Goal: Task Accomplishment & Management: Use online tool/utility

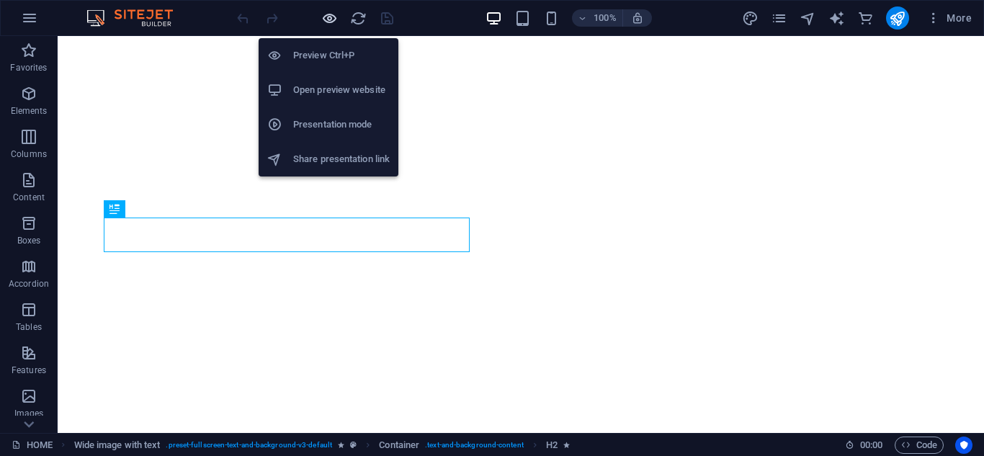
click at [326, 17] on icon "button" at bounding box center [329, 18] width 17 height 17
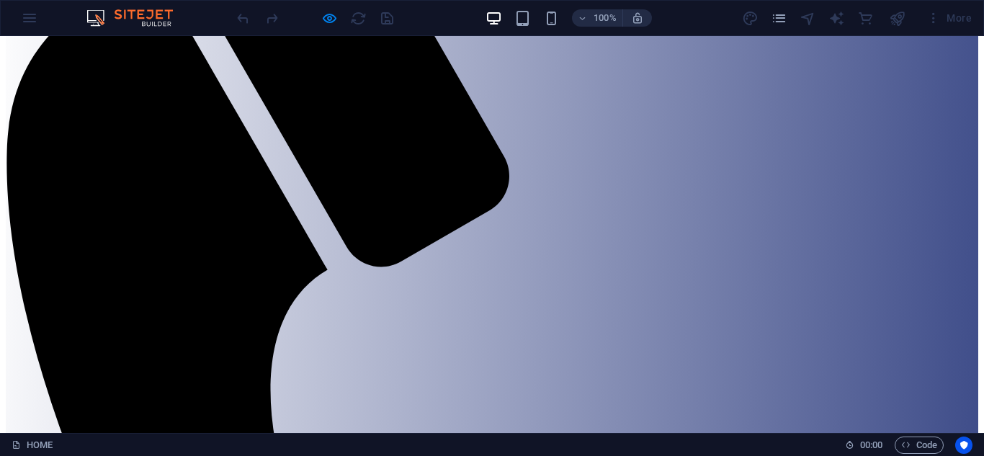
scroll to position [557, 0]
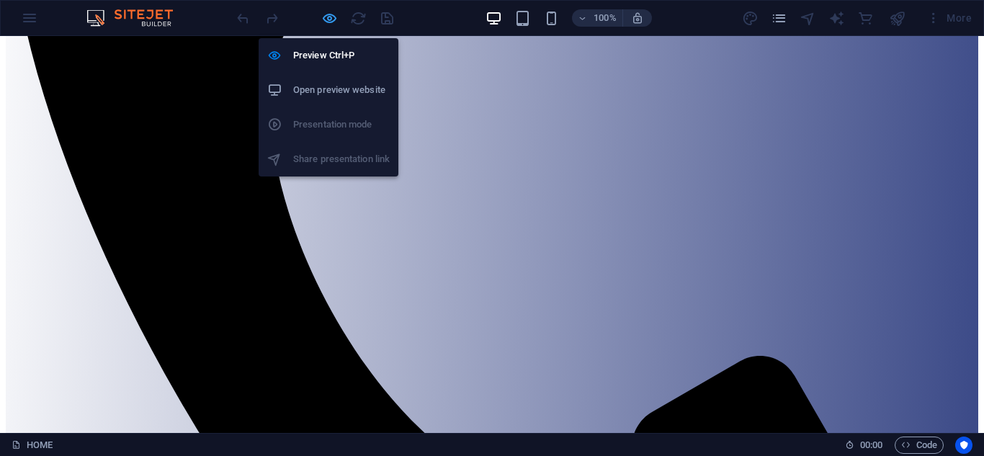
click at [328, 22] on icon "button" at bounding box center [329, 18] width 17 height 17
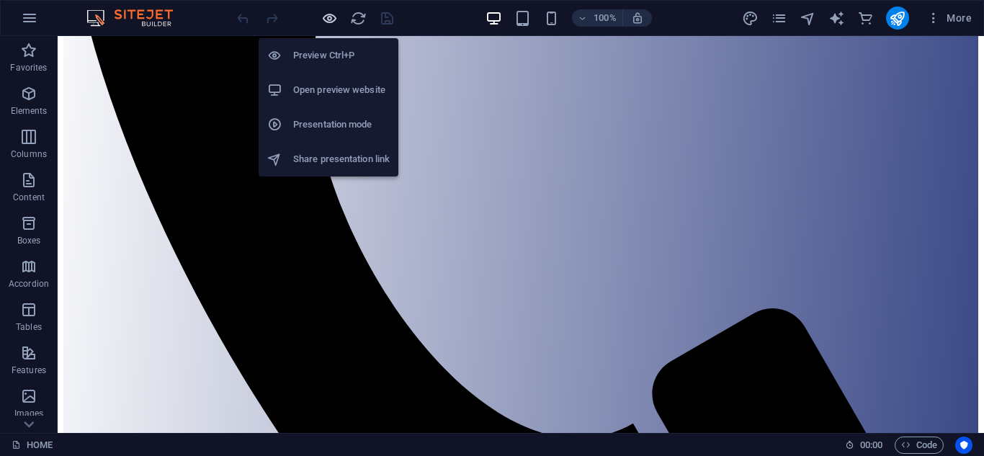
scroll to position [564, 0]
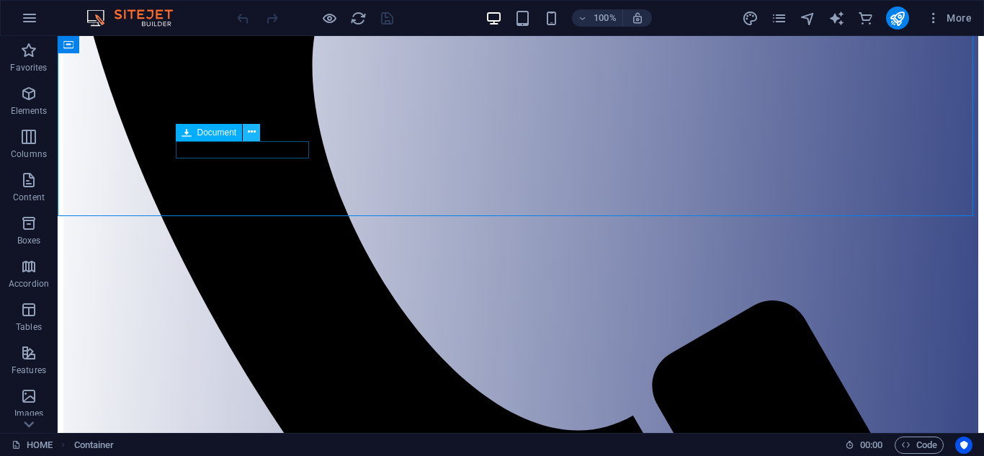
click at [250, 133] on icon at bounding box center [252, 132] width 8 height 15
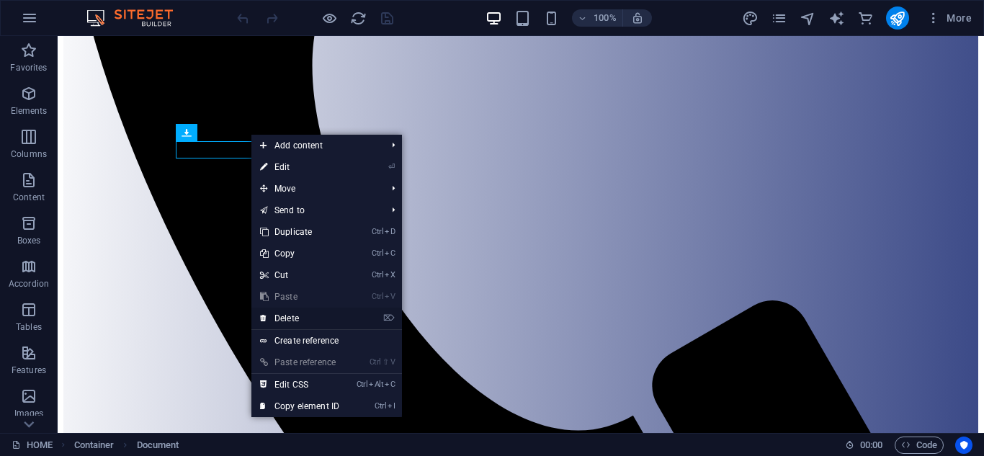
drag, startPoint x: 291, startPoint y: 318, endPoint x: 233, endPoint y: 280, distance: 69.1
click at [291, 318] on link "⌦ Delete" at bounding box center [299, 318] width 96 height 22
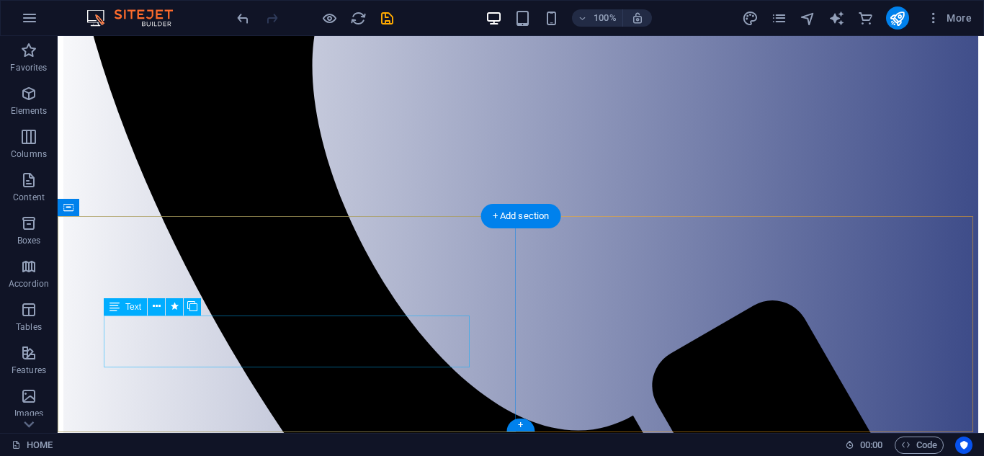
scroll to position [547, 0]
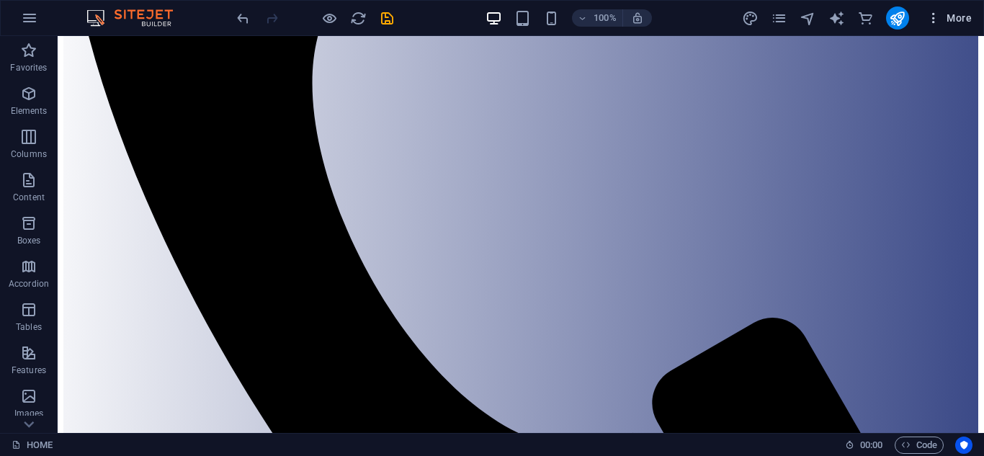
click at [931, 18] on icon "button" at bounding box center [933, 18] width 14 height 14
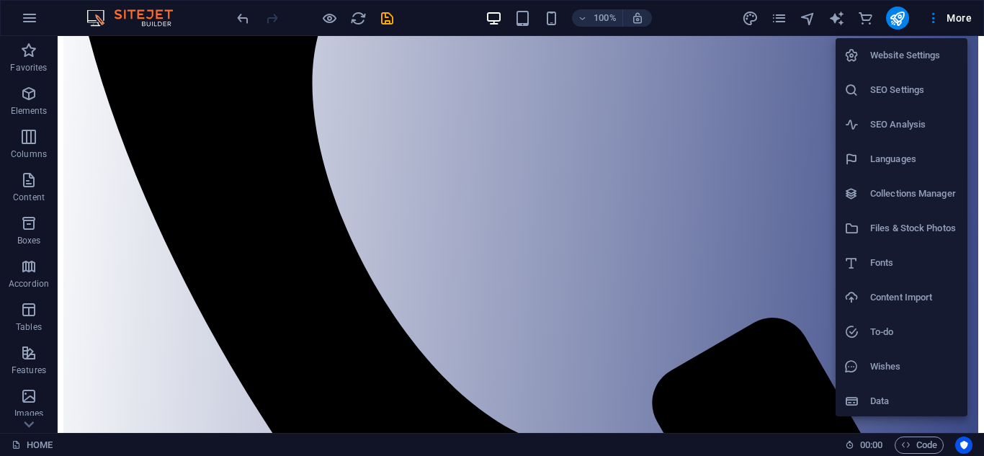
click at [912, 233] on h6 "Files & Stock Photos" at bounding box center [914, 228] width 89 height 17
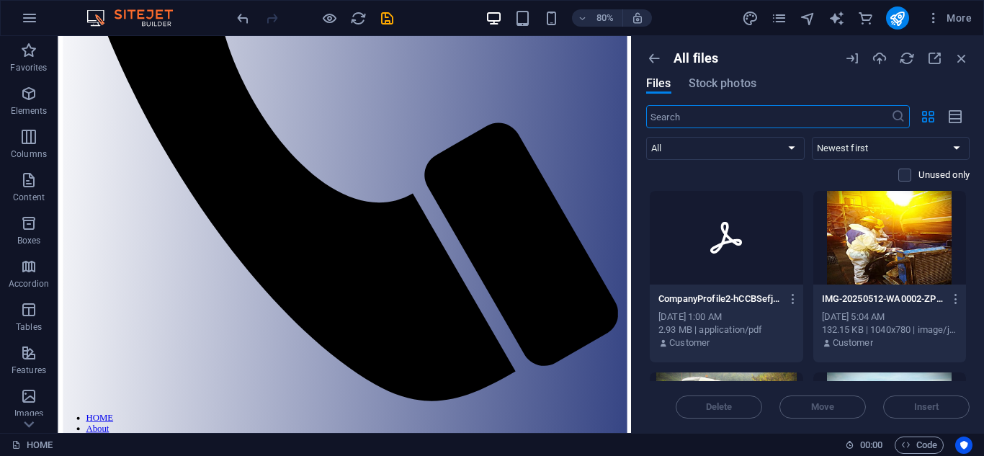
scroll to position [575, 0]
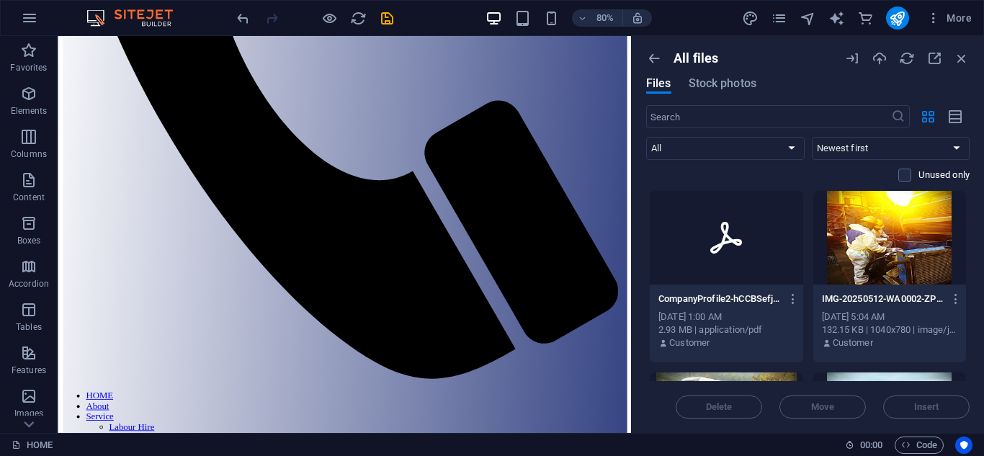
click at [756, 276] on div at bounding box center [725, 238] width 153 height 94
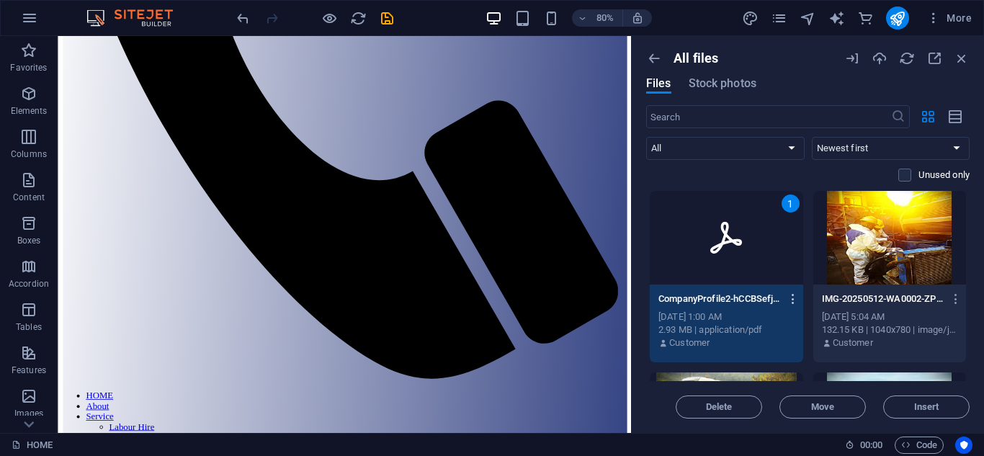
click at [791, 297] on icon "button" at bounding box center [793, 298] width 14 height 13
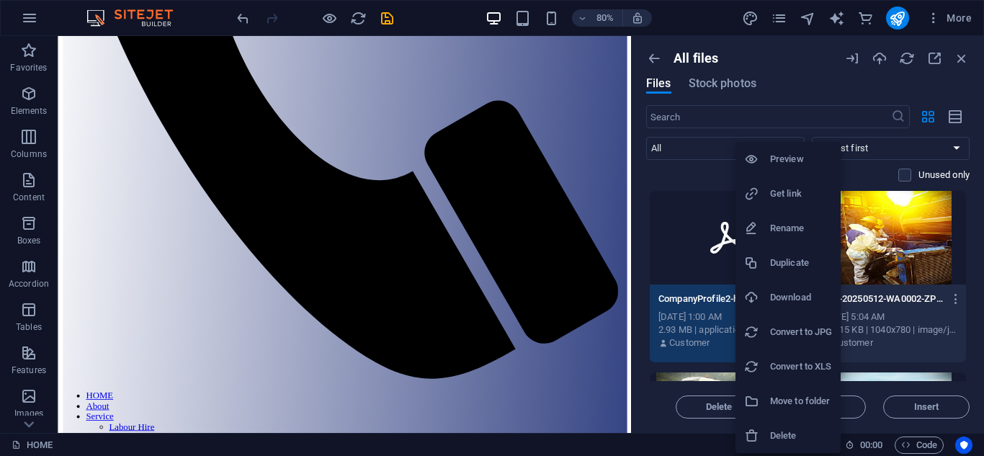
click at [786, 194] on h6 "Get link" at bounding box center [801, 193] width 62 height 17
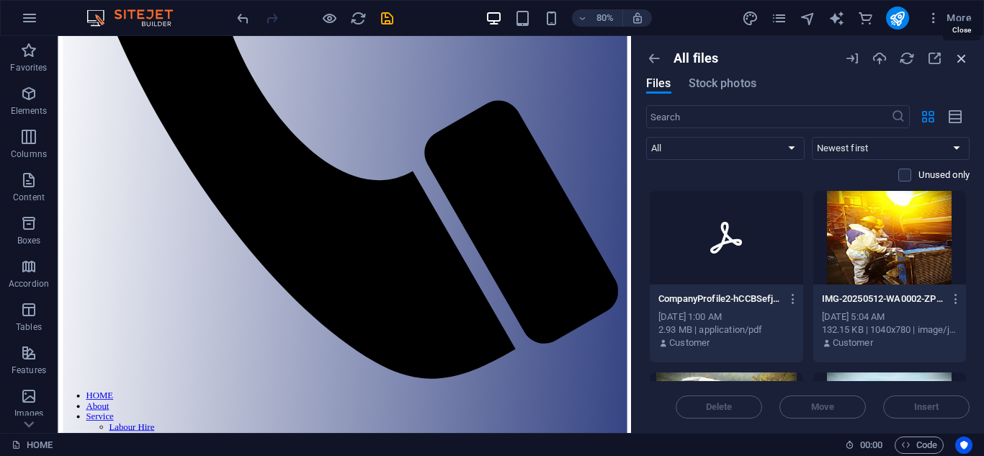
click at [956, 58] on icon "button" at bounding box center [961, 58] width 16 height 16
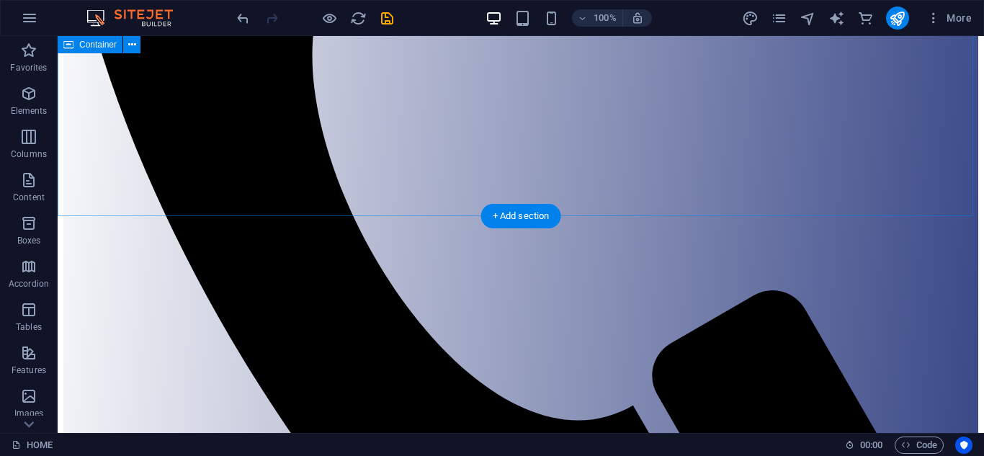
scroll to position [547, 0]
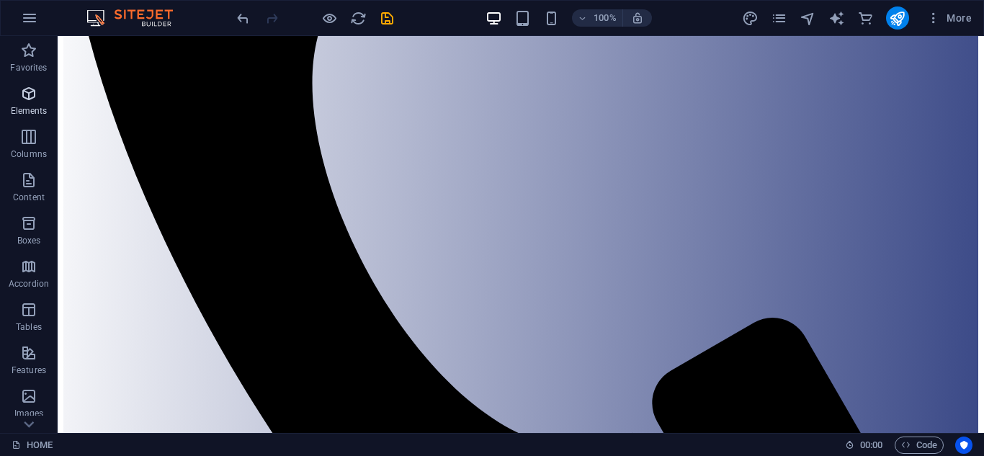
click at [26, 100] on icon "button" at bounding box center [28, 93] width 17 height 17
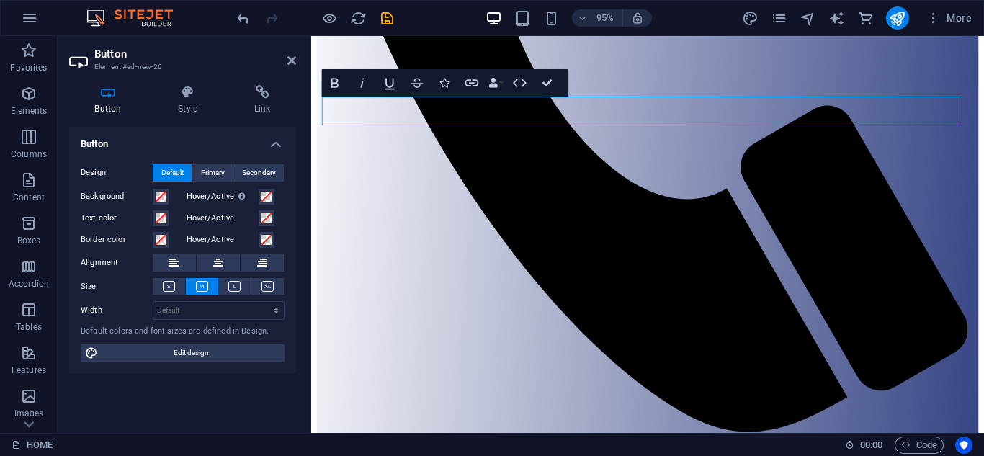
scroll to position [606, 0]
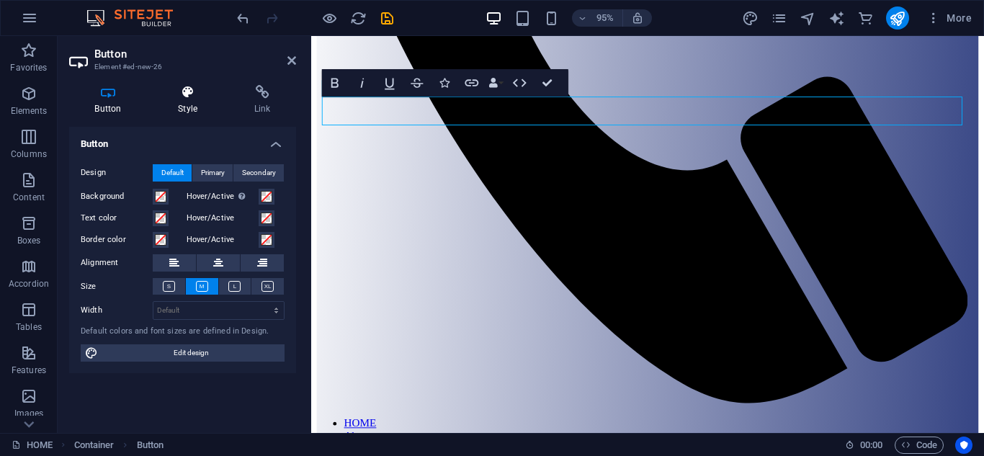
click at [192, 98] on icon at bounding box center [188, 92] width 71 height 14
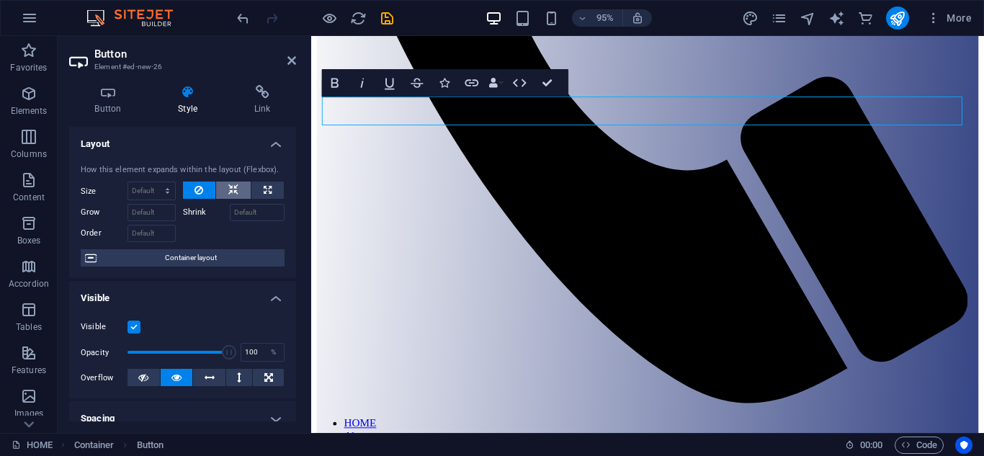
click at [235, 190] on icon at bounding box center [233, 189] width 10 height 17
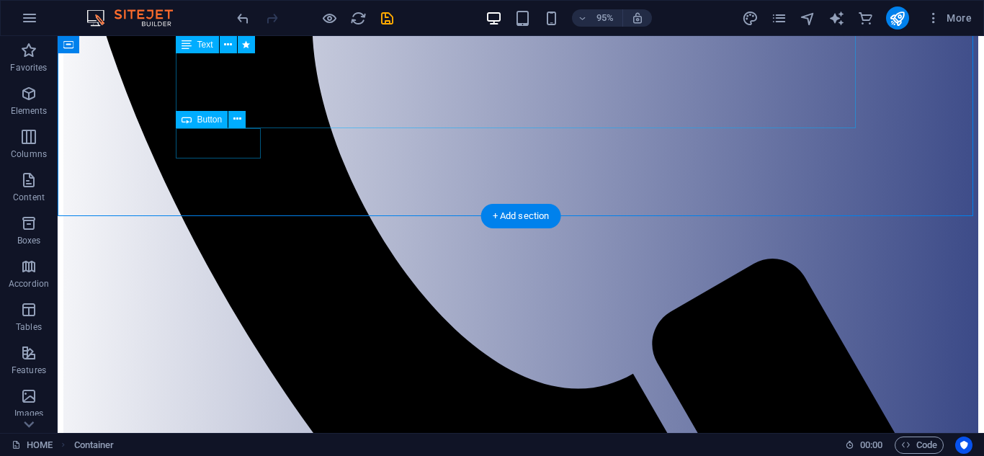
scroll to position [577, 0]
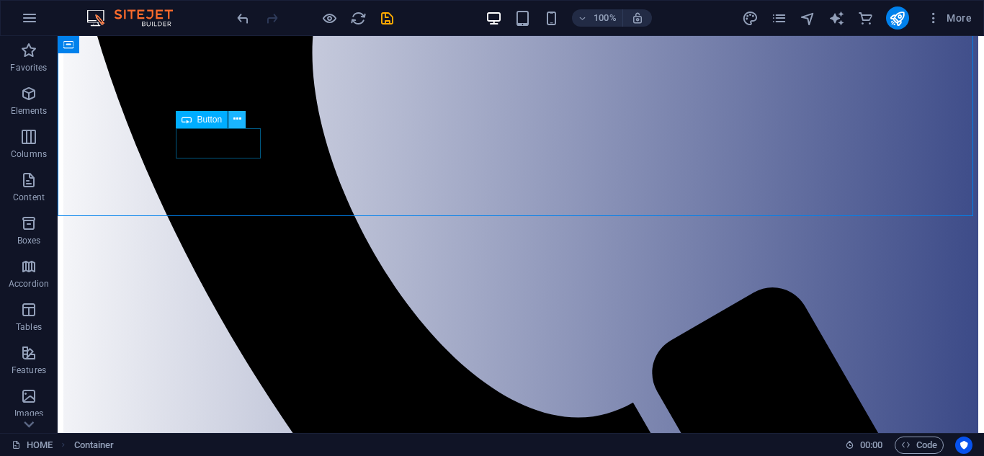
click at [238, 122] on icon at bounding box center [237, 119] width 8 height 15
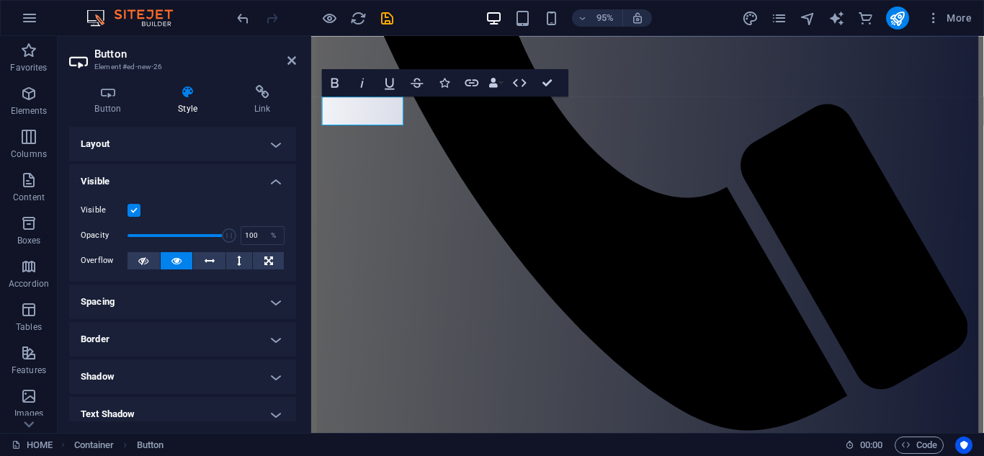
scroll to position [606, 0]
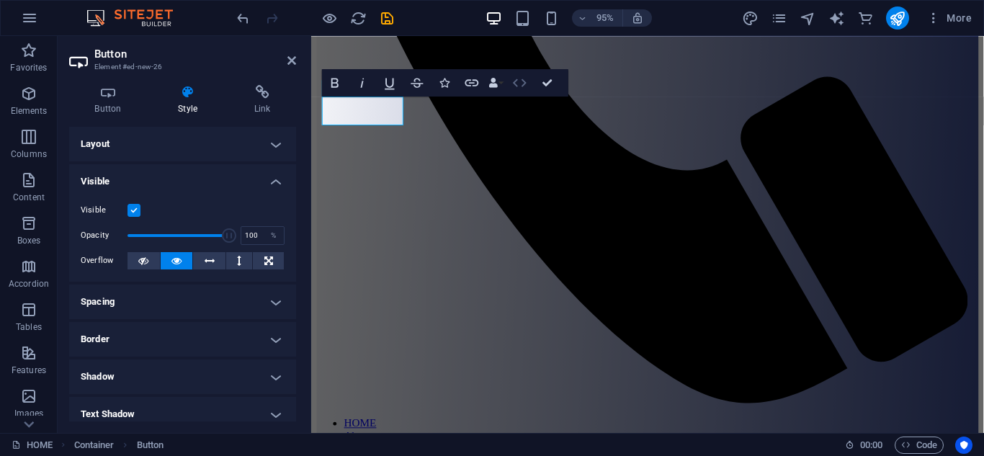
click at [516, 81] on icon "button" at bounding box center [519, 82] width 17 height 17
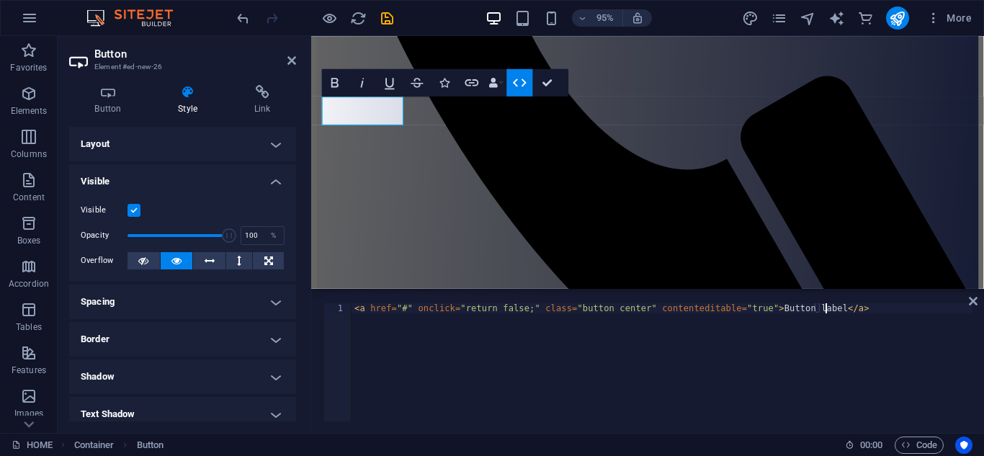
click at [831, 310] on div "< a href = "#" onclick = "return false;" class = "button center" contenteditabl…" at bounding box center [661, 372] width 621 height 138
click at [412, 309] on div "< a href = "#" onclick = "return false;" class = "button center" contenteditabl…" at bounding box center [661, 372] width 621 height 138
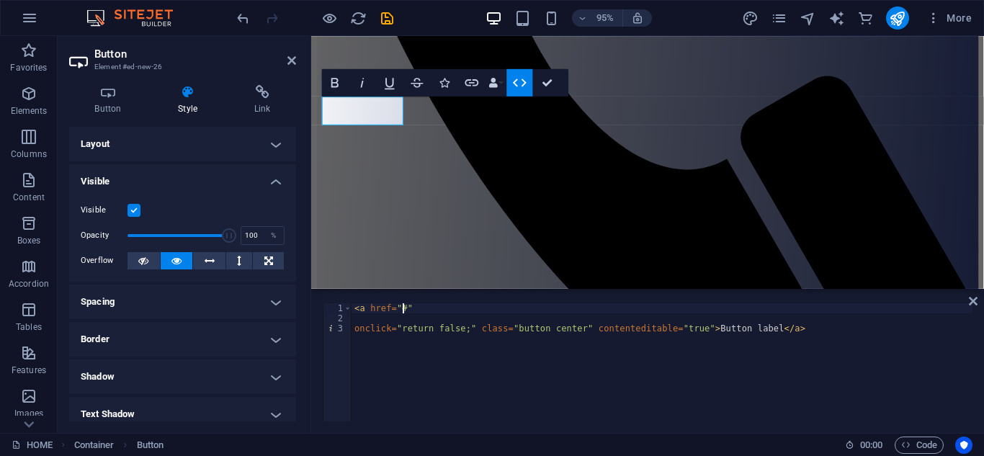
click at [404, 310] on div "< a href = "#" onclick = "return false;" class = "button center" contenteditabl…" at bounding box center [661, 372] width 621 height 138
click at [743, 327] on div "< a href = "https://cdn1.site-media.eu/images/document/19751076/CompanyProfile2…" at bounding box center [661, 372] width 621 height 138
click at [745, 329] on div "< a href = "https://cdn1.site-media.eu/images/document/19751076/CompanyProfile2…" at bounding box center [661, 372] width 621 height 138
type textarea "onclick="return false;" class="button center" contenteditable="true"></a>"
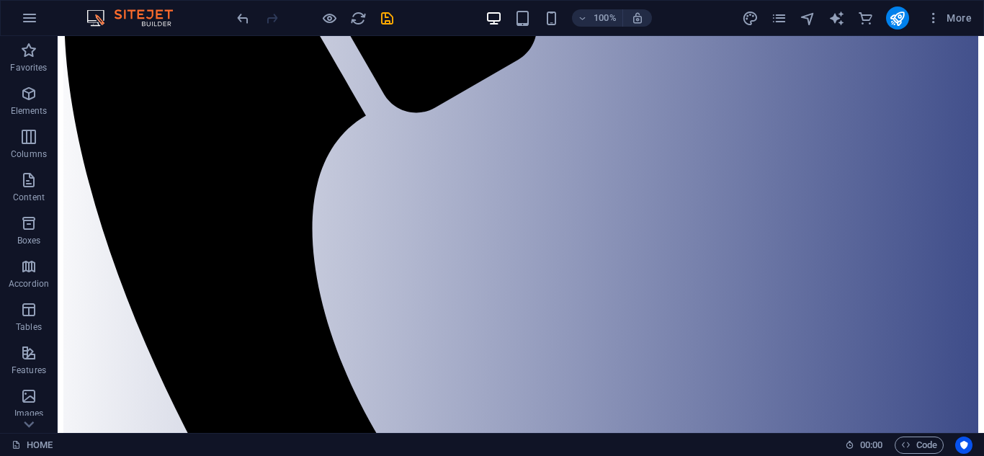
scroll to position [356, 0]
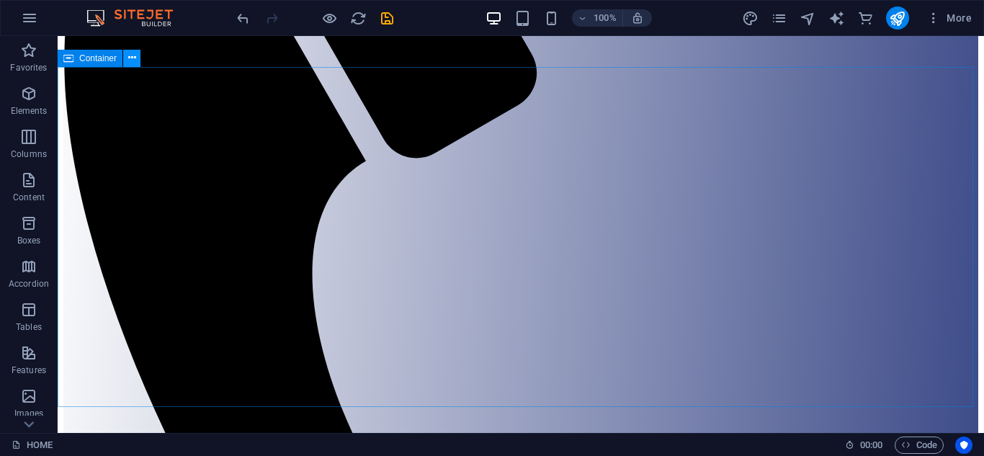
click at [131, 62] on icon at bounding box center [132, 57] width 8 height 15
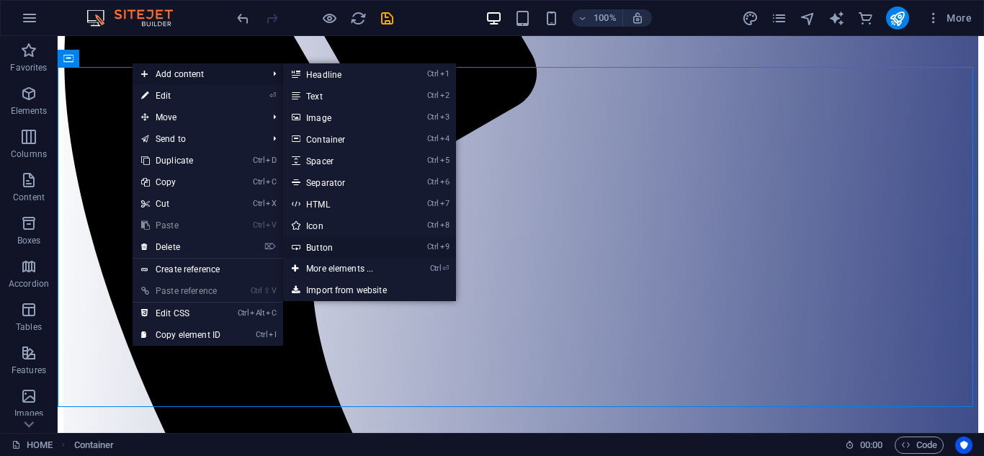
click at [330, 244] on link "Ctrl 9 Button" at bounding box center [342, 247] width 119 height 22
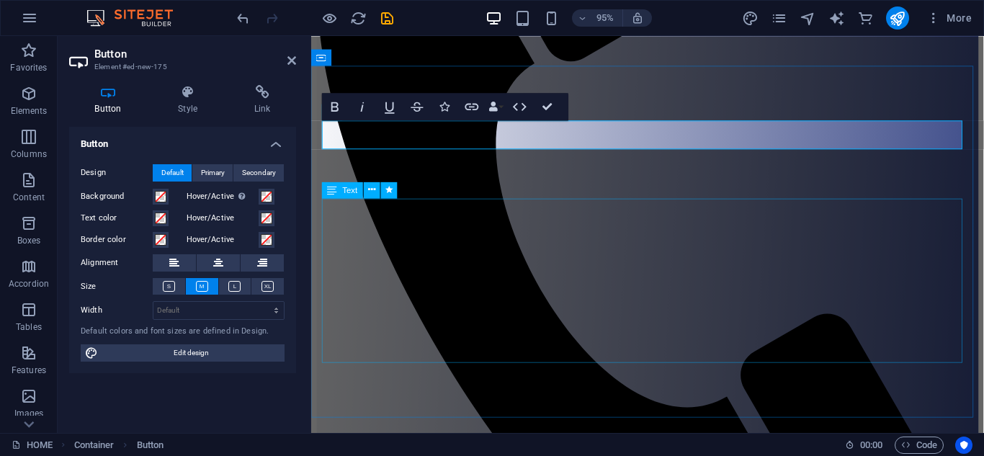
drag, startPoint x: 418, startPoint y: 131, endPoint x: 423, endPoint y: 238, distance: 107.4
drag, startPoint x: 425, startPoint y: 135, endPoint x: 426, endPoint y: 148, distance: 13.0
click at [264, 107] on h4 "Link" at bounding box center [262, 100] width 68 height 30
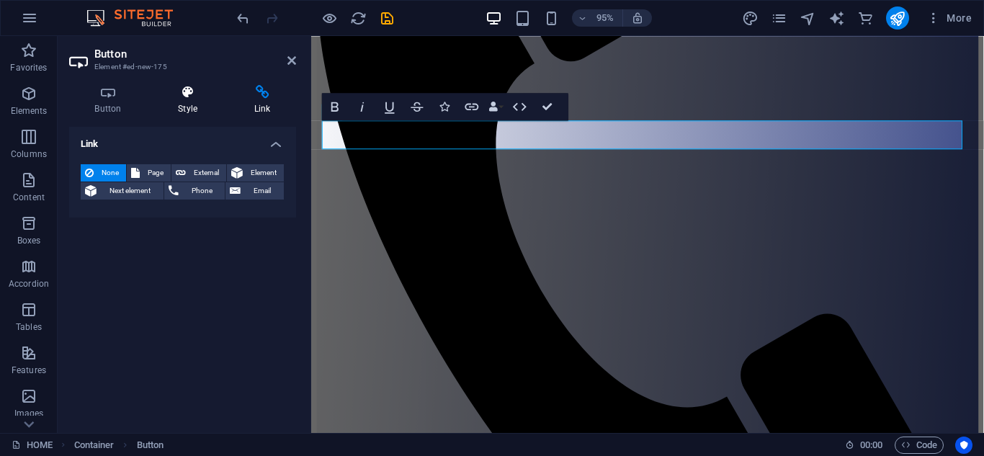
click at [202, 100] on h4 "Style" at bounding box center [191, 100] width 76 height 30
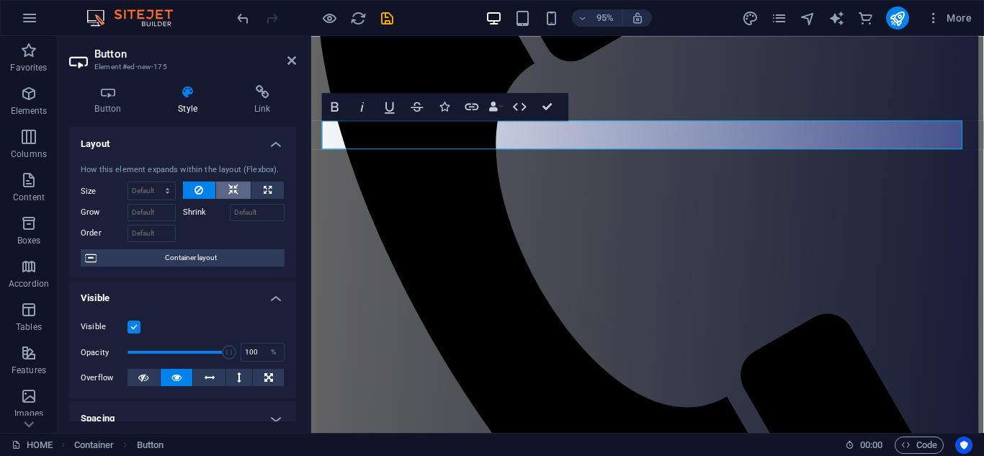
click at [235, 186] on icon at bounding box center [233, 189] width 10 height 17
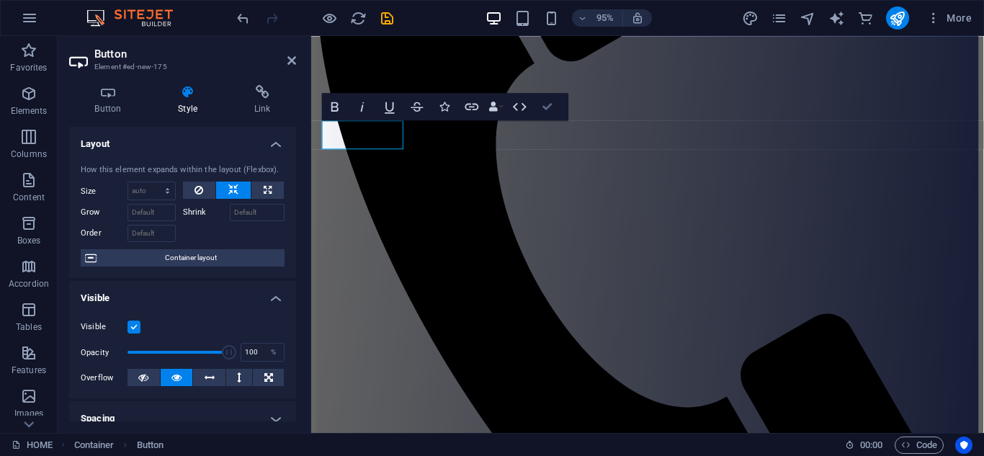
drag, startPoint x: 549, startPoint y: 105, endPoint x: 490, endPoint y: 69, distance: 69.1
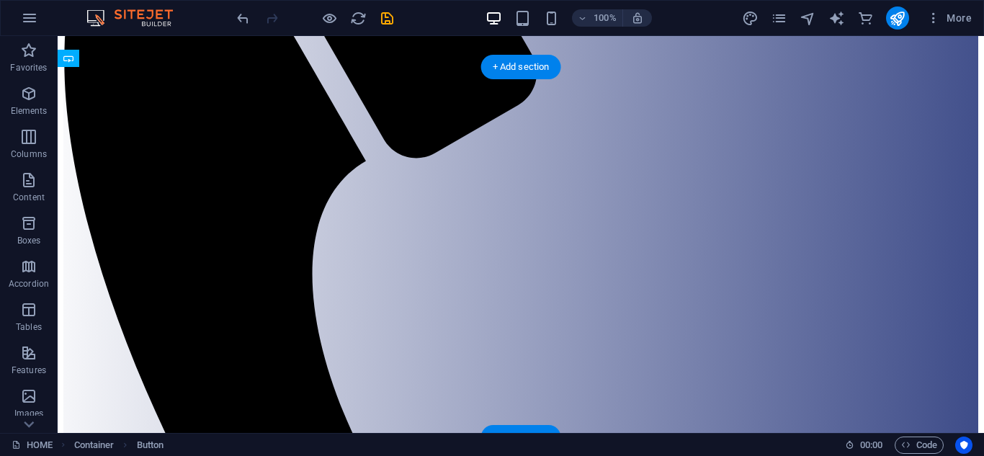
drag, startPoint x: 262, startPoint y: 153, endPoint x: 212, endPoint y: 272, distance: 129.0
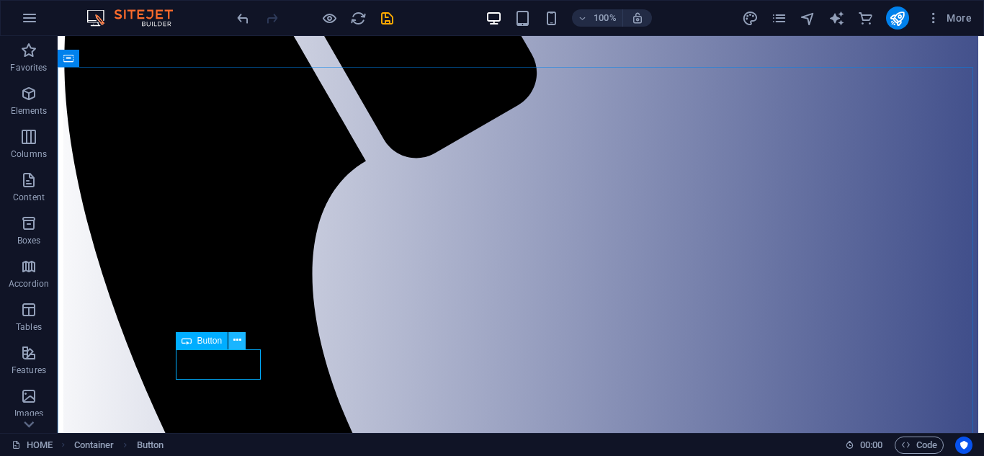
click at [238, 341] on icon at bounding box center [237, 340] width 8 height 15
click at [220, 343] on span "Button" at bounding box center [209, 340] width 25 height 9
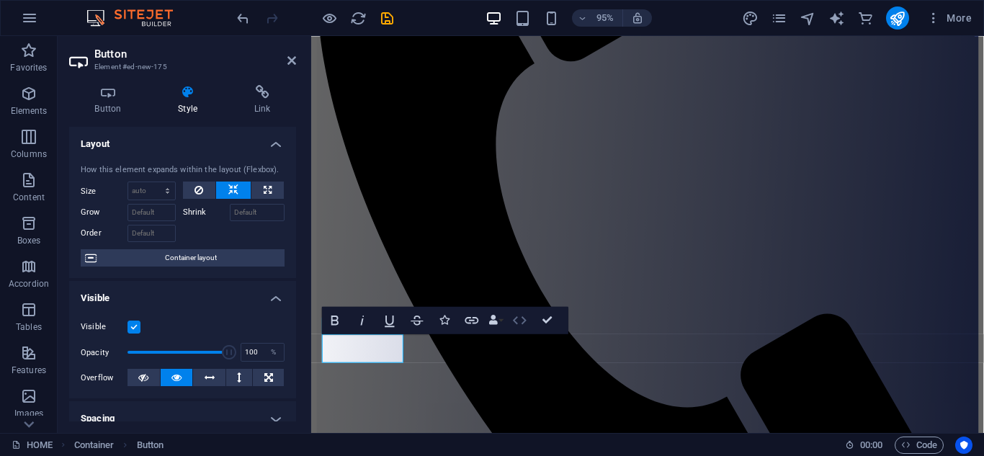
click at [517, 318] on icon "button" at bounding box center [519, 320] width 17 height 17
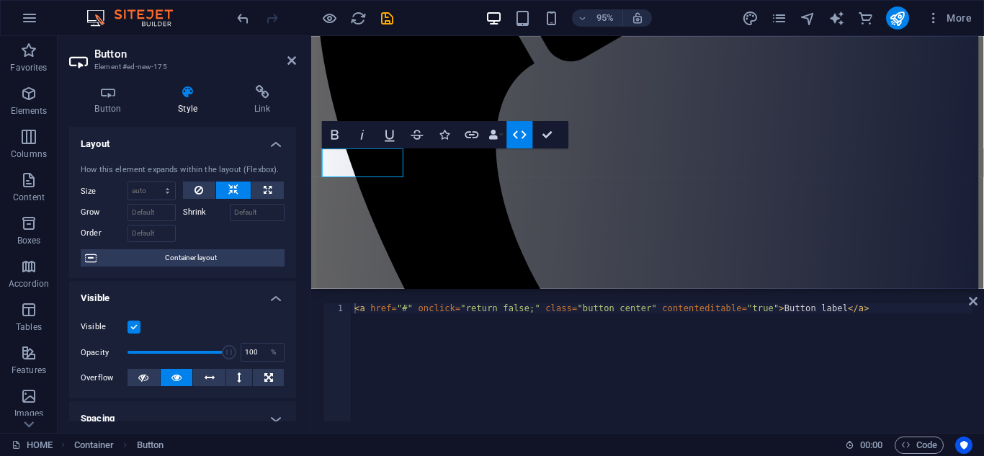
scroll to position [552, 0]
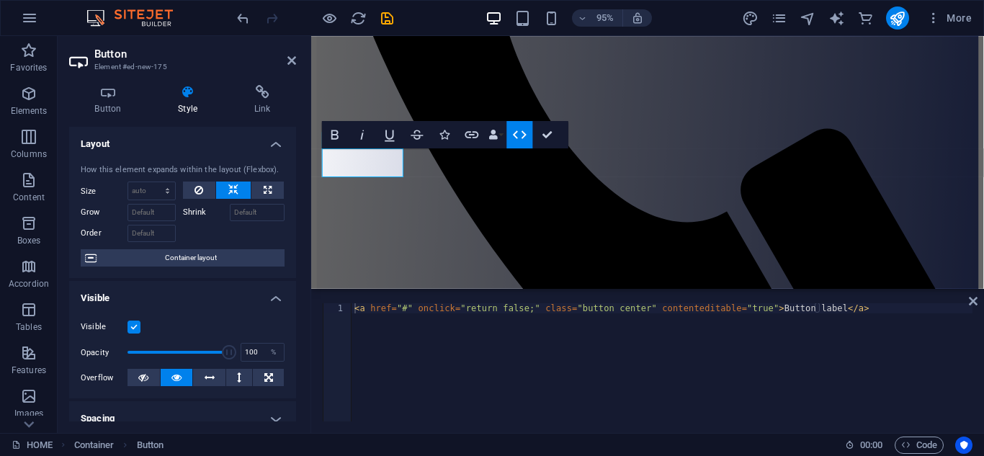
click at [408, 307] on div "< a href = "#" onclick = "return false;" class = "button center" contenteditabl…" at bounding box center [661, 372] width 621 height 138
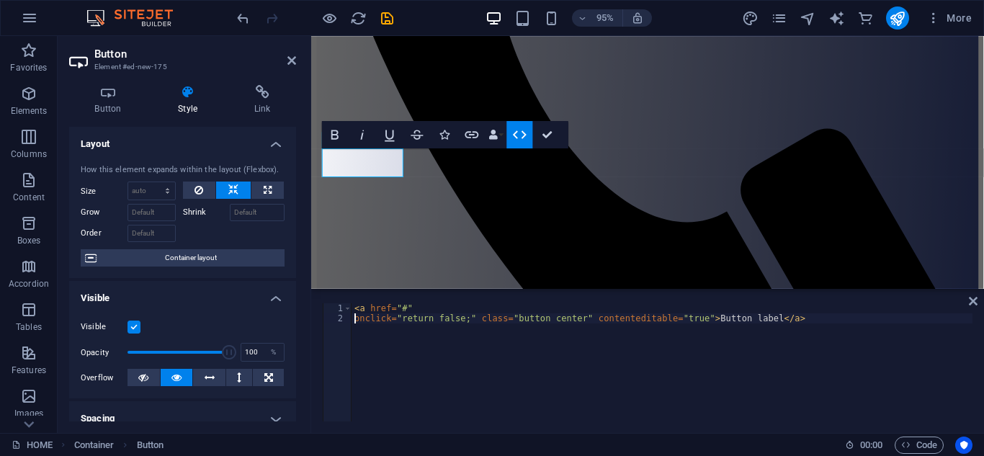
click at [404, 310] on div "< a href = "#" onclick = "return false;" class = "button center" contenteditabl…" at bounding box center [661, 372] width 621 height 138
click at [744, 316] on div "< a href = "https://cdn1.site-media.eu/images/document/19751076/CompanyProfile2…" at bounding box center [661, 372] width 621 height 138
click at [747, 320] on div "< a href = "https://cdn1.site-media.eu/images/document/19751076/CompanyProfile2…" at bounding box center [661, 372] width 621 height 138
type textarea "onclick="return false;" class="button center" contenteditable="true"></a>"
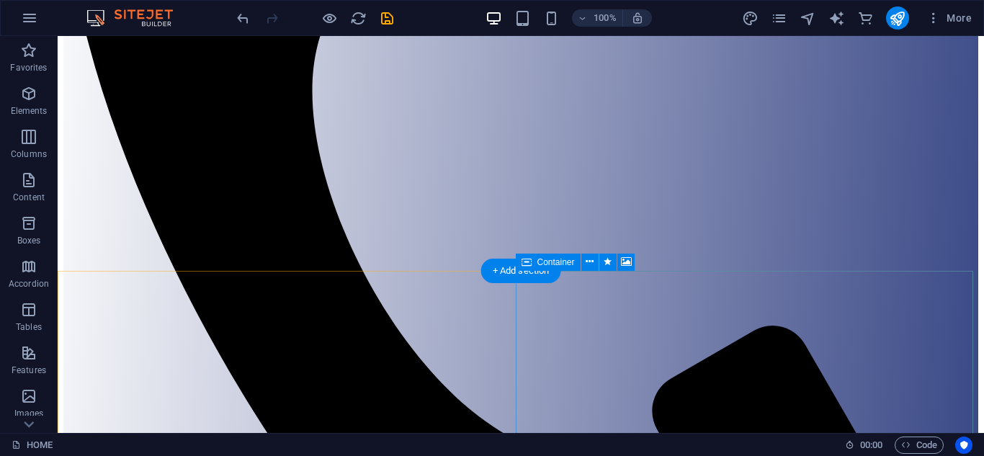
scroll to position [492, 0]
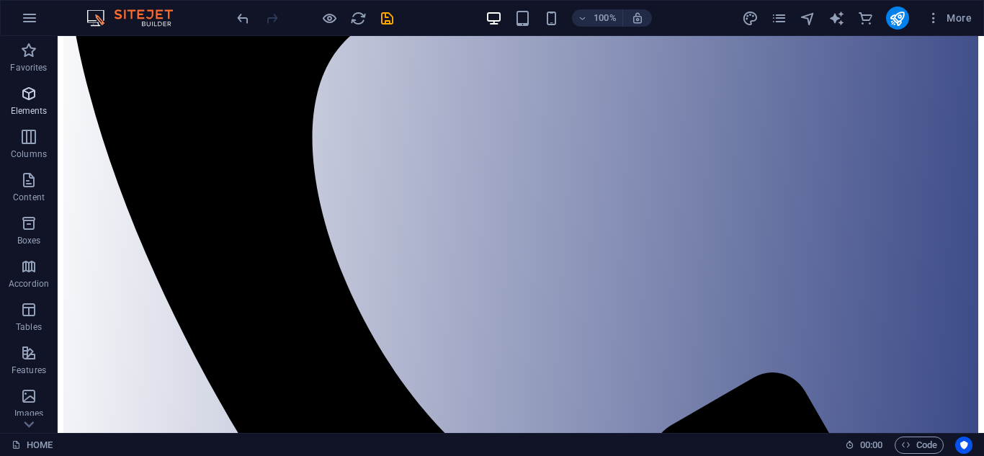
click at [27, 96] on icon "button" at bounding box center [28, 93] width 17 height 17
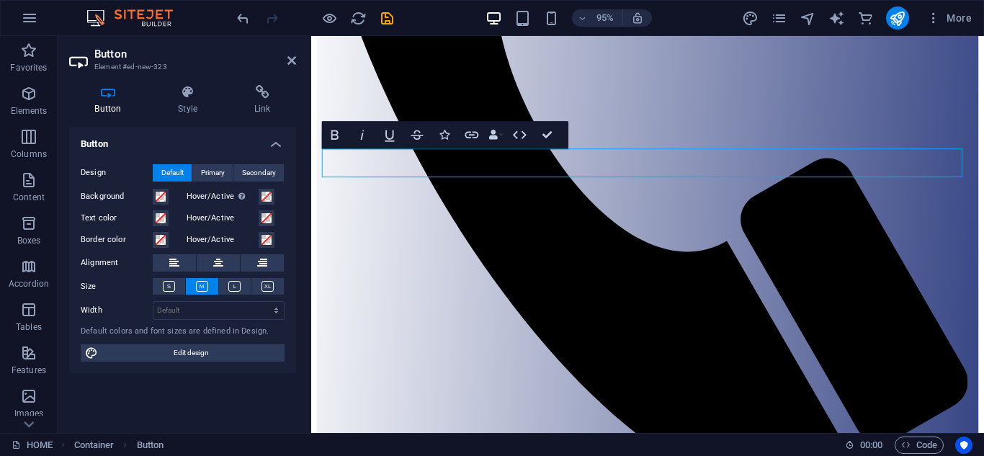
scroll to position [552, 0]
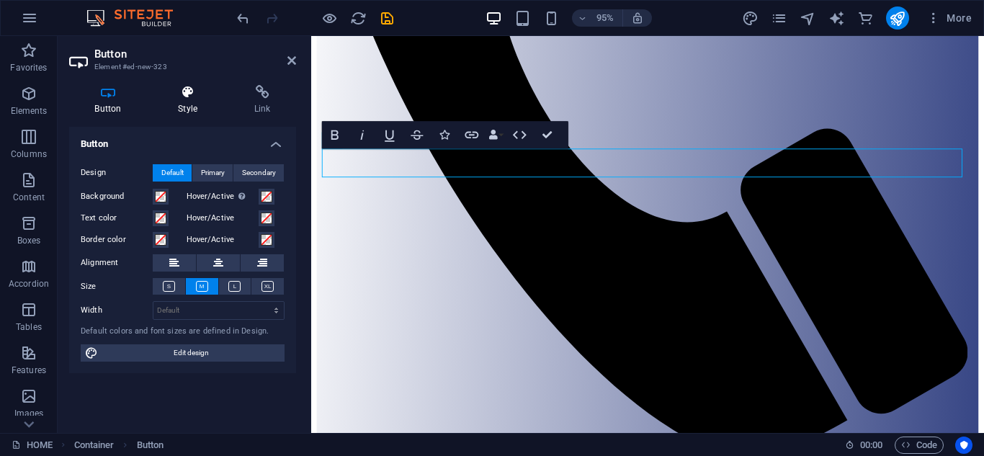
click at [184, 93] on icon at bounding box center [188, 92] width 71 height 14
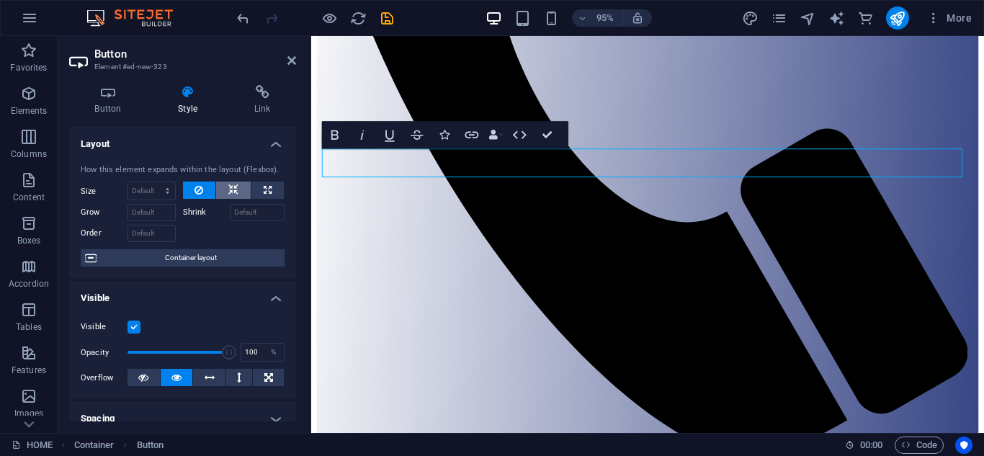
click at [228, 189] on icon at bounding box center [233, 189] width 10 height 17
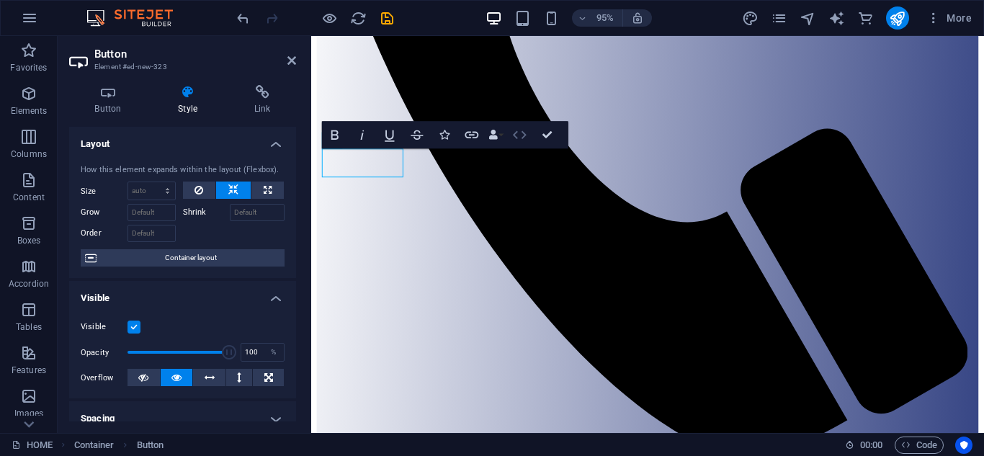
click at [516, 133] on icon "button" at bounding box center [519, 134] width 17 height 17
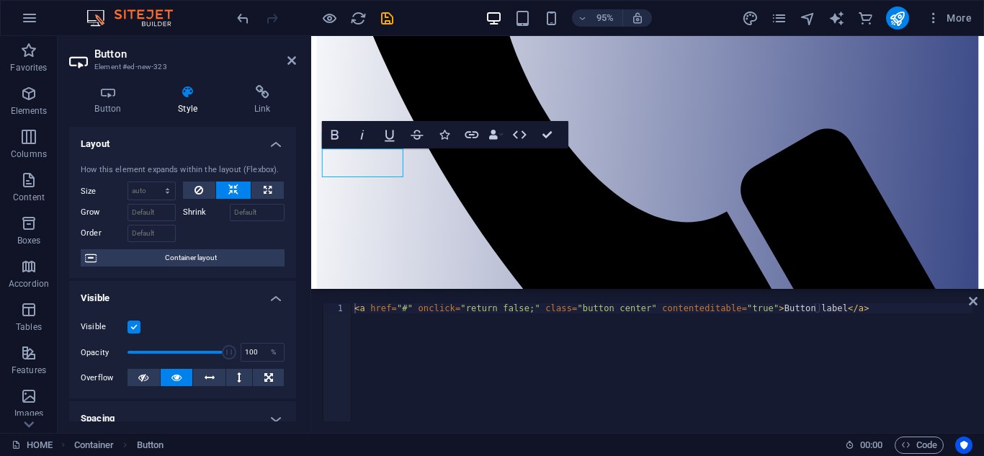
click at [412, 311] on div "< a href = "#" onclick = "return false;" class = "button center" contenteditabl…" at bounding box center [661, 372] width 621 height 138
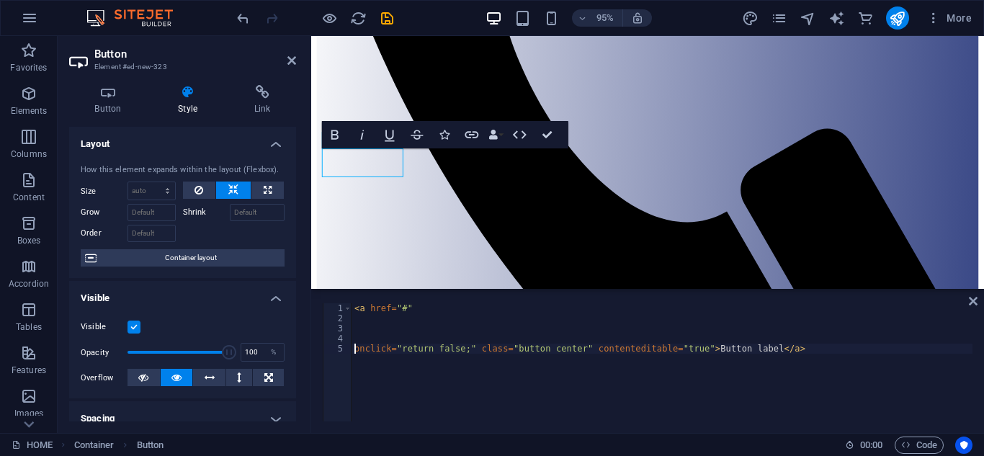
click at [404, 304] on div "< a href = "#" onclick = "return false;" class = "button center" contenteditabl…" at bounding box center [661, 372] width 621 height 138
paste textarea "https://cdn1.site-media.eu/images/document/19751076/CompanyProfile2-hCCBSefjwyM…"
click at [745, 348] on div "< a href = "https://cdn1.site-media.eu/images/document/19751076/CompanyProfile2…" at bounding box center [661, 372] width 621 height 138
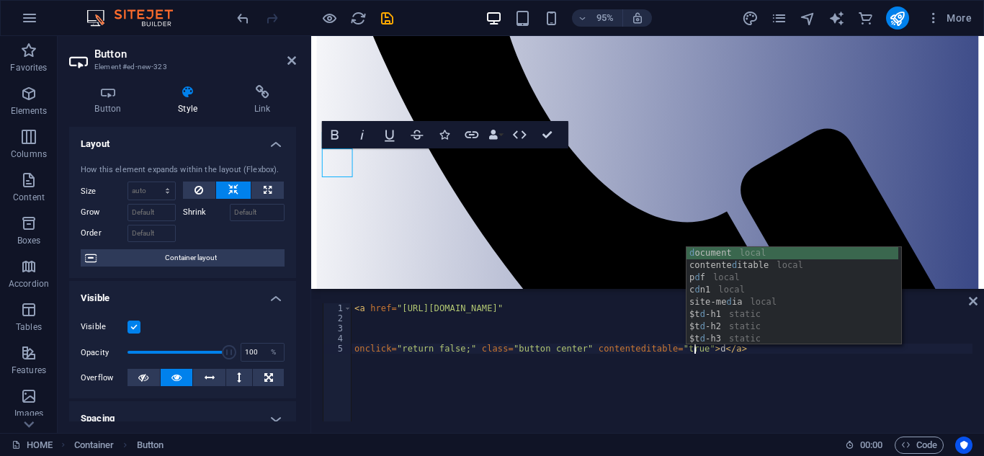
scroll to position [0, 27]
type textarea "onclick="return false;" class="button center" contenteditable="true"></a>"
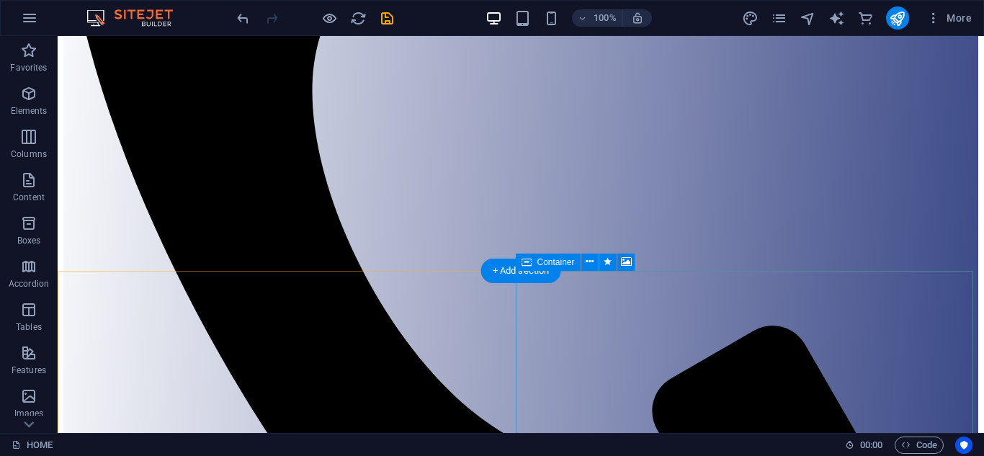
scroll to position [492, 0]
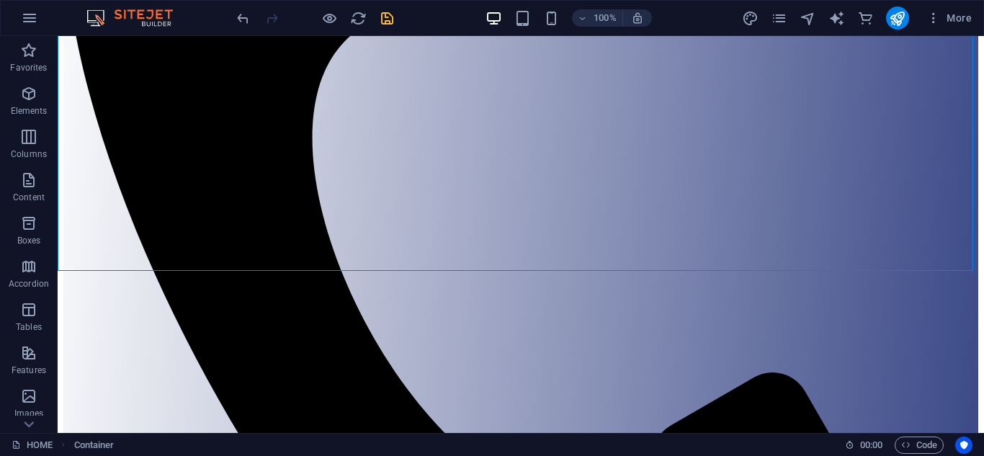
click at [385, 15] on icon "save" at bounding box center [387, 18] width 17 height 17
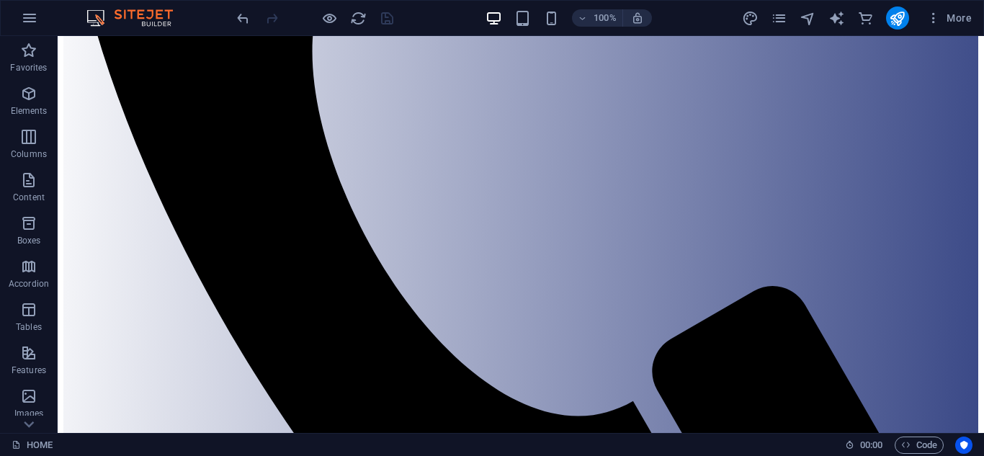
scroll to position [447, 0]
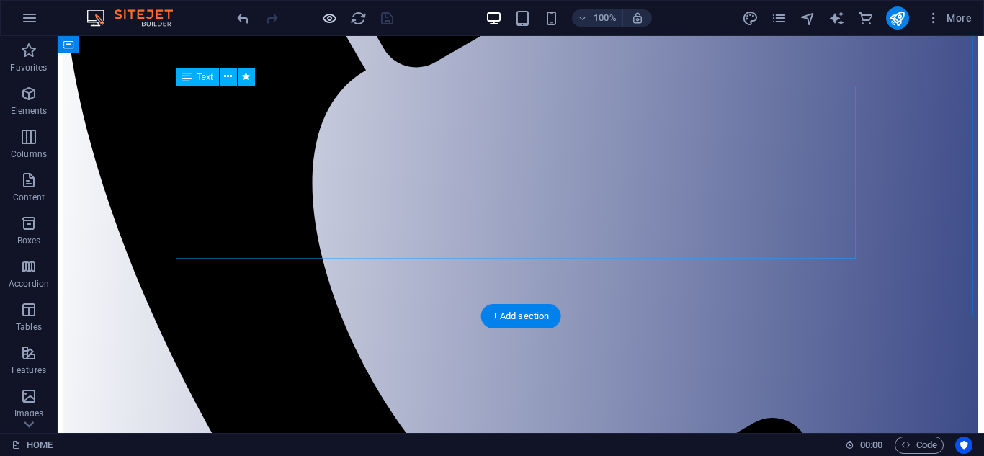
click at [329, 18] on icon "button" at bounding box center [329, 18] width 17 height 17
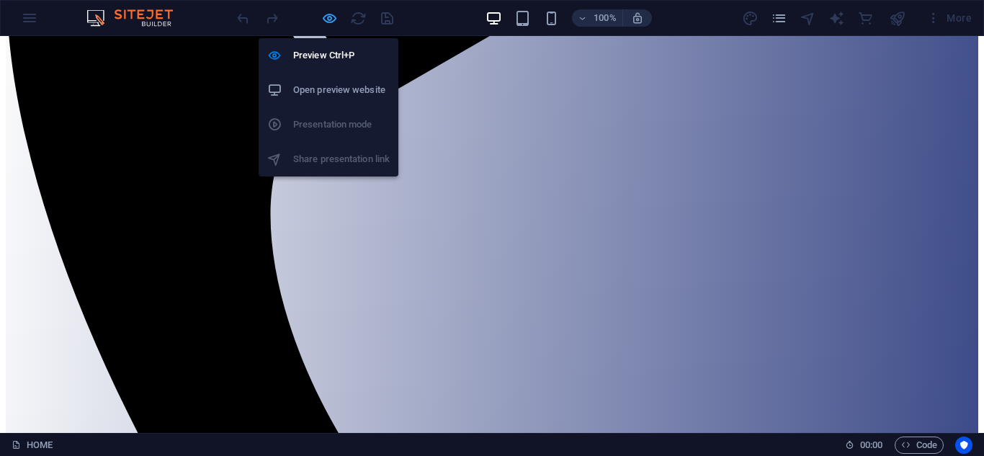
scroll to position [439, 0]
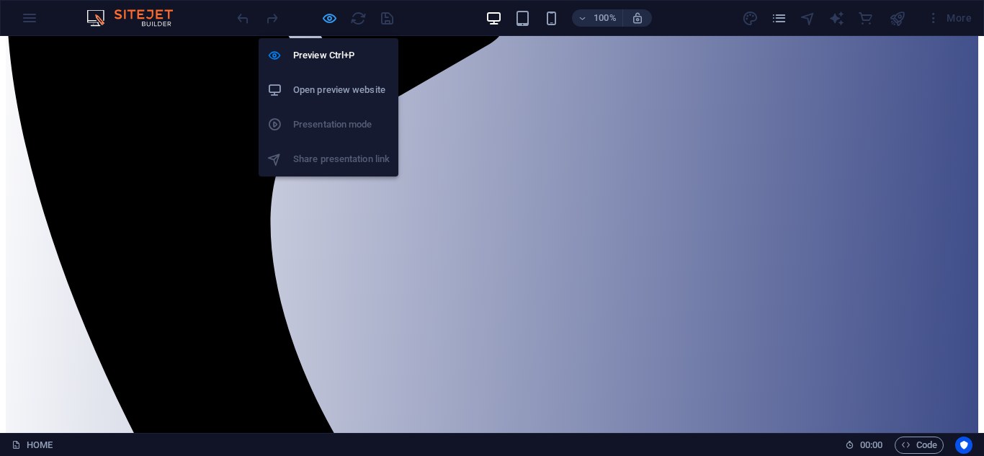
click at [329, 18] on icon "button" at bounding box center [329, 18] width 17 height 17
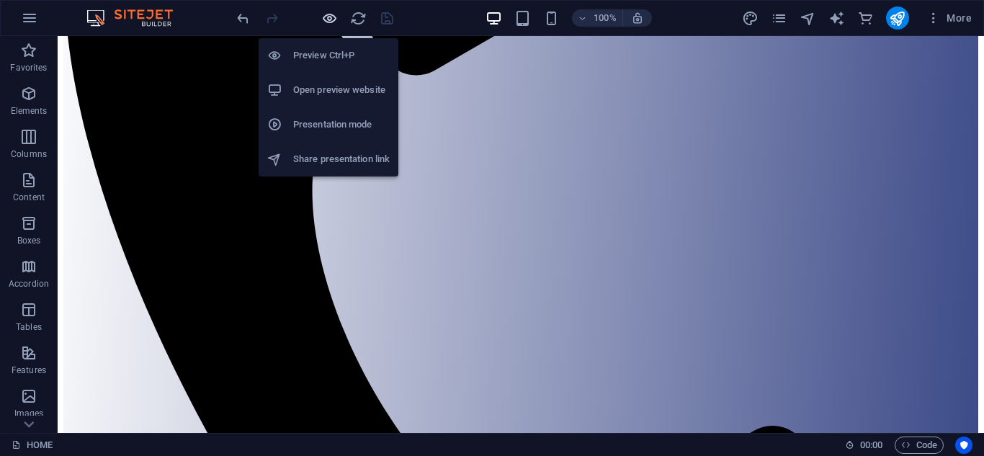
scroll to position [447, 0]
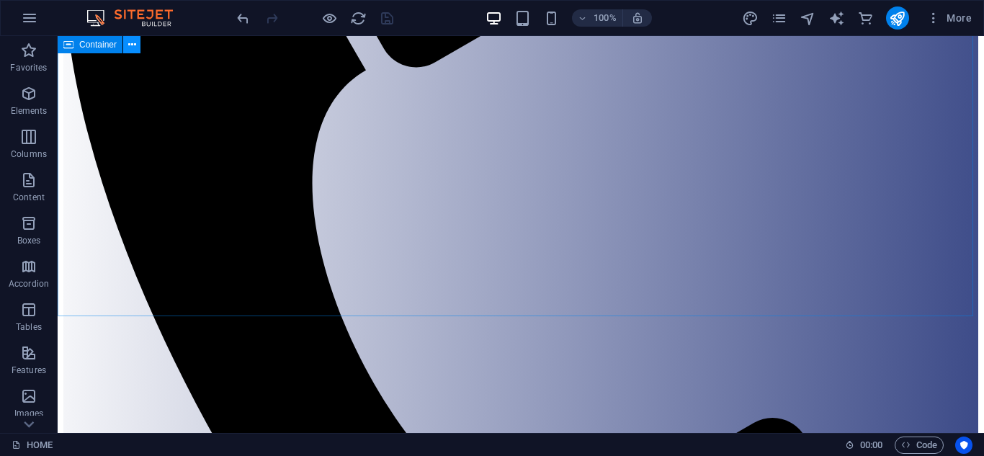
click at [134, 45] on icon at bounding box center [132, 44] width 8 height 15
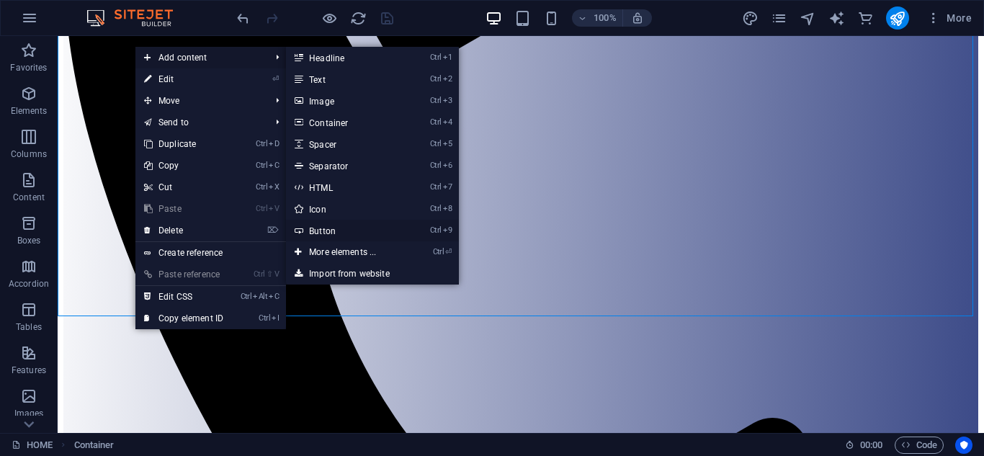
click at [321, 225] on link "Ctrl 9 Button" at bounding box center [345, 231] width 119 height 22
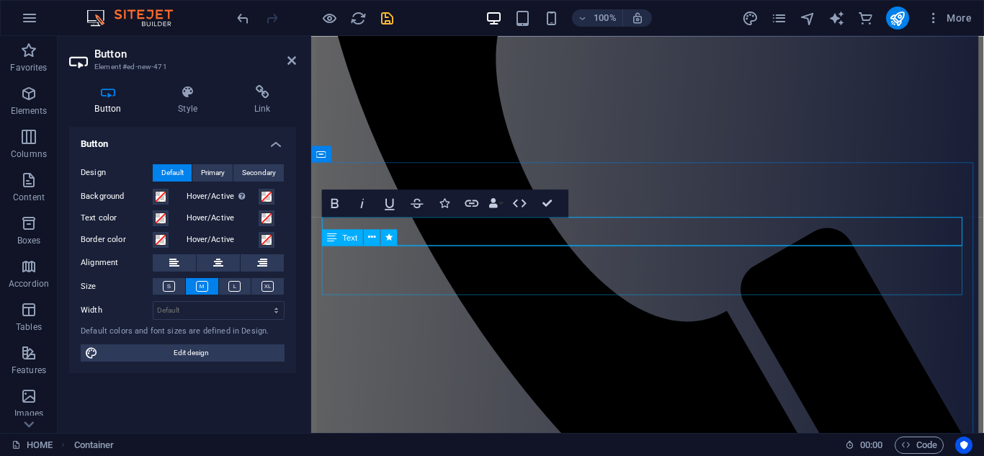
scroll to position [251, 0]
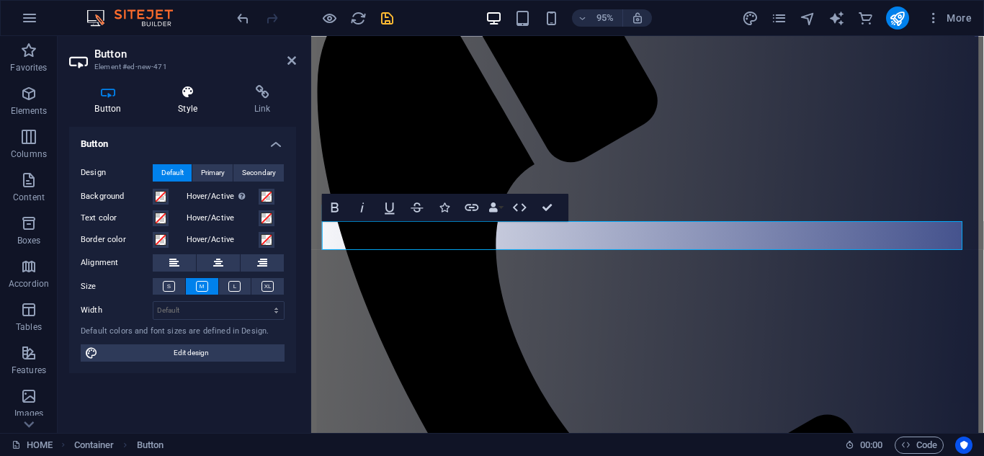
click at [200, 104] on h4 "Style" at bounding box center [191, 100] width 76 height 30
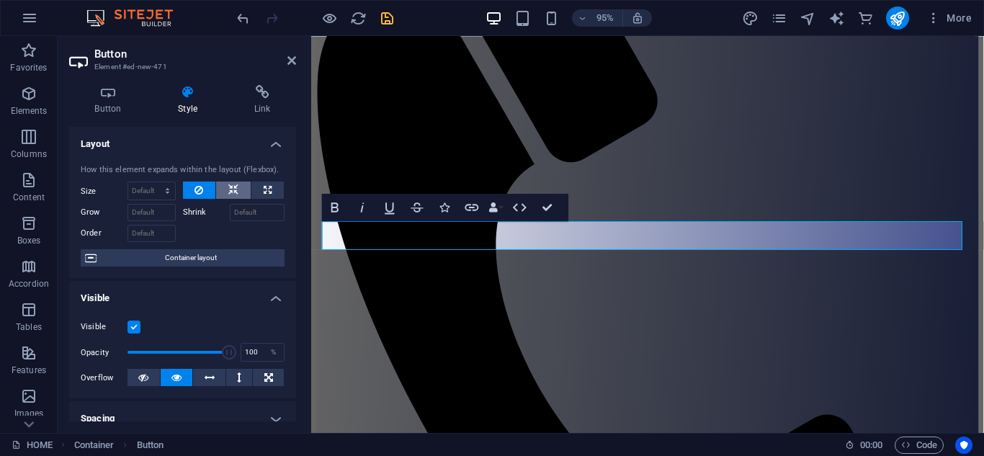
click at [230, 189] on icon at bounding box center [233, 189] width 10 height 17
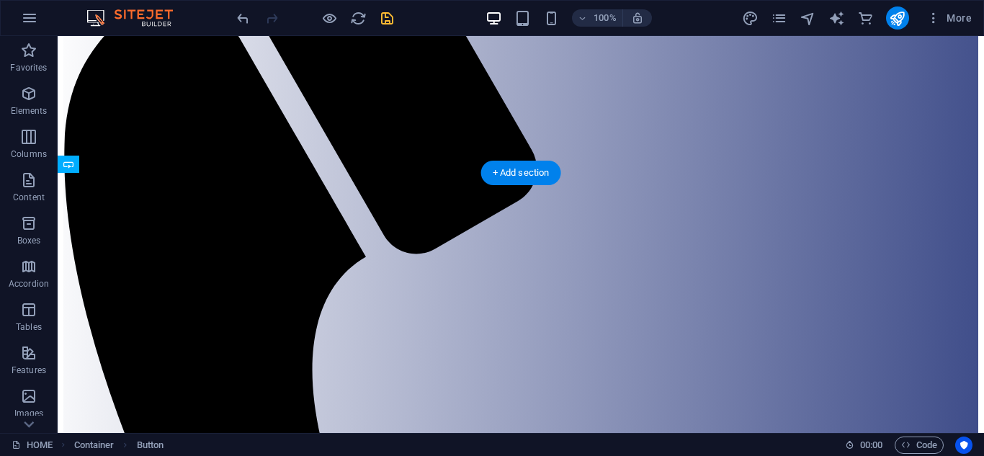
drag, startPoint x: 243, startPoint y: 242, endPoint x: 251, endPoint y: 374, distance: 132.8
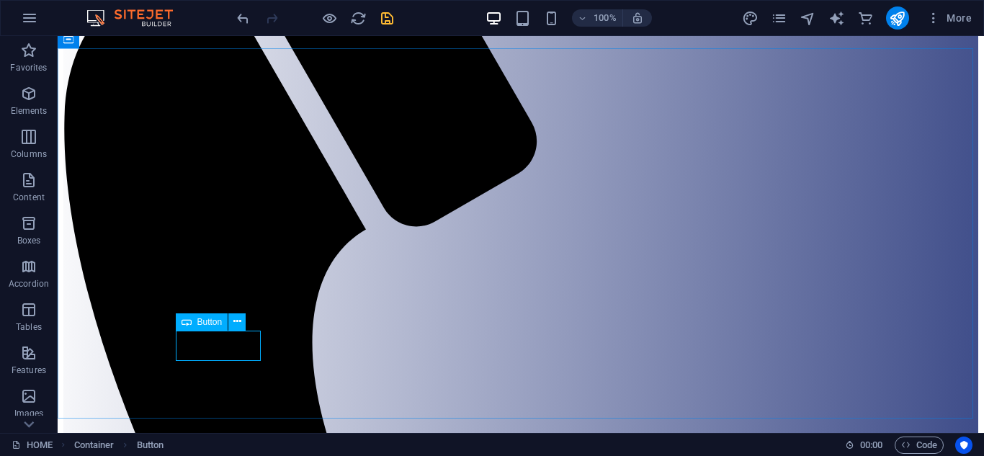
scroll to position [486, 0]
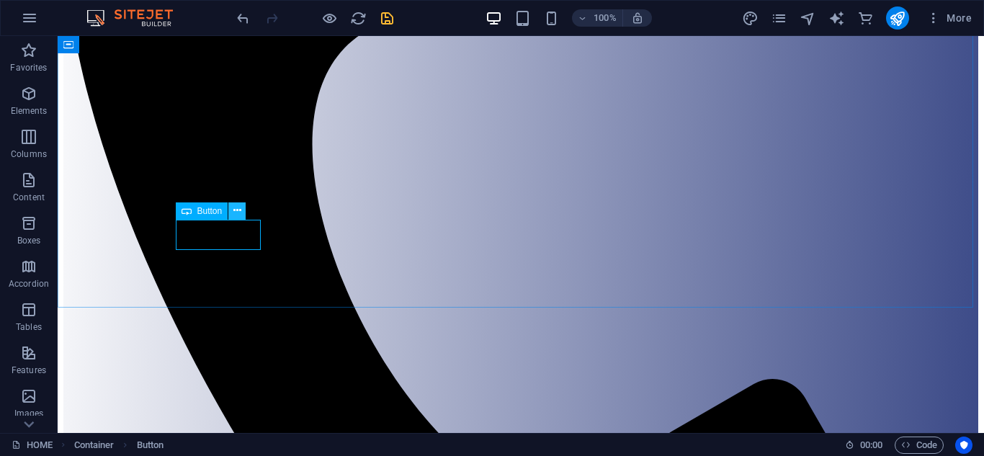
click at [240, 209] on icon at bounding box center [237, 210] width 8 height 15
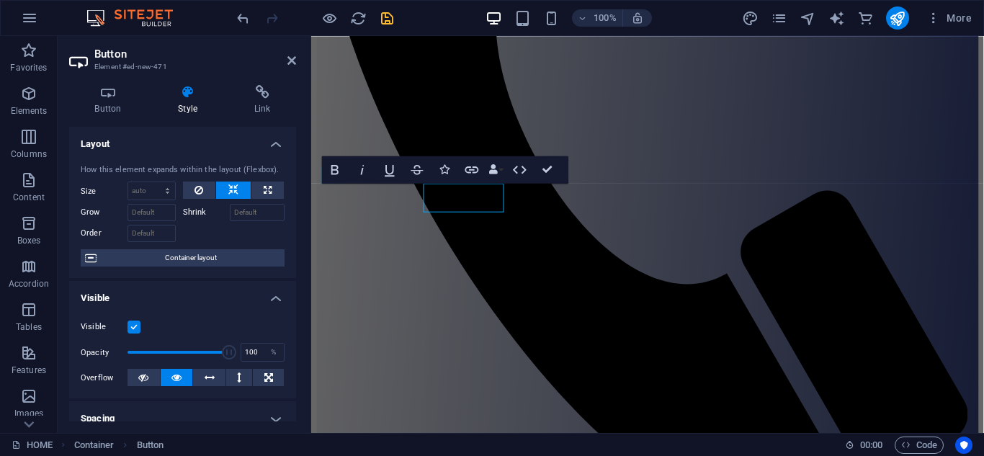
scroll to position [515, 0]
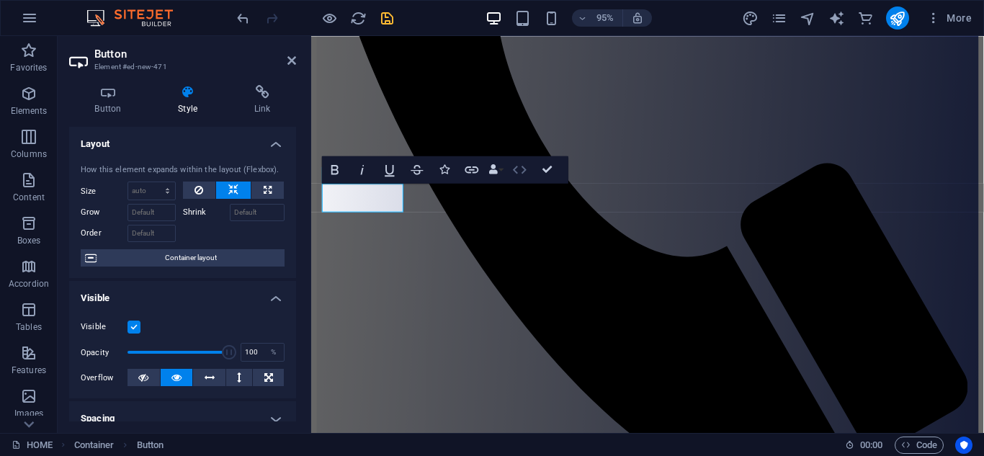
click at [518, 168] on icon "button" at bounding box center [519, 169] width 17 height 17
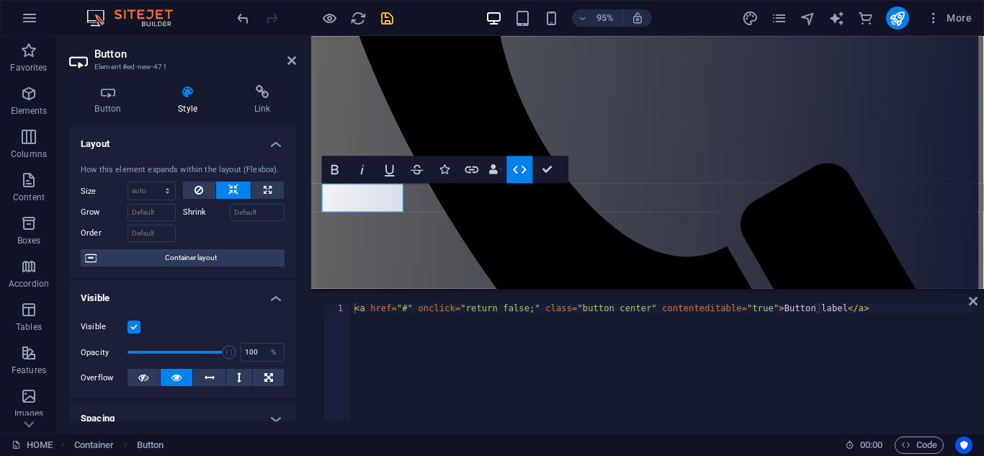
click at [408, 307] on div "< a href = "#" onclick = "return false;" class = "button center" contenteditabl…" at bounding box center [661, 372] width 621 height 138
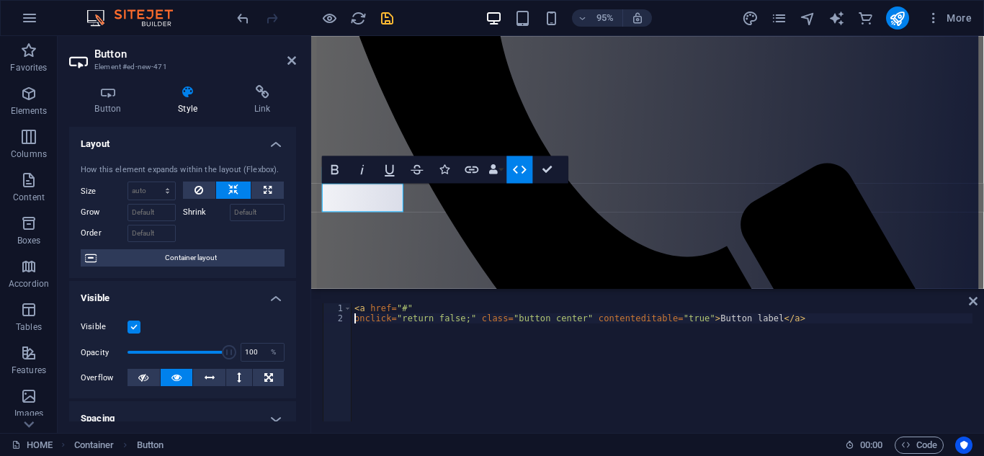
click at [404, 308] on div "< a href = "#" onclick = "return false;" class = "button center" contenteditabl…" at bounding box center [661, 372] width 621 height 138
paste textarea "https://cdn1.site-media.eu/images/document/19751076/CompanyProfile2-hCCBSefjwyM…"
click at [744, 318] on div "< a href = "https://cdn1.site-media.eu/images/document/19751076/CompanyProfile2…" at bounding box center [661, 372] width 621 height 138
type textarea "onclick="return false;" class="button center" contenteditable="true">Button lab…"
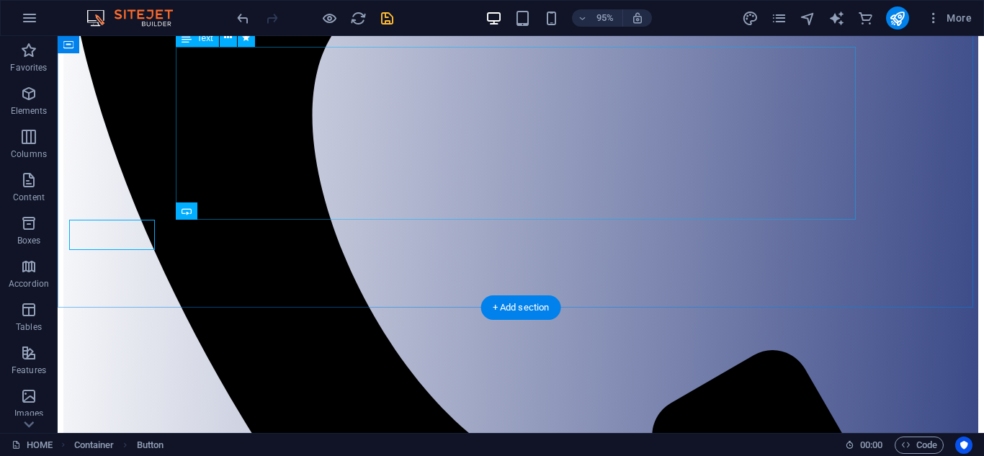
scroll to position [486, 0]
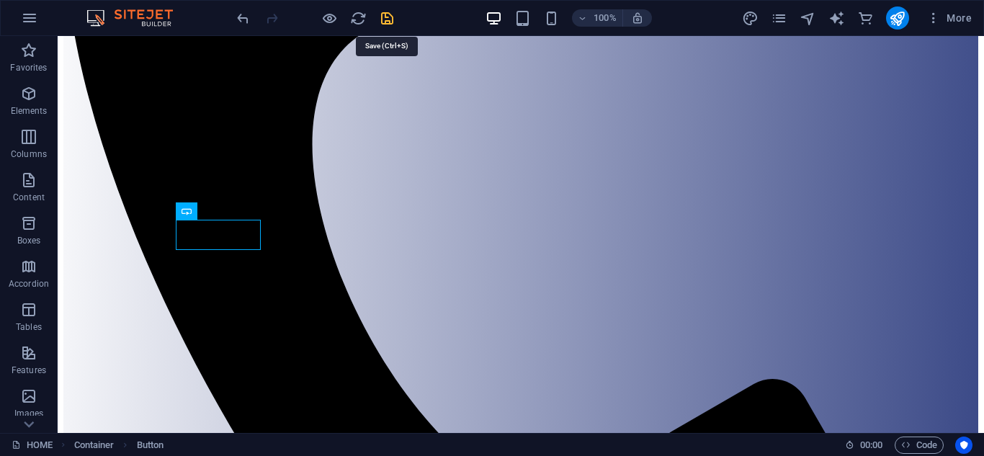
click at [383, 19] on icon "save" at bounding box center [387, 18] width 17 height 17
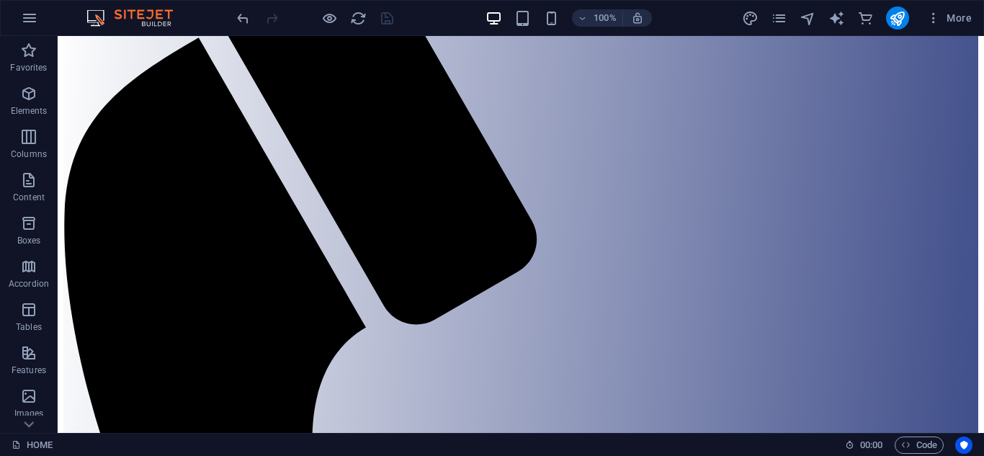
scroll to position [391, 0]
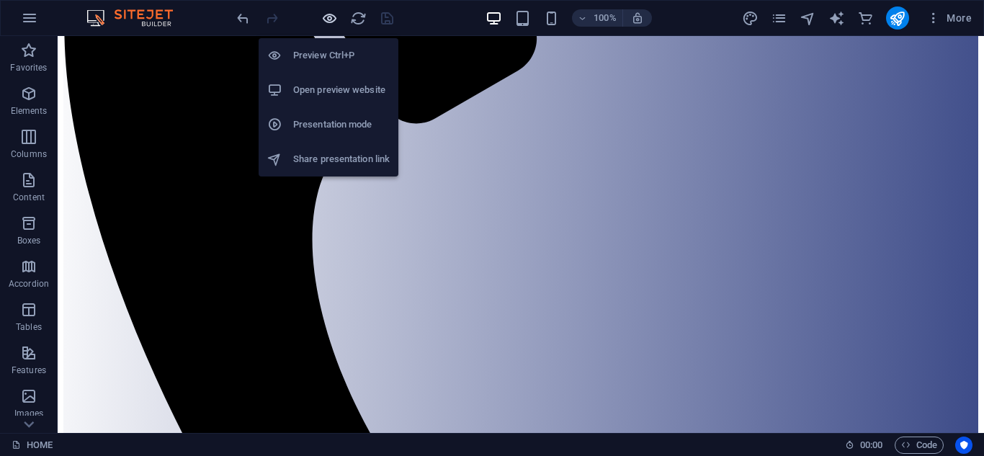
click at [325, 19] on icon "button" at bounding box center [329, 18] width 17 height 17
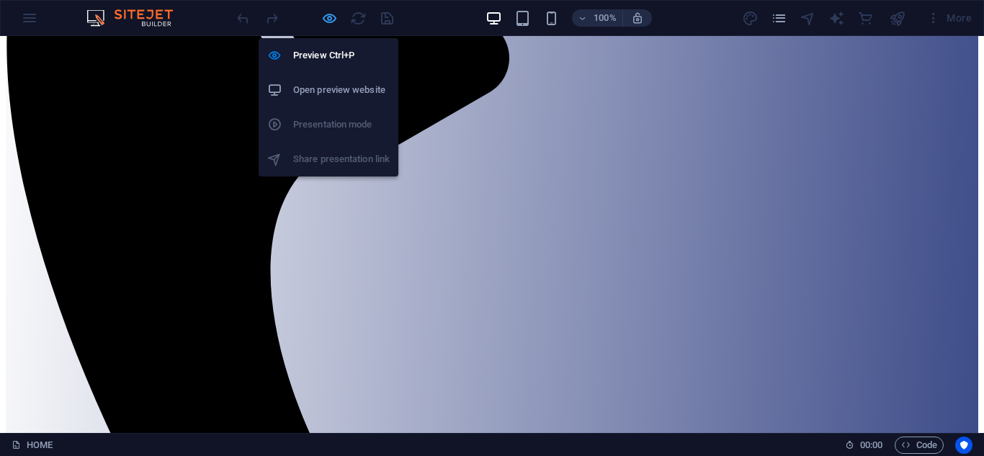
scroll to position [383, 0]
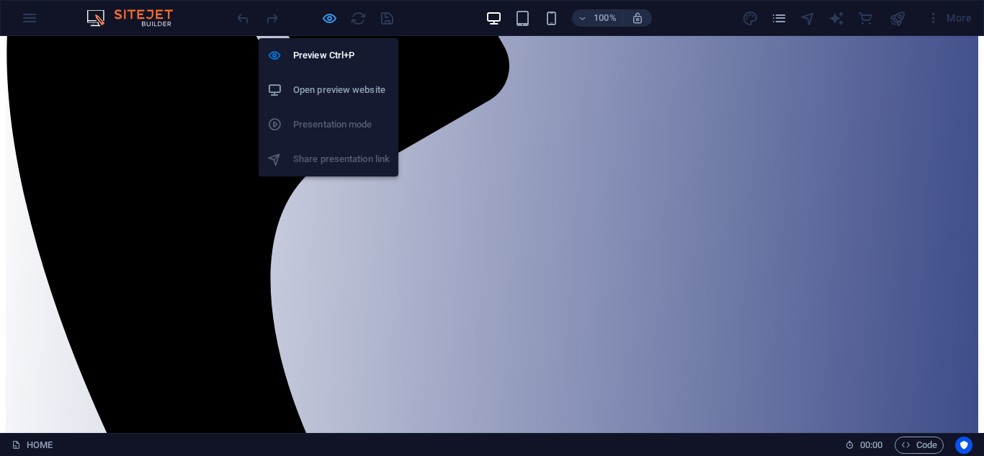
click at [331, 16] on icon "button" at bounding box center [329, 18] width 17 height 17
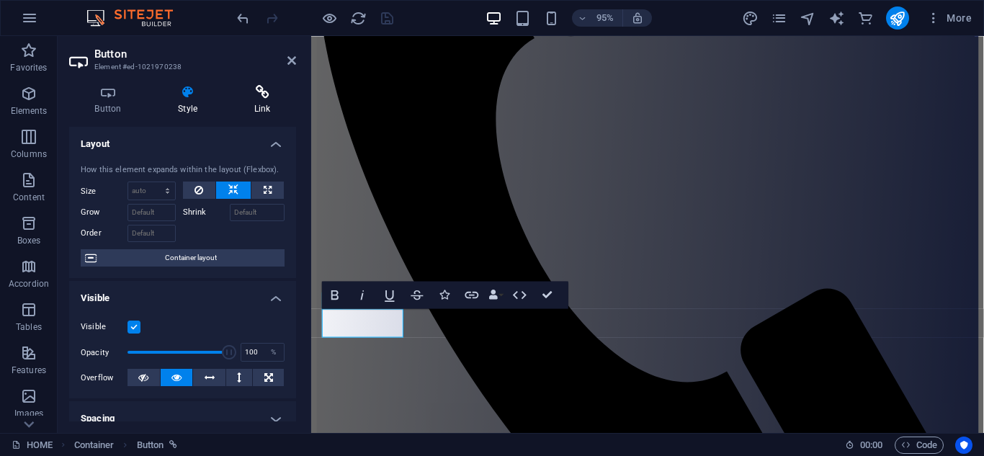
click at [255, 107] on h4 "Link" at bounding box center [262, 100] width 68 height 30
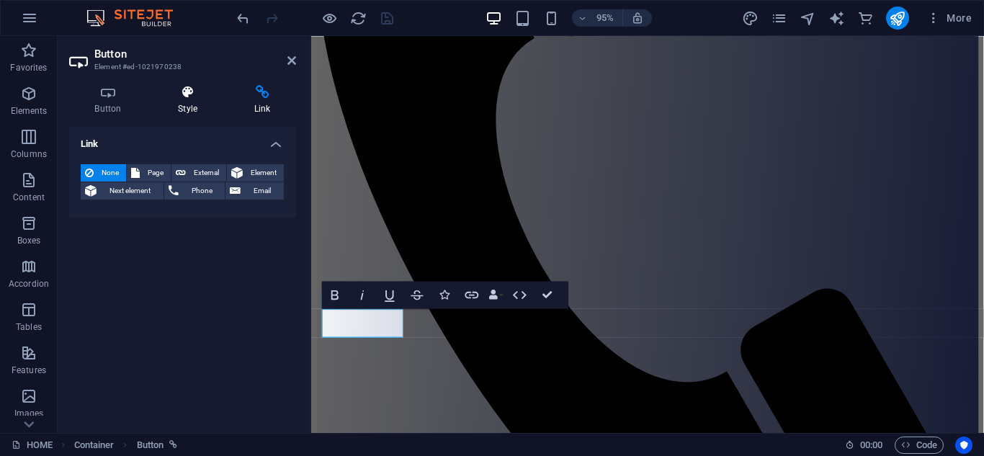
click at [192, 102] on h4 "Style" at bounding box center [191, 100] width 76 height 30
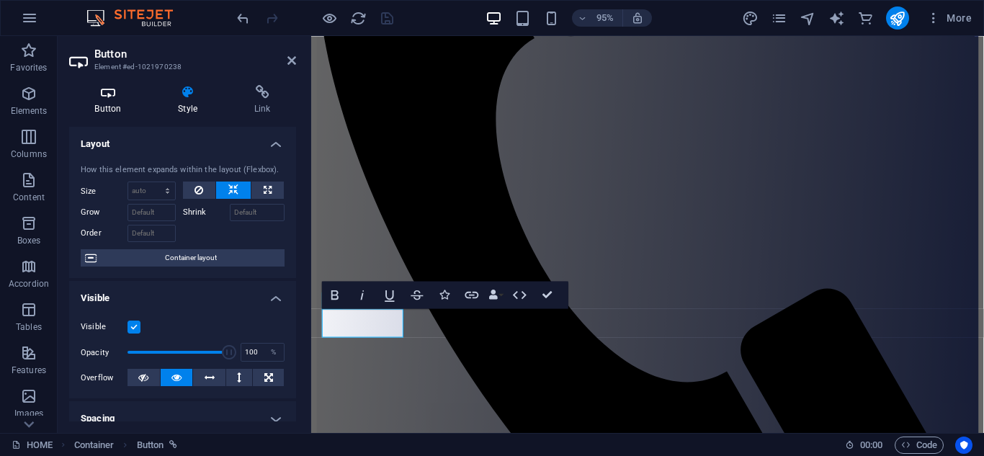
click at [117, 105] on h4 "Button" at bounding box center [111, 100] width 84 height 30
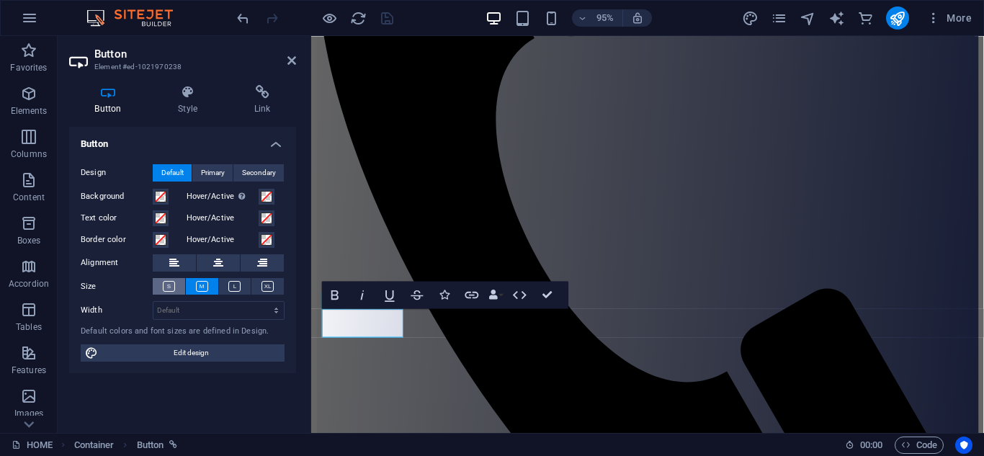
click at [169, 286] on icon at bounding box center [169, 286] width 12 height 11
click at [469, 297] on icon "button" at bounding box center [472, 294] width 14 height 7
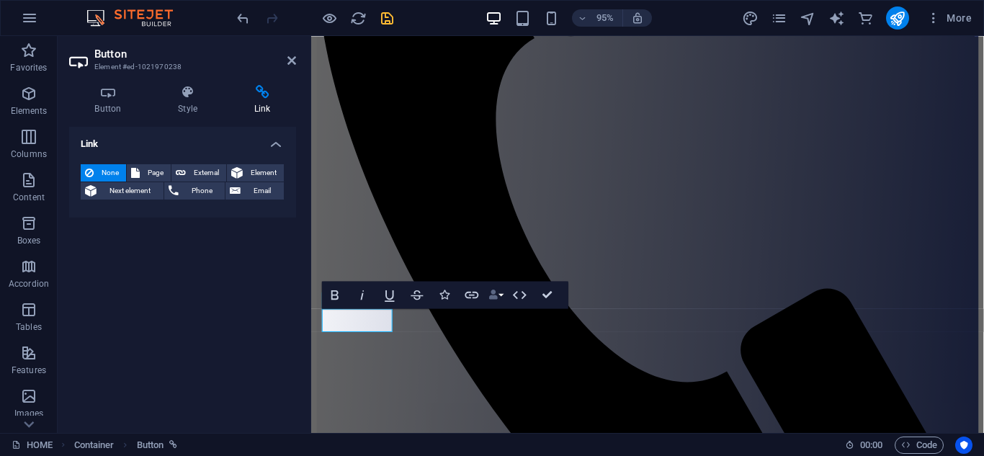
click at [495, 294] on icon "button" at bounding box center [492, 293] width 9 height 9
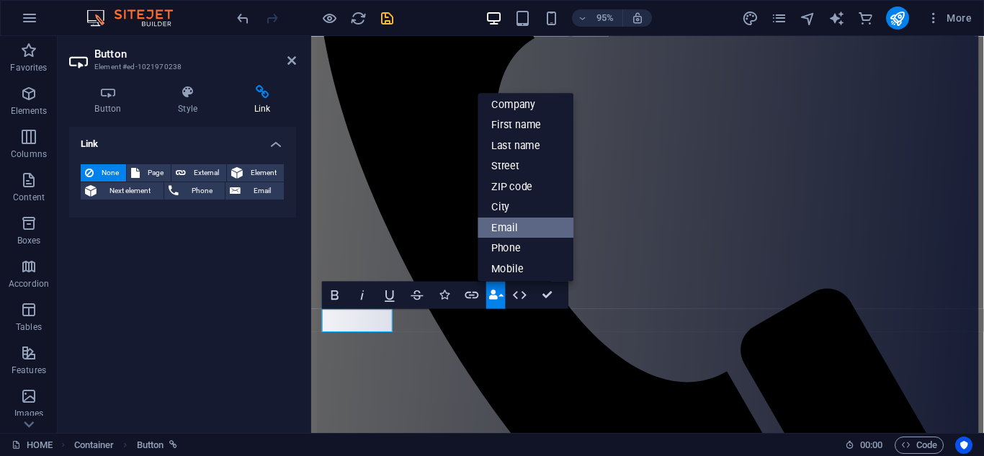
scroll to position [0, 0]
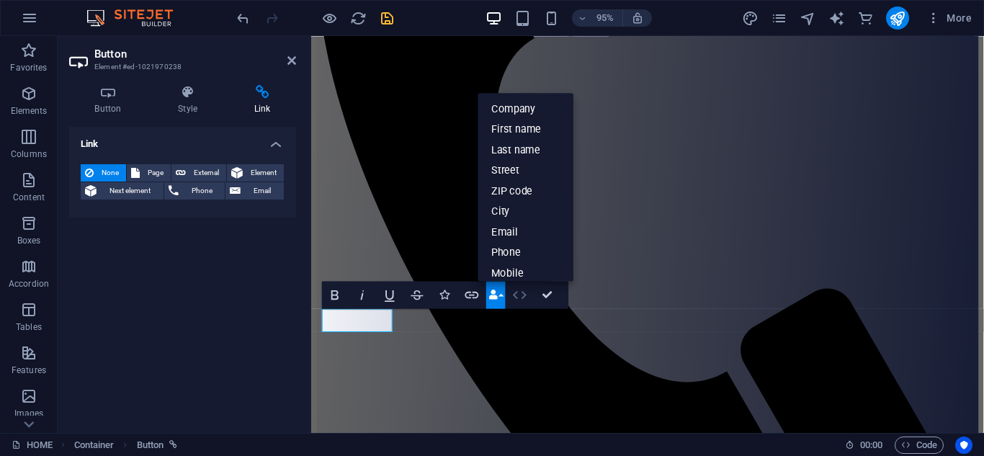
click at [520, 292] on icon "button" at bounding box center [519, 294] width 17 height 17
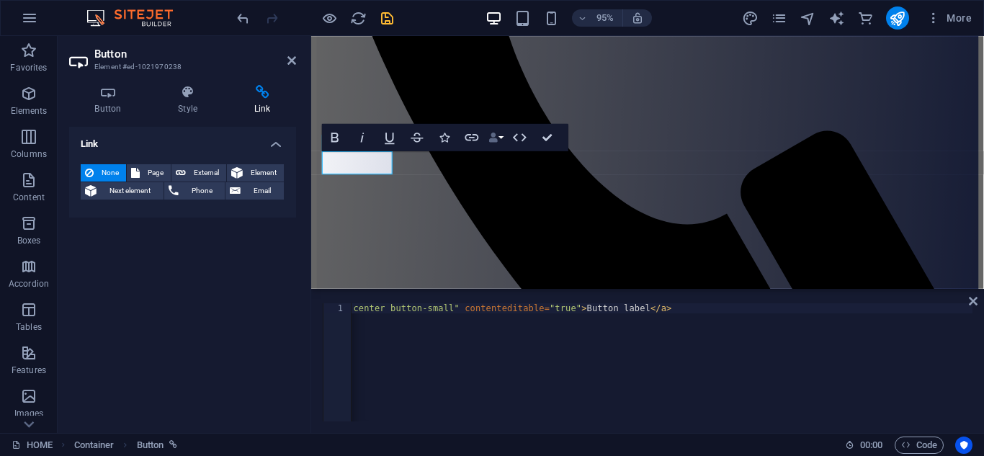
scroll to position [0, 369]
click at [949, 308] on div "< a href = "https://cdn1.site-media.eu/images/document/19751076/CompanyProfile2…" at bounding box center [476, 370] width 991 height 135
type textarea "<a href="https://cdn1.site-media.eu/images/document/19751076/CompanyProfile2-hC…"
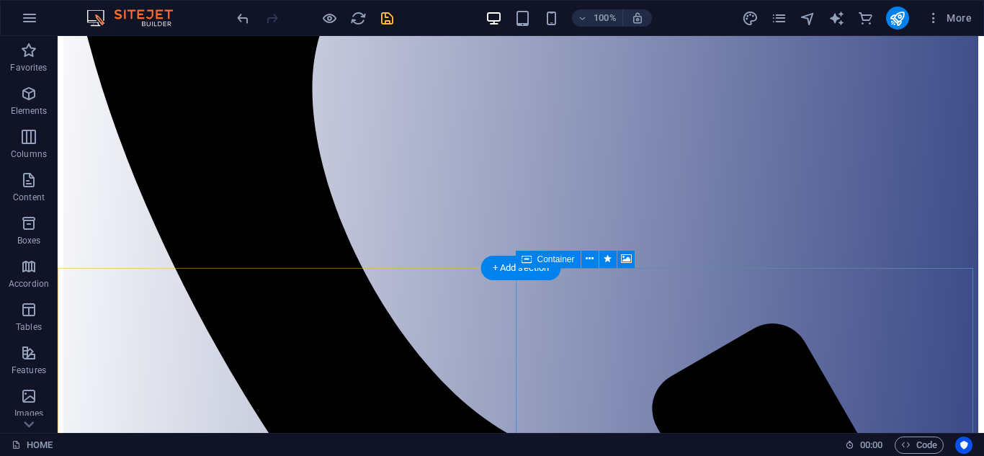
scroll to position [495, 0]
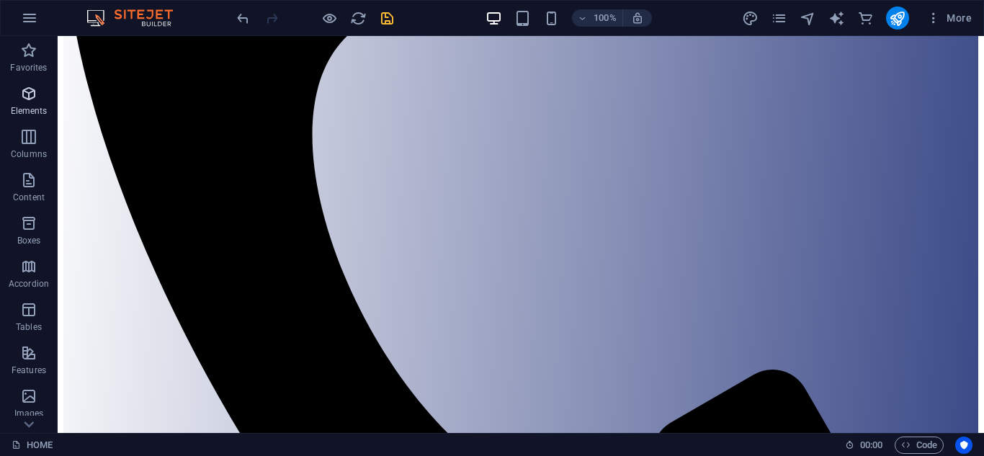
click at [26, 113] on p "Elements" at bounding box center [29, 111] width 37 height 12
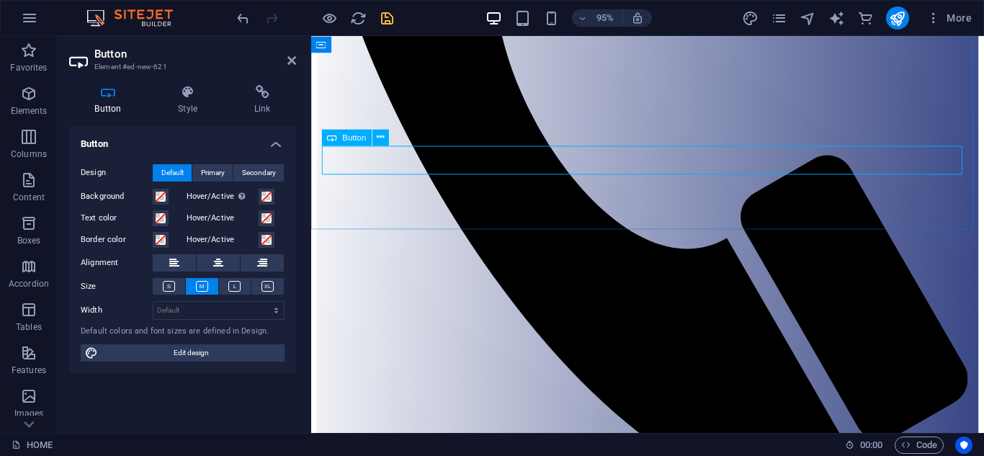
scroll to position [554, 0]
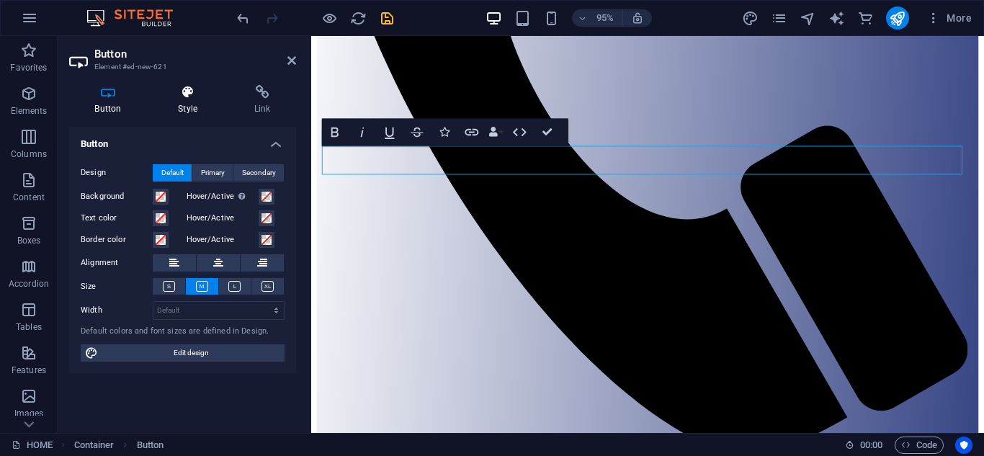
click at [189, 111] on h4 "Style" at bounding box center [191, 100] width 76 height 30
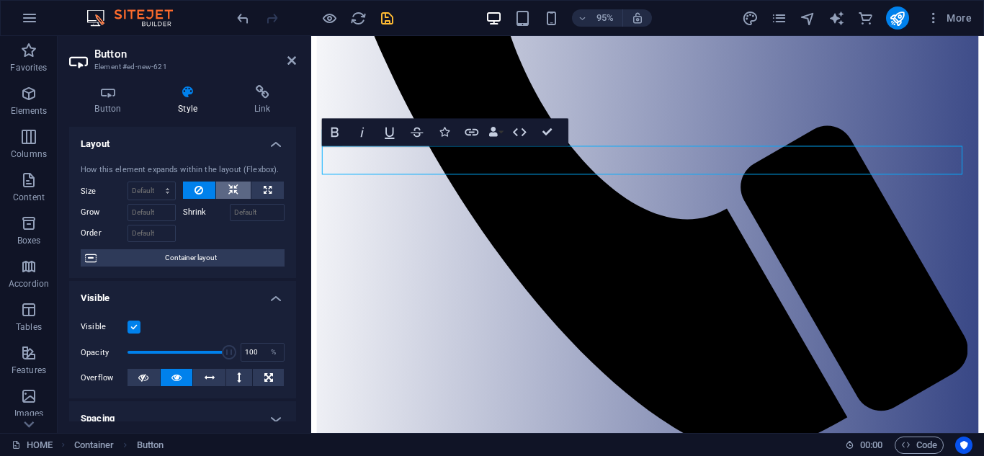
click at [230, 189] on icon at bounding box center [233, 189] width 10 height 17
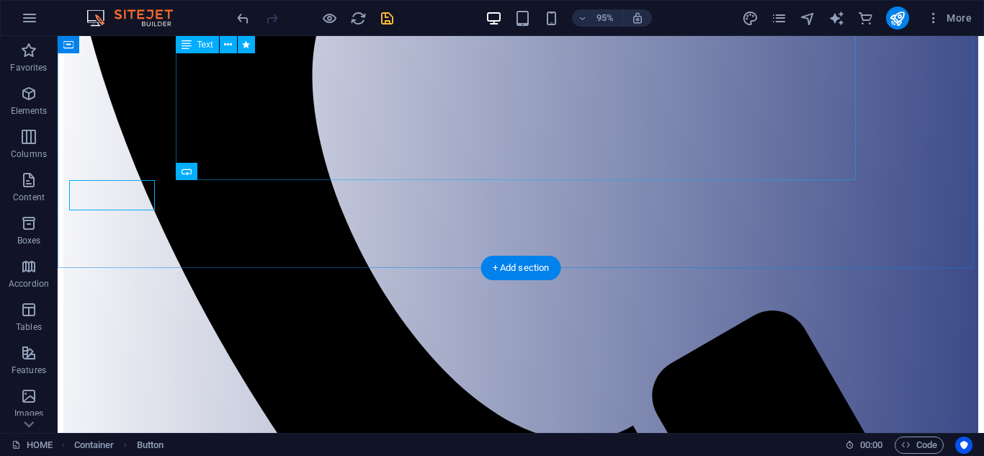
scroll to position [526, 0]
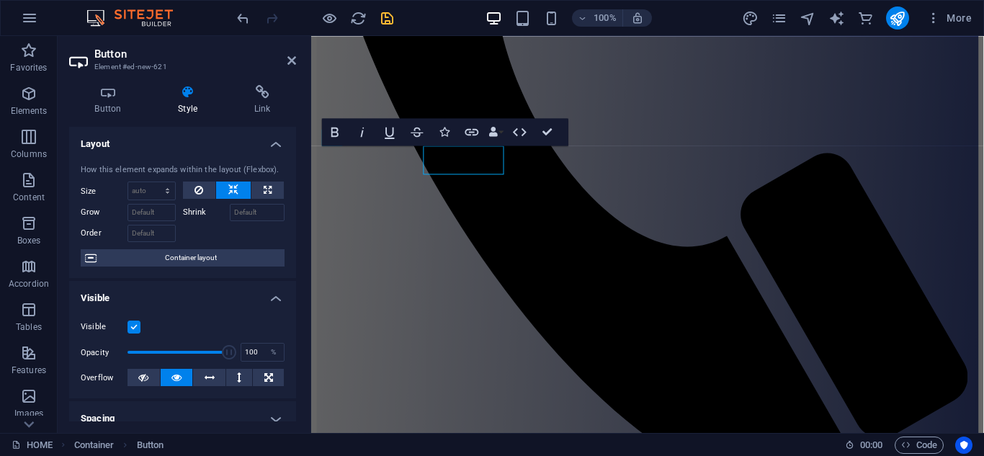
scroll to position [554, 0]
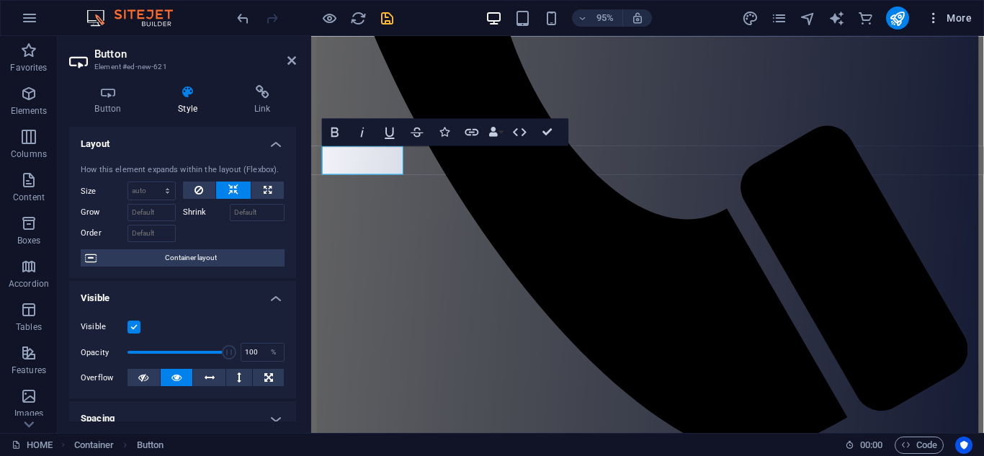
click at [937, 22] on icon "button" at bounding box center [933, 18] width 14 height 14
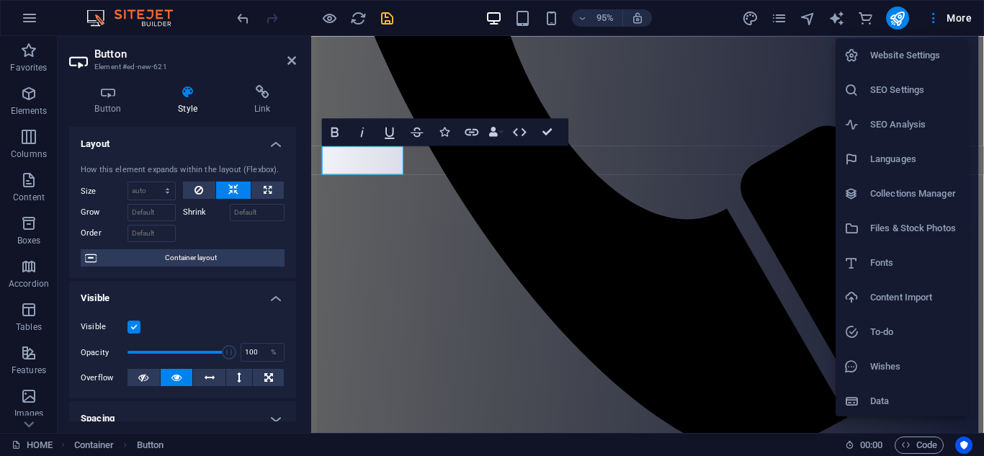
click at [924, 228] on h6 "Files & Stock Photos" at bounding box center [914, 228] width 89 height 17
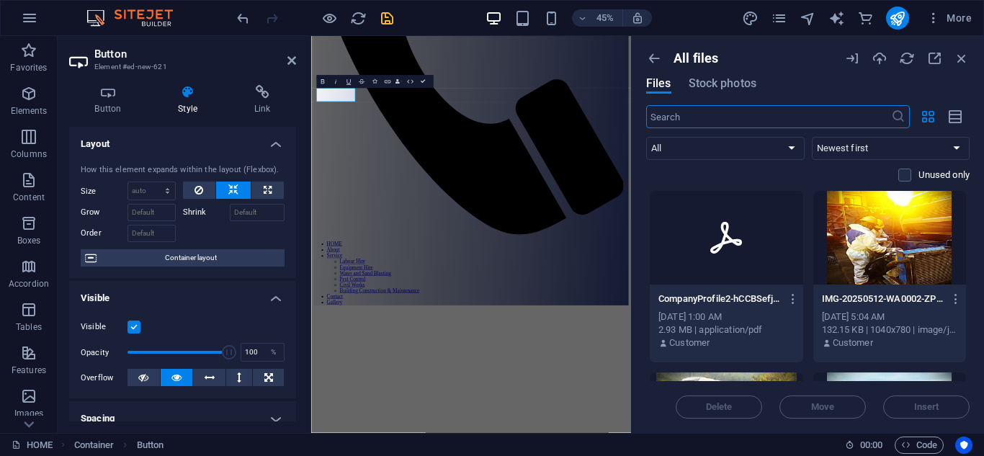
scroll to position [554, 0]
click at [793, 295] on icon "button" at bounding box center [793, 298] width 14 height 13
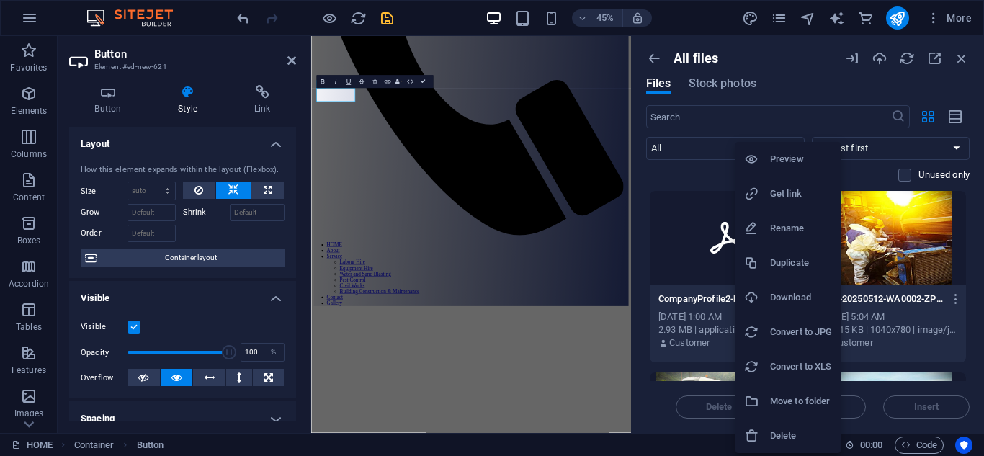
click at [780, 193] on h6 "Get link" at bounding box center [801, 193] width 62 height 17
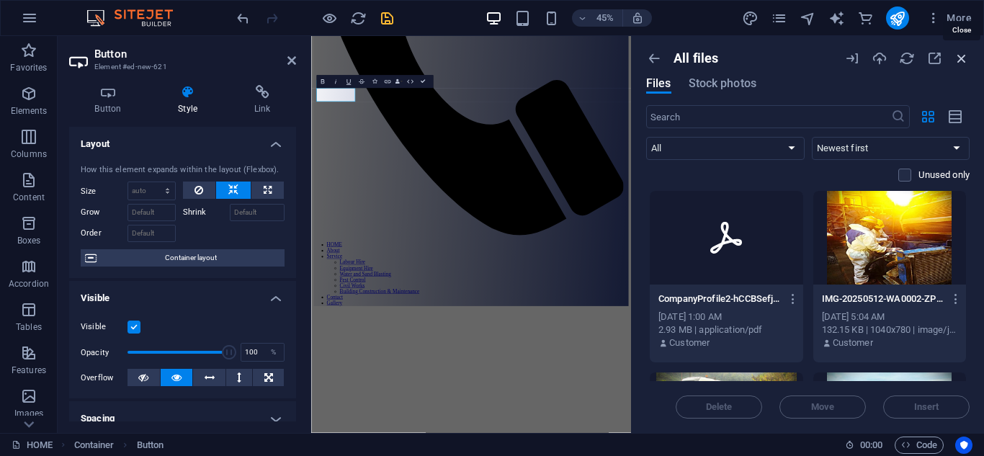
click at [961, 55] on icon "button" at bounding box center [961, 58] width 16 height 16
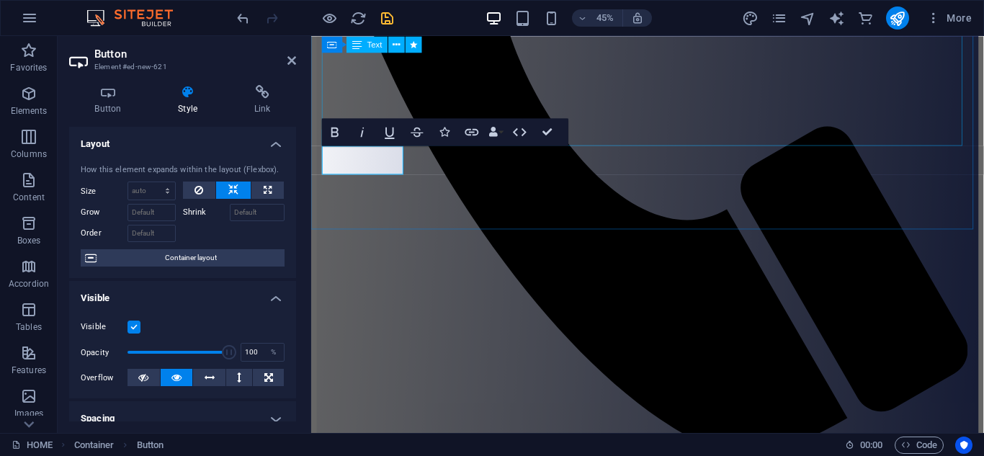
scroll to position [554, 0]
click at [515, 130] on icon "button" at bounding box center [520, 131] width 14 height 8
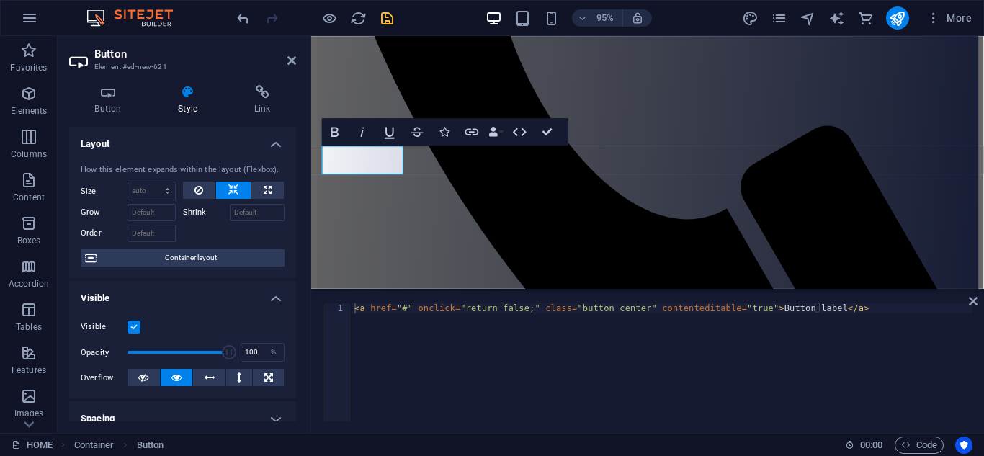
type textarea "<a href="#" onclick="return false;" class="button center" contenteditable="true…"
click at [403, 305] on div "< a href = "#" onclick = "return false;" class = "button center" contenteditabl…" at bounding box center [661, 372] width 621 height 138
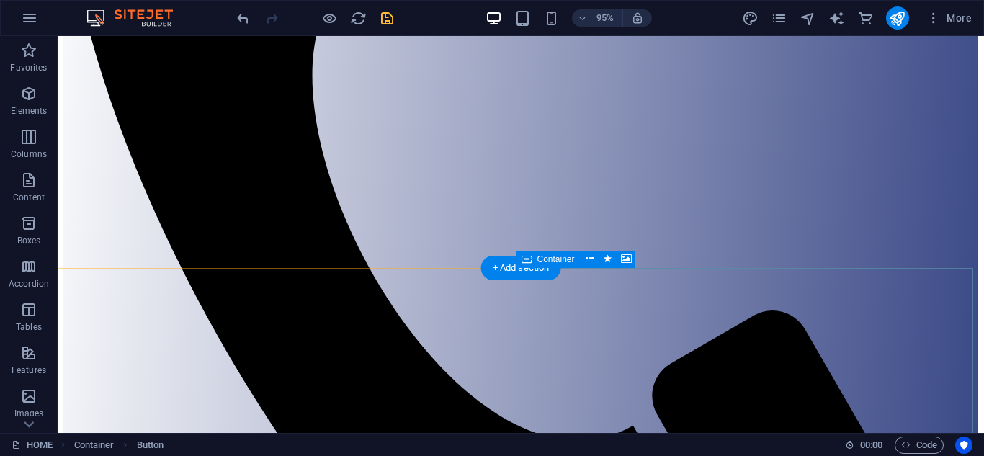
scroll to position [495, 0]
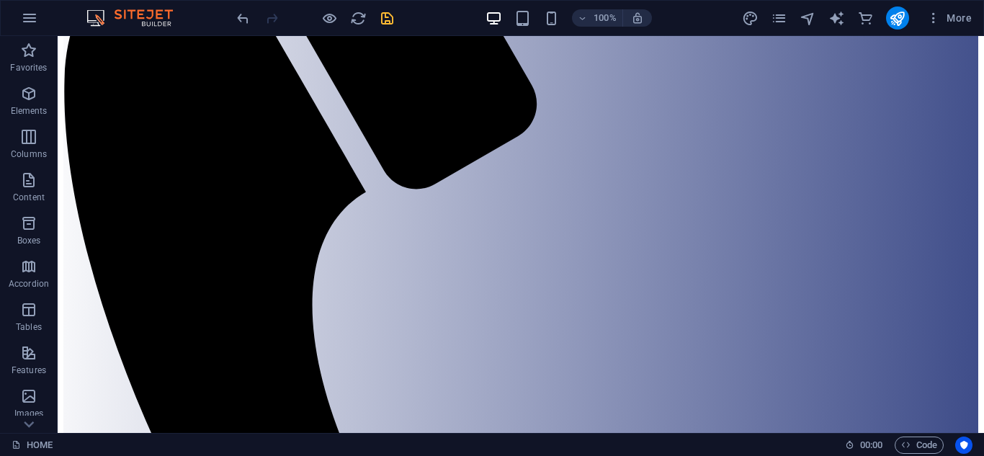
scroll to position [319, 0]
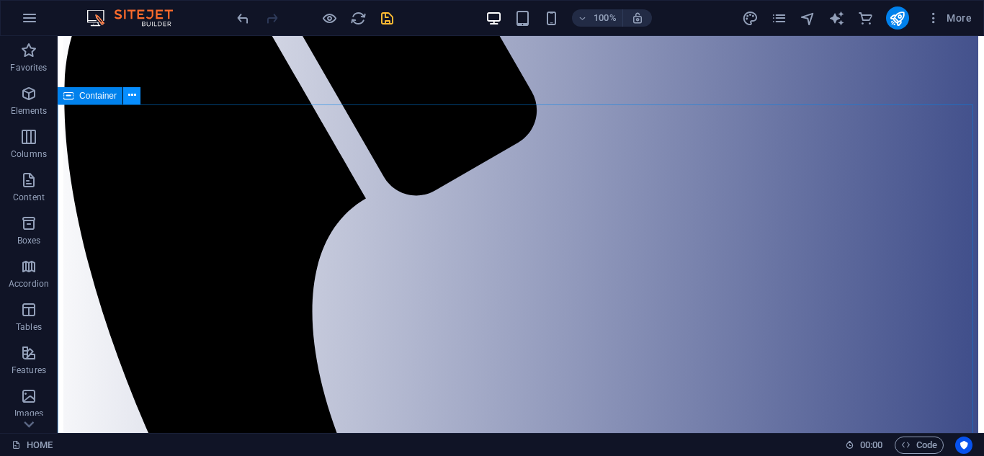
click at [132, 98] on icon at bounding box center [132, 95] width 8 height 15
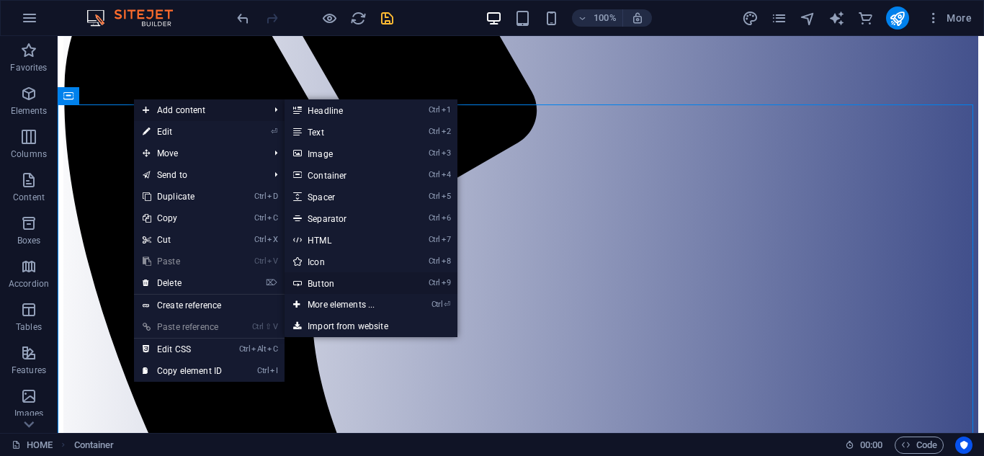
drag, startPoint x: 336, startPoint y: 281, endPoint x: 27, endPoint y: 252, distance: 310.9
click at [336, 281] on link "Ctrl 9 Button" at bounding box center [343, 283] width 119 height 22
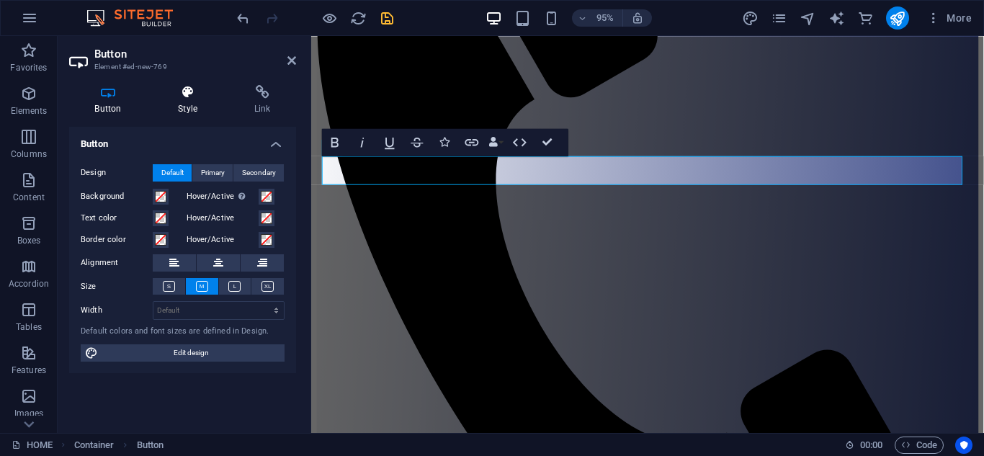
click at [193, 107] on h4 "Style" at bounding box center [191, 100] width 76 height 30
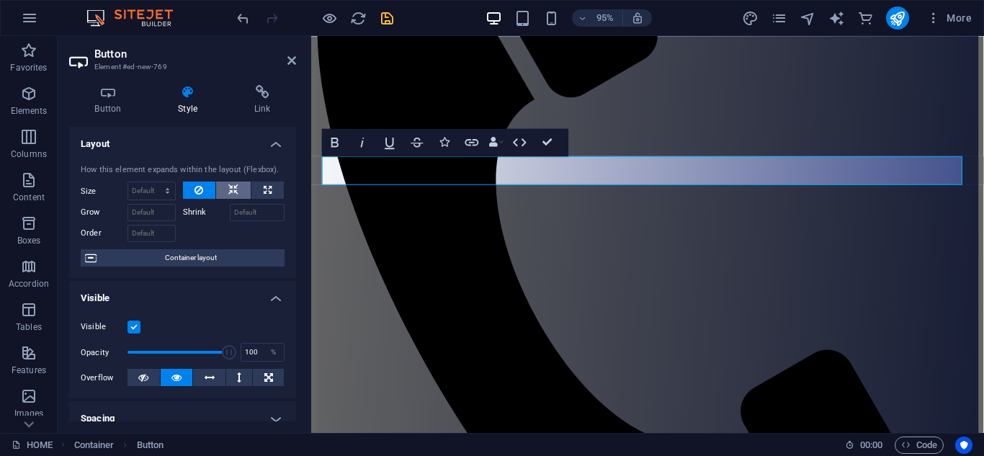
click at [230, 185] on icon at bounding box center [233, 189] width 10 height 17
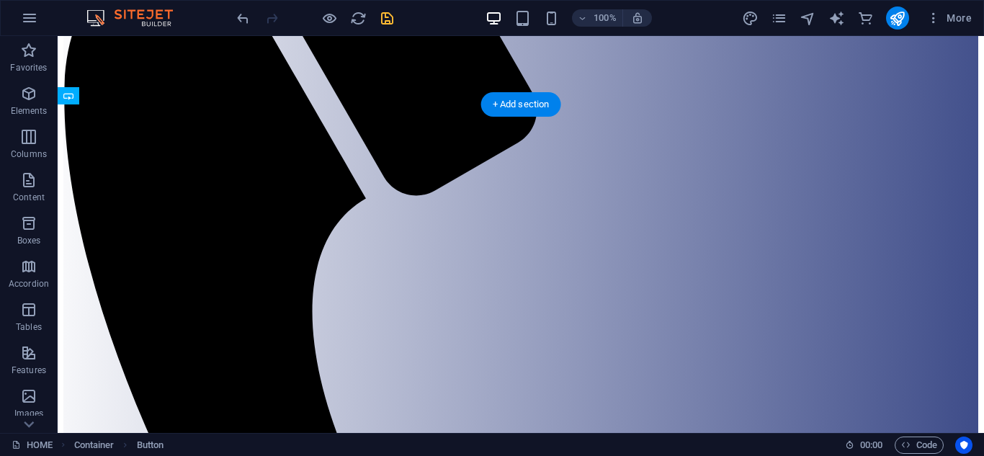
drag, startPoint x: 241, startPoint y: 174, endPoint x: 264, endPoint y: 324, distance: 151.4
drag, startPoint x: 261, startPoint y: 241, endPoint x: 213, endPoint y: 293, distance: 70.3
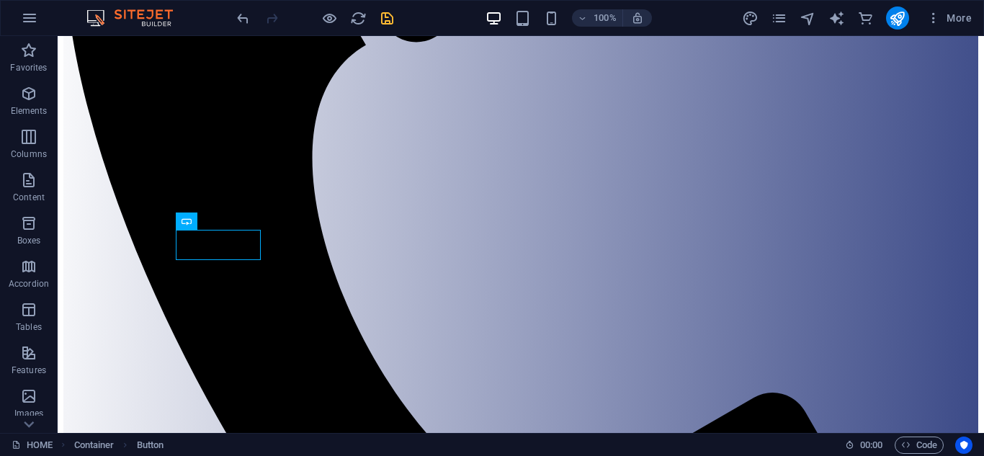
scroll to position [476, 0]
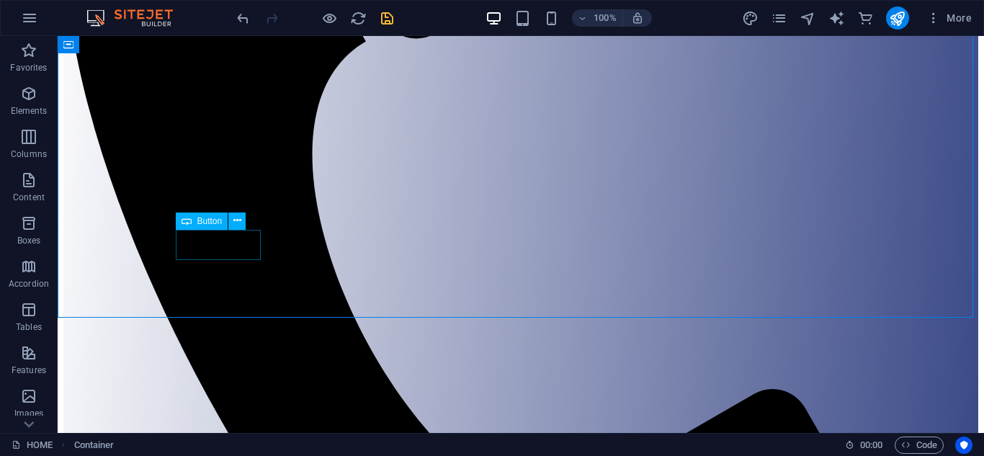
click at [220, 223] on span "Button" at bounding box center [209, 221] width 25 height 9
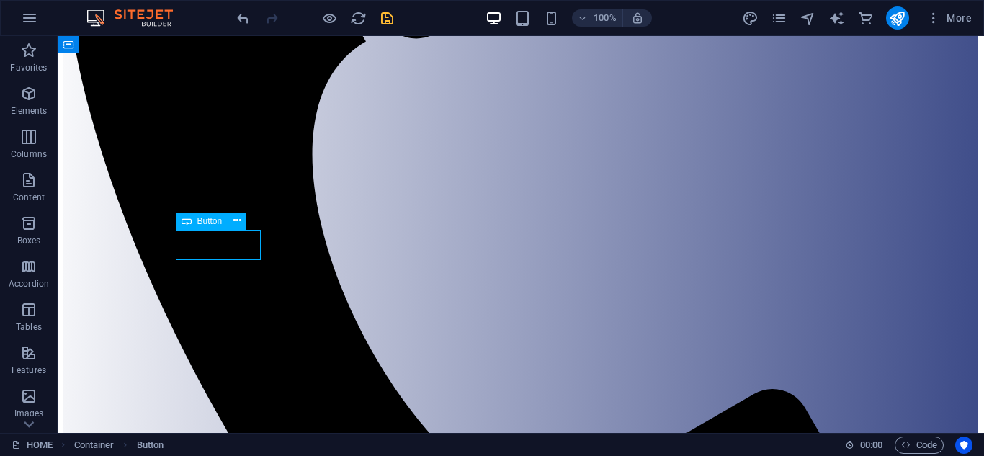
click at [220, 223] on span "Button" at bounding box center [209, 221] width 25 height 9
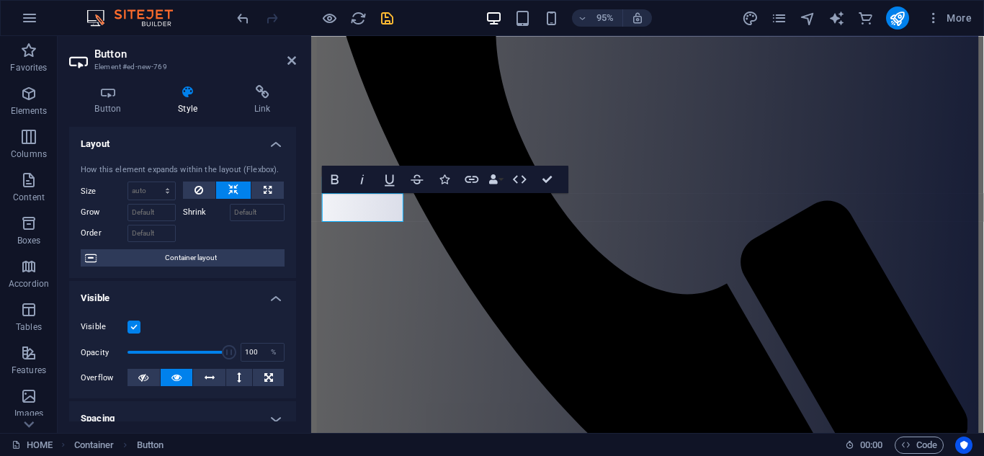
scroll to position [505, 0]
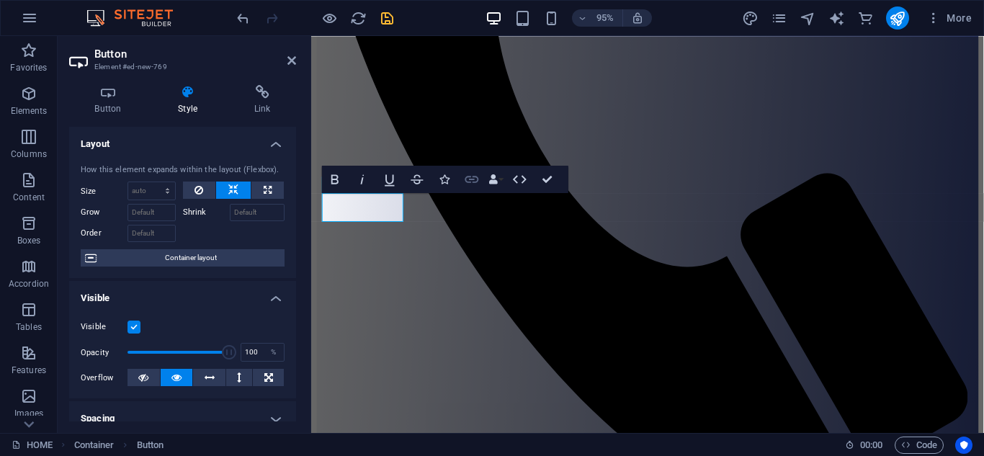
click at [470, 177] on icon "button" at bounding box center [472, 179] width 17 height 17
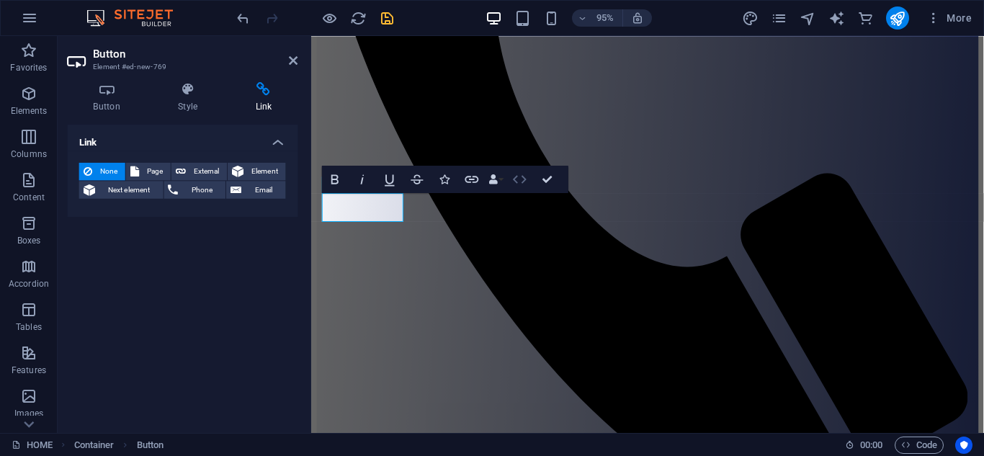
click at [511, 181] on icon "button" at bounding box center [519, 179] width 17 height 17
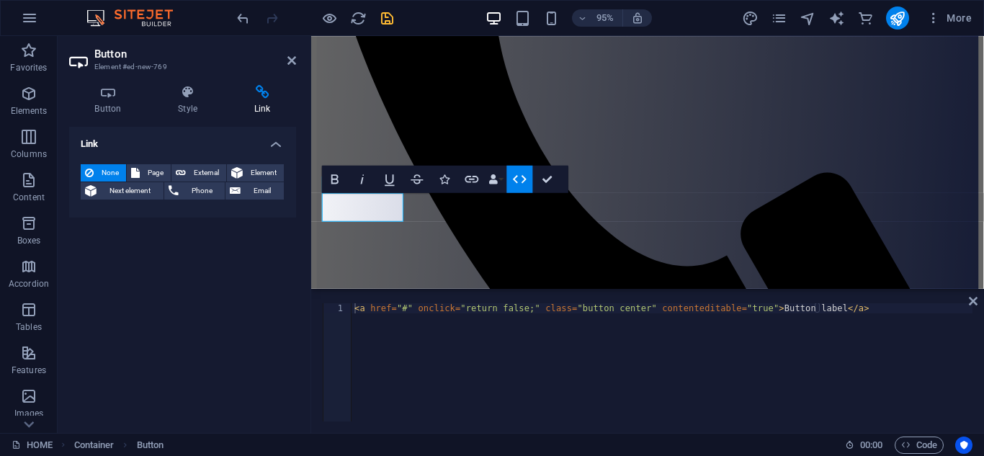
click at [402, 308] on div "< a href = "#" onclick = "return false;" class = "button center" contenteditabl…" at bounding box center [661, 372] width 621 height 138
type textarea "<a href="https://cdn1.site-media.eu/images/document/19751076/CompanyProfile2-hC…"
click at [685, 307] on div "< a href = "https://cdn1.site-media.eu/images/document/19751076/CompanyProfile2…" at bounding box center [637, 370] width 927 height 135
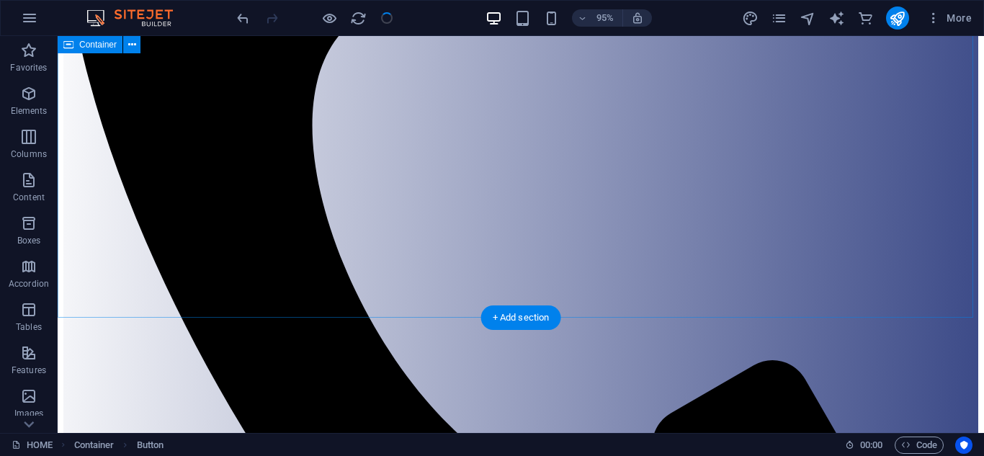
scroll to position [476, 0]
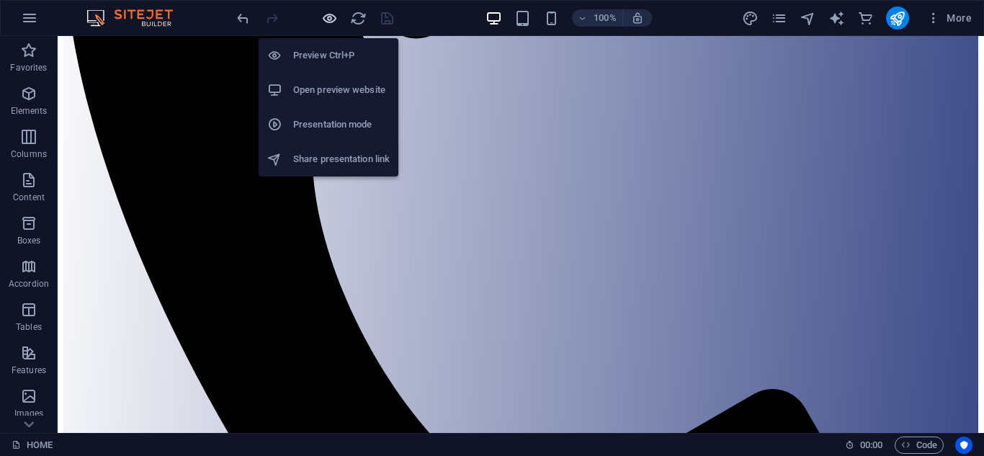
click at [325, 18] on icon "button" at bounding box center [329, 18] width 17 height 17
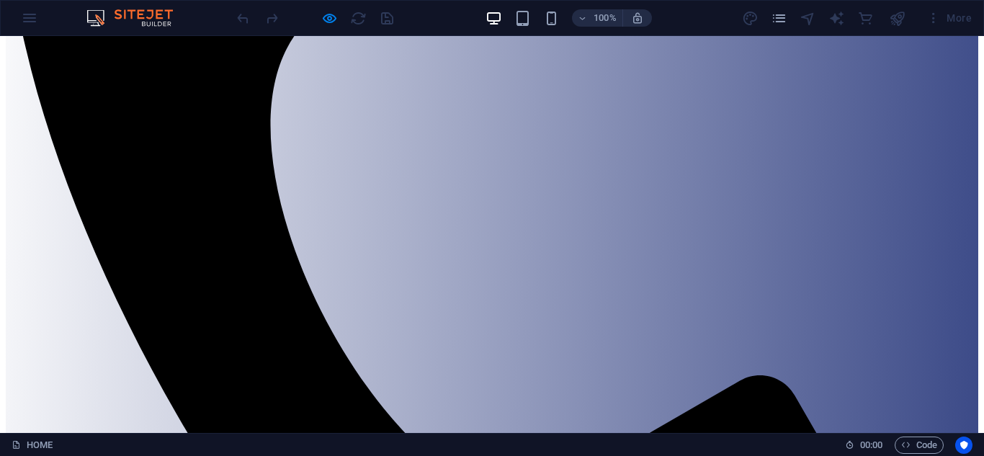
scroll to position [547, 0]
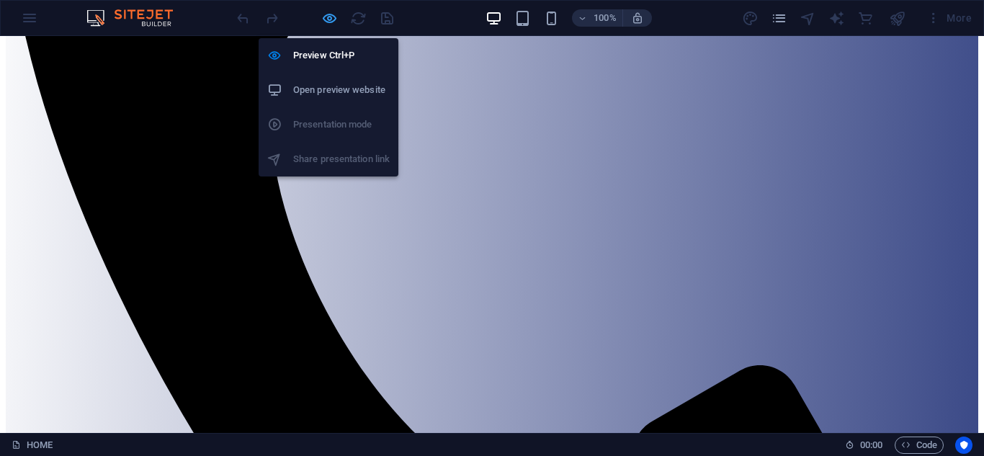
click at [326, 17] on icon "button" at bounding box center [329, 18] width 17 height 17
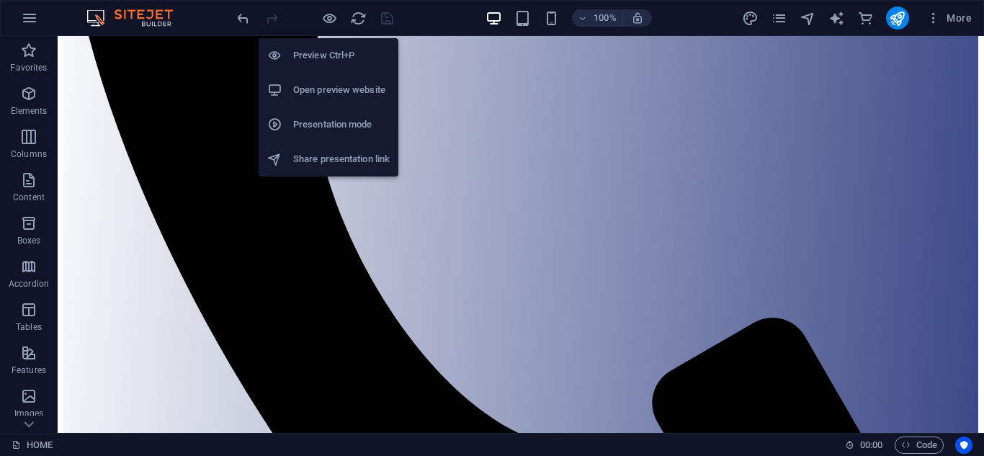
scroll to position [555, 0]
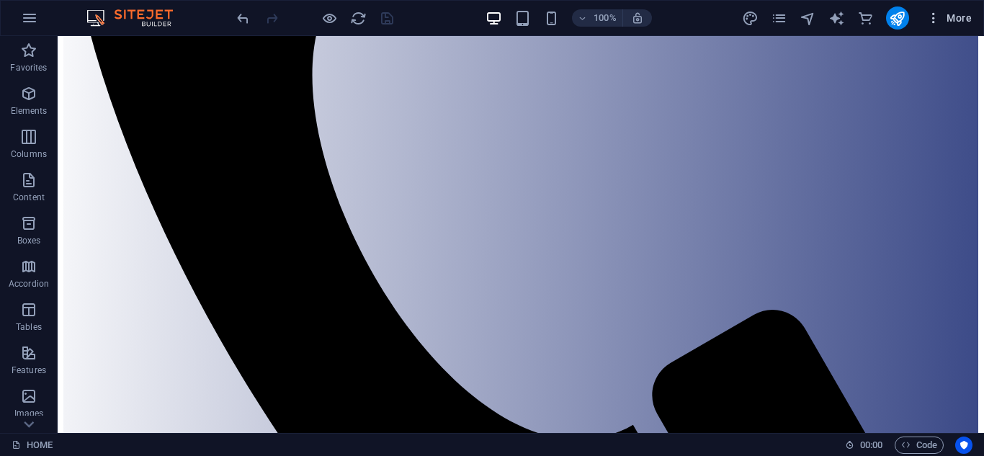
click at [938, 22] on icon "button" at bounding box center [933, 18] width 14 height 14
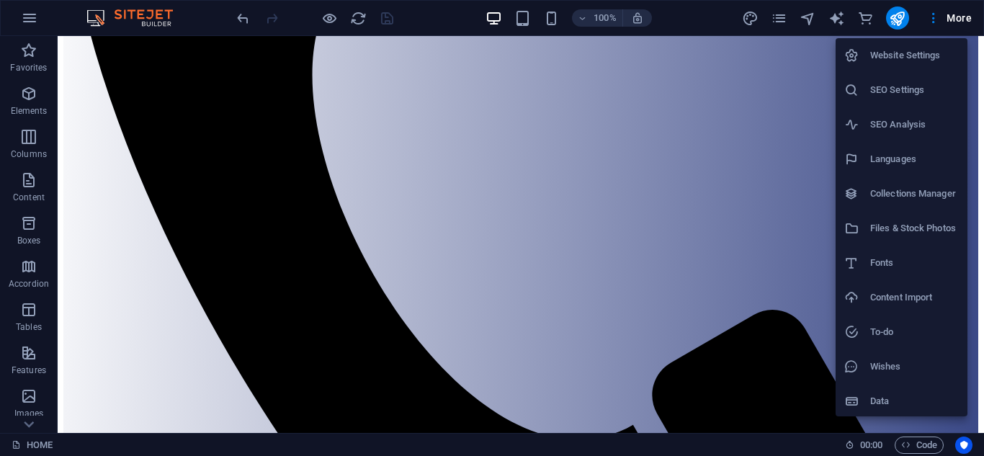
click at [939, 17] on div at bounding box center [492, 228] width 984 height 456
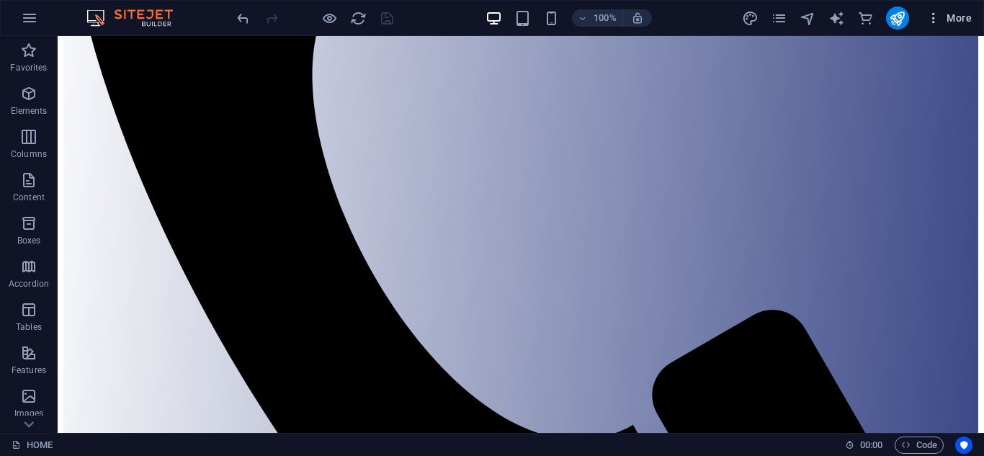
click at [936, 18] on icon "button" at bounding box center [933, 18] width 14 height 14
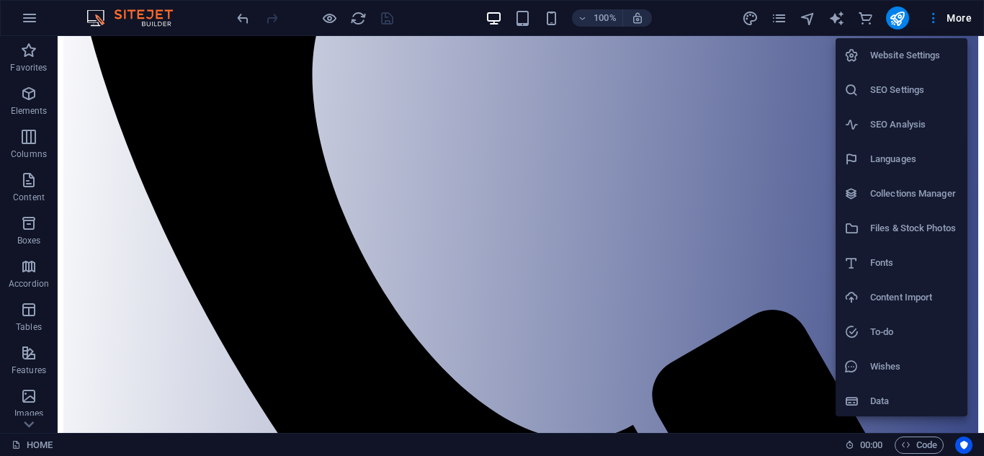
click at [916, 294] on h6 "Content Import" at bounding box center [914, 297] width 89 height 17
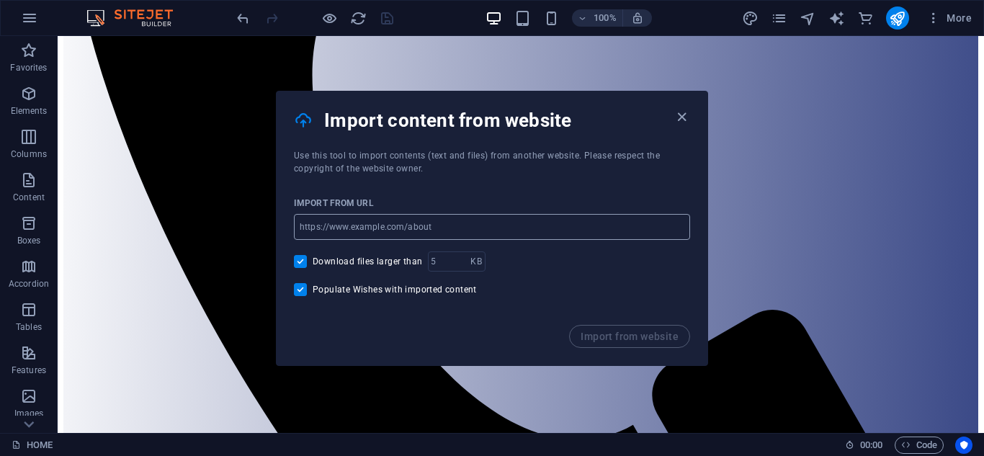
click at [539, 228] on input "url" at bounding box center [492, 227] width 396 height 26
click at [685, 114] on icon "button" at bounding box center [681, 117] width 17 height 17
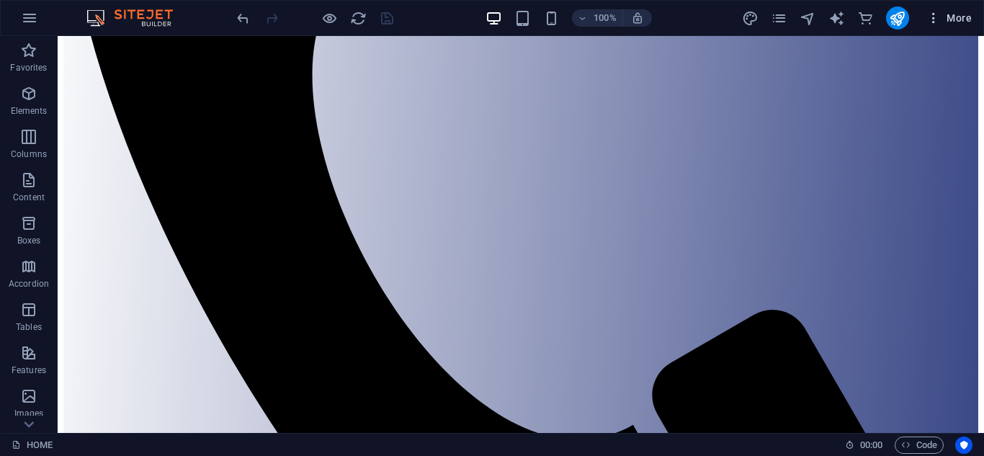
click at [935, 15] on icon "button" at bounding box center [933, 18] width 14 height 14
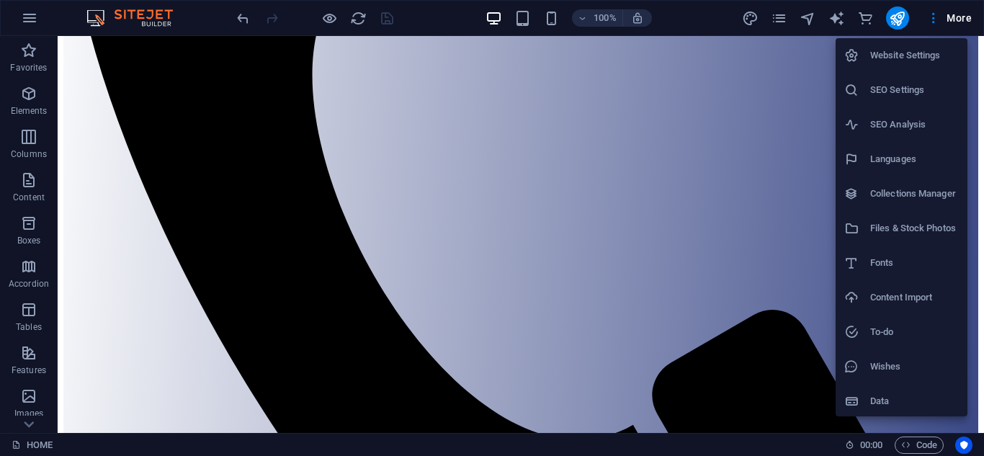
click at [917, 226] on h6 "Files & Stock Photos" at bounding box center [914, 228] width 89 height 17
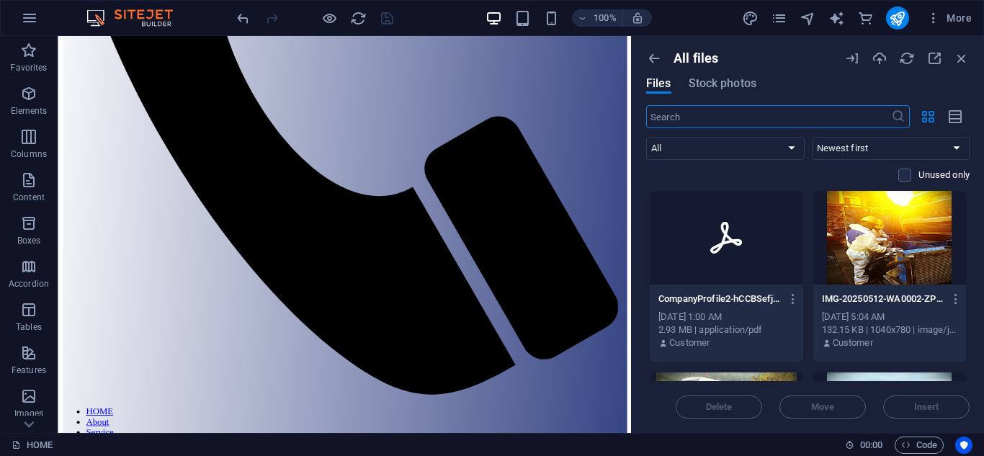
scroll to position [582, 0]
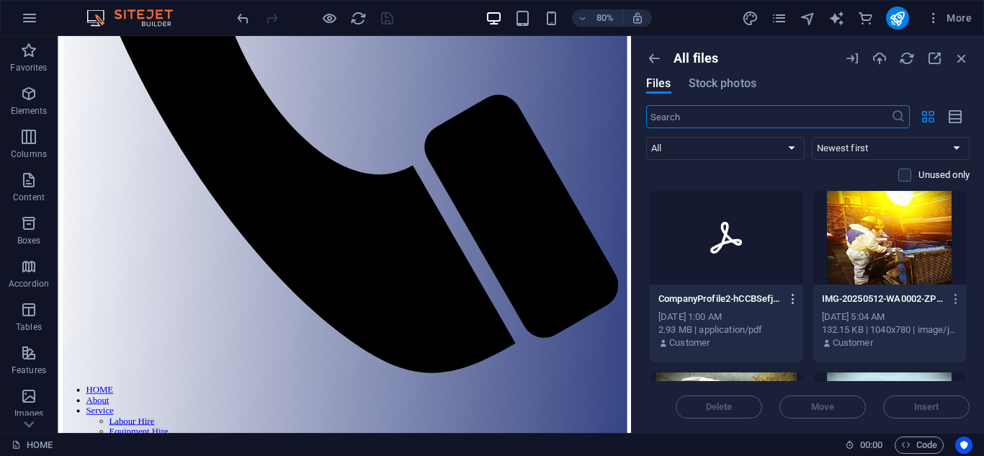
click at [789, 299] on icon "button" at bounding box center [793, 298] width 14 height 13
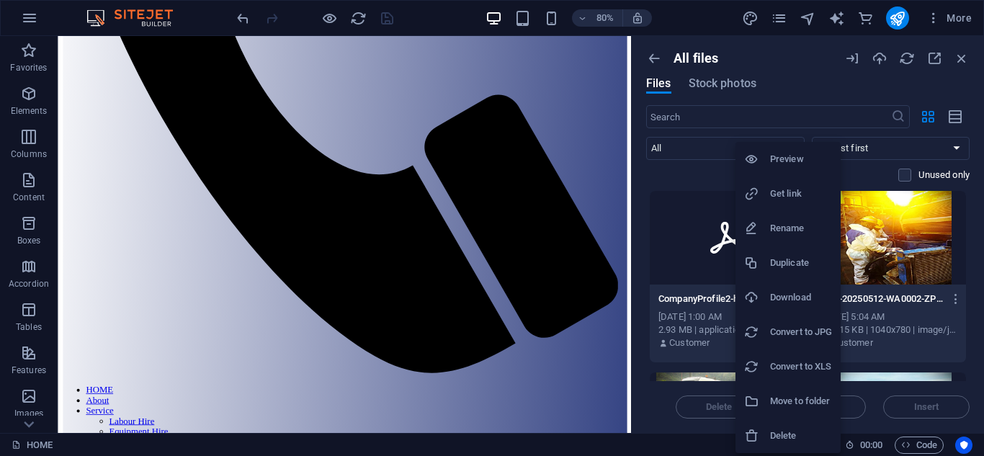
click at [798, 397] on h6 "Move to folder" at bounding box center [801, 400] width 62 height 17
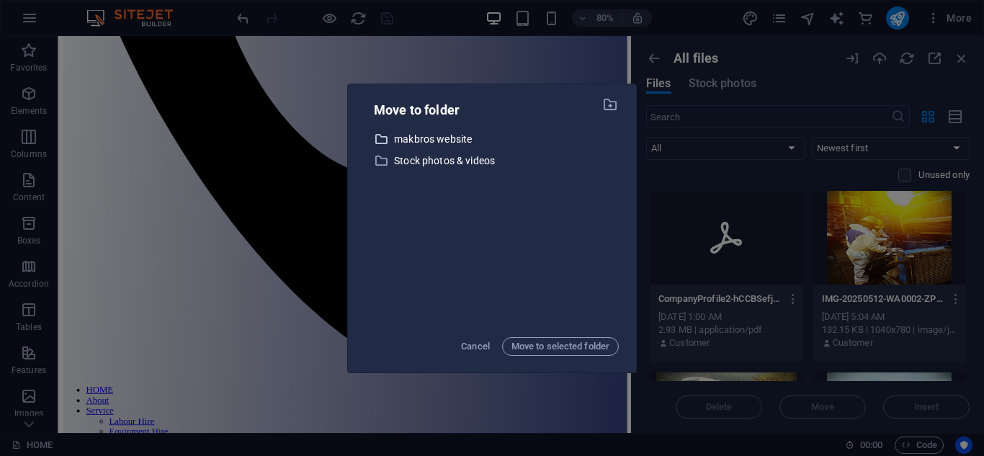
click at [441, 138] on p "makbros website" at bounding box center [506, 139] width 225 height 17
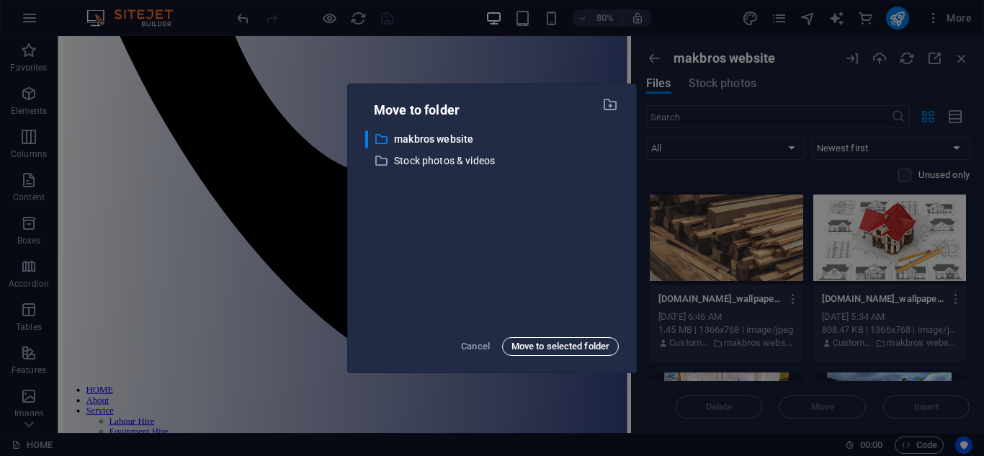
click at [554, 348] on span "Move to selected folder" at bounding box center [560, 346] width 98 height 17
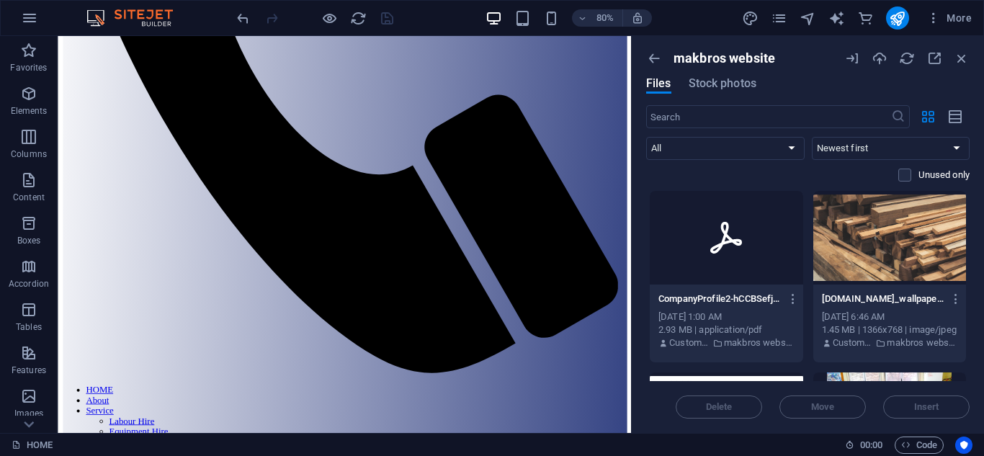
drag, startPoint x: 966, startPoint y: 206, endPoint x: 968, endPoint y: 220, distance: 14.6
click at [968, 220] on div "Drop files here to upload them instantly CompanyProfile2-hCCBSefjwyMEtlXYWMP38g…" at bounding box center [807, 285] width 323 height 191
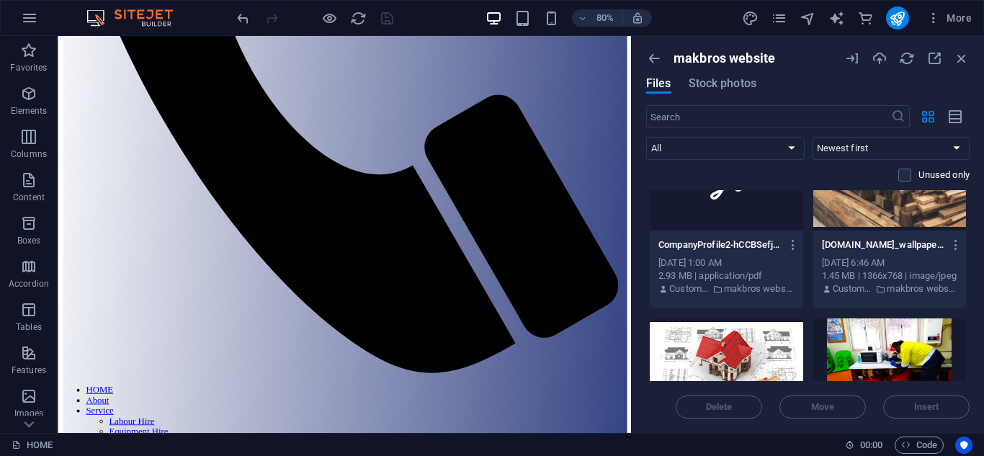
scroll to position [0, 0]
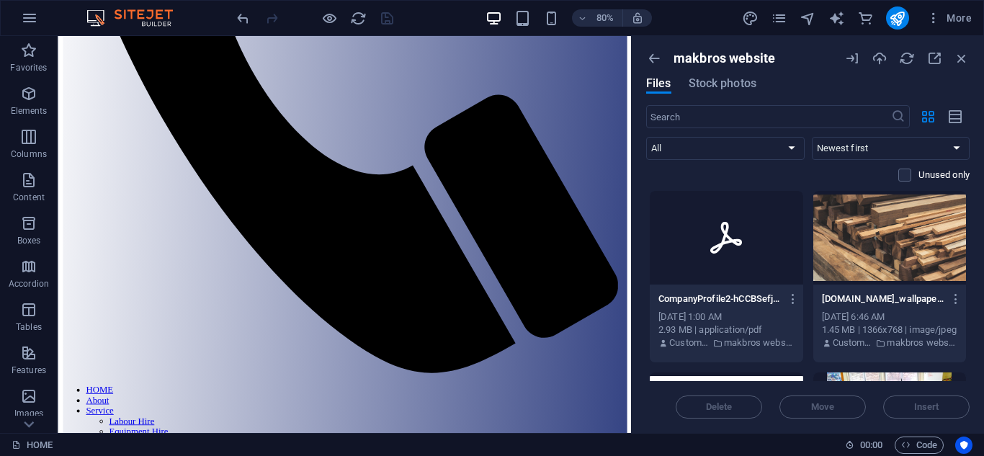
click at [769, 293] on p "CompanyProfile2-hCCBSefjwyMEtlXYWMP38g.pdf" at bounding box center [719, 298] width 122 height 13
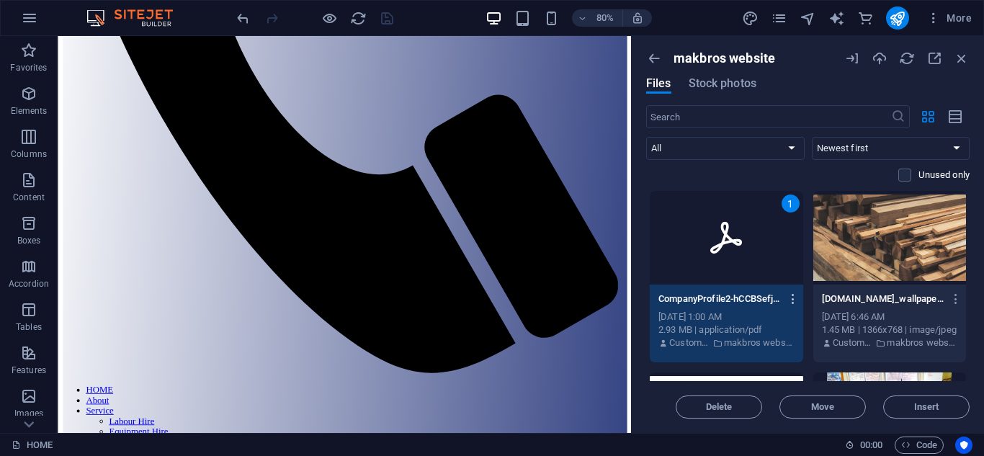
click at [790, 299] on icon "button" at bounding box center [793, 298] width 14 height 13
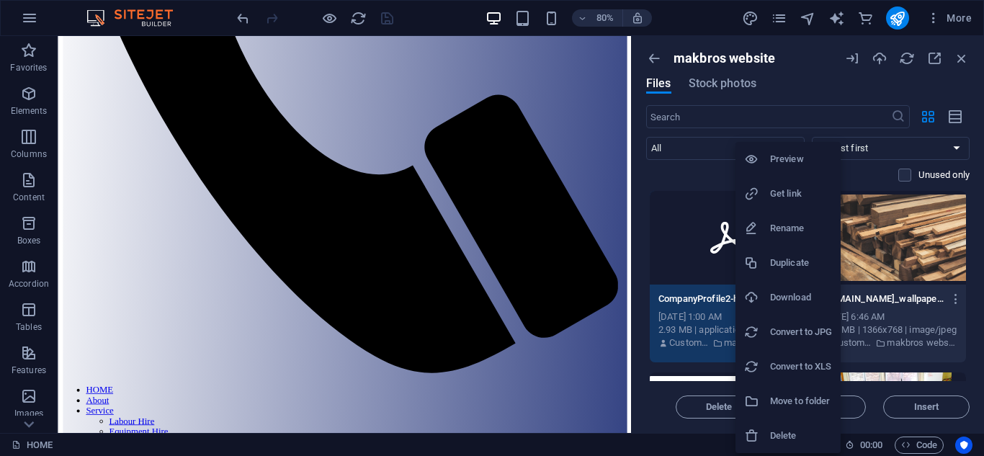
click at [791, 194] on h6 "Get link" at bounding box center [801, 193] width 62 height 17
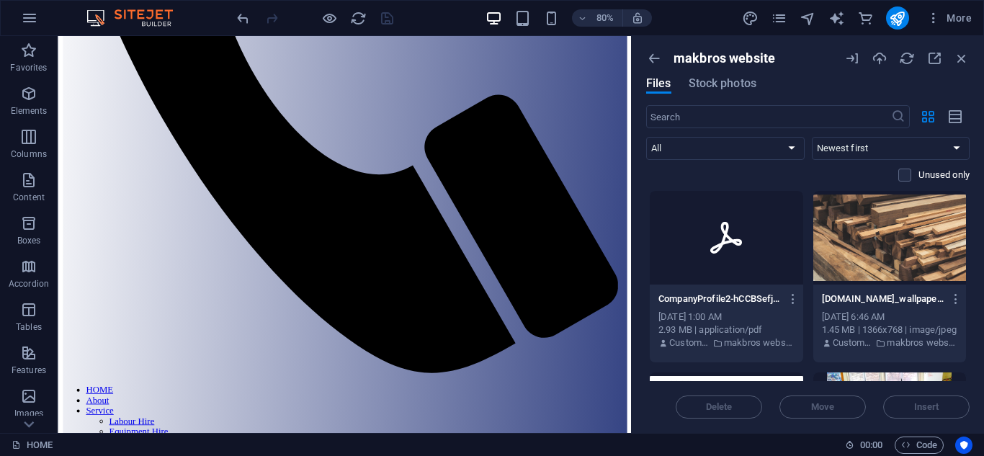
click at [770, 274] on div at bounding box center [725, 238] width 153 height 94
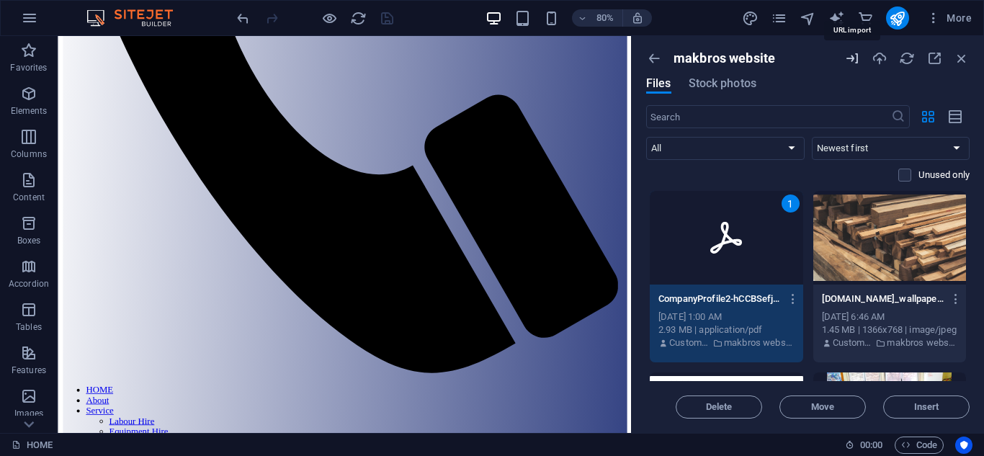
click at [850, 58] on icon "button" at bounding box center [852, 58] width 16 height 16
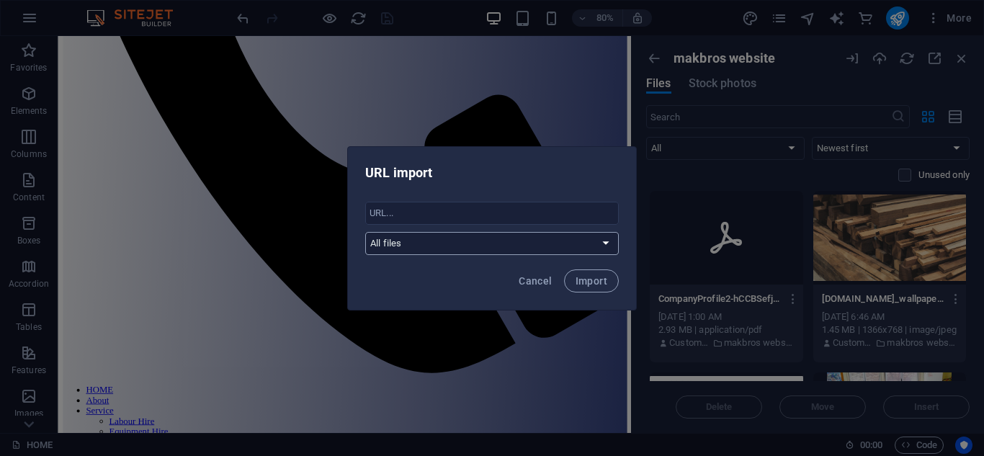
click at [610, 241] on select "All files makbros website Stock photos & videos" at bounding box center [491, 243] width 253 height 23
click at [574, 207] on input "text" at bounding box center [491, 213] width 253 height 23
click at [600, 243] on select "All files makbros website Stock photos & videos" at bounding box center [491, 243] width 253 height 23
select select "makbros website"
click at [365, 232] on select "All files makbros website Stock photos & videos" at bounding box center [491, 243] width 253 height 23
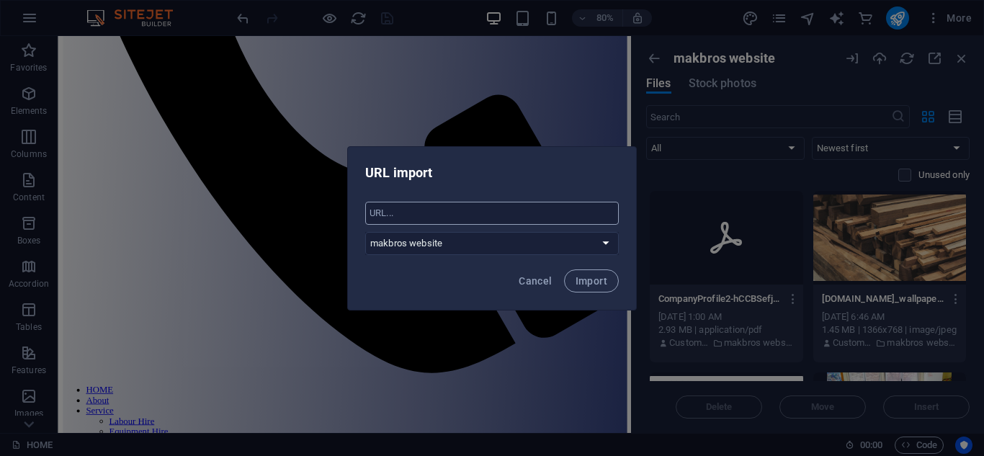
click at [573, 215] on input "text" at bounding box center [491, 213] width 253 height 23
paste input "https://cdn1.site-media.eu/images/document/19751076/CompanyProfile2-hCCBSefjwyM…"
type input "https://cdn1.site-media.eu/images/document/19751076/CompanyProfile2-hCCBSefjwyM…"
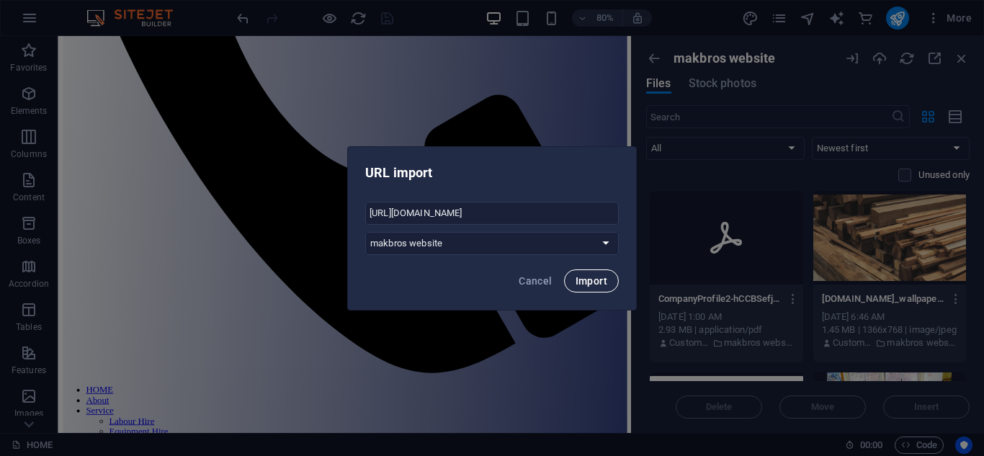
click at [593, 276] on span "Import" at bounding box center [591, 281] width 32 height 12
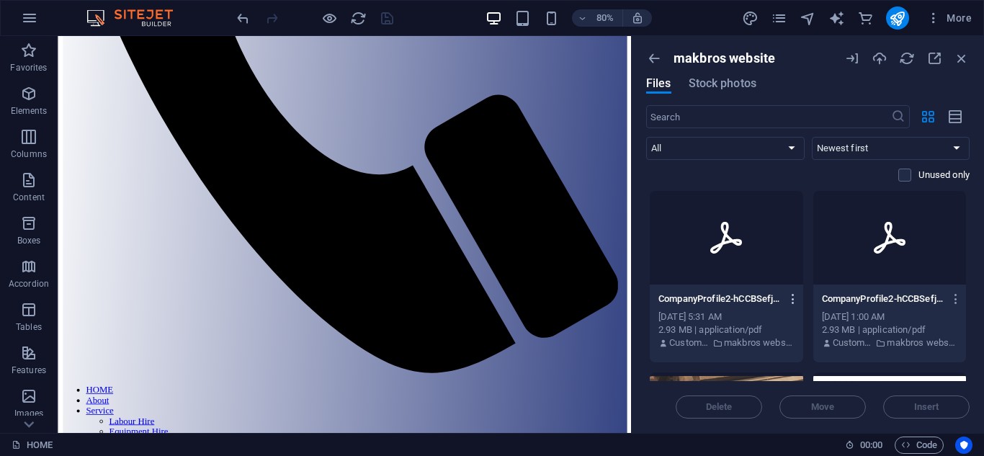
click at [789, 300] on icon "button" at bounding box center [793, 298] width 14 height 13
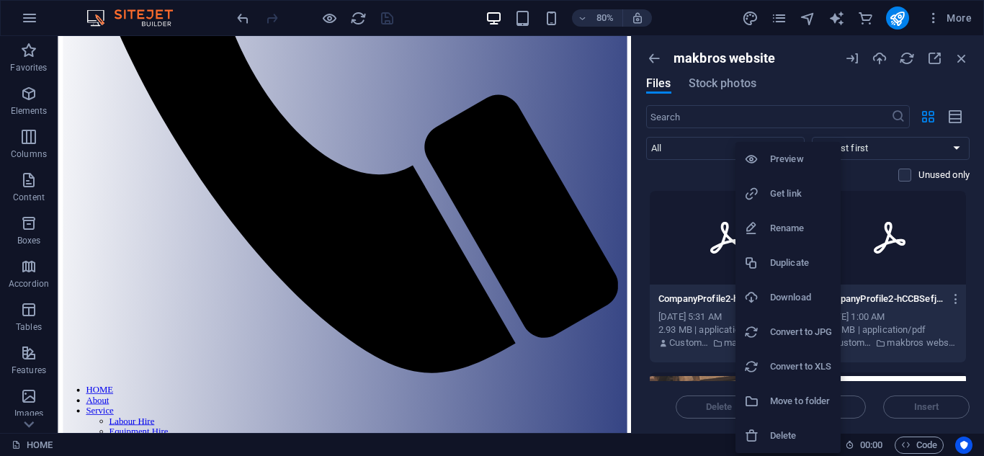
click at [780, 192] on h6 "Get link" at bounding box center [801, 193] width 62 height 17
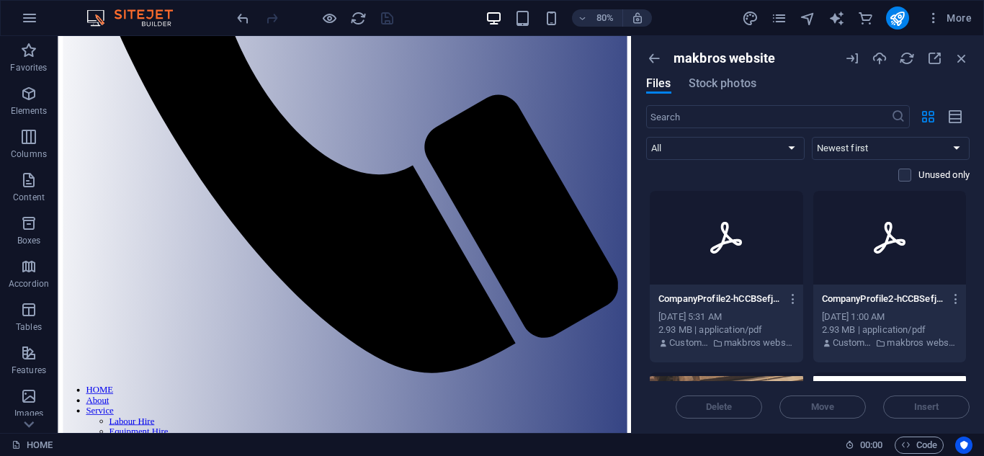
click at [788, 214] on div at bounding box center [725, 238] width 153 height 94
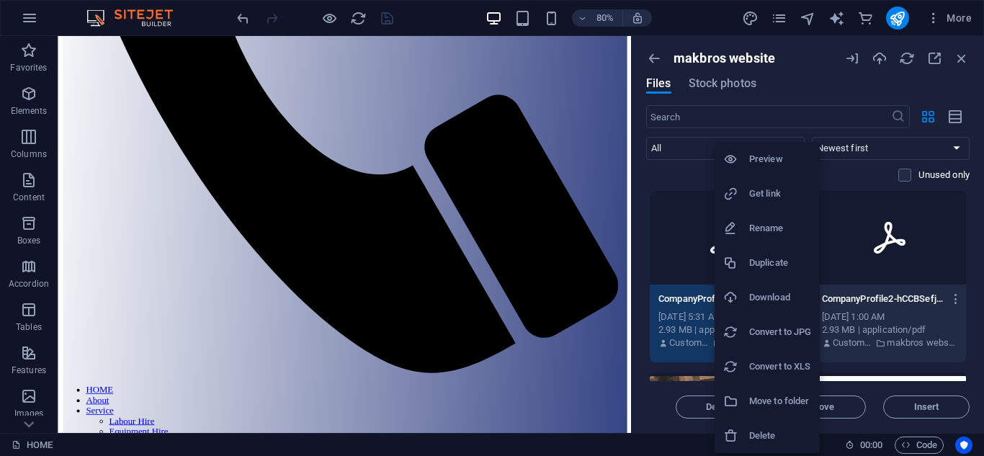
click at [766, 196] on h6 "Get link" at bounding box center [780, 193] width 62 height 17
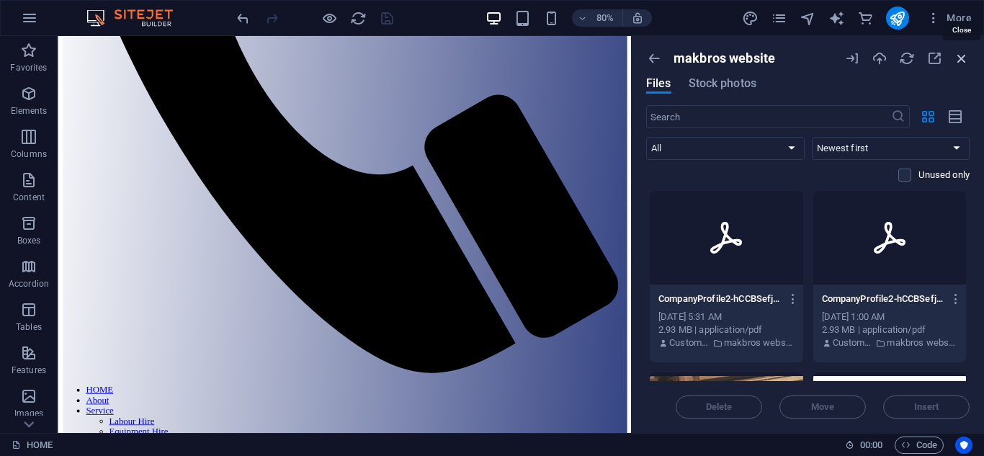
click at [966, 56] on icon "button" at bounding box center [961, 58] width 16 height 16
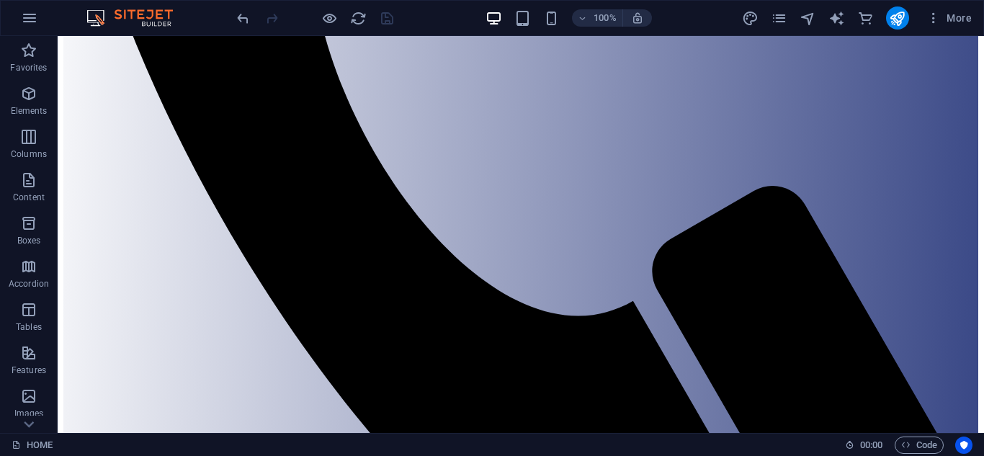
scroll to position [626, 0]
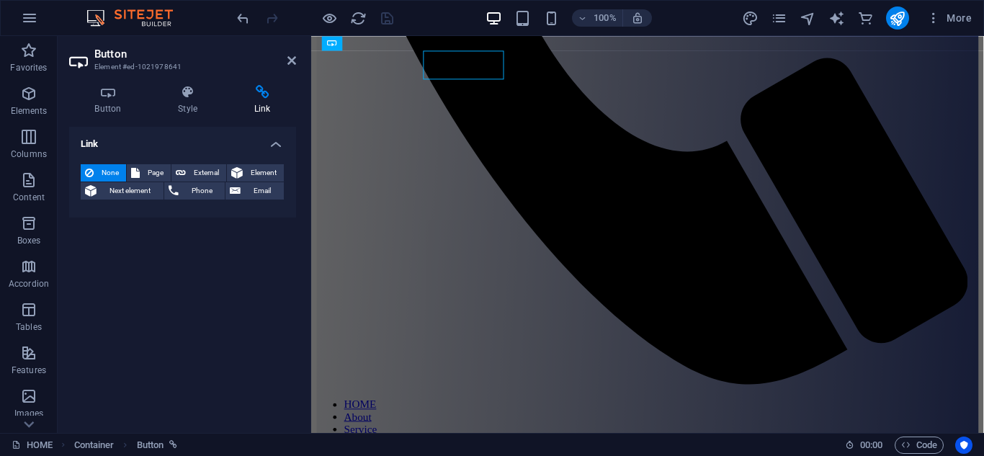
scroll to position [654, 0]
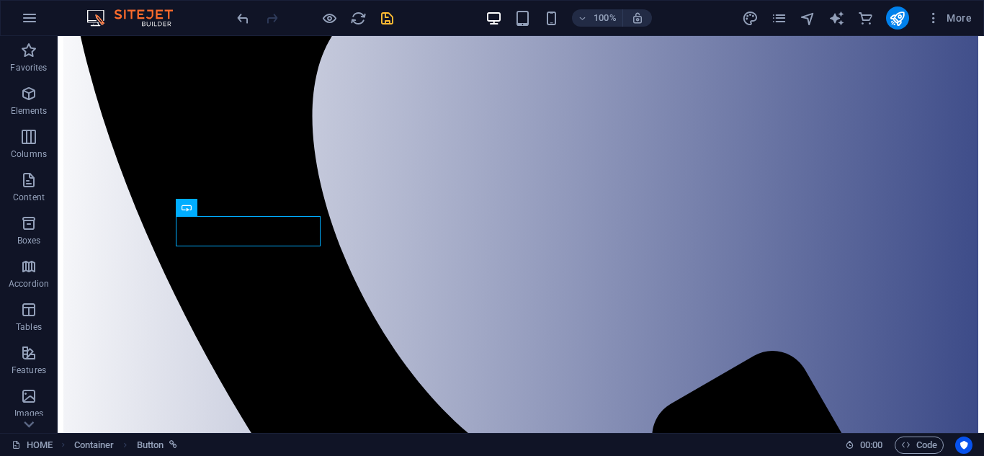
scroll to position [472, 0]
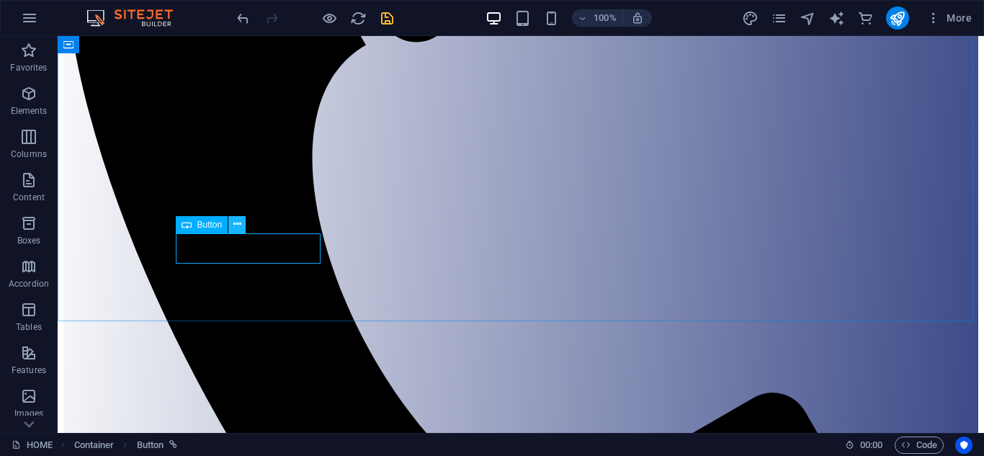
click at [240, 228] on icon at bounding box center [237, 224] width 8 height 15
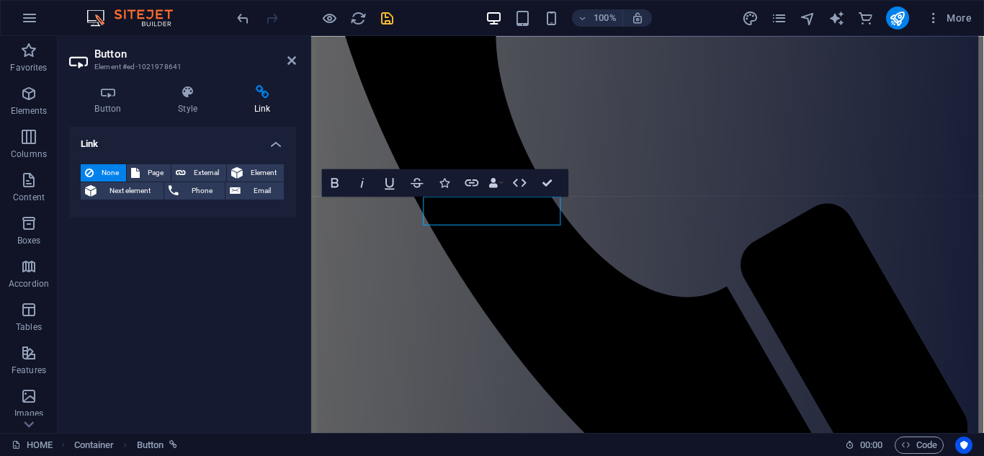
scroll to position [501, 0]
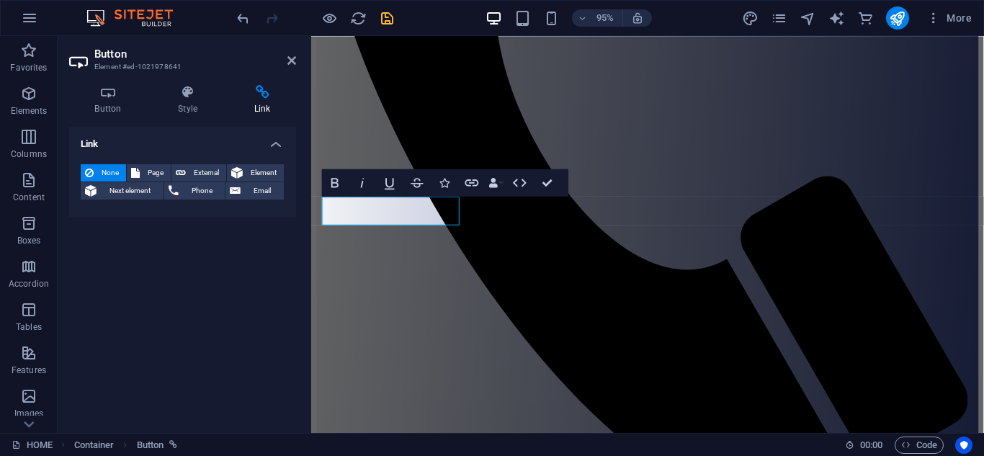
click at [260, 107] on h4 "Link" at bounding box center [262, 100] width 68 height 30
click at [197, 170] on span "External" at bounding box center [206, 172] width 32 height 17
select select "blank"
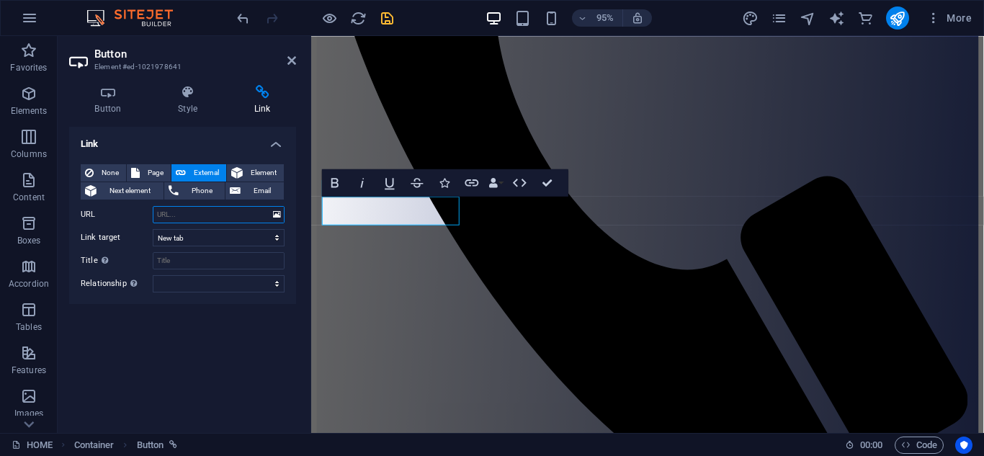
click at [207, 212] on input "URL" at bounding box center [219, 214] width 132 height 17
paste input "https://cdn1.site-media.eu/images/document/19755036/CompanyProfile2-hCCBSefjwyM…"
click at [210, 213] on input "https://cdn1.site-media.eu/images/document/19755036/CompanyProfile2-hCCBSefjwyM…" at bounding box center [219, 214] width 132 height 17
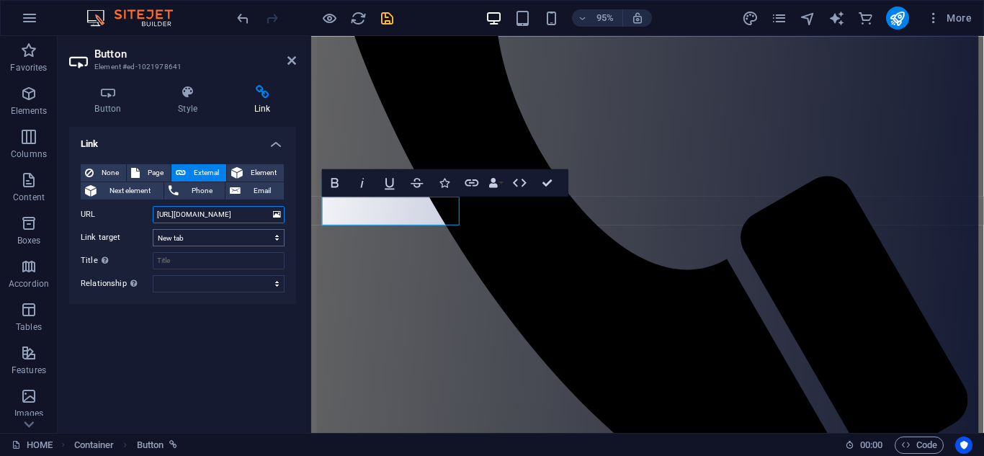
type input "https://cdn1.site-media.eu/images/document/19755036/CompanyProfile2-hCCBSefjwyM…"
click at [275, 238] on select "New tab Same tab Overlay" at bounding box center [219, 237] width 132 height 17
select select
click at [153, 229] on select "New tab Same tab Overlay" at bounding box center [219, 237] width 132 height 17
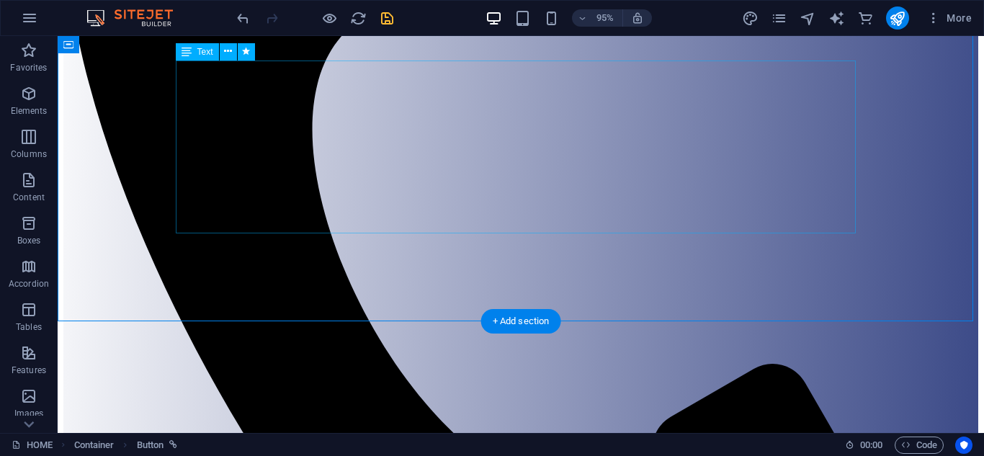
scroll to position [472, 0]
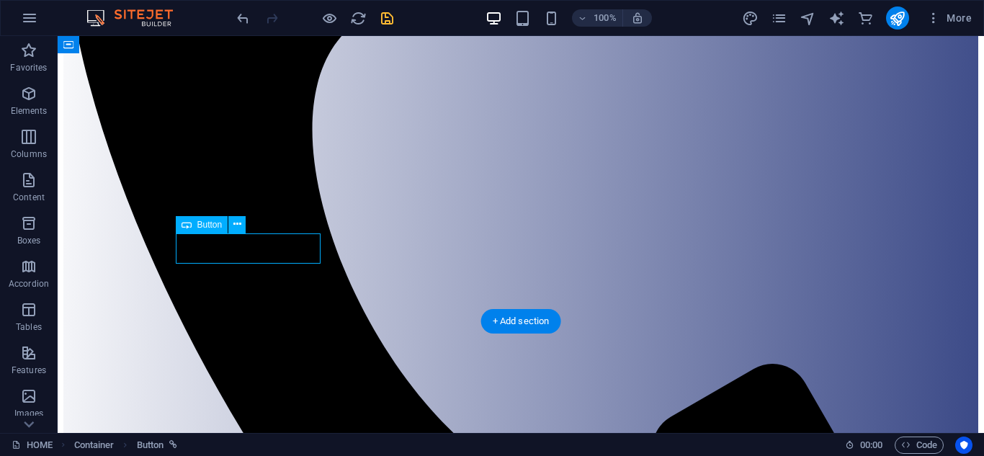
select select
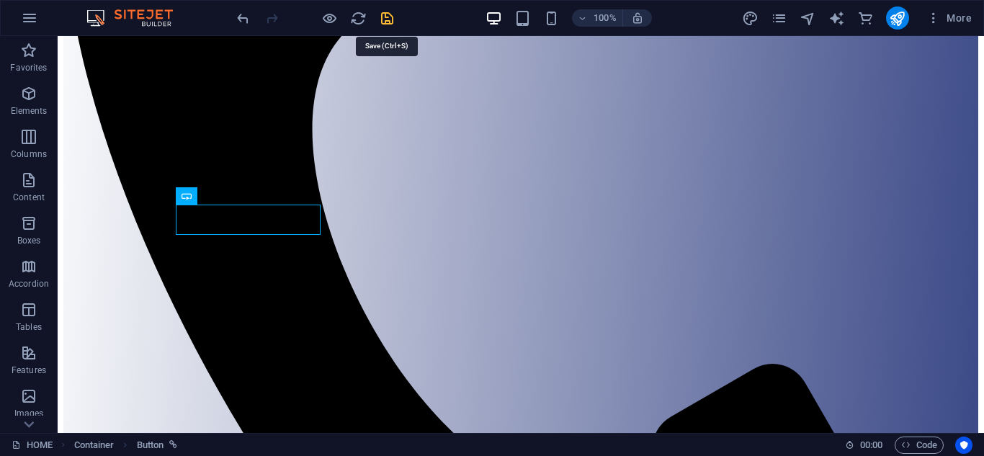
click at [389, 24] on icon "save" at bounding box center [387, 18] width 17 height 17
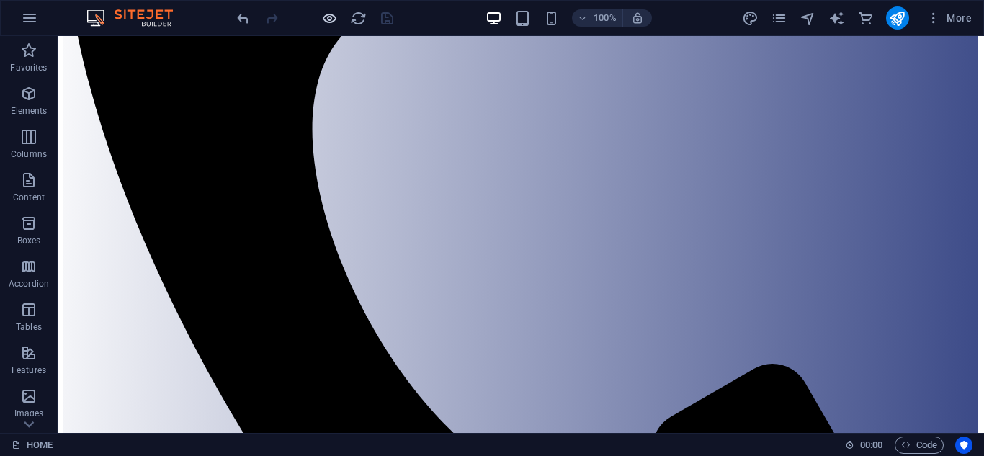
click at [330, 17] on icon "button" at bounding box center [329, 18] width 17 height 17
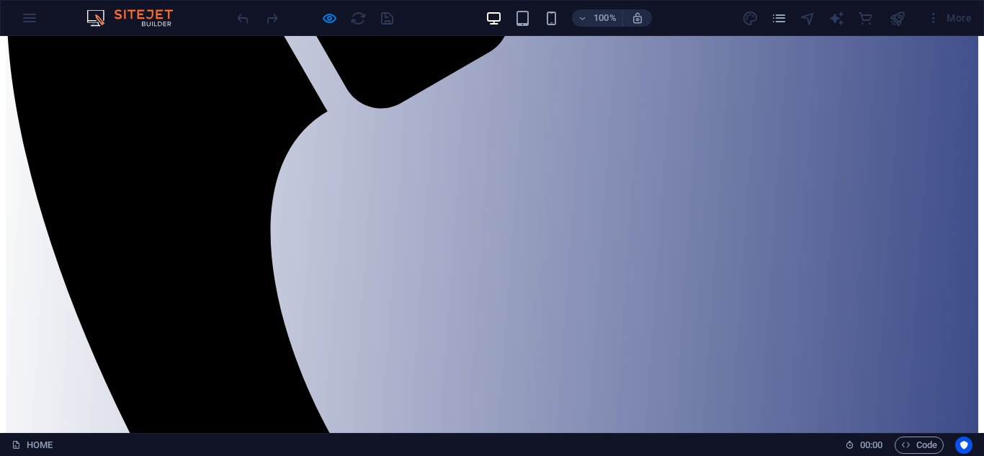
scroll to position [453, 0]
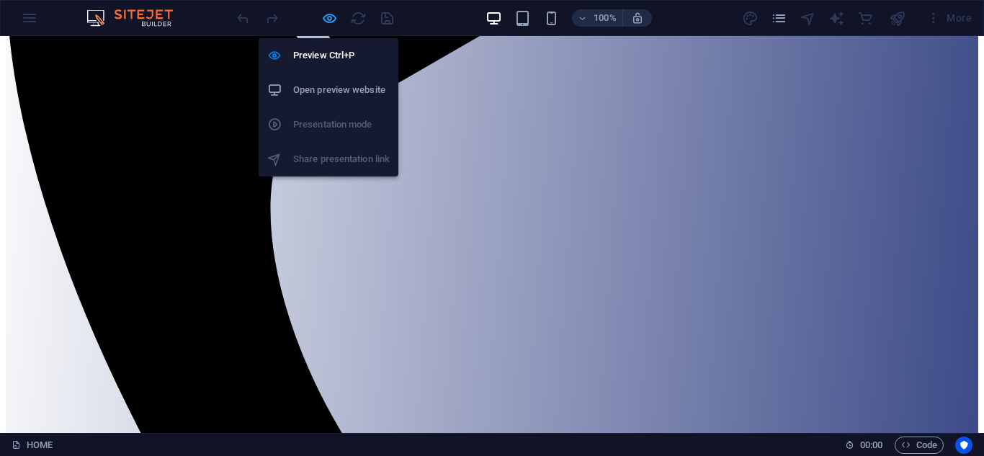
click at [331, 12] on icon "button" at bounding box center [329, 18] width 17 height 17
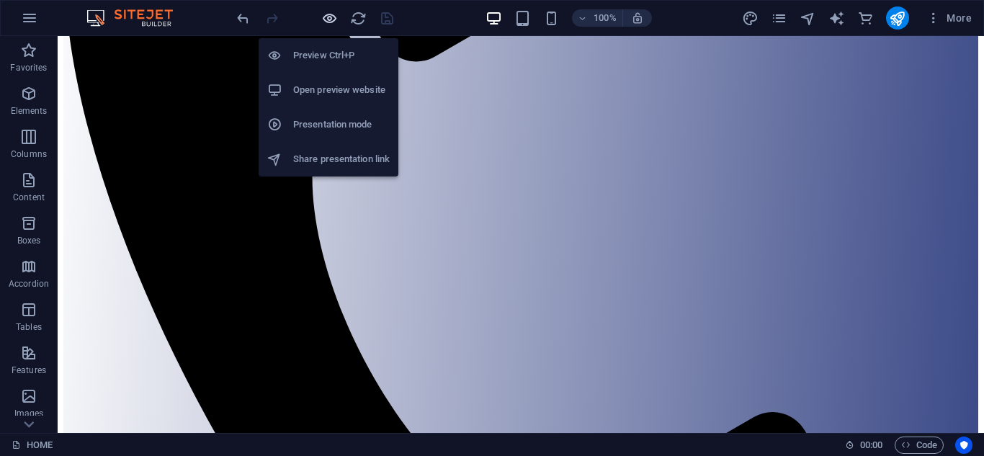
scroll to position [461, 0]
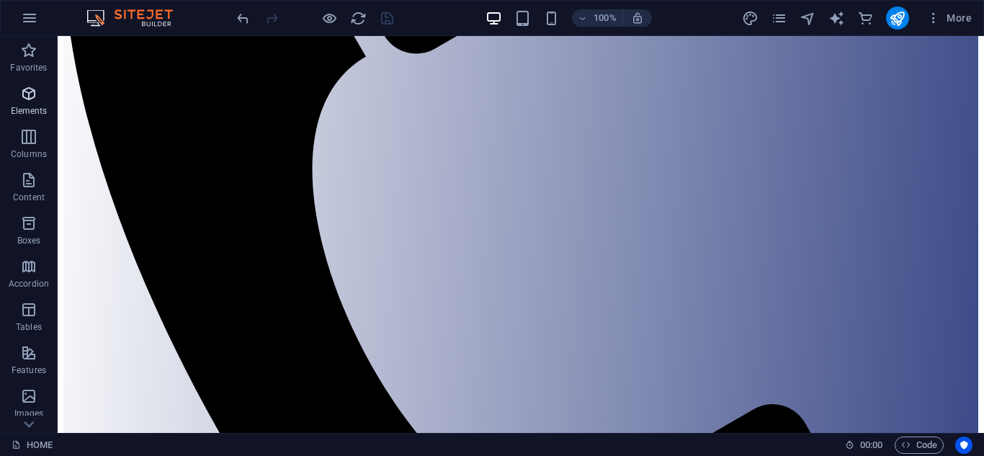
click at [31, 102] on span "Elements" at bounding box center [29, 102] width 58 height 35
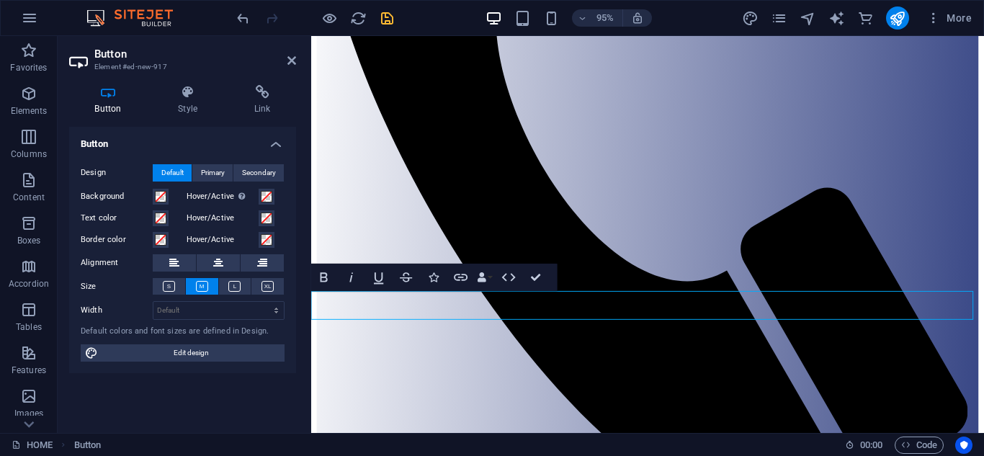
scroll to position [490, 0]
click at [177, 102] on h4 "Style" at bounding box center [191, 100] width 76 height 30
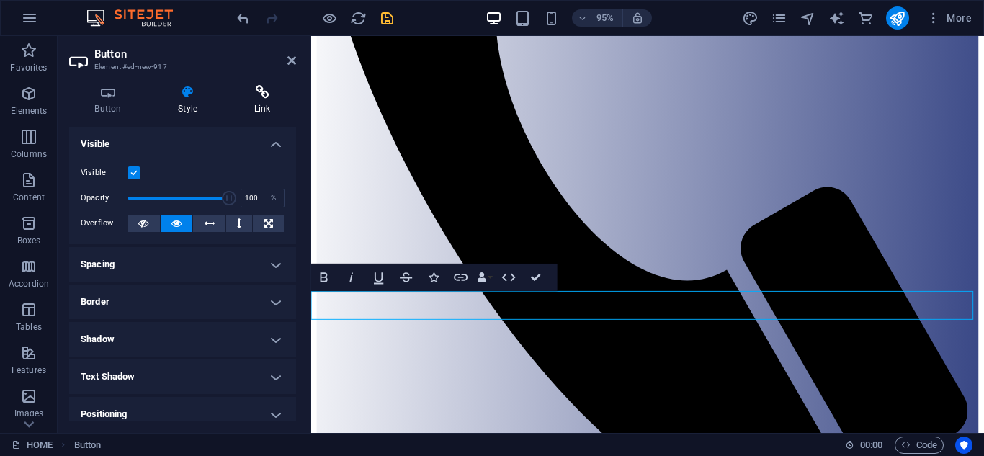
click at [269, 107] on h4 "Link" at bounding box center [262, 100] width 68 height 30
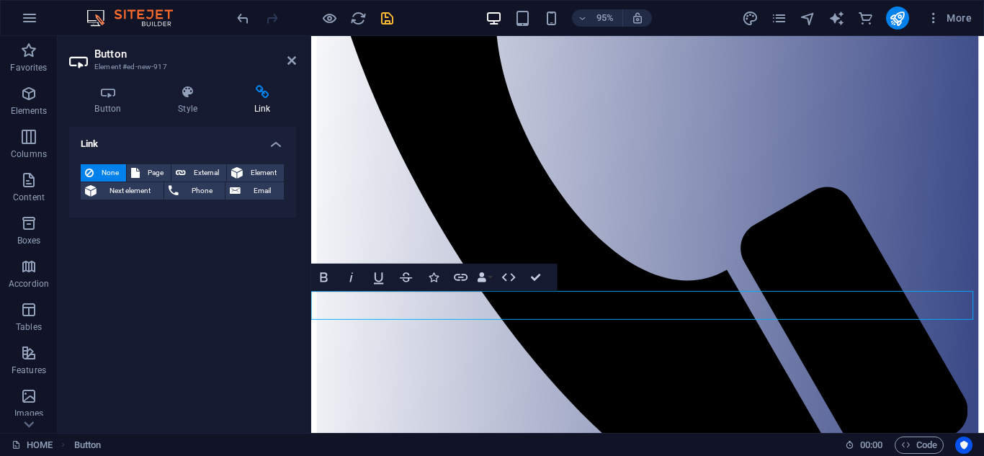
click at [110, 78] on div "Button Style Link Button Design Default Primary Secondary Background Hover/Acti…" at bounding box center [183, 252] width 250 height 359
click at [113, 93] on icon at bounding box center [108, 92] width 78 height 14
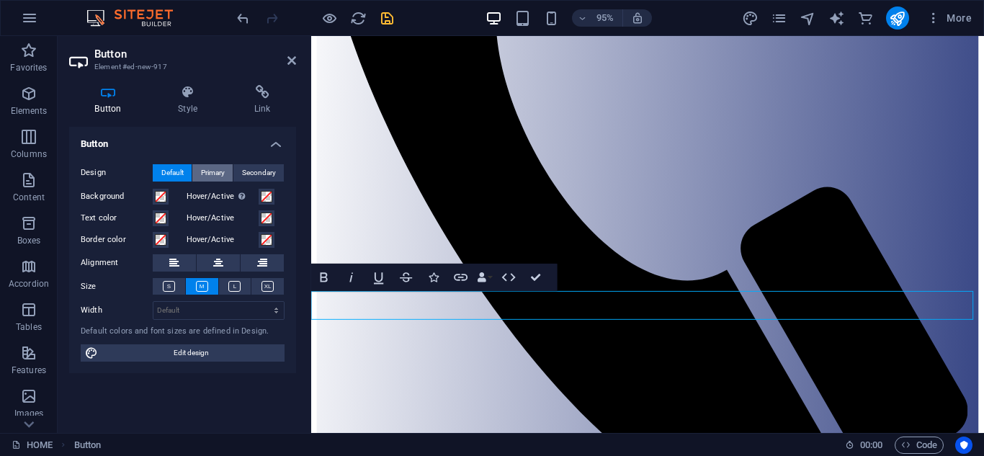
click at [207, 175] on span "Primary" at bounding box center [213, 172] width 24 height 17
click at [176, 170] on span "Default" at bounding box center [172, 172] width 22 height 17
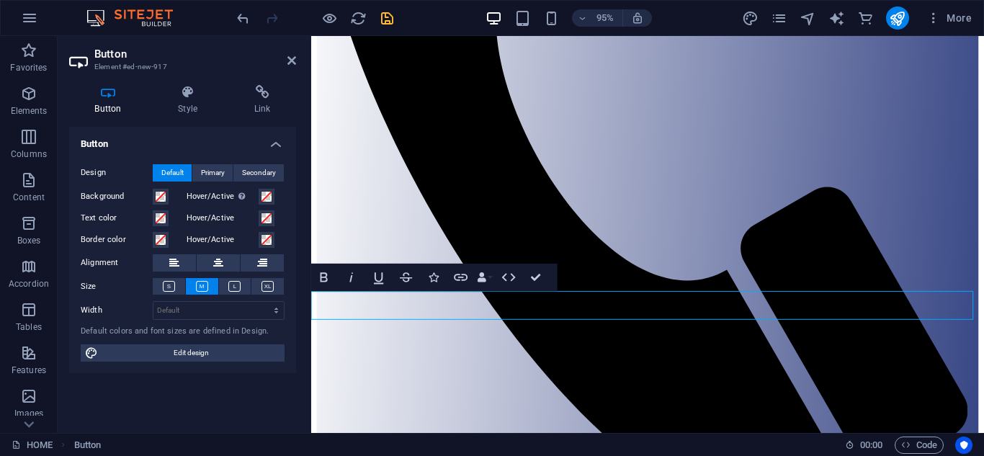
drag, startPoint x: 320, startPoint y: 290, endPoint x: 10, endPoint y: 269, distance: 311.1
click at [320, 290] on button "Bold" at bounding box center [324, 276] width 26 height 27
click at [187, 102] on h4 "Style" at bounding box center [191, 100] width 76 height 30
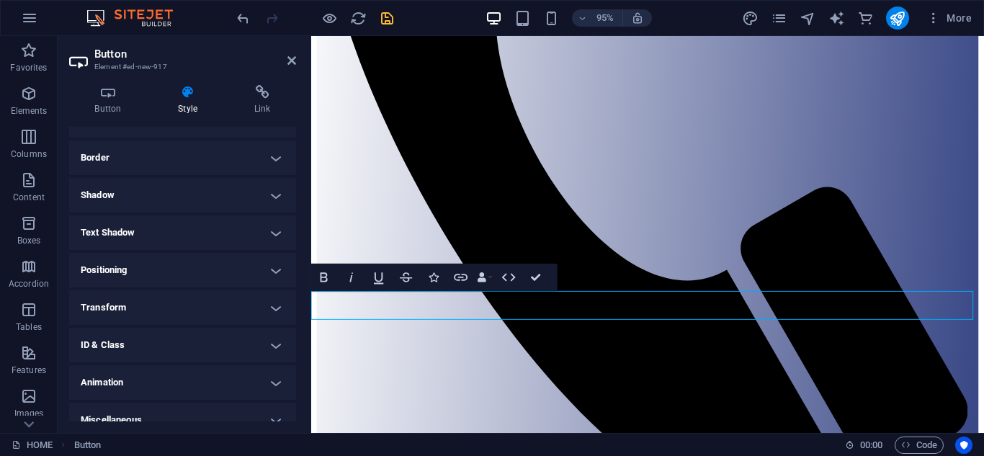
scroll to position [0, 0]
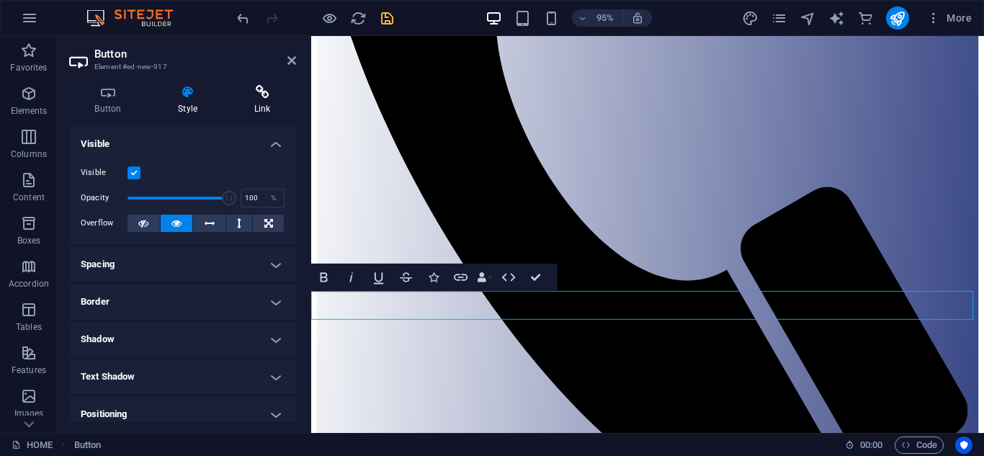
click at [257, 107] on h4 "Link" at bounding box center [262, 100] width 68 height 30
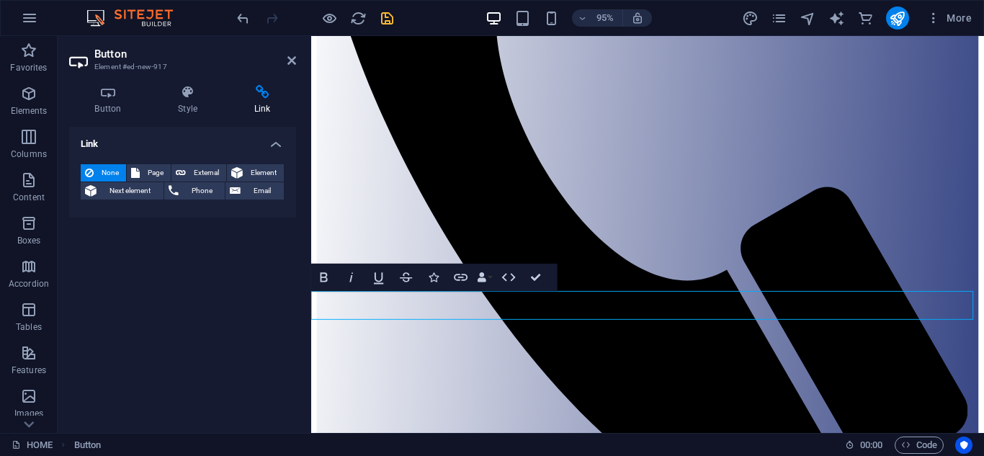
click at [284, 62] on header "Button Element #ed-new-917" at bounding box center [182, 54] width 227 height 37
click at [290, 62] on icon at bounding box center [291, 61] width 9 height 12
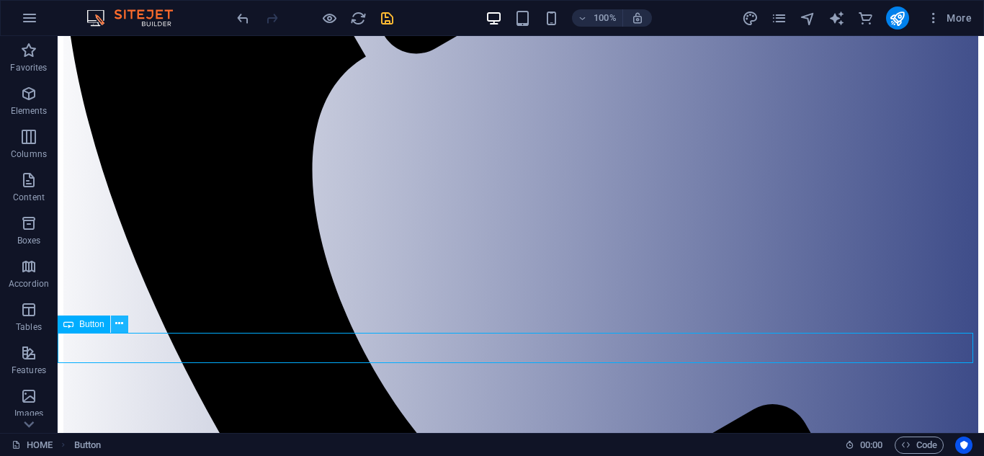
click at [119, 324] on icon at bounding box center [119, 323] width 8 height 15
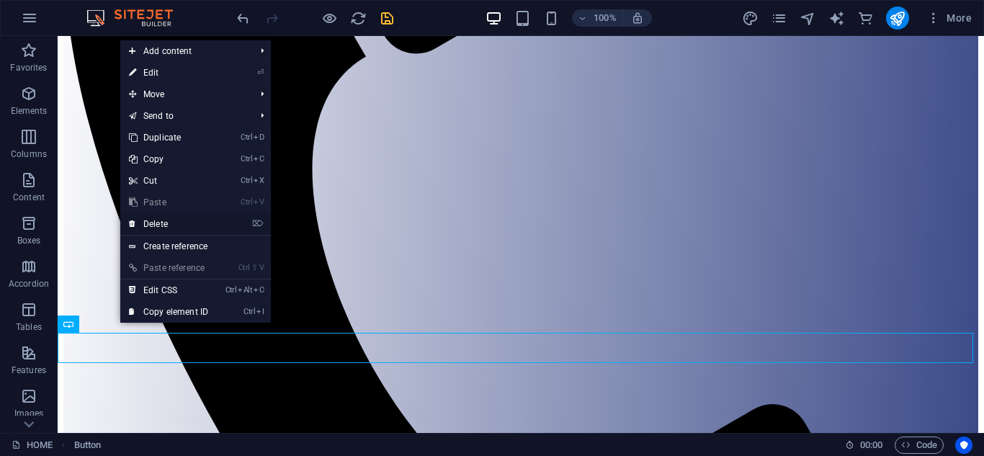
click at [166, 222] on link "⌦ Delete" at bounding box center [168, 224] width 96 height 22
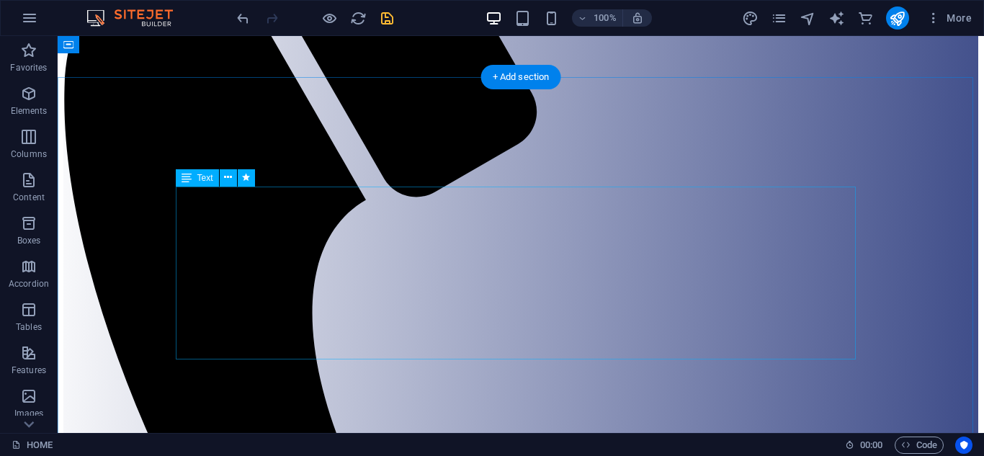
scroll to position [317, 0]
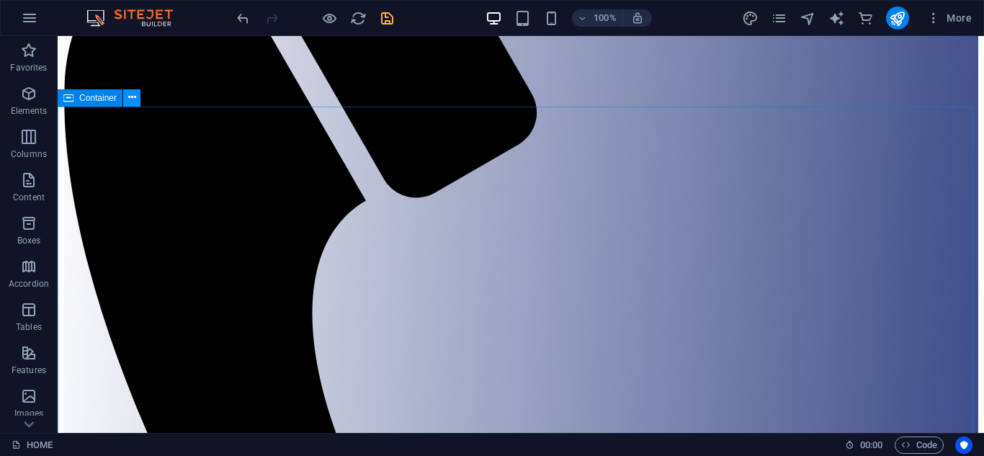
click at [131, 94] on icon at bounding box center [132, 97] width 8 height 15
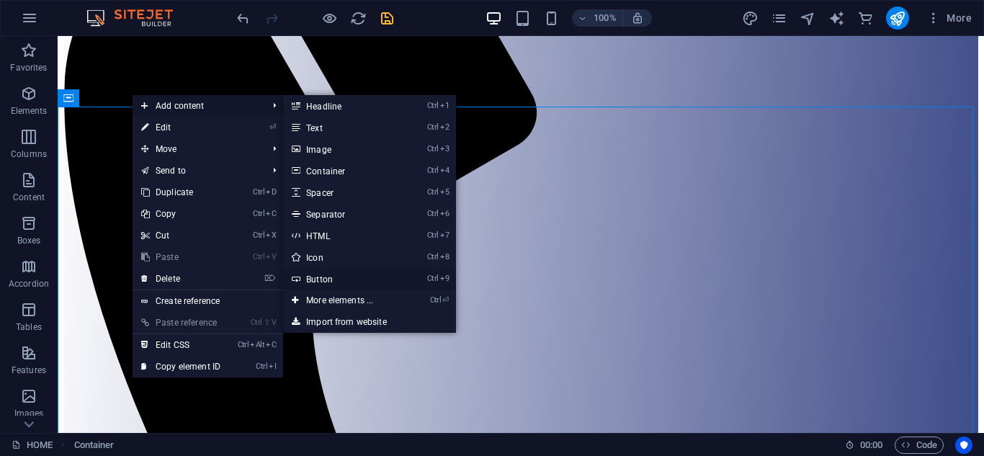
click at [320, 274] on link "Ctrl 9 Button" at bounding box center [342, 279] width 119 height 22
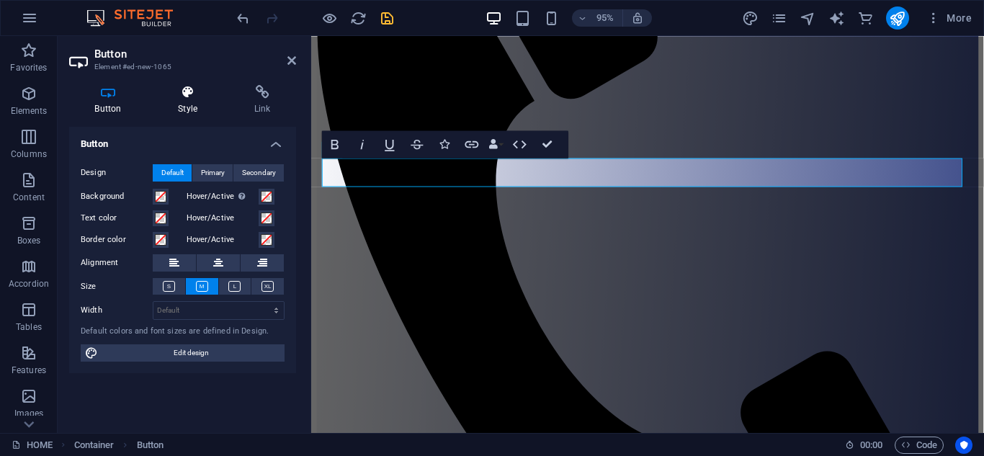
click at [197, 103] on h4 "Style" at bounding box center [191, 100] width 76 height 30
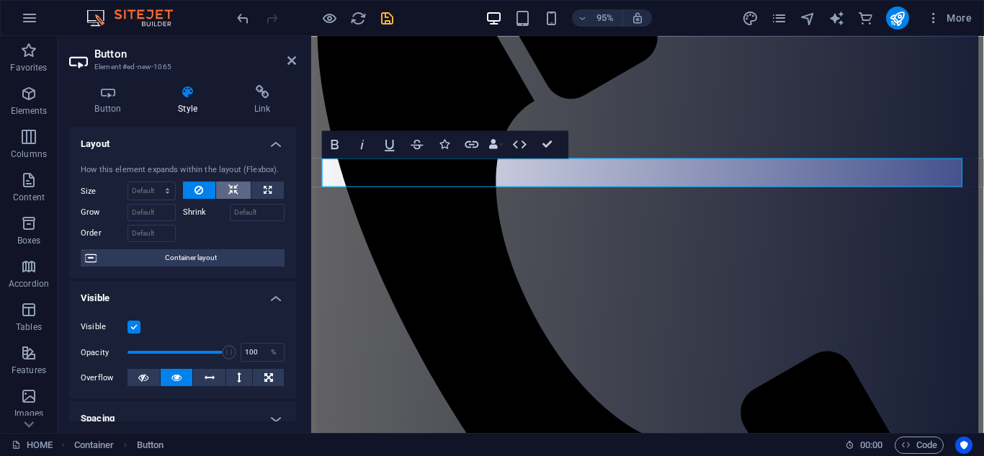
click at [231, 183] on icon at bounding box center [233, 189] width 10 height 17
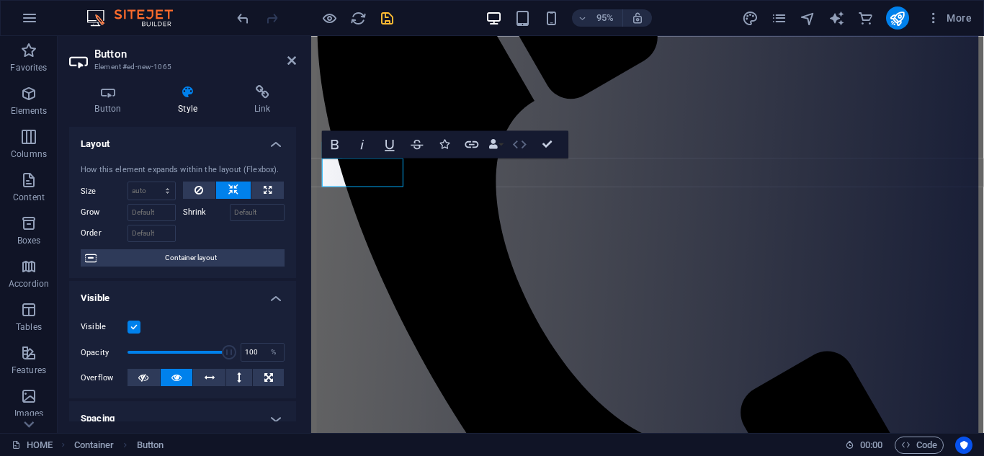
click at [518, 144] on icon "button" at bounding box center [519, 143] width 17 height 17
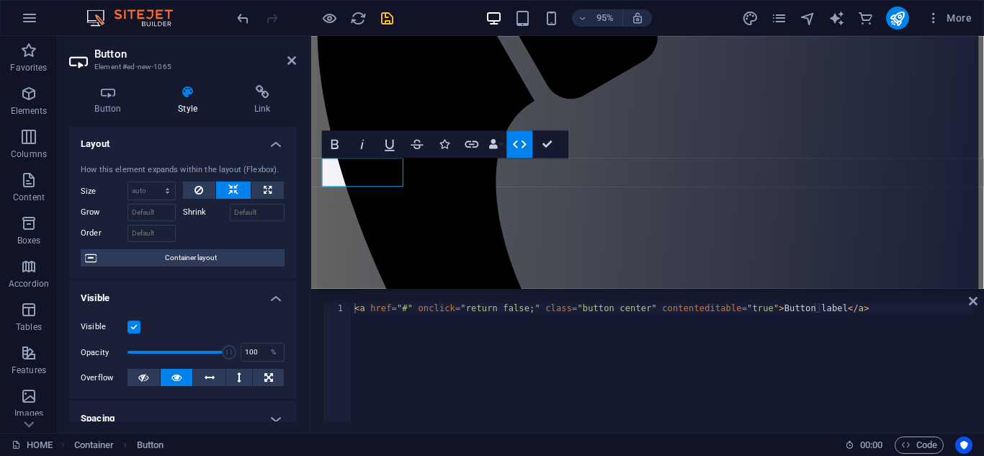
click at [832, 310] on div "< a href = "#" onclick = "return false;" class = "button center" contenteditabl…" at bounding box center [661, 372] width 621 height 138
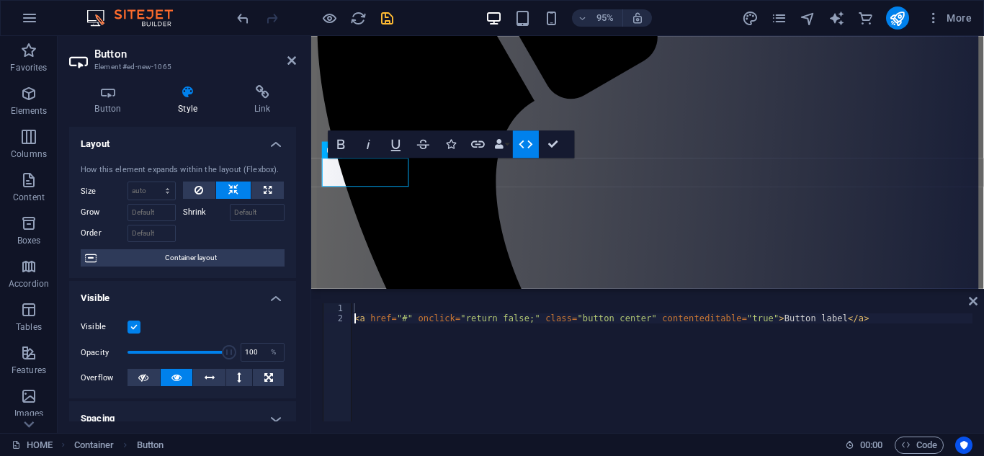
type textarea "<a href="#" onclick="return false;" class="button center" contenteditable="true…"
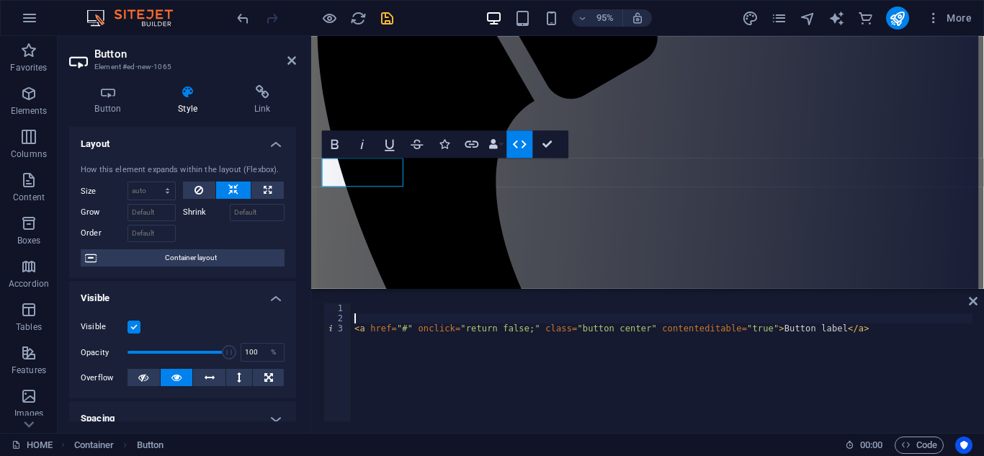
type textarea "!"
click at [858, 330] on div "< -- < a href = "#" onclick = "return false;" class = "button center" contented…" at bounding box center [661, 372] width 621 height 138
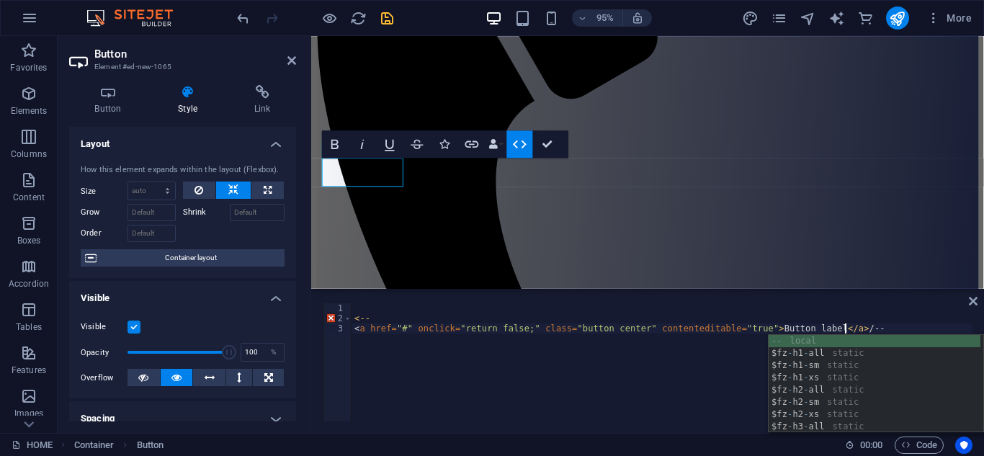
scroll to position [0, 40]
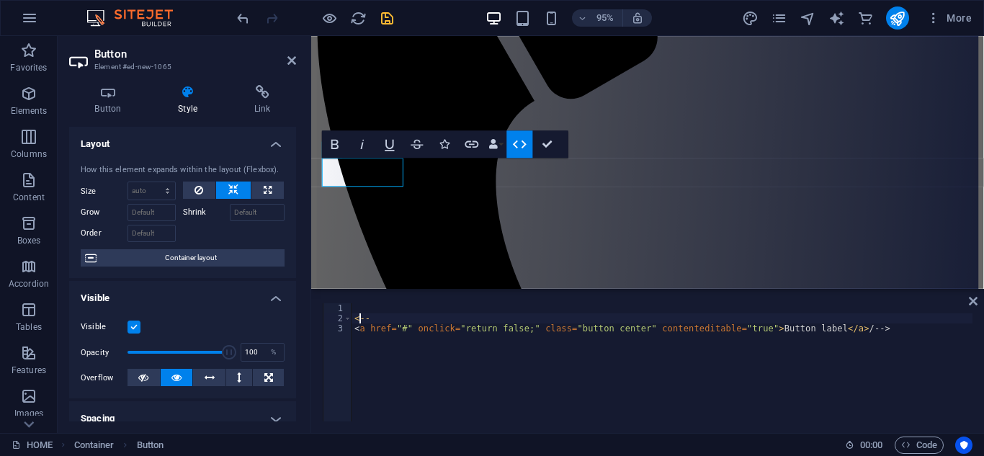
click at [359, 320] on div "< -- < a href = "#" onclick = "return false;" class = "button center" contented…" at bounding box center [661, 372] width 621 height 138
click at [833, 327] on div "<!-- <a href="#" onclick="return false;" class="button center" contenteditable=…" at bounding box center [661, 372] width 621 height 138
type textarea "<a href="#" onclick="return false;" class="button center" contenteditable="true…"
click at [851, 332] on div "<!-- <a href="#" onclick="return false;" class="button center" contenteditable=…" at bounding box center [661, 372] width 621 height 138
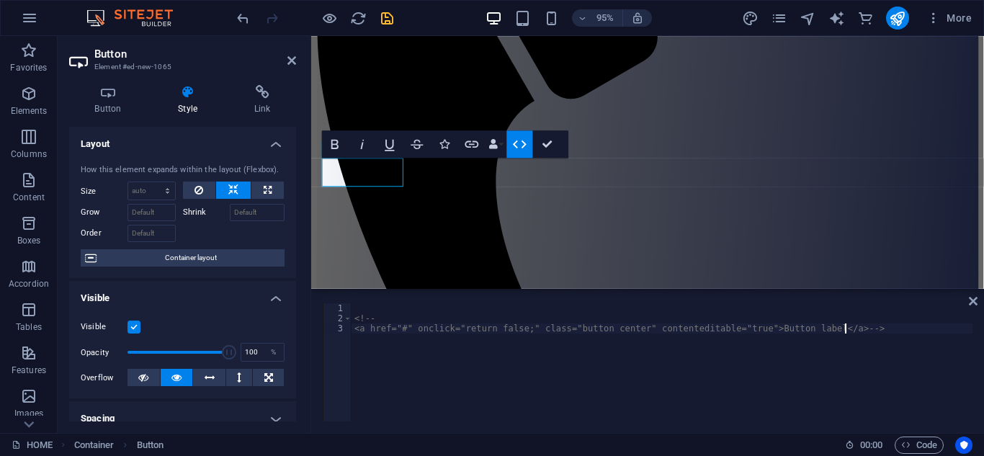
scroll to position [0, 0]
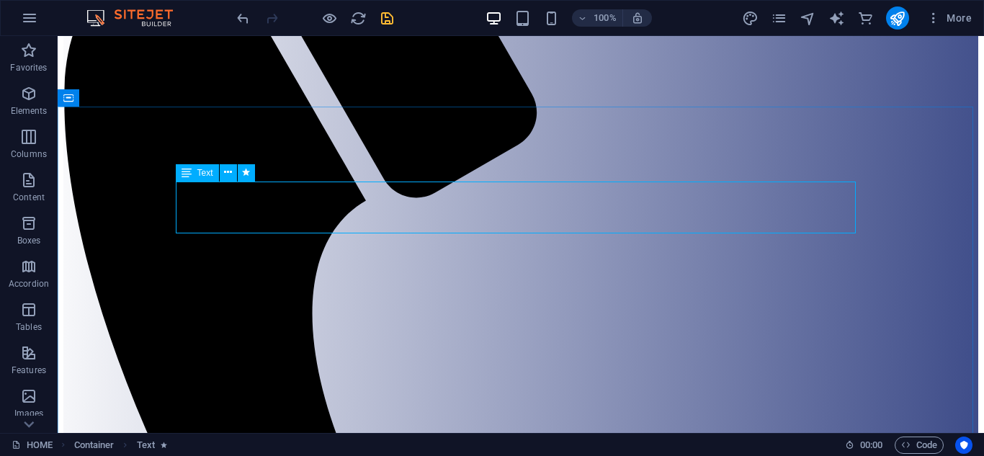
click at [212, 170] on span "Text" at bounding box center [205, 172] width 16 height 9
click at [225, 174] on icon at bounding box center [228, 172] width 8 height 15
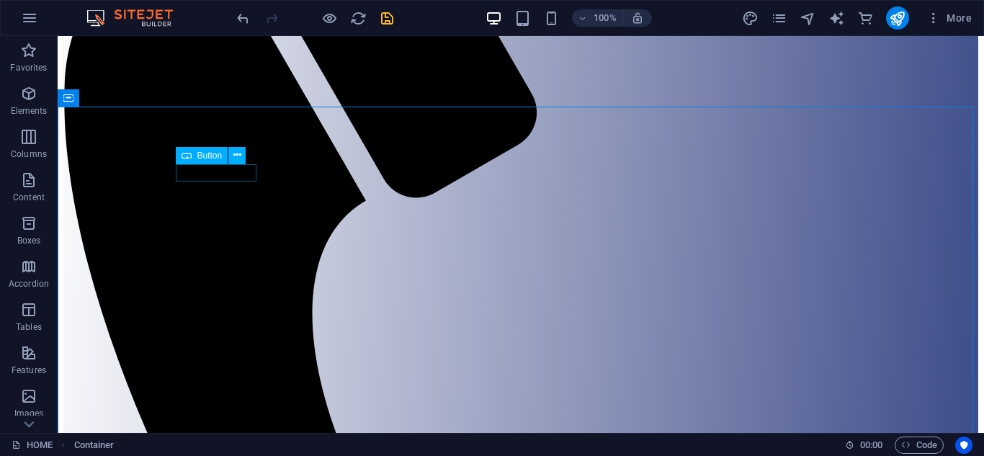
click at [207, 157] on span "Button" at bounding box center [209, 155] width 25 height 9
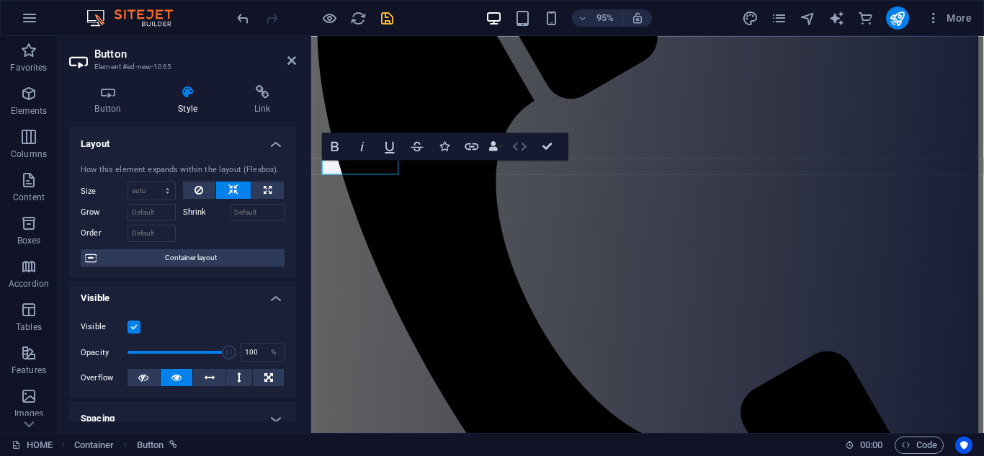
click at [516, 146] on icon "button" at bounding box center [519, 146] width 17 height 17
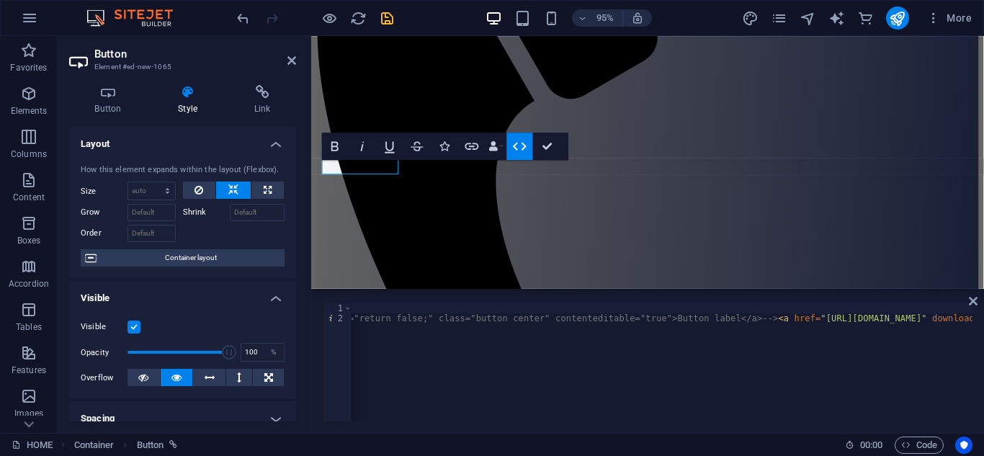
scroll to position [0, 194]
click at [648, 318] on div "<!-- <a href="#" onclick="return false;" class="button center" contenteditable=…" at bounding box center [853, 370] width 1393 height 135
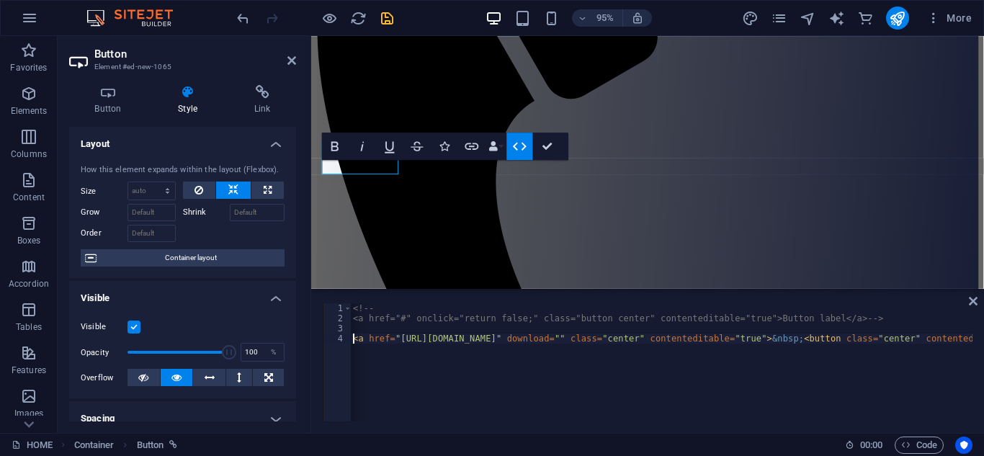
scroll to position [0, 0]
type textarea "<a href="https://yourwebsite.sitjet.com/files/myfile.pdf" download="" class="ce…"
click at [930, 22] on icon "button" at bounding box center [933, 18] width 14 height 14
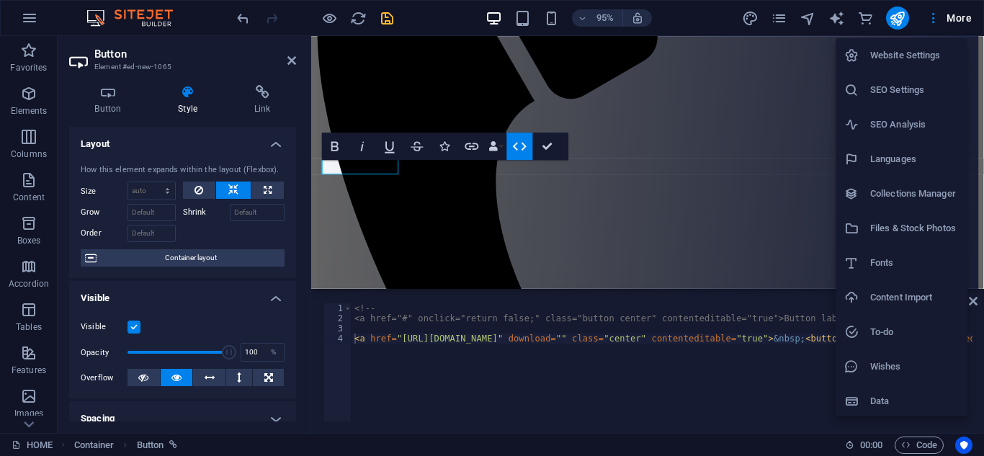
click at [912, 221] on h6 "Files & Stock Photos" at bounding box center [914, 228] width 89 height 17
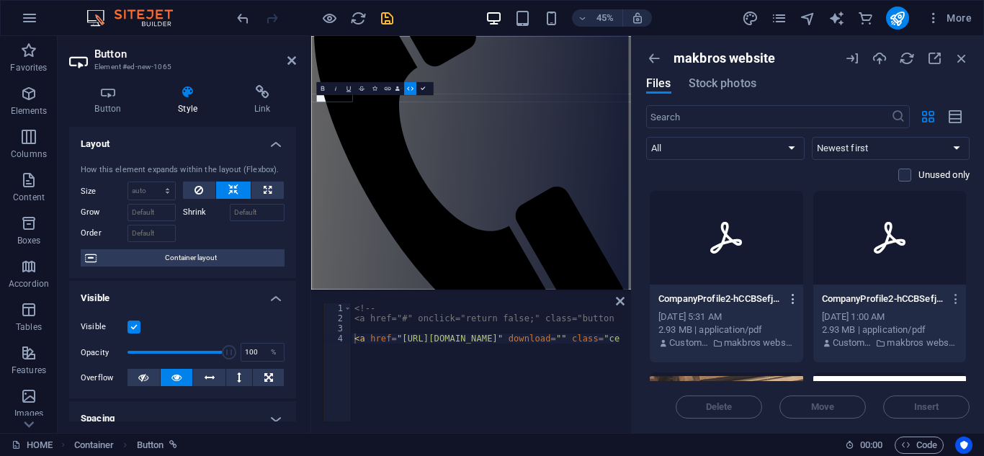
click at [793, 300] on icon "button" at bounding box center [793, 298] width 14 height 13
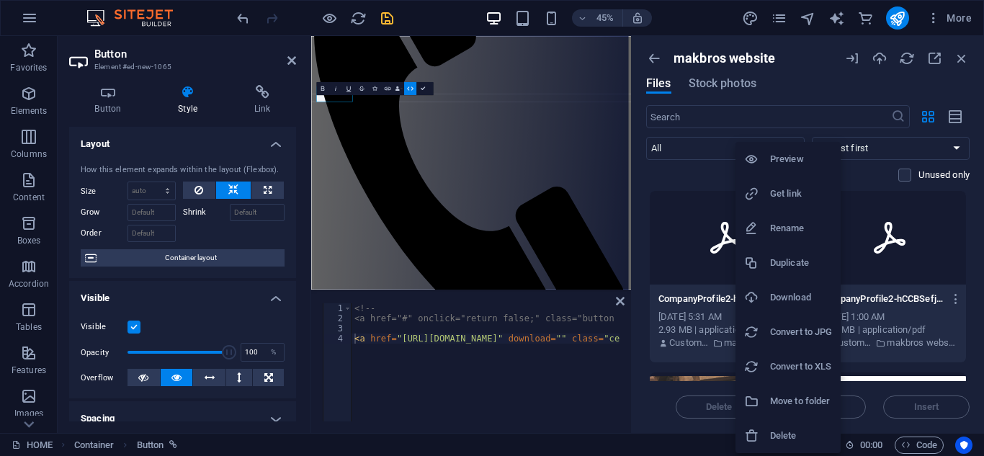
click at [786, 228] on h6 "Rename" at bounding box center [801, 228] width 62 height 17
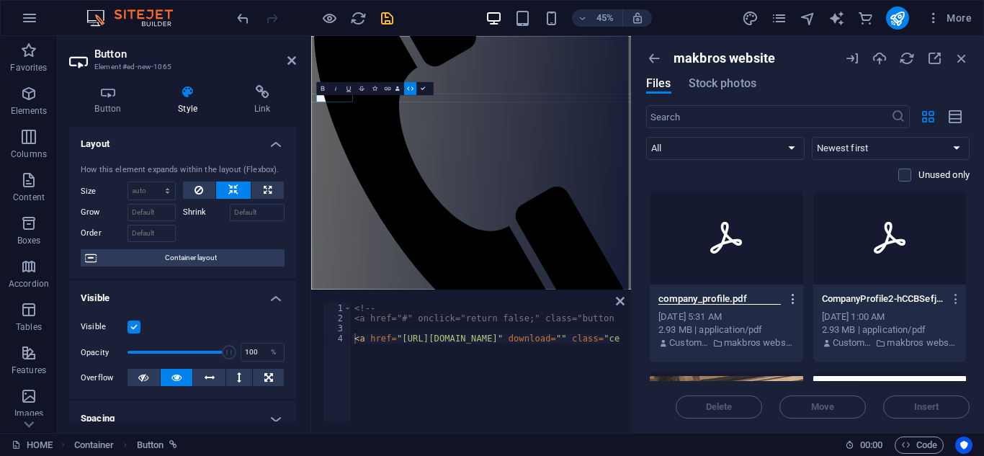
type input "company_profile.pdf"
click at [793, 295] on icon "button" at bounding box center [793, 298] width 14 height 13
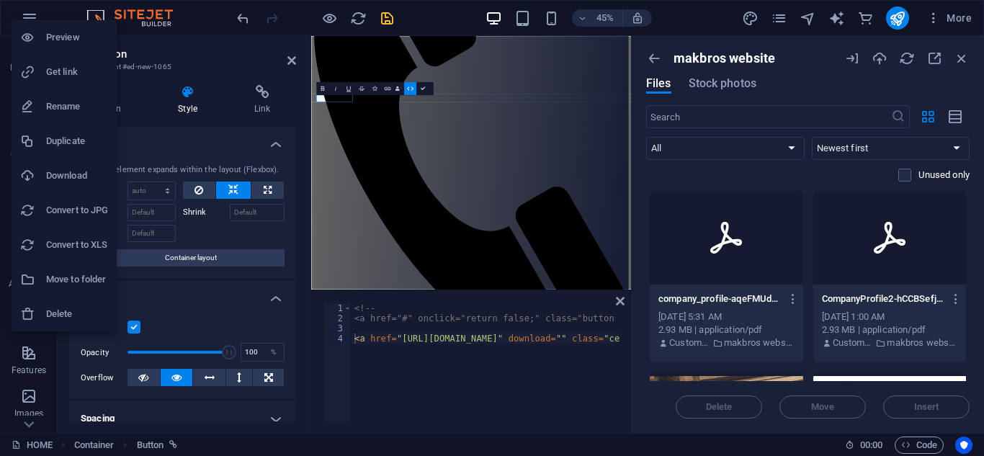
click at [789, 298] on div at bounding box center [492, 228] width 984 height 456
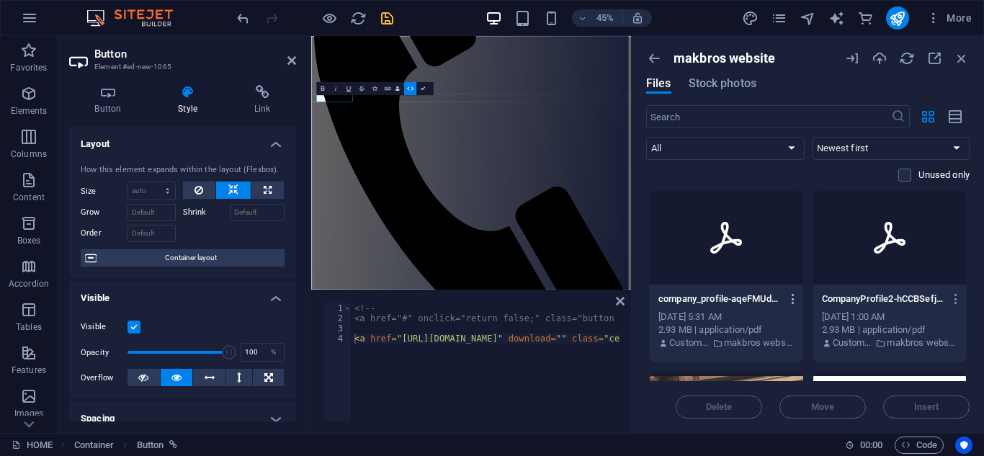
click at [791, 299] on icon "button" at bounding box center [793, 298] width 14 height 13
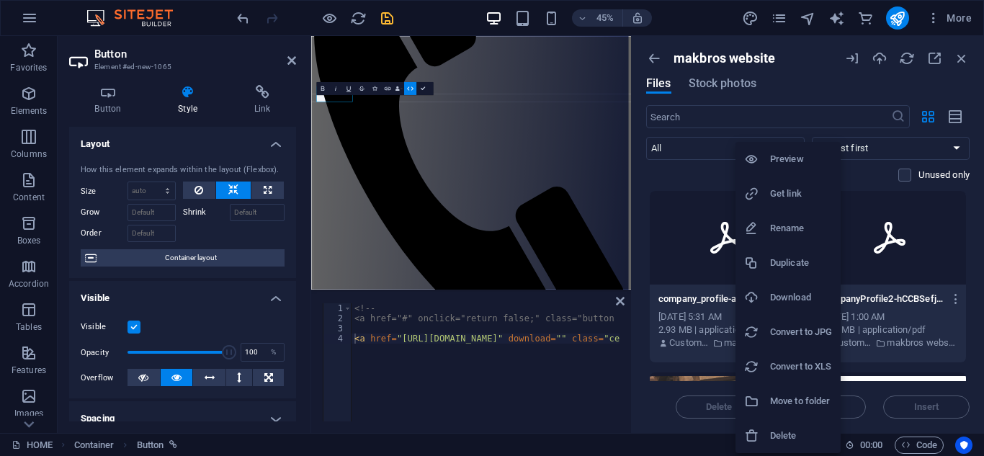
click at [786, 227] on h6 "Rename" at bounding box center [801, 228] width 62 height 17
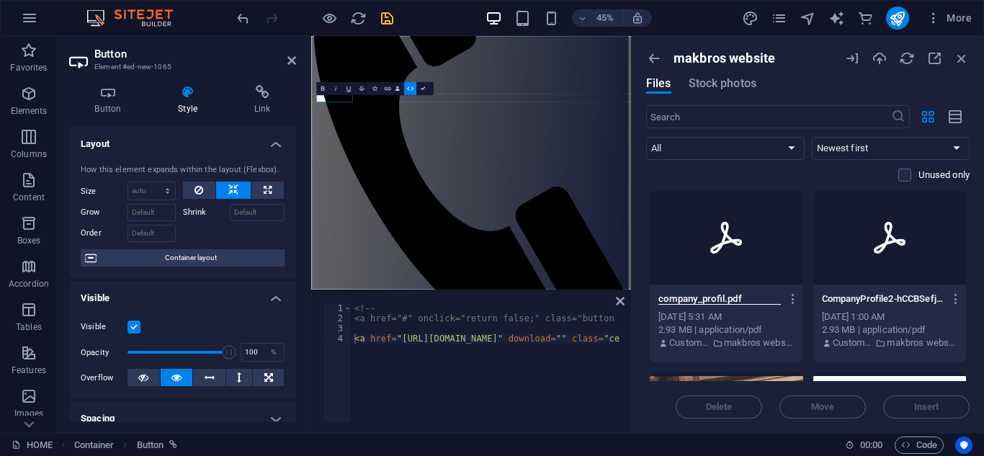
type input "company_profile.pdf"
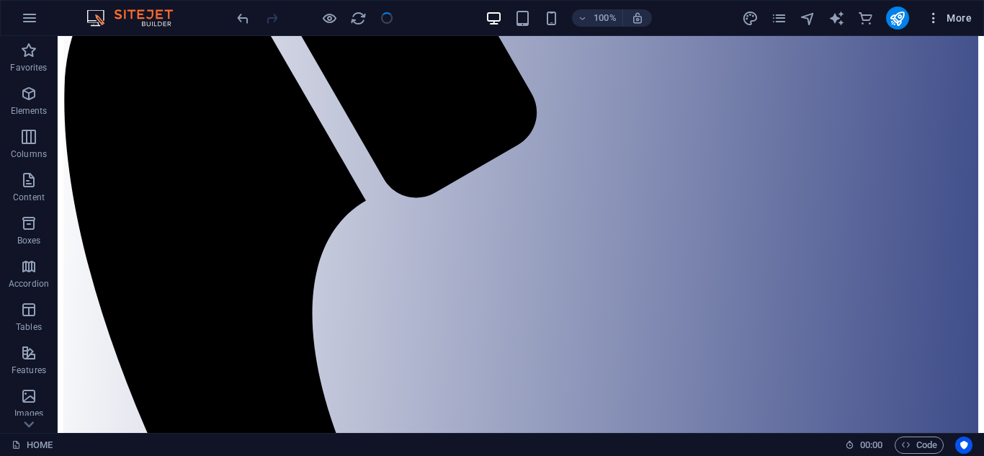
click at [935, 19] on icon "button" at bounding box center [933, 18] width 14 height 14
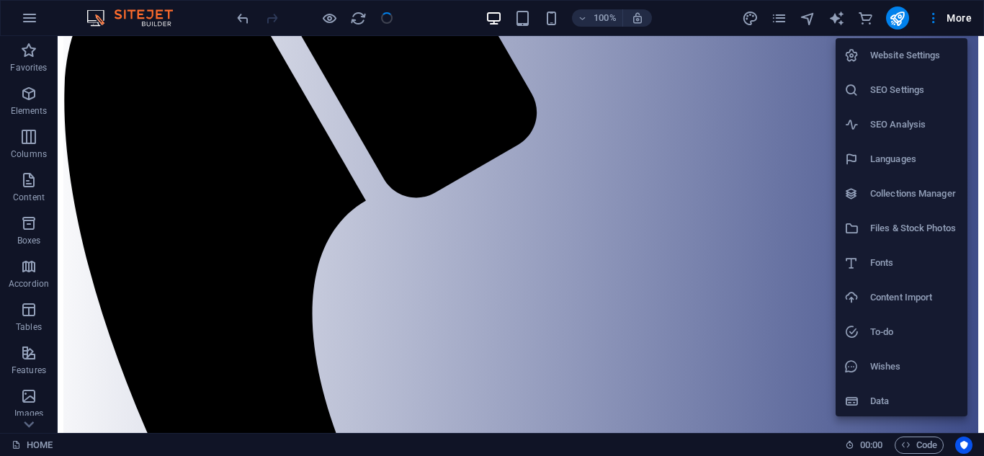
click at [917, 222] on h6 "Files & Stock Photos" at bounding box center [914, 228] width 89 height 17
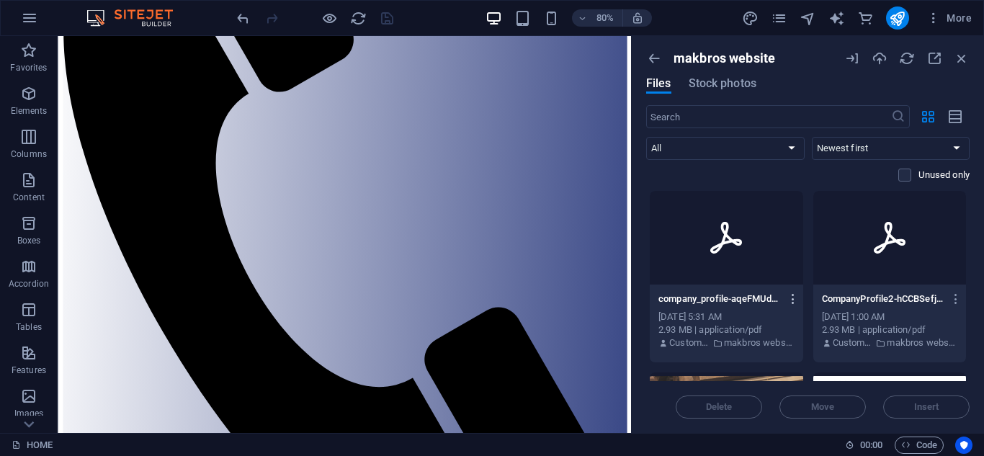
click at [788, 300] on icon "button" at bounding box center [793, 298] width 14 height 13
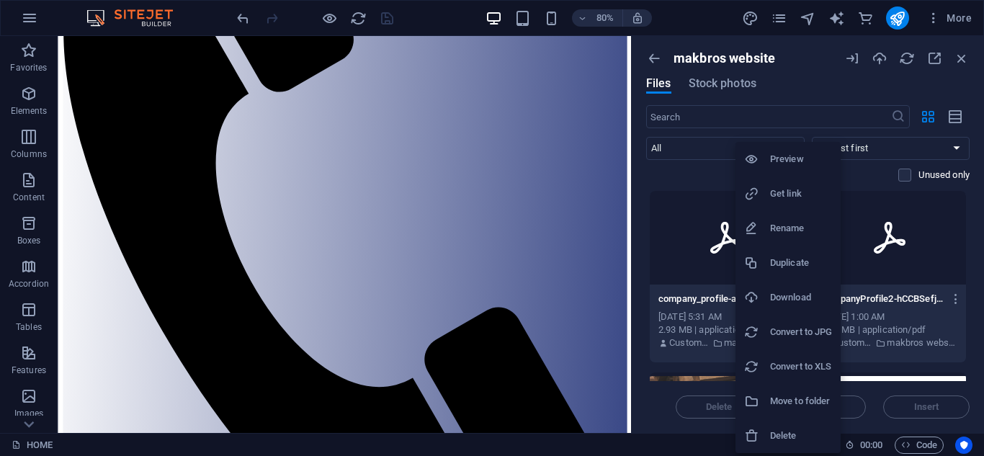
click at [787, 228] on h6 "Rename" at bounding box center [801, 228] width 62 height 17
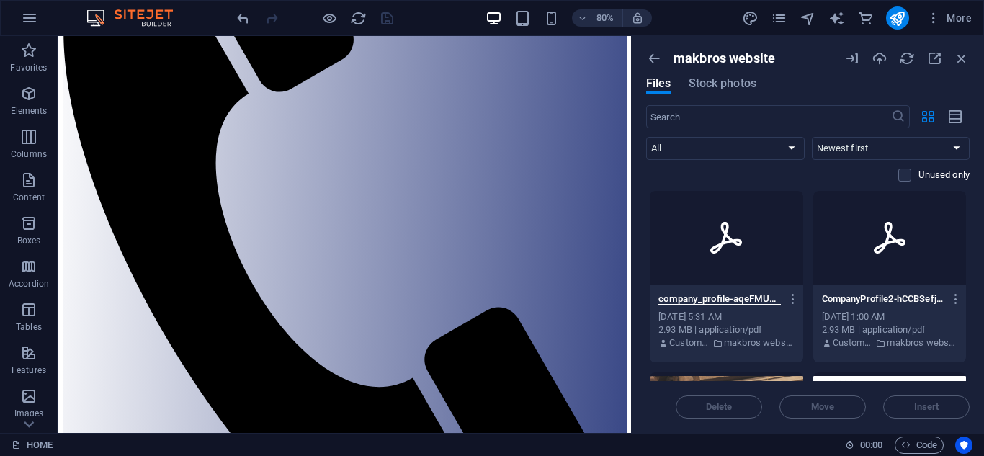
scroll to position [0, 90]
click at [762, 299] on input "company_profile-aqeFMUdzP5apBFJ4wI7fKw.pdf" at bounding box center [719, 299] width 122 height 12
click at [790, 298] on icon "button" at bounding box center [793, 298] width 14 height 13
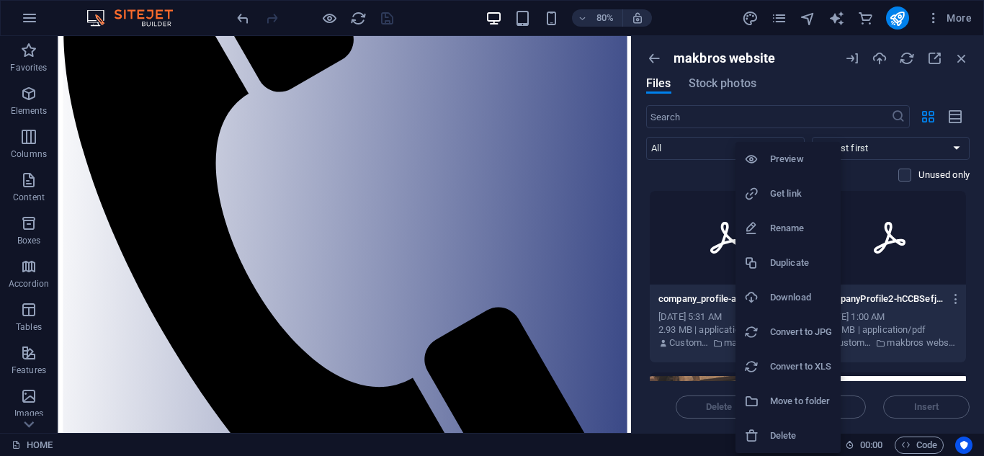
click at [782, 202] on h6 "Get link" at bounding box center [801, 193] width 62 height 17
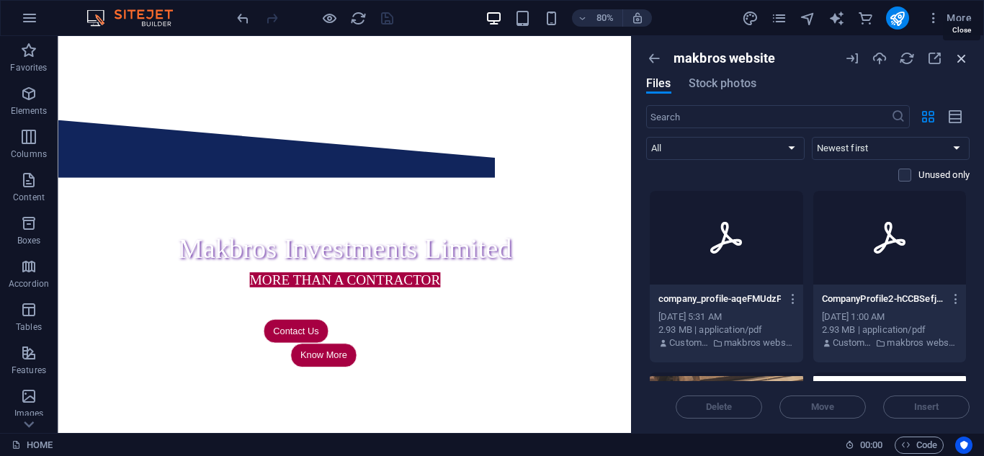
click at [957, 58] on icon "button" at bounding box center [961, 58] width 16 height 16
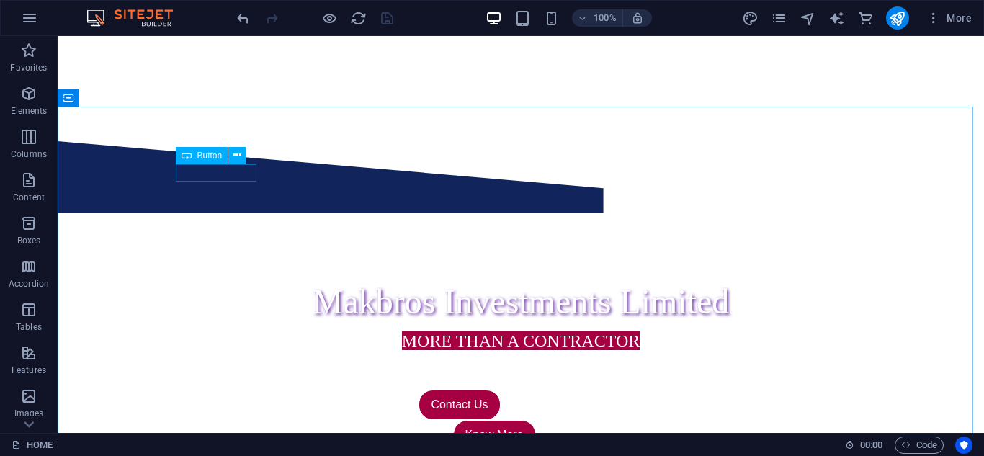
click at [205, 155] on span "Button" at bounding box center [209, 155] width 25 height 9
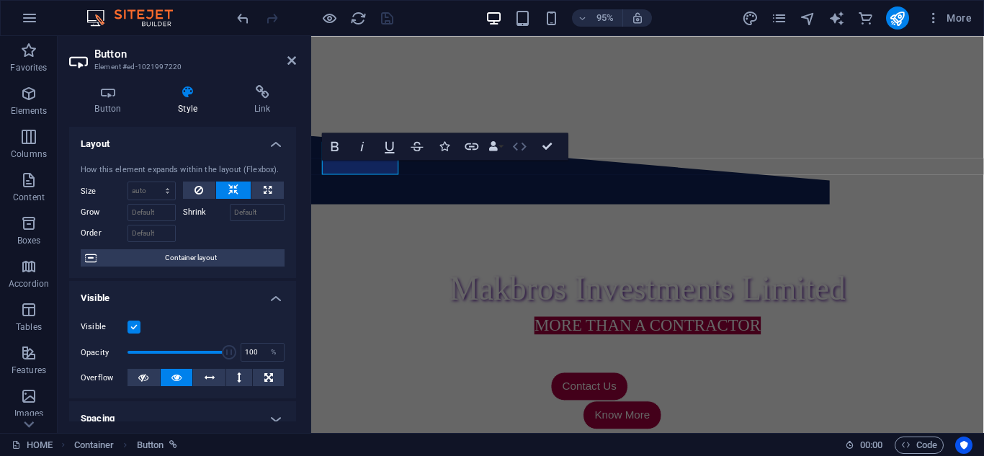
click at [511, 145] on icon "button" at bounding box center [519, 146] width 17 height 17
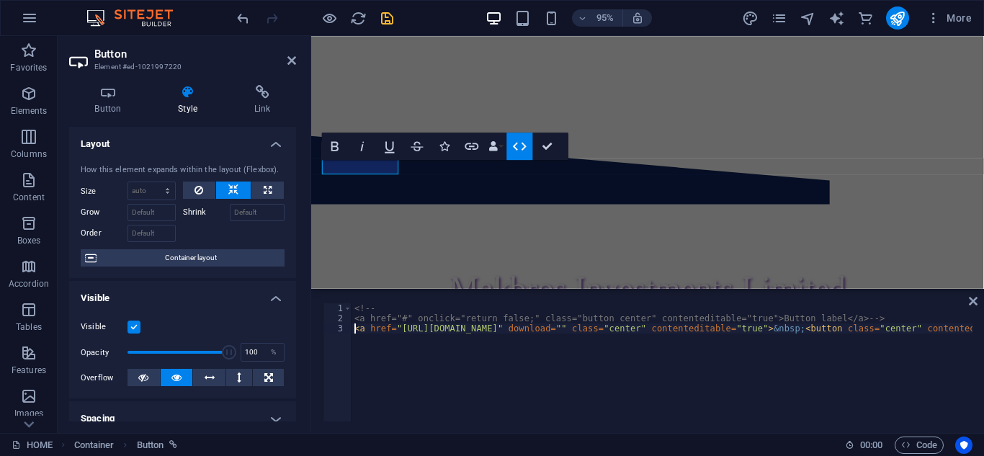
click at [624, 328] on div "<!-- <a href="#" onclick="return false;" class="button center" contenteditable=…" at bounding box center [803, 370] width 904 height 135
paste textarea "https://cdn1.site-media.eu/images/document/19755036/company_profile-aqeFMUdzP5a…"
click at [853, 318] on div "<!-- <a href="#" onclick="return false;" class="button center" contenteditable=…" at bounding box center [916, 370] width 1131 height 135
type textarea "<a href="#" onclick="return false;" class="button center" contenteditable="true…"
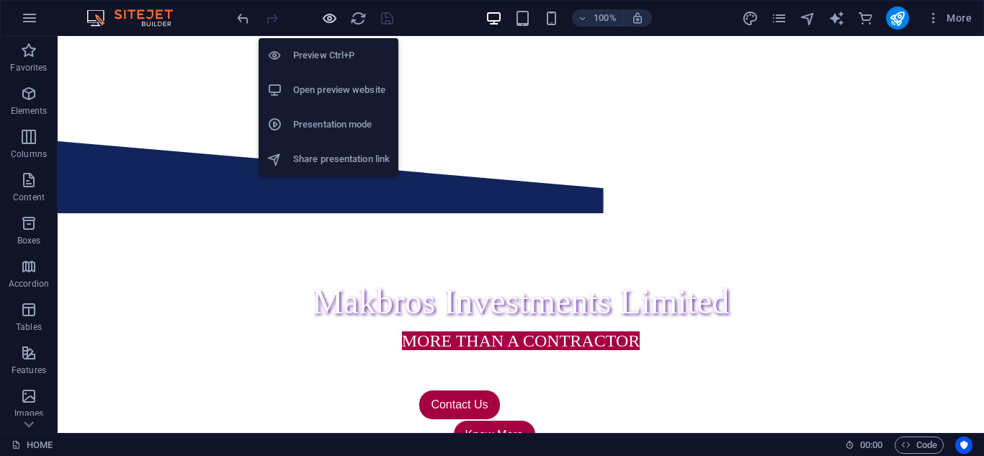
click at [328, 22] on icon "button" at bounding box center [329, 18] width 17 height 17
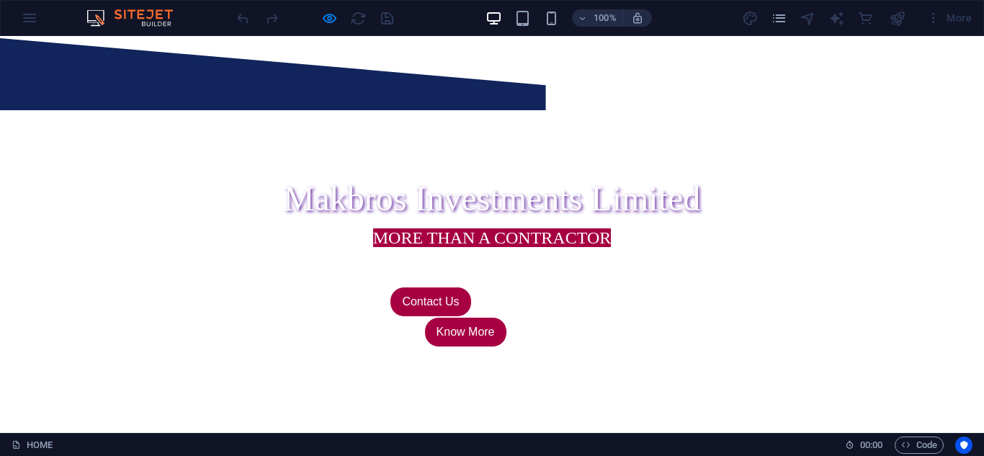
scroll to position [391, 0]
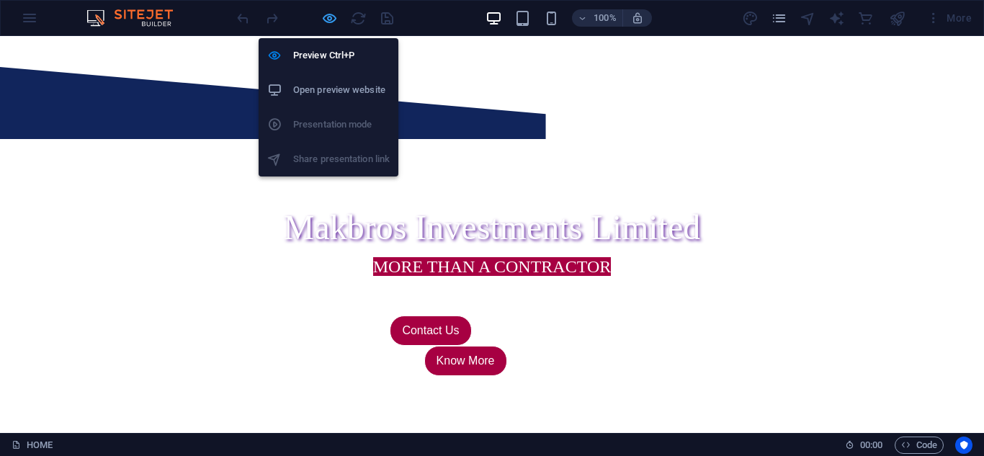
click at [328, 18] on icon "button" at bounding box center [329, 18] width 17 height 17
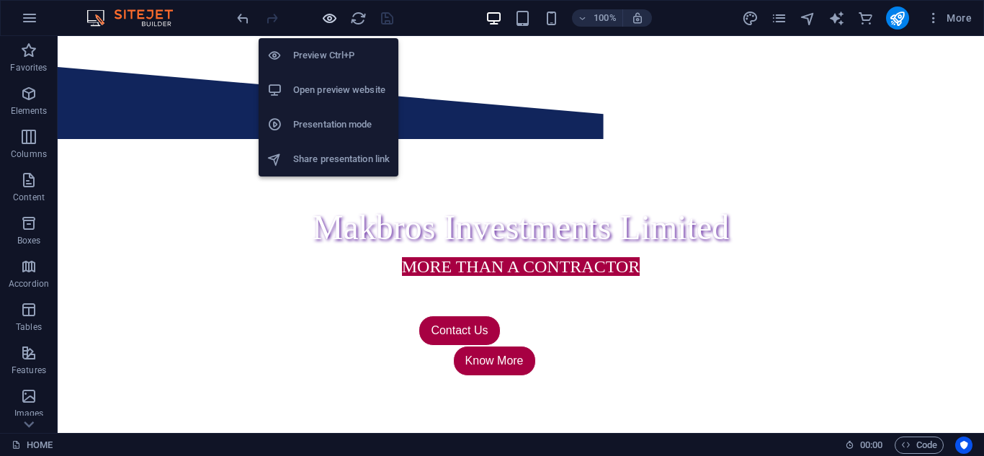
scroll to position [399, 0]
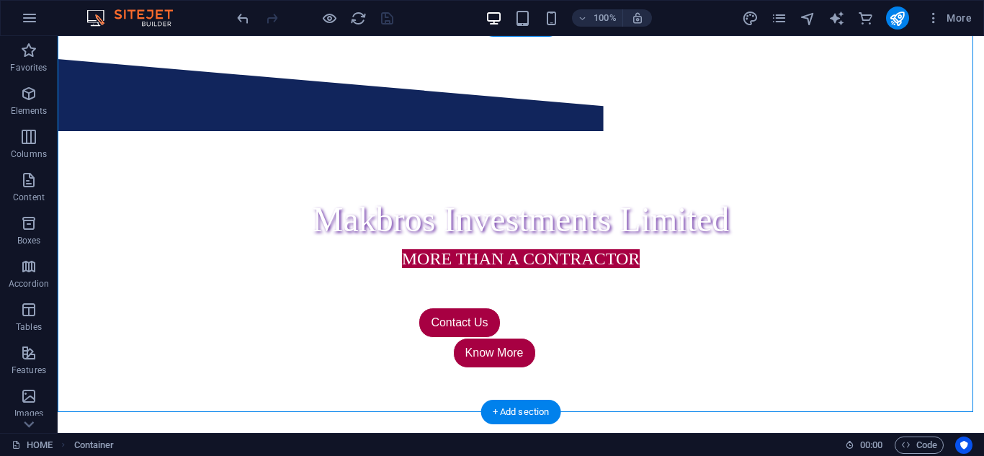
drag, startPoint x: 228, startPoint y: 88, endPoint x: 246, endPoint y: 271, distance: 184.5
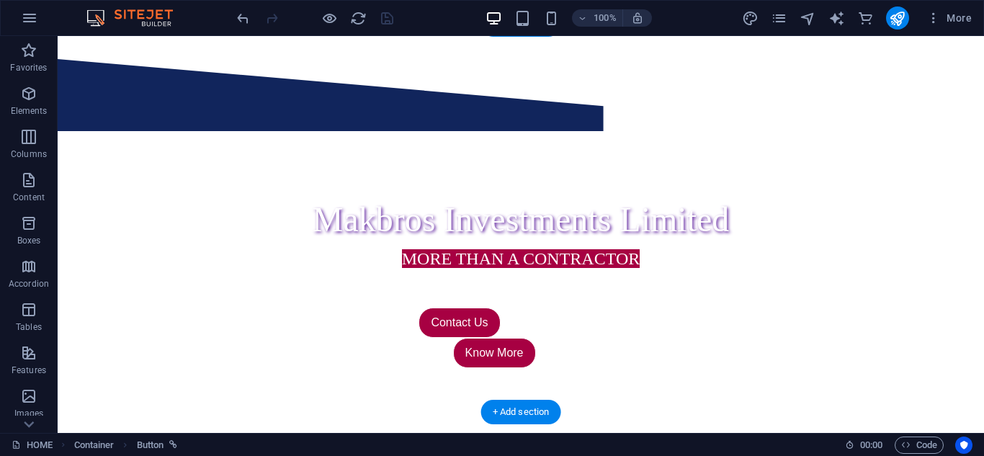
scroll to position [382, 0]
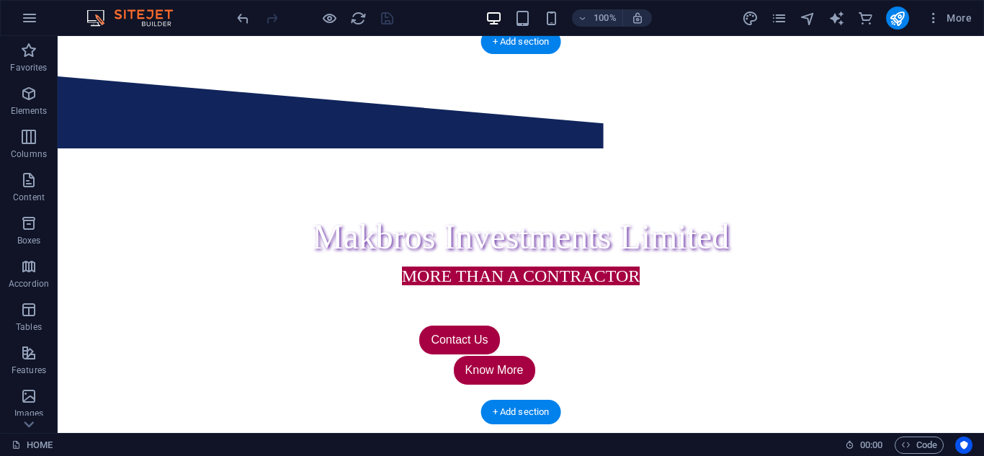
drag, startPoint x: 213, startPoint y: 91, endPoint x: 237, endPoint y: 243, distance: 153.1
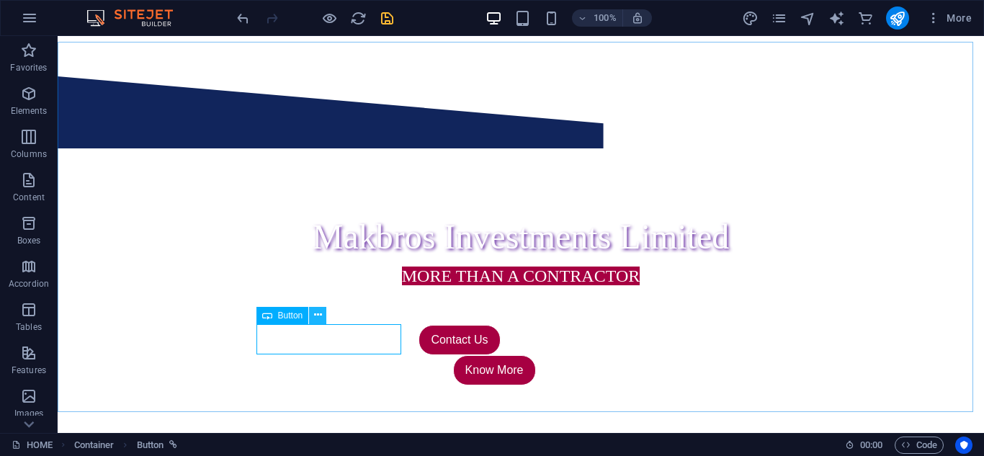
click at [318, 315] on icon at bounding box center [318, 314] width 8 height 15
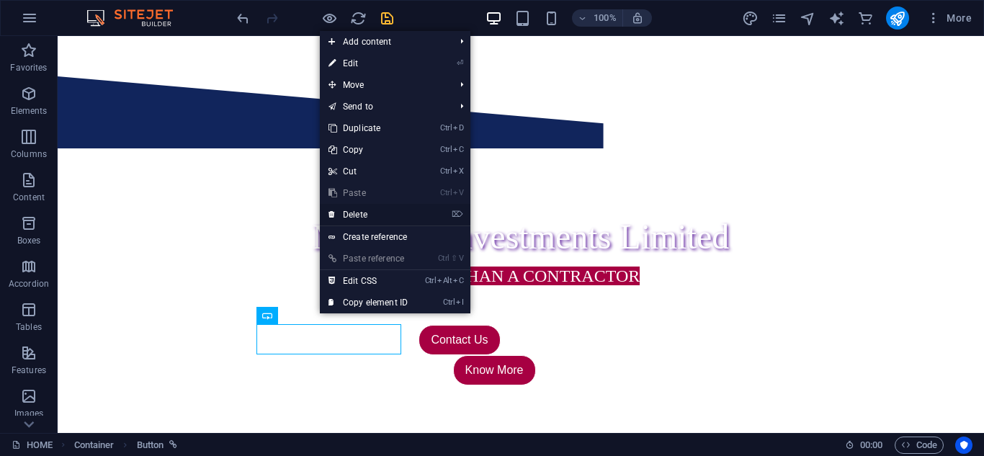
click at [364, 208] on link "⌦ Delete" at bounding box center [368, 215] width 96 height 22
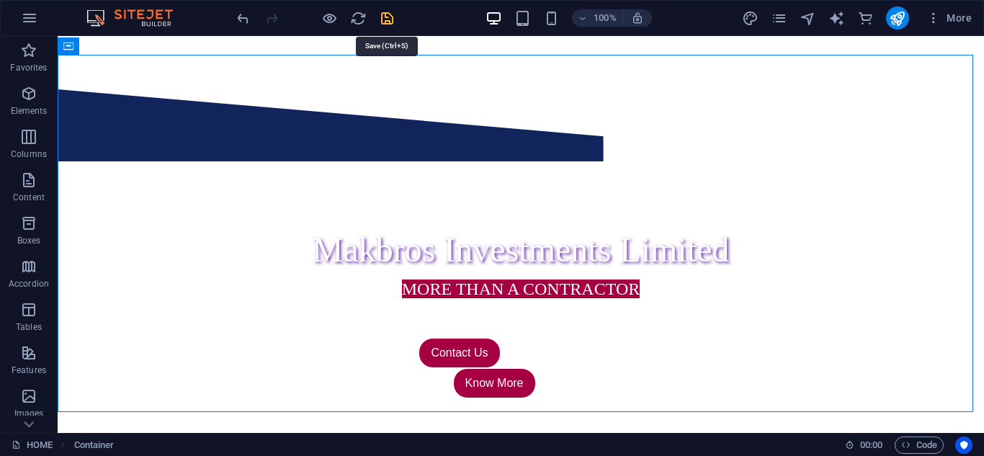
click at [384, 19] on icon "save" at bounding box center [387, 18] width 17 height 17
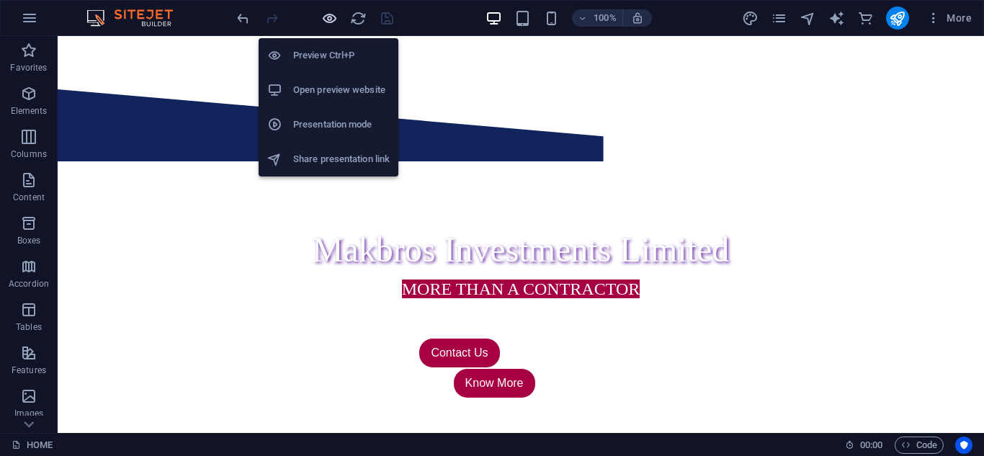
click at [326, 13] on icon "button" at bounding box center [329, 18] width 17 height 17
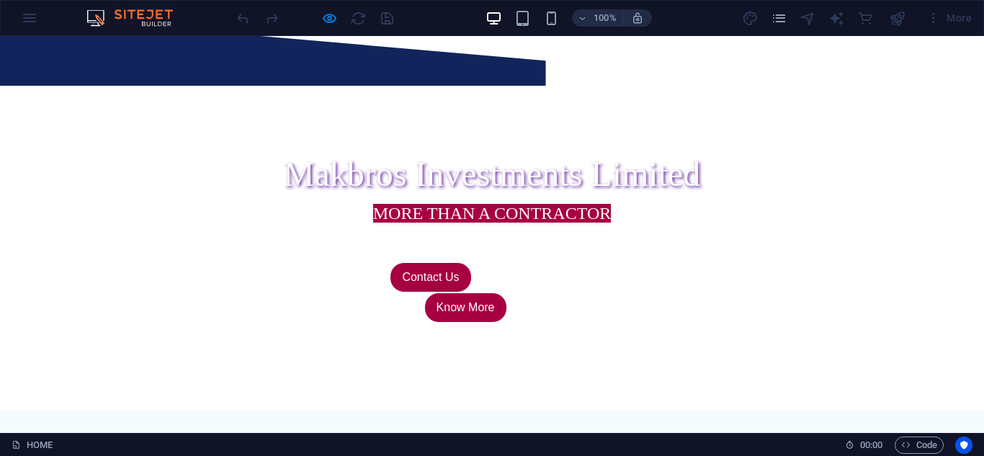
scroll to position [14, 0]
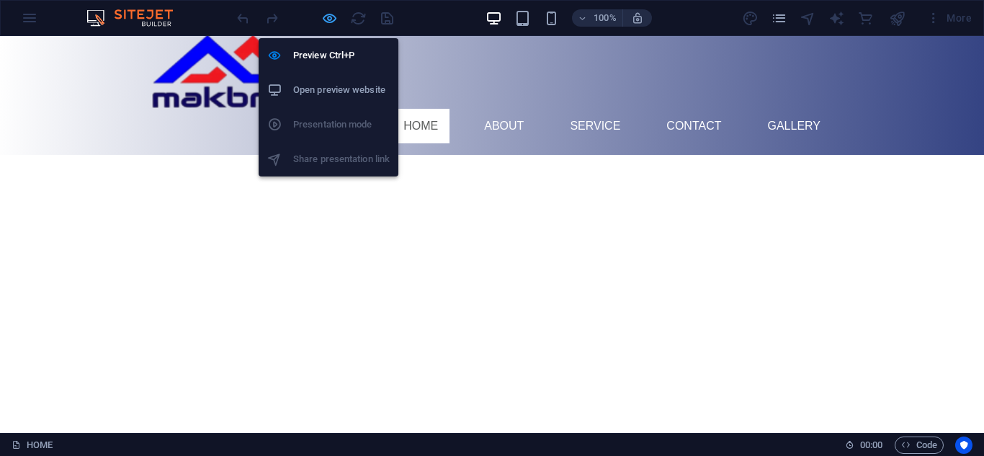
click at [325, 18] on icon "button" at bounding box center [329, 18] width 17 height 17
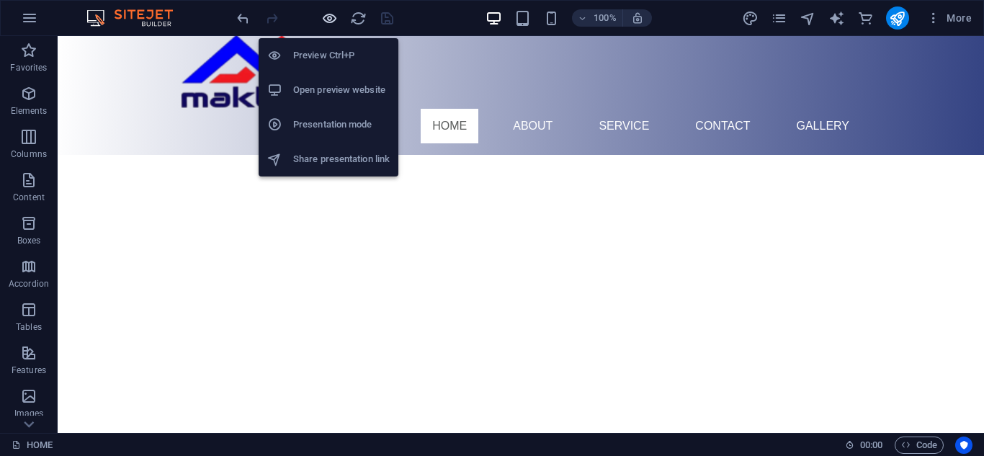
click at [326, 17] on icon "button" at bounding box center [329, 18] width 17 height 17
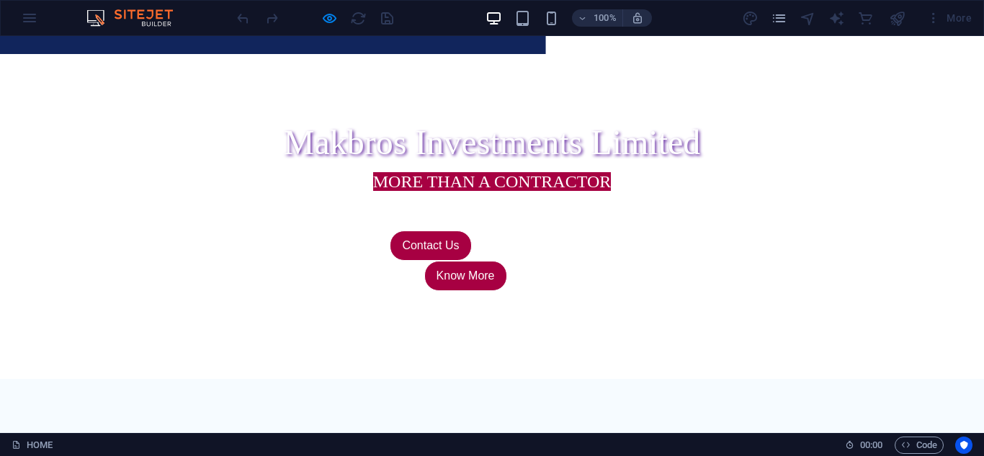
scroll to position [480, 0]
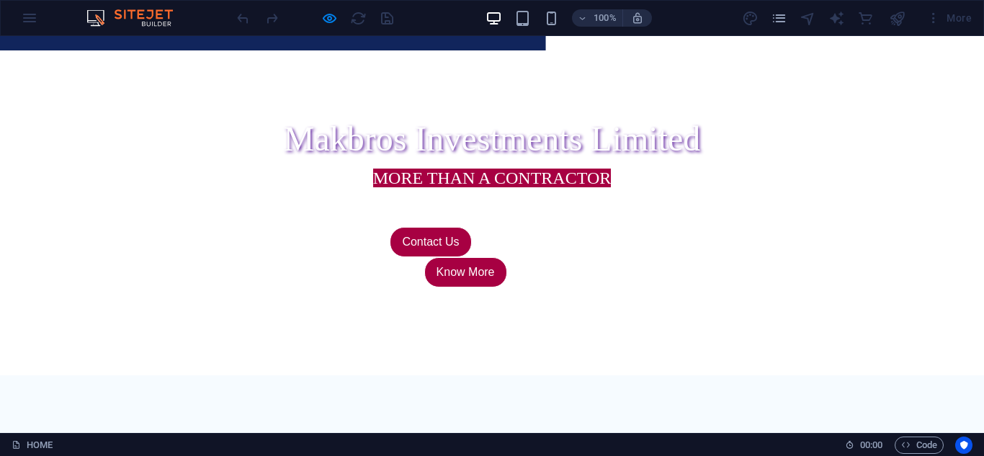
click at [319, 18] on div at bounding box center [314, 17] width 161 height 23
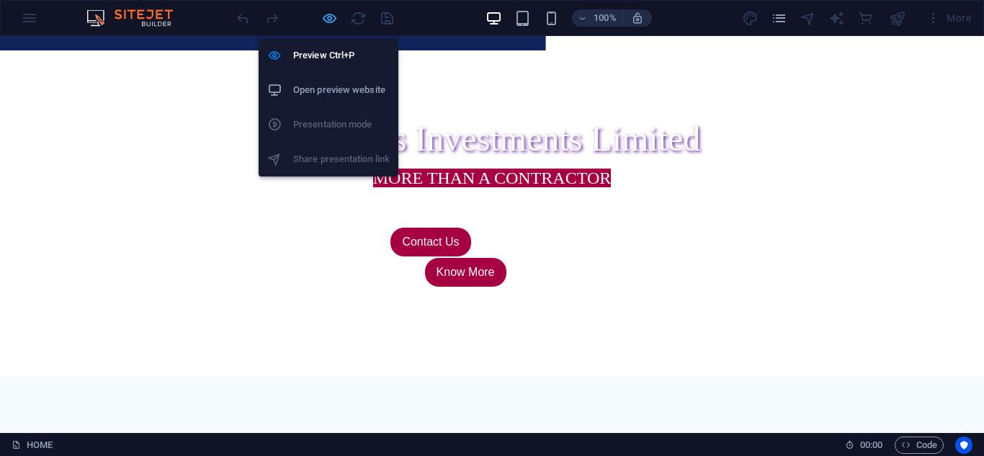
click at [328, 17] on icon "button" at bounding box center [329, 18] width 17 height 17
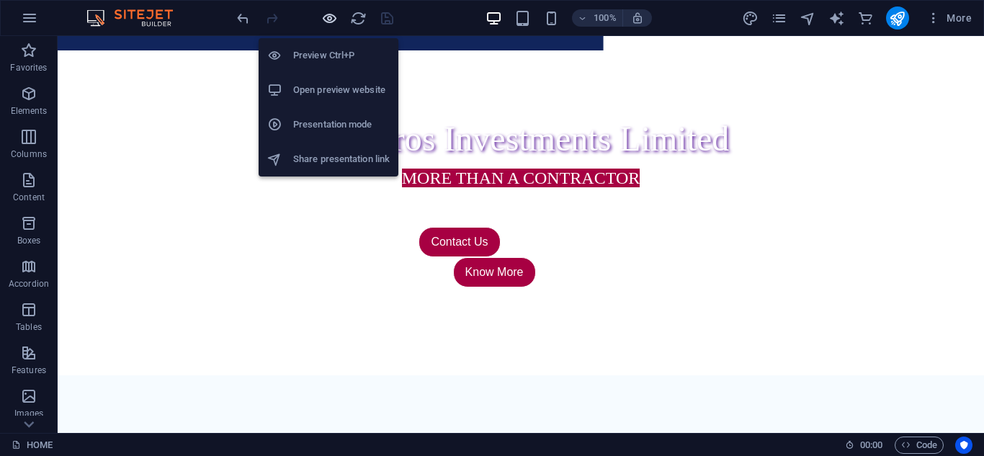
scroll to position [487, 0]
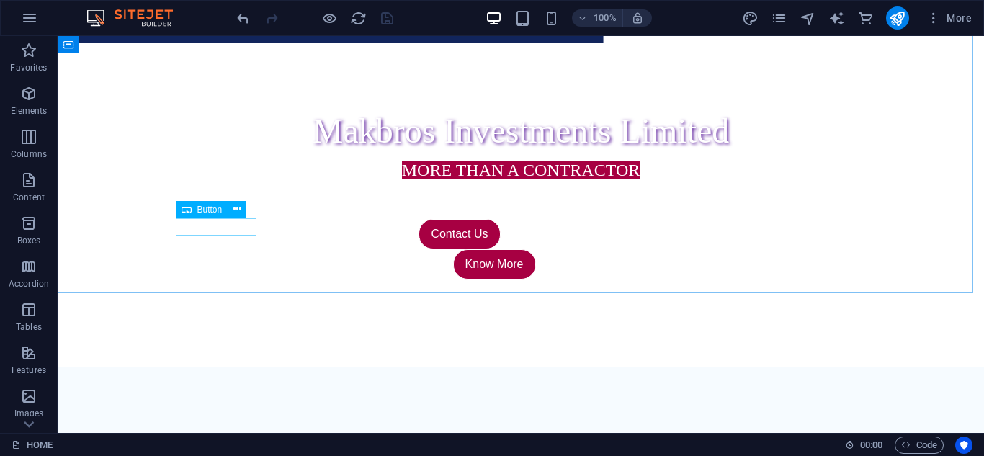
click at [199, 210] on span "Button" at bounding box center [209, 209] width 25 height 9
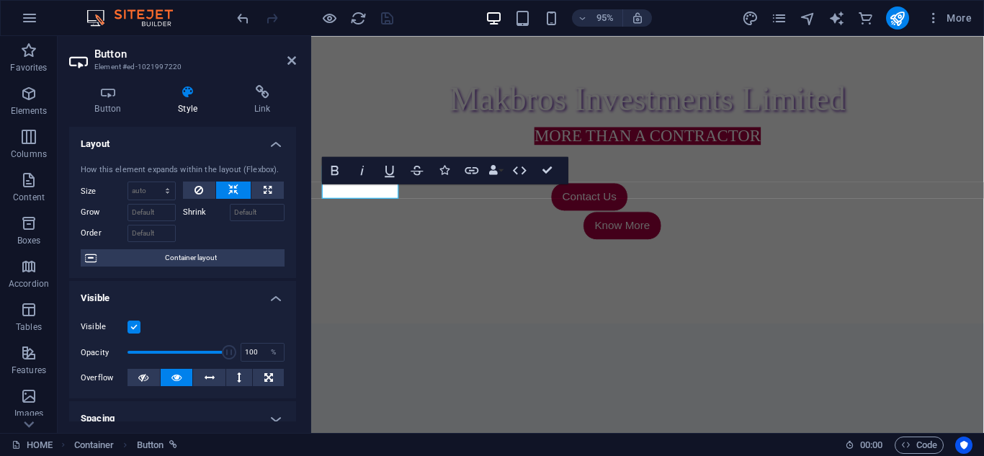
drag, startPoint x: 171, startPoint y: 174, endPoint x: 186, endPoint y: 163, distance: 18.4
click at [184, 166] on div "How this element expands within the layout (Flexbox). Size Default auto px % 1/…" at bounding box center [182, 216] width 227 height 126
click at [112, 100] on h4 "Button" at bounding box center [111, 100] width 84 height 30
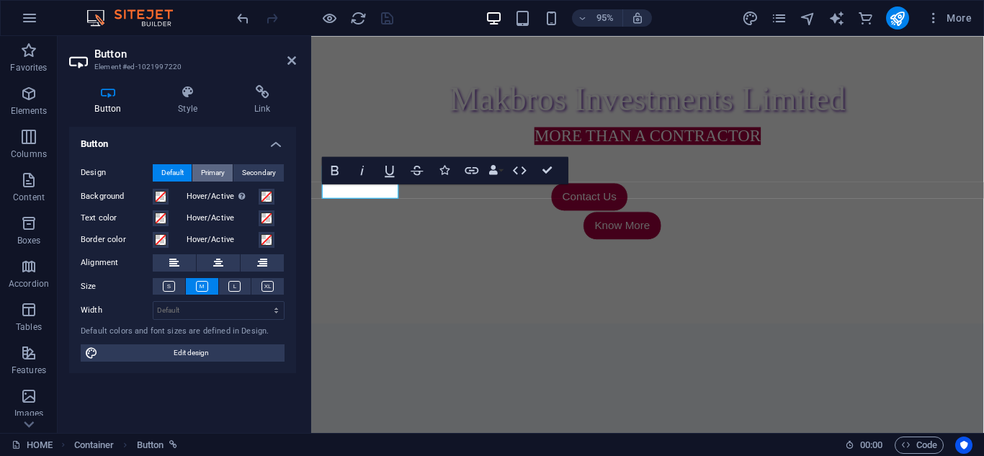
click at [202, 174] on span "Primary" at bounding box center [213, 172] width 24 height 17
click at [174, 174] on span "Default" at bounding box center [172, 172] width 22 height 17
click at [266, 216] on span at bounding box center [267, 218] width 12 height 12
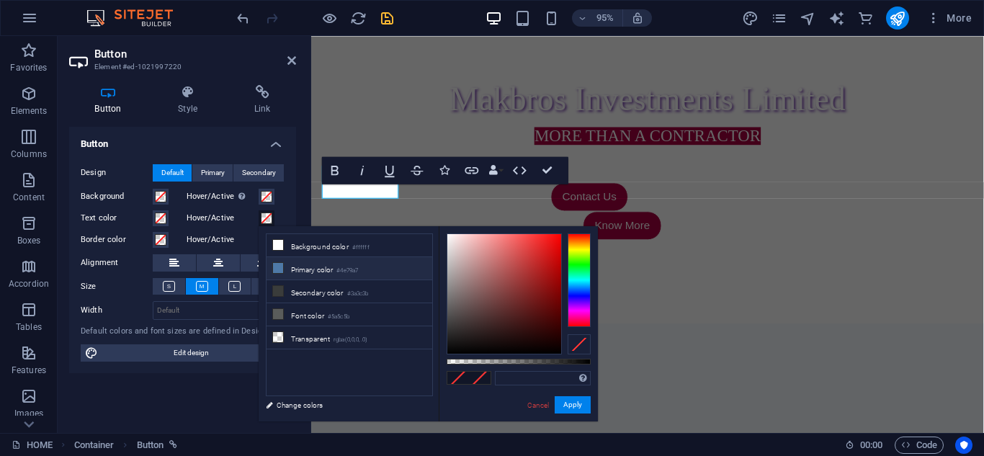
click at [343, 266] on small "#4e79a7" at bounding box center [347, 271] width 22 height 10
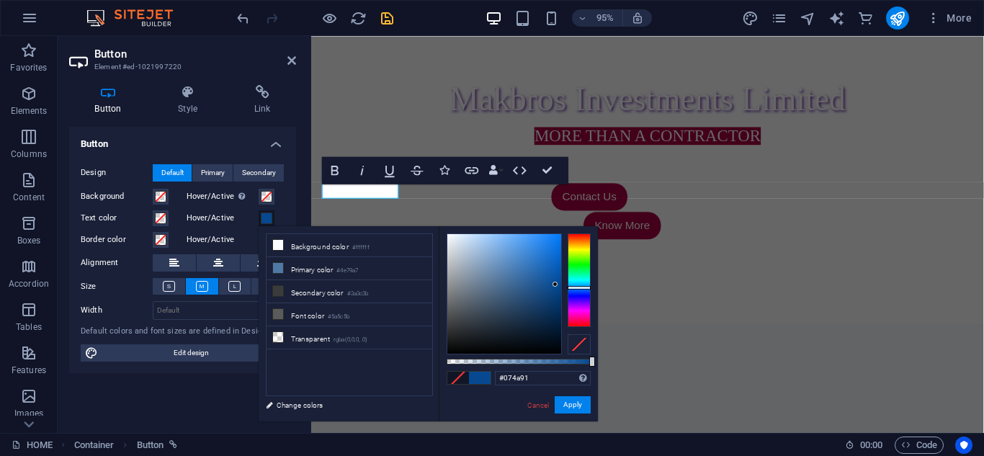
type input "#064991"
drag, startPoint x: 536, startPoint y: 286, endPoint x: 555, endPoint y: 284, distance: 18.8
click at [555, 284] on div at bounding box center [504, 294] width 114 height 120
drag, startPoint x: 575, startPoint y: 402, endPoint x: 278, endPoint y: 384, distance: 297.9
click at [575, 402] on button "Apply" at bounding box center [572, 404] width 36 height 17
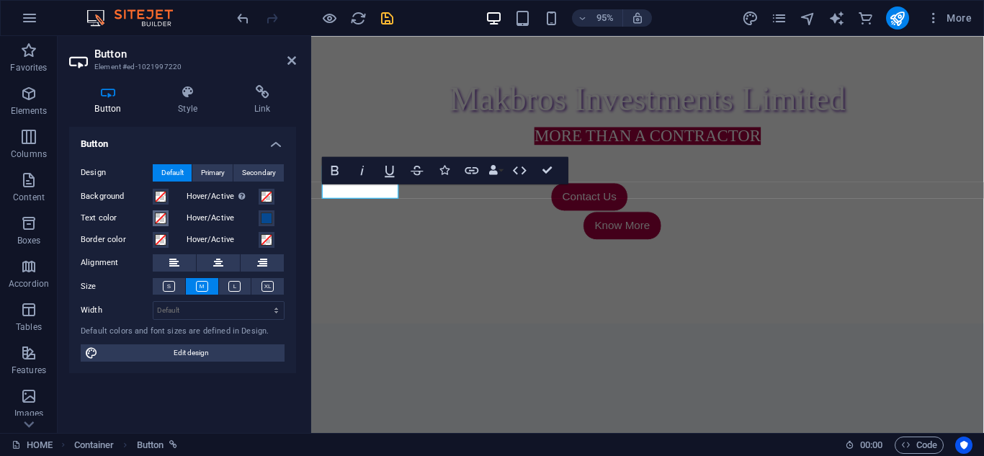
click at [157, 220] on span at bounding box center [161, 218] width 12 height 12
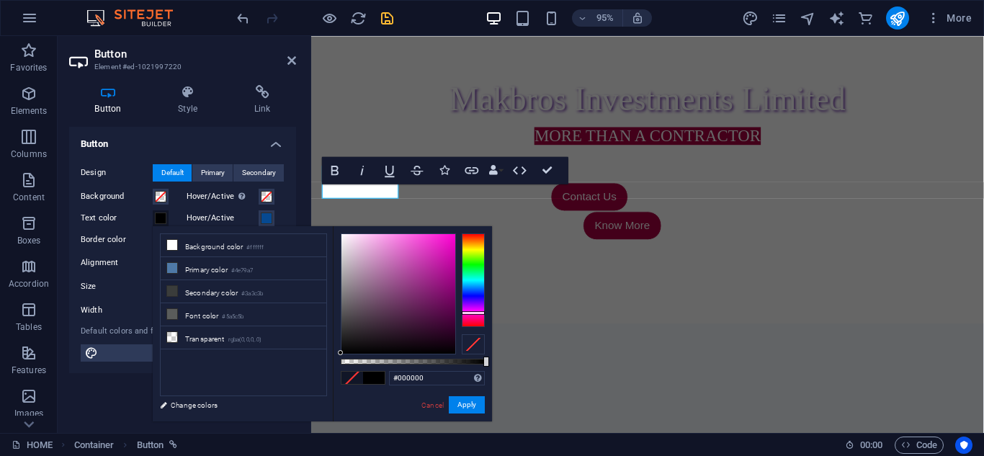
drag, startPoint x: 467, startPoint y: 276, endPoint x: 469, endPoint y: 312, distance: 36.1
click at [469, 312] on div at bounding box center [473, 280] width 23 height 94
type input "#680958"
drag, startPoint x: 433, startPoint y: 307, endPoint x: 444, endPoint y: 304, distance: 11.4
click at [444, 304] on div at bounding box center [398, 294] width 114 height 120
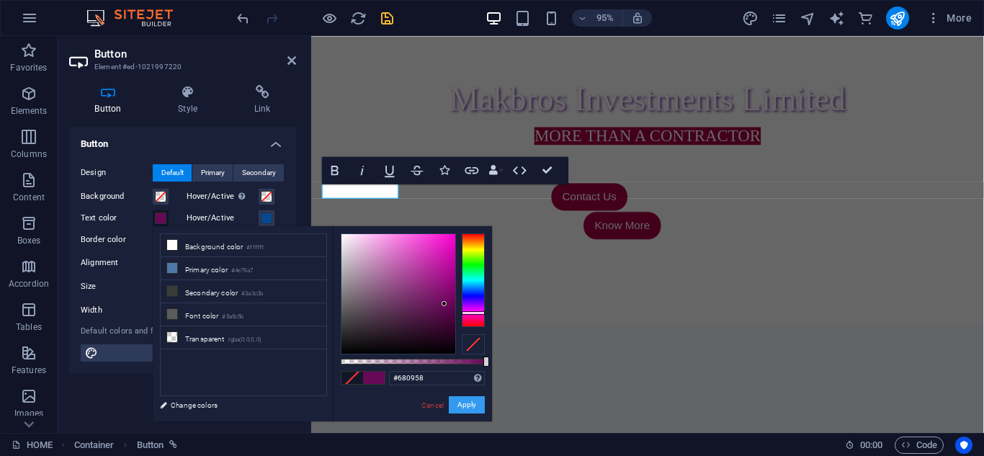
click at [468, 405] on button "Apply" at bounding box center [467, 404] width 36 height 17
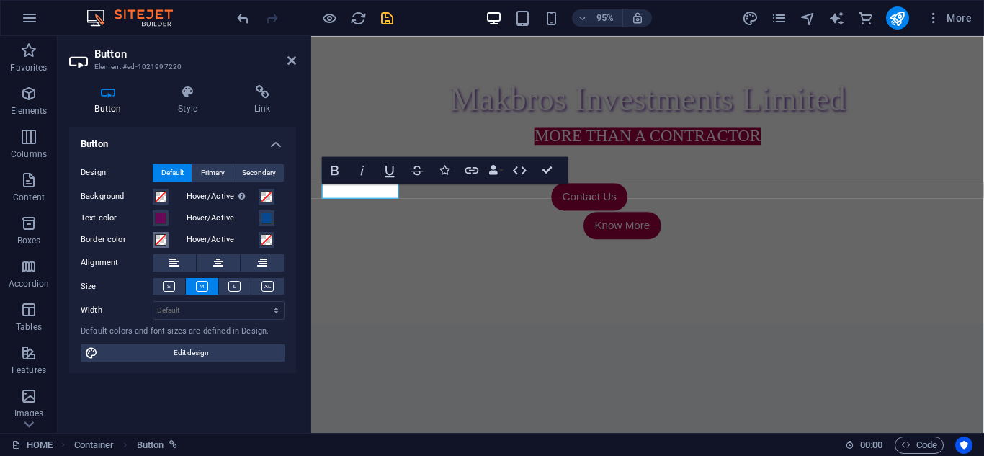
click at [161, 238] on span at bounding box center [161, 240] width 12 height 12
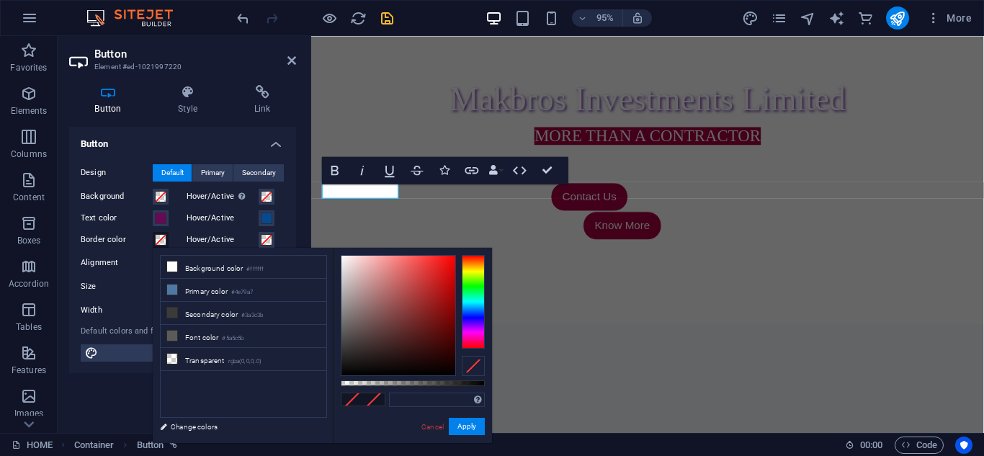
click at [161, 238] on span at bounding box center [161, 240] width 12 height 12
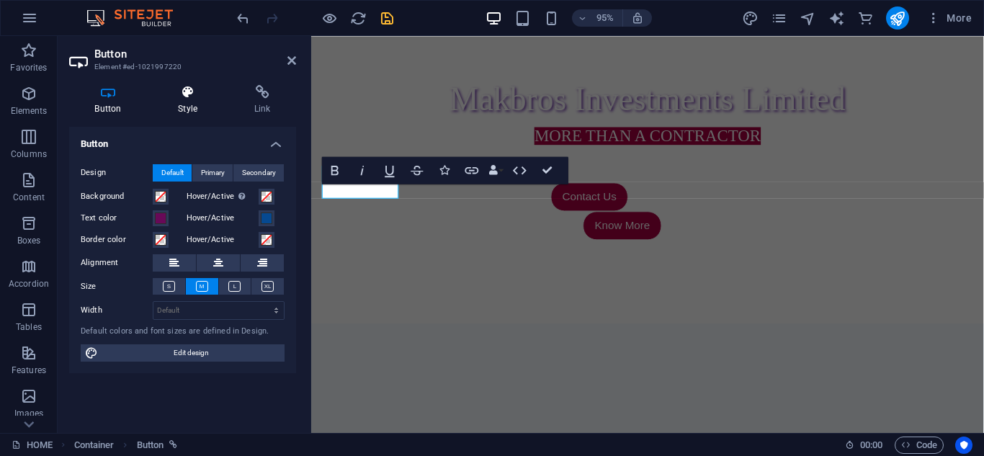
click at [194, 104] on h4 "Style" at bounding box center [191, 100] width 76 height 30
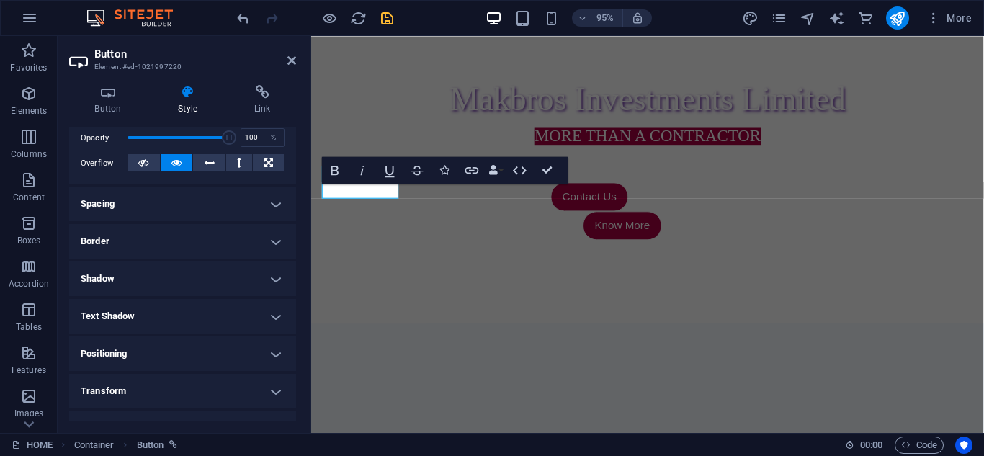
scroll to position [235, 0]
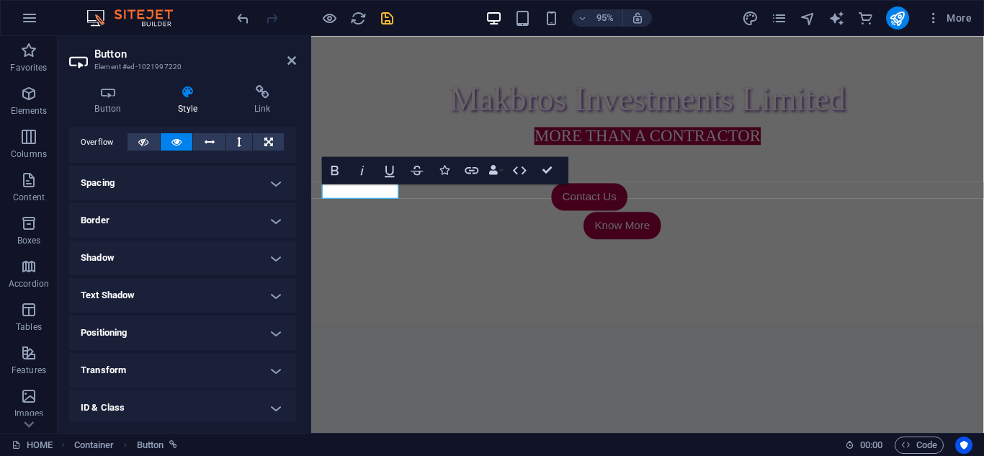
click at [228, 260] on h4 "Shadow" at bounding box center [182, 257] width 227 height 35
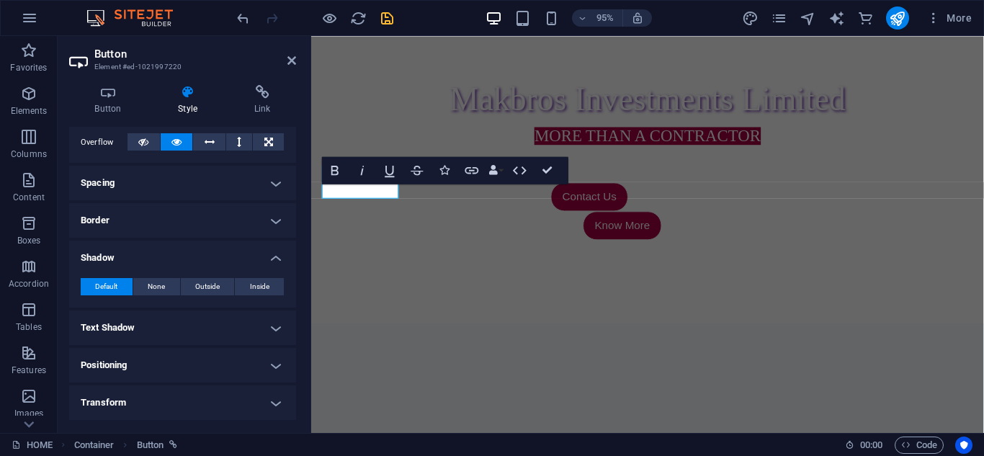
click at [228, 258] on h4 "Shadow" at bounding box center [182, 253] width 227 height 26
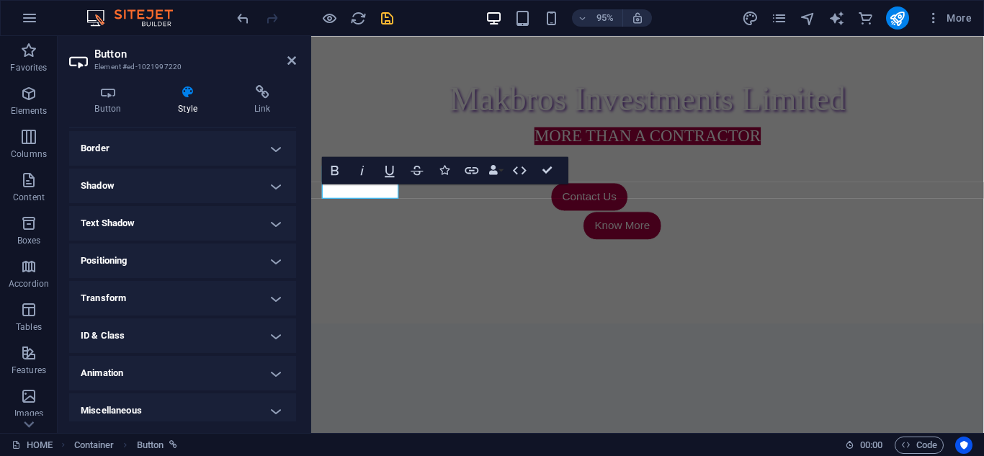
scroll to position [314, 0]
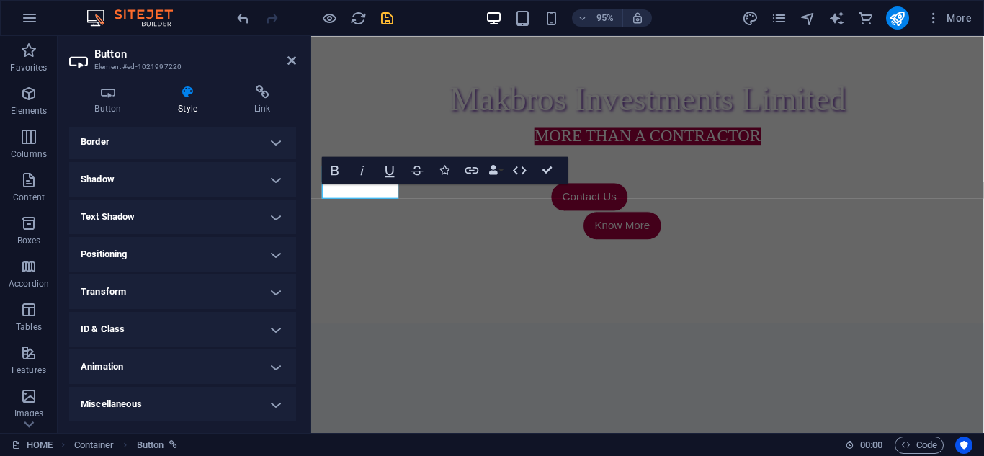
click at [273, 331] on h4 "ID & Class" at bounding box center [182, 329] width 227 height 35
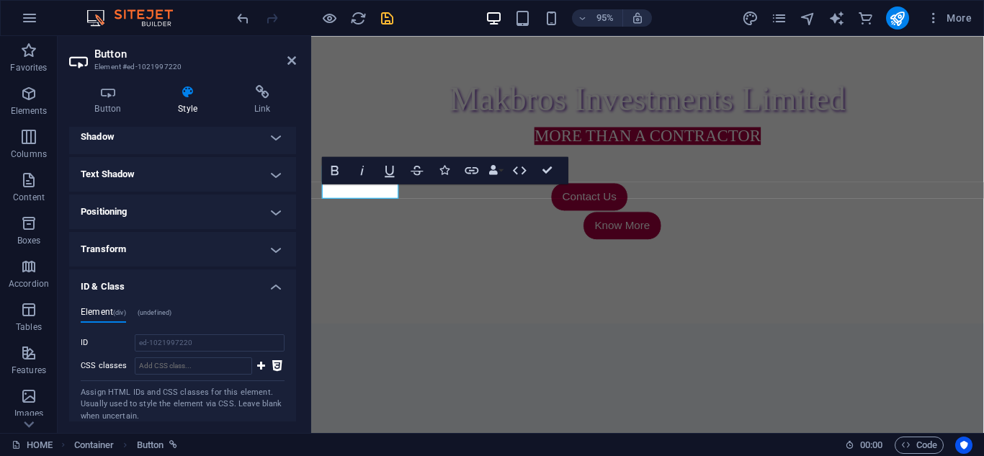
scroll to position [300, 0]
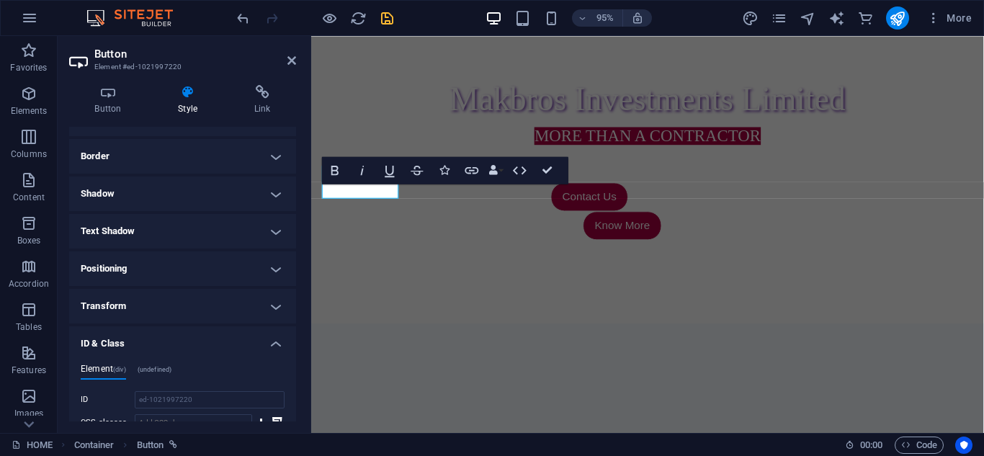
click at [276, 273] on h4 "Positioning" at bounding box center [182, 268] width 227 height 35
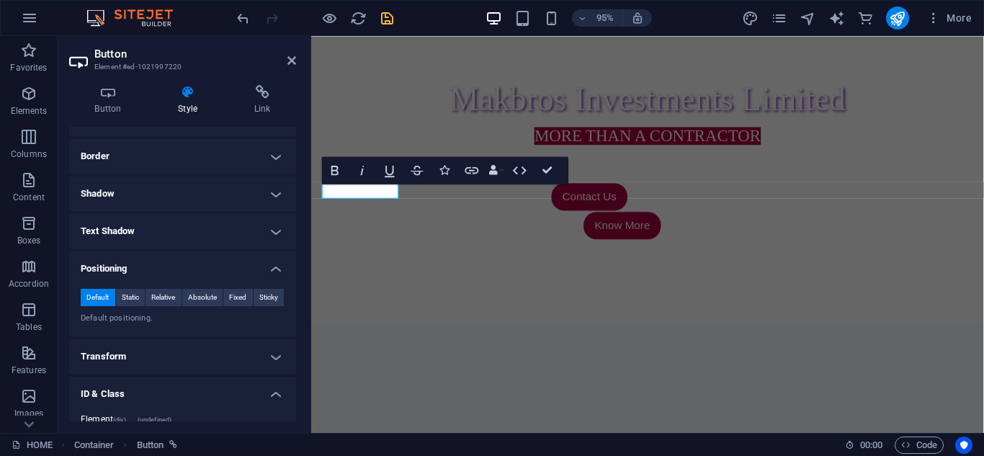
click at [276, 273] on h4 "Positioning" at bounding box center [182, 264] width 227 height 26
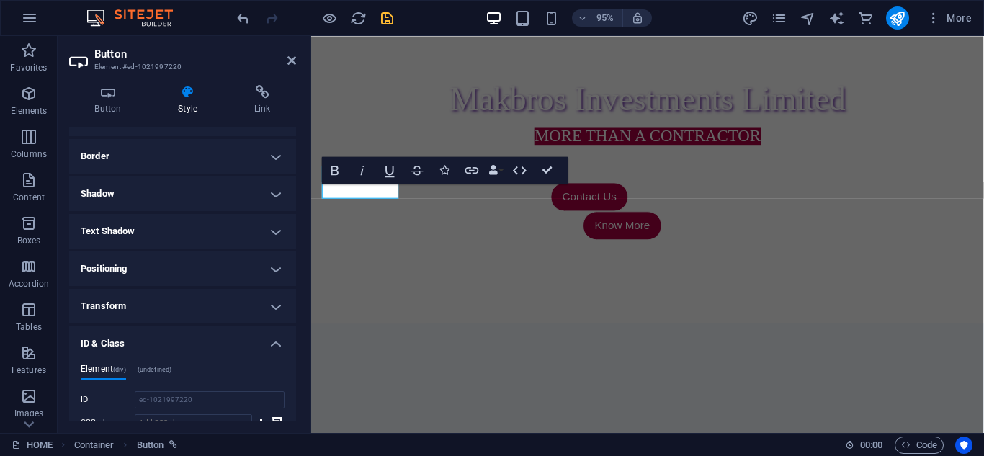
click at [271, 232] on h4 "Text Shadow" at bounding box center [182, 231] width 227 height 35
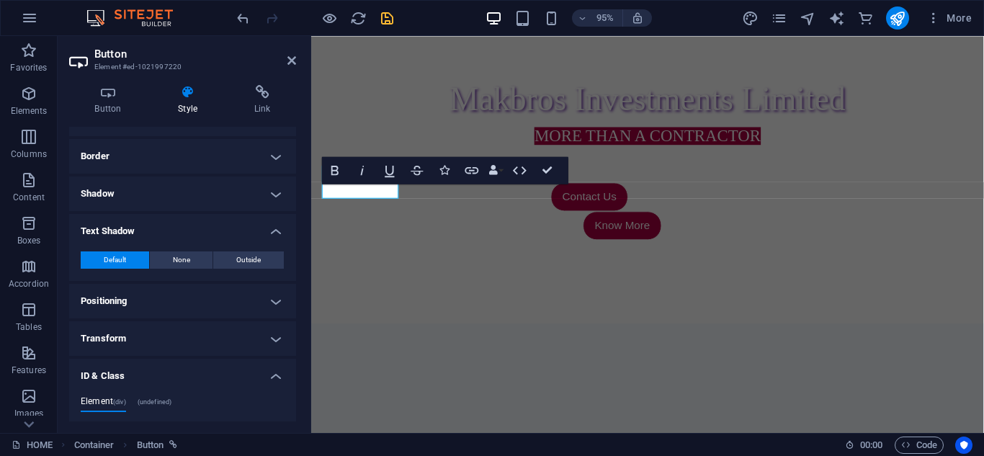
click at [271, 230] on h4 "Text Shadow" at bounding box center [182, 227] width 227 height 26
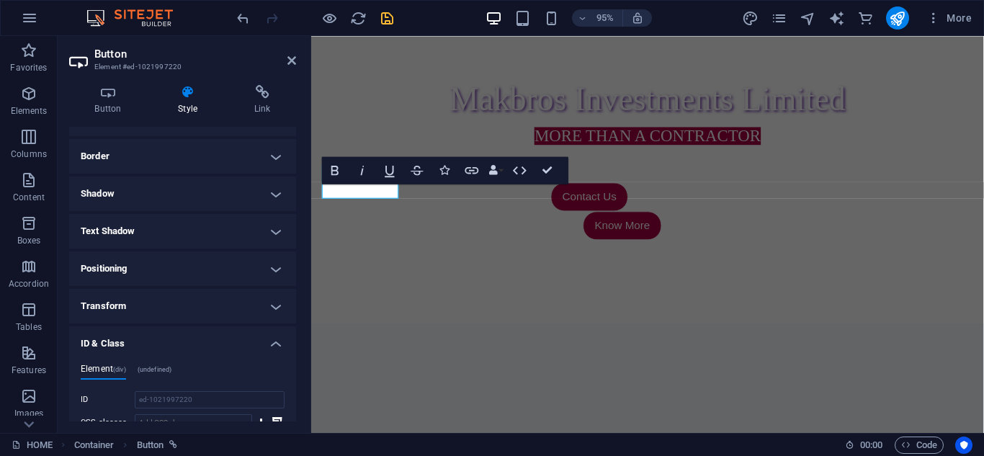
click at [273, 197] on h4 "Shadow" at bounding box center [182, 193] width 227 height 35
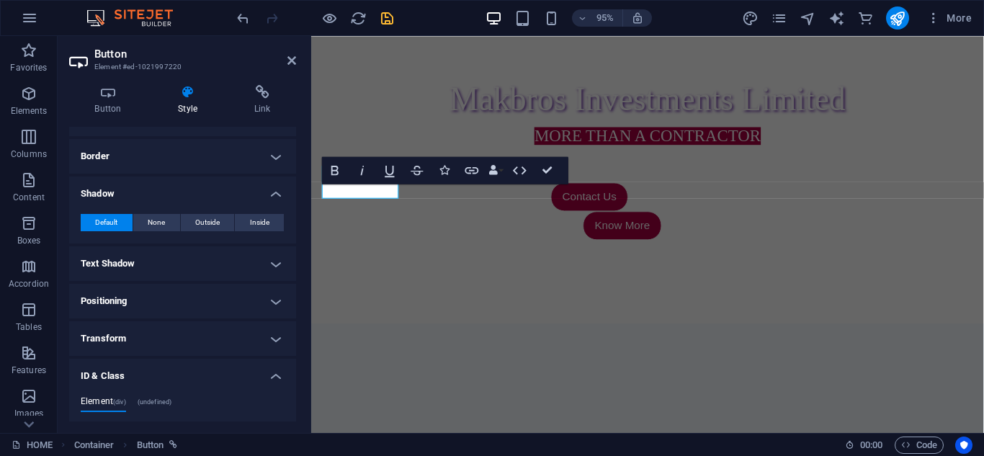
click at [273, 197] on h4 "Shadow" at bounding box center [182, 189] width 227 height 26
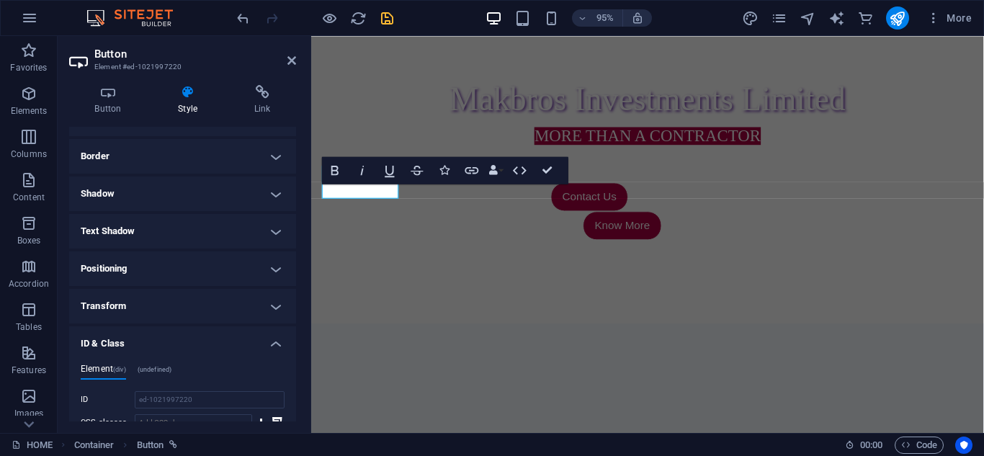
click at [274, 161] on h4 "Border" at bounding box center [182, 156] width 227 height 35
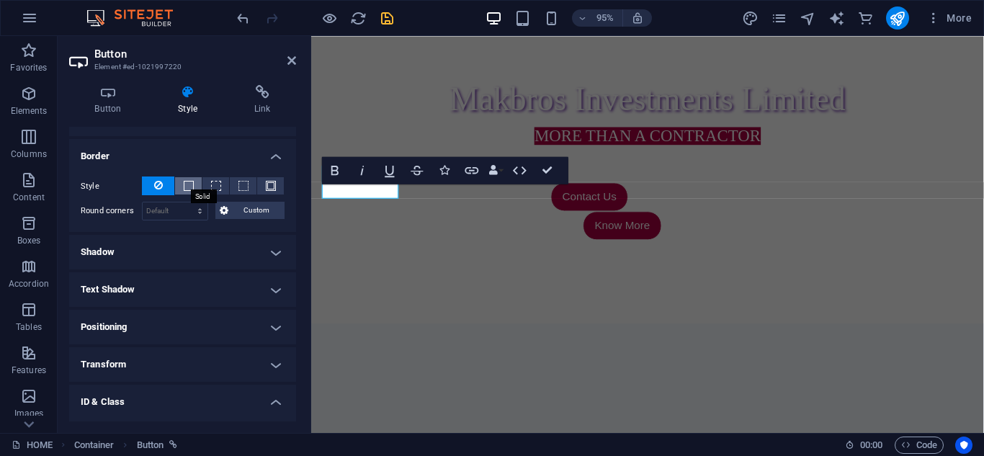
click at [190, 184] on span at bounding box center [189, 186] width 10 height 10
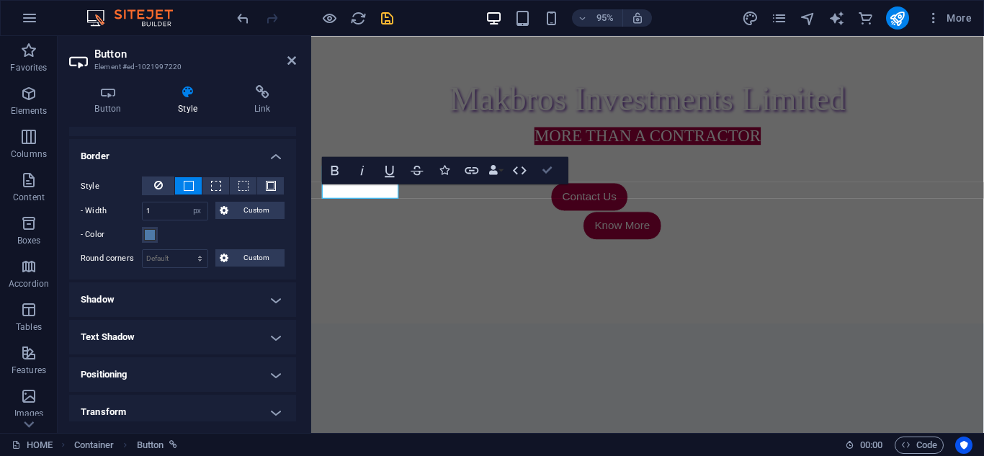
scroll to position [487, 0]
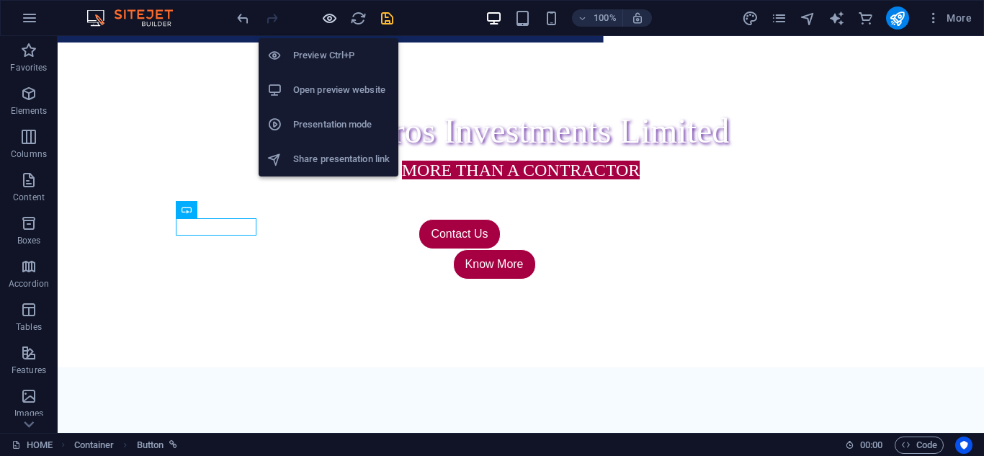
click at [330, 17] on icon "button" at bounding box center [329, 18] width 17 height 17
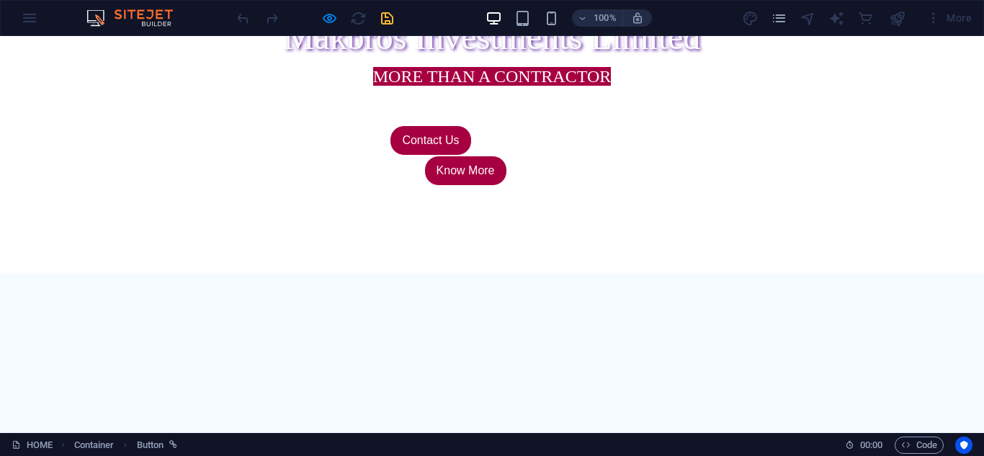
scroll to position [508, 0]
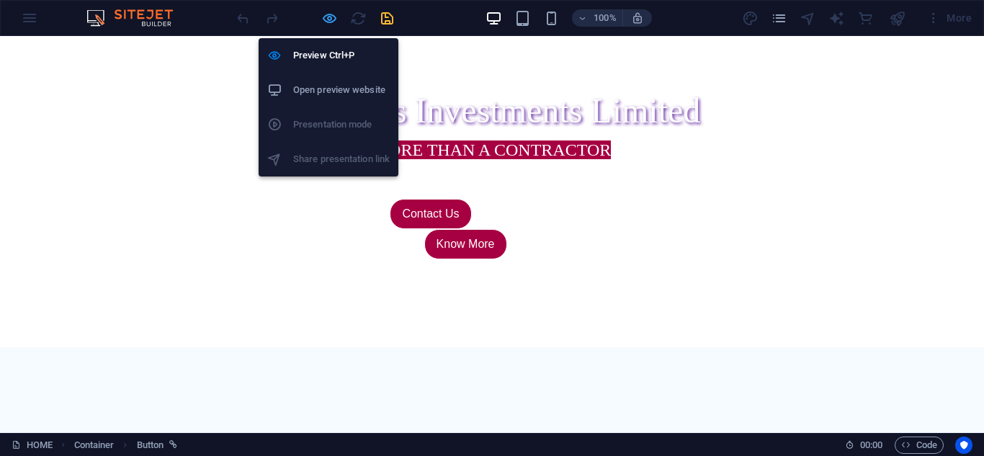
click at [330, 22] on icon "button" at bounding box center [329, 18] width 17 height 17
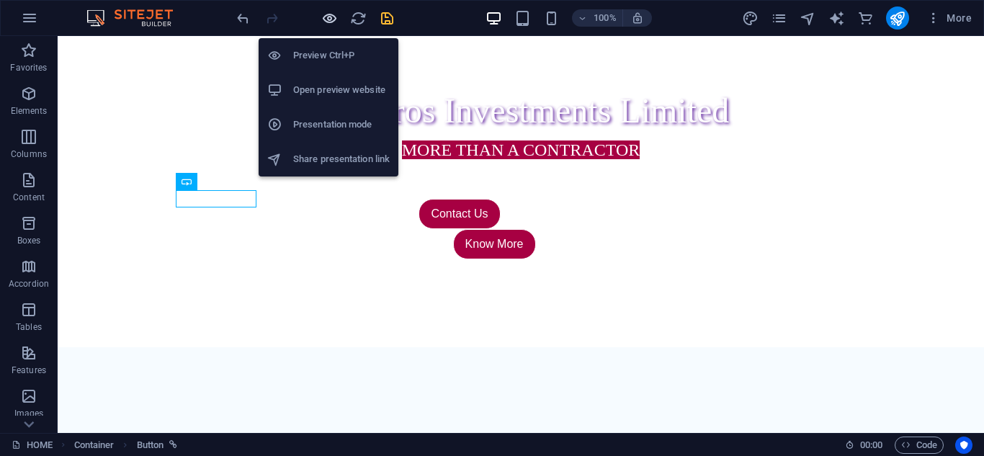
scroll to position [516, 0]
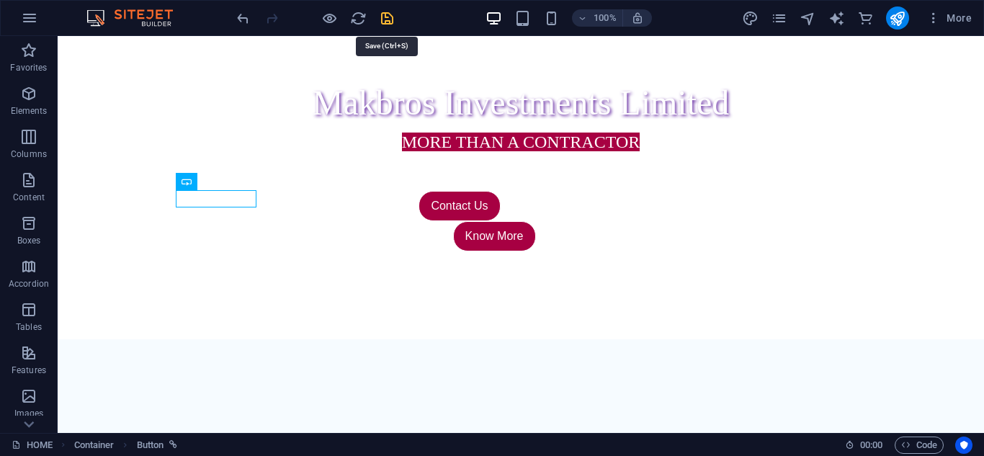
click at [382, 20] on icon "save" at bounding box center [387, 18] width 17 height 17
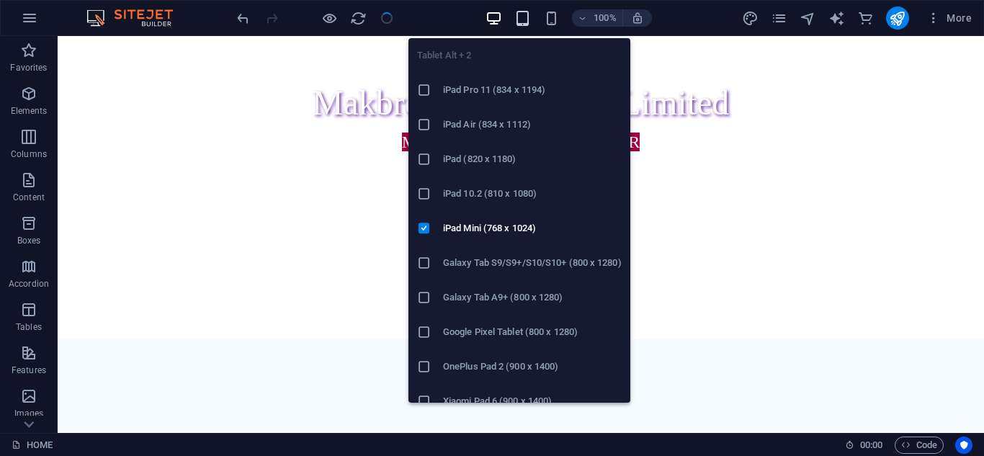
click at [521, 22] on icon "button" at bounding box center [522, 18] width 17 height 17
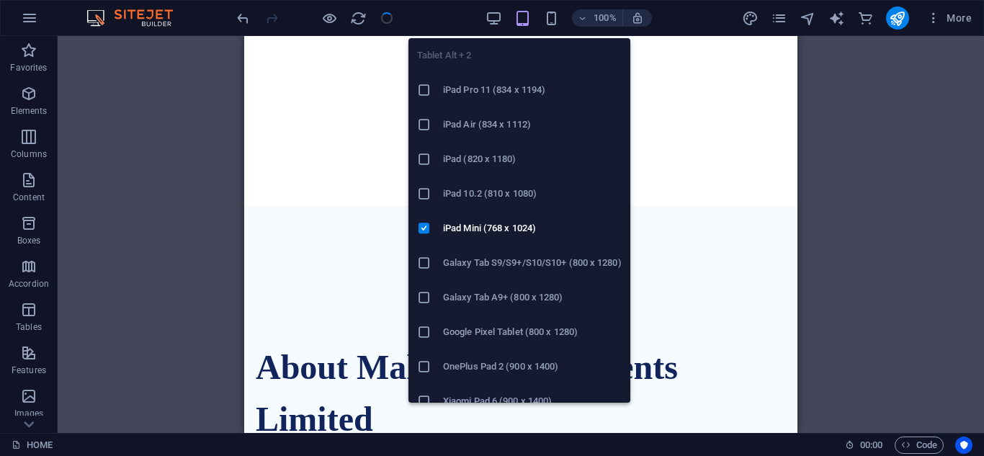
scroll to position [652, 0]
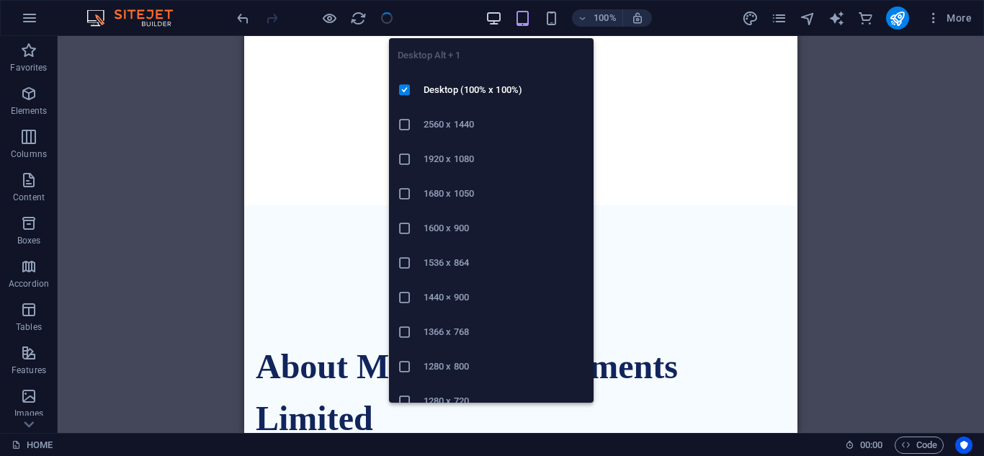
click at [497, 18] on icon "button" at bounding box center [493, 18] width 17 height 17
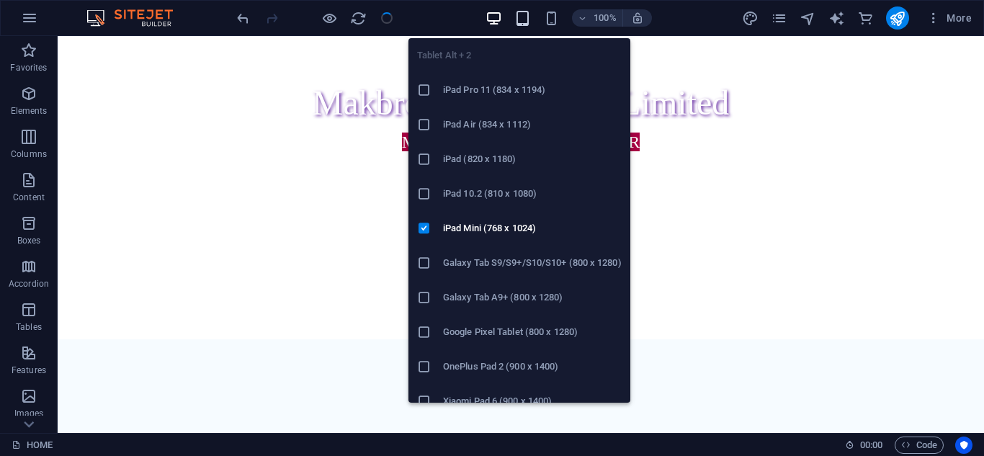
click at [522, 18] on icon "button" at bounding box center [522, 18] width 17 height 17
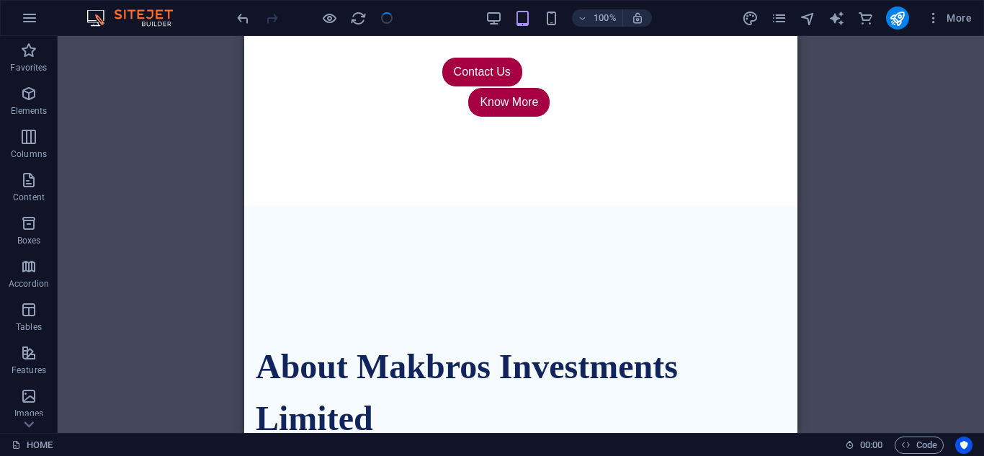
click at [541, 18] on div "100%" at bounding box center [568, 17] width 166 height 23
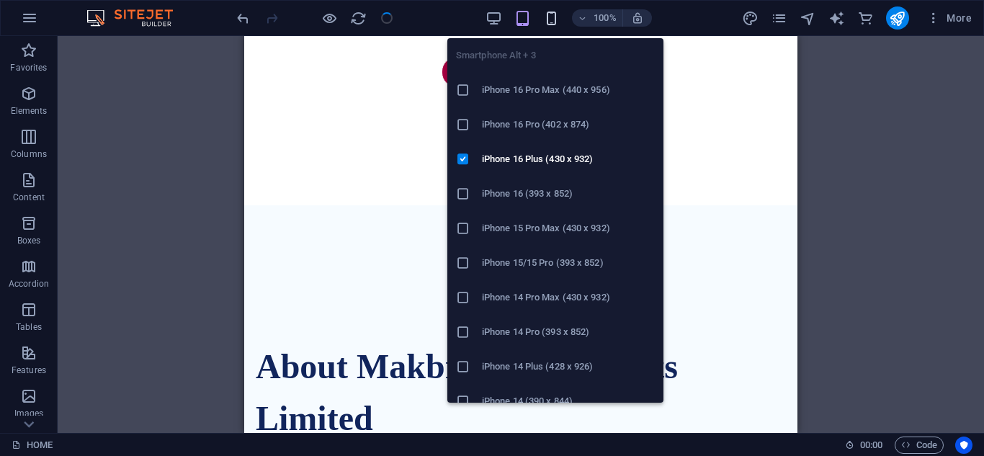
click at [544, 22] on icon "button" at bounding box center [551, 18] width 17 height 17
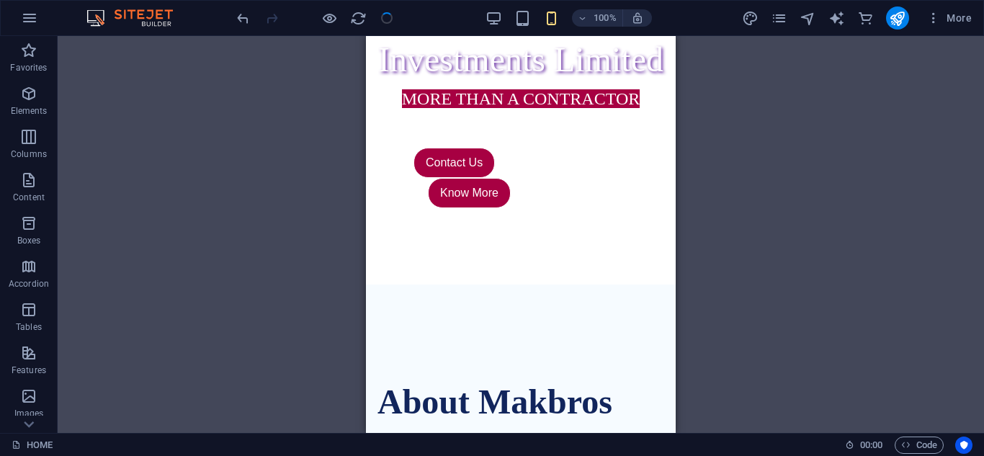
scroll to position [773, 0]
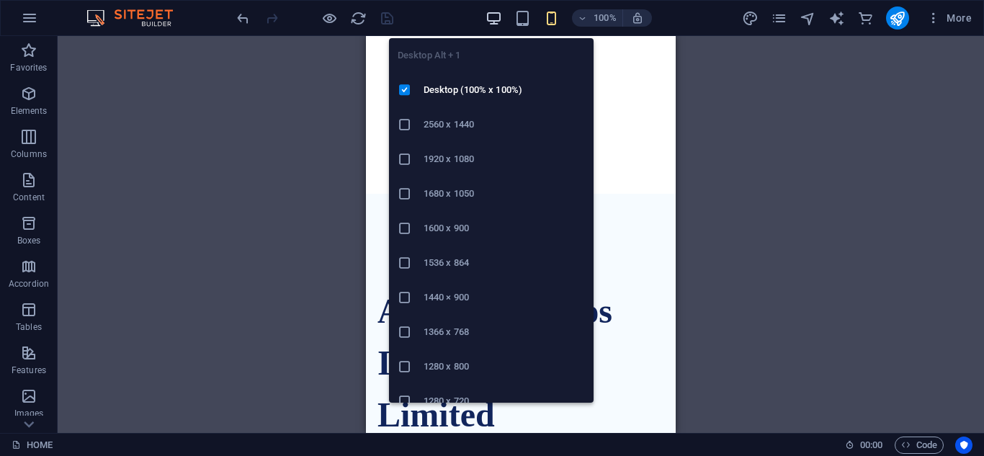
click at [494, 12] on icon "button" at bounding box center [493, 18] width 17 height 17
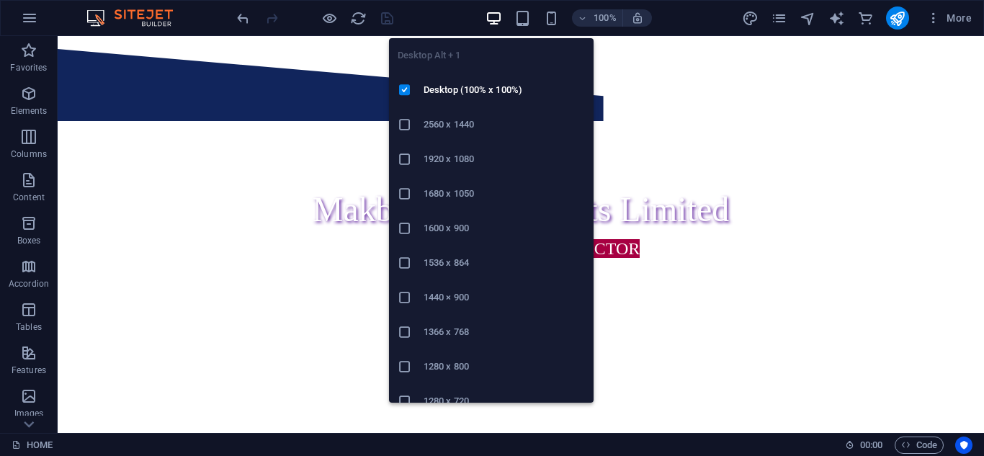
scroll to position [408, 0]
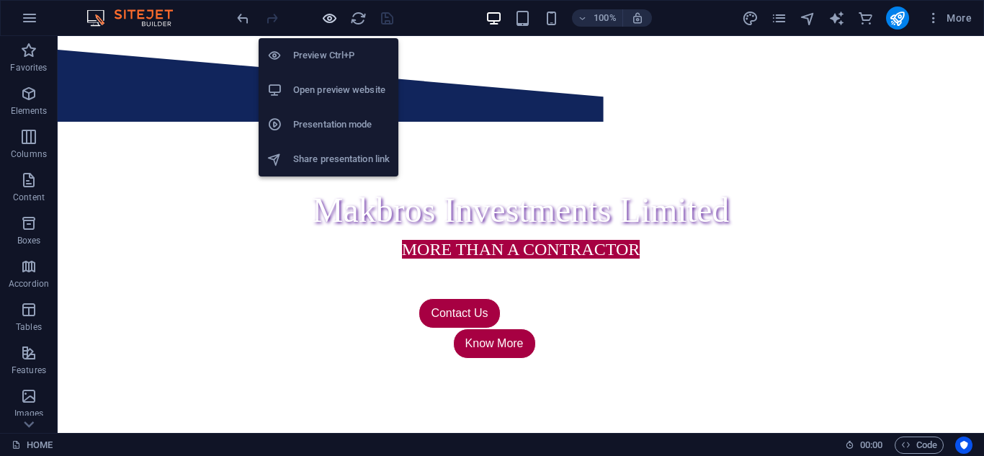
click at [325, 21] on icon "button" at bounding box center [329, 18] width 17 height 17
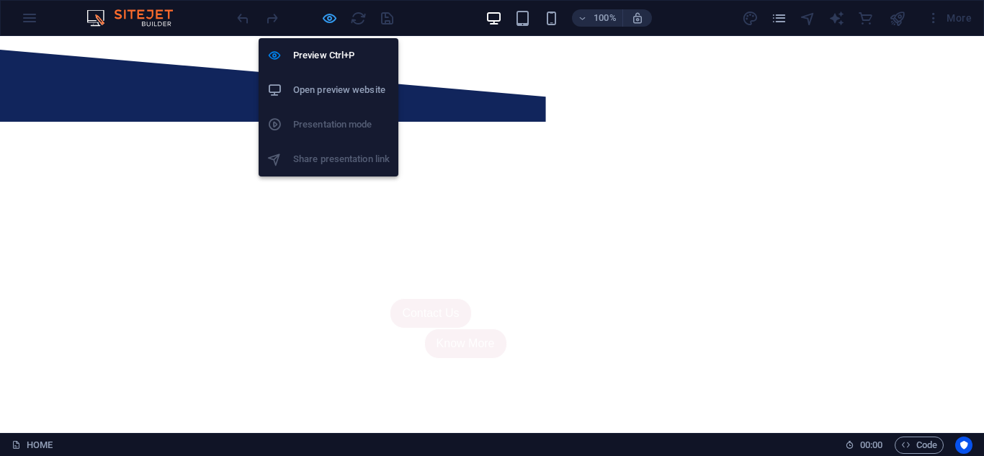
scroll to position [400, 0]
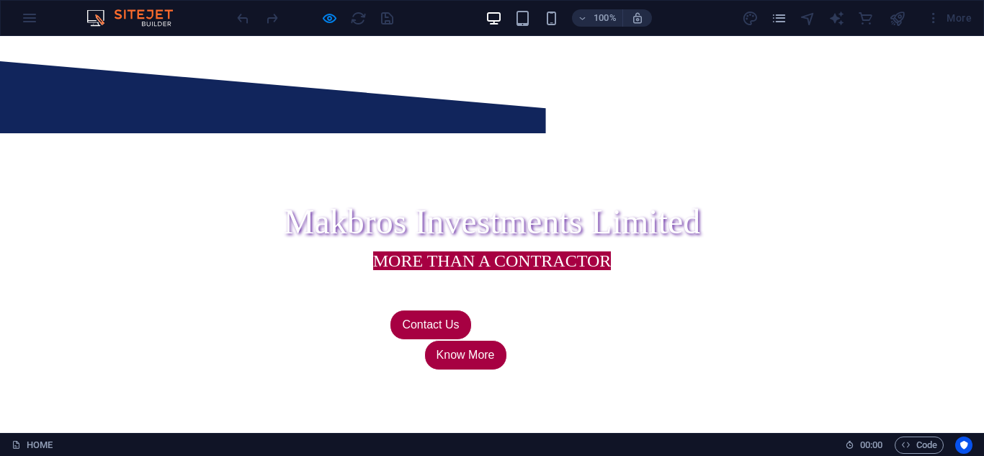
scroll to position [414, 0]
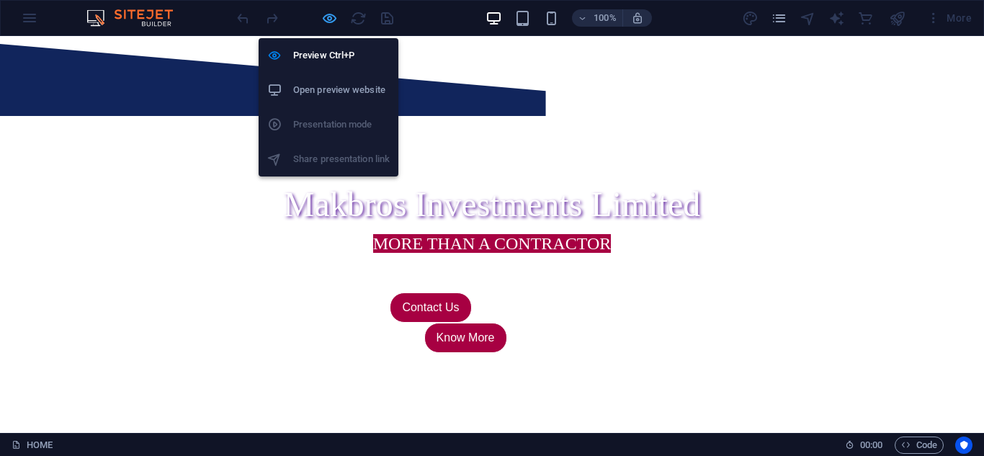
click at [329, 17] on icon "button" at bounding box center [329, 18] width 17 height 17
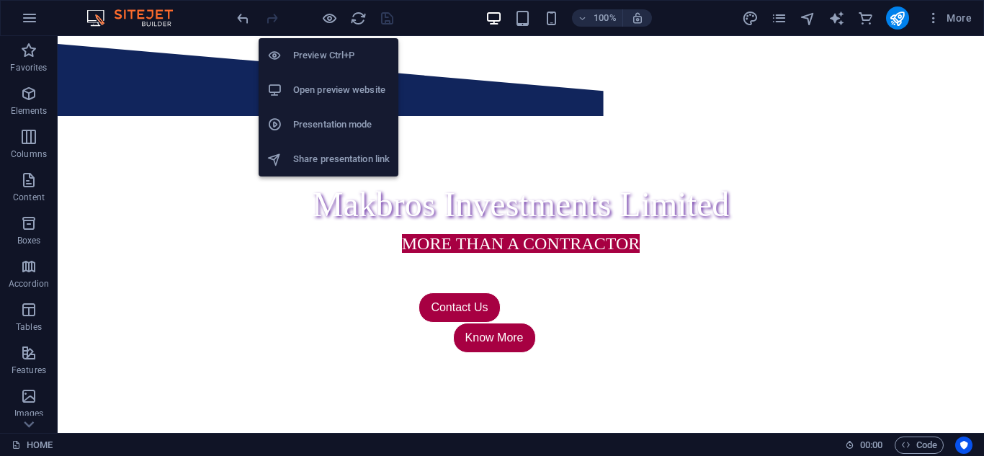
scroll to position [422, 0]
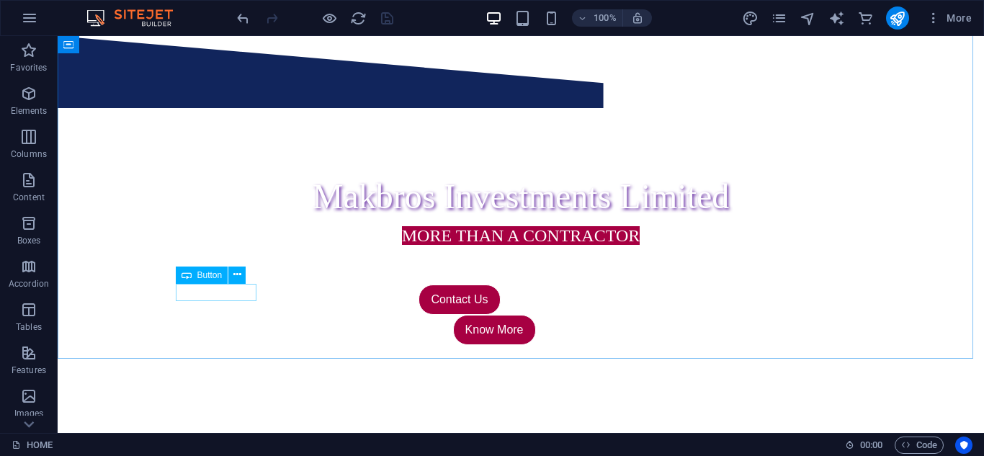
click at [218, 276] on span "Button" at bounding box center [209, 275] width 25 height 9
select select "px"
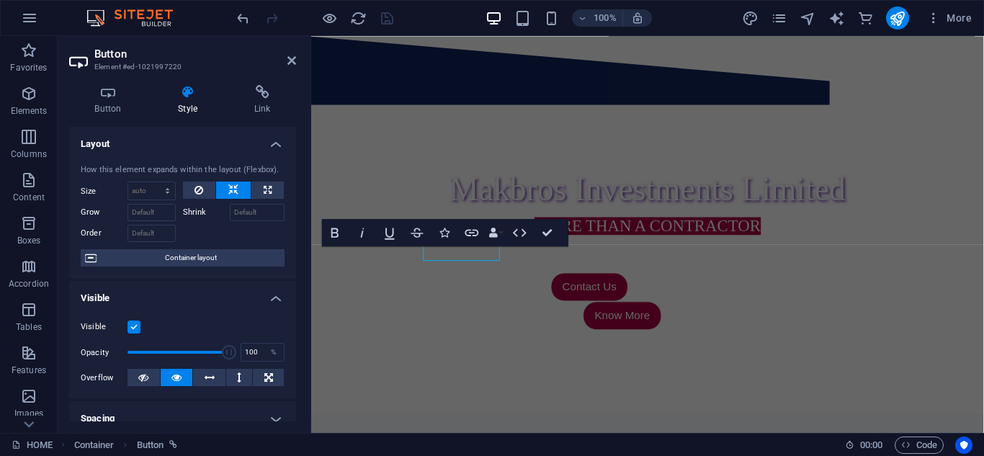
scroll to position [451, 0]
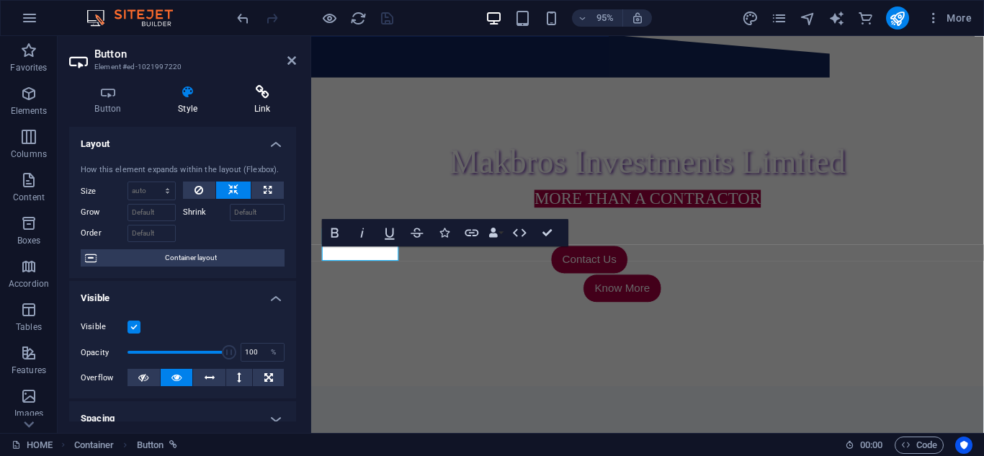
click at [266, 108] on h4 "Link" at bounding box center [262, 100] width 68 height 30
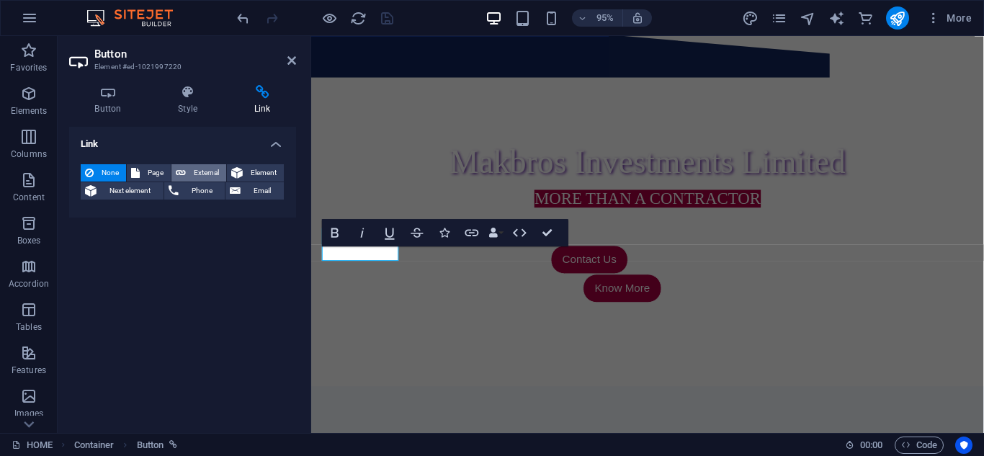
click at [214, 168] on span "External" at bounding box center [206, 172] width 32 height 17
select select "blank"
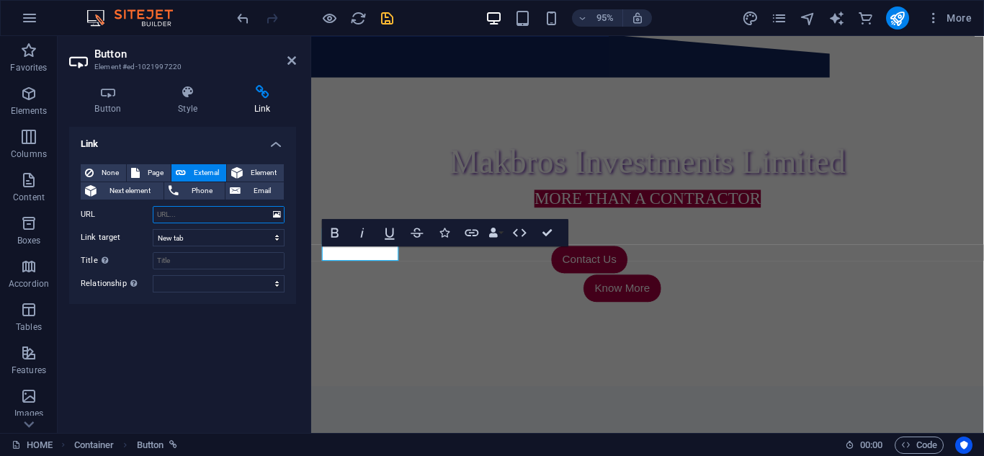
click at [201, 214] on input "URL" at bounding box center [219, 214] width 132 height 17
paste input "https://cdn1.site-media.eu/images/document/19755036/company_profile-aqeFMUdzP5a…"
click at [199, 217] on input "https://cdn1.site-media.eu/images/document/19755036/company_profile-aqeFMUdzP5a…" at bounding box center [219, 214] width 132 height 17
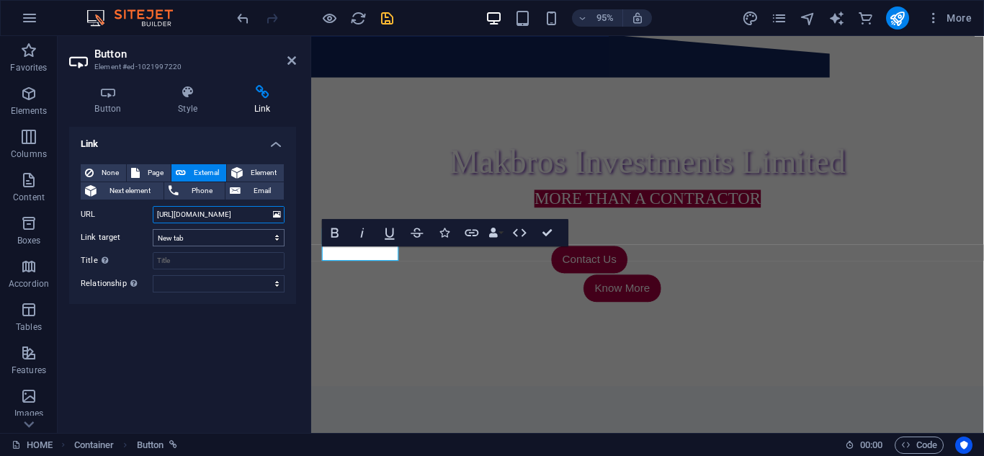
type input "https://cdn1.site-media.eu/images/document/19755036/company_profile-aqeFMUdzP5a…"
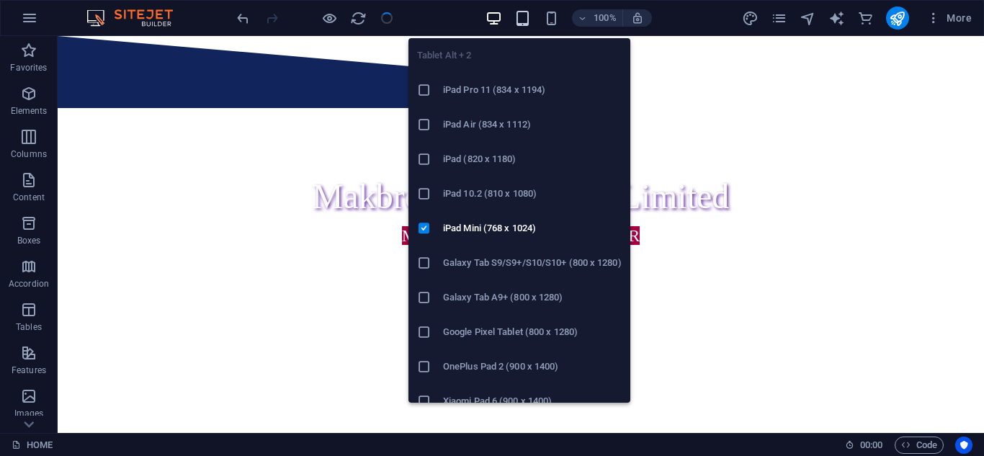
click at [515, 25] on icon "button" at bounding box center [522, 18] width 17 height 17
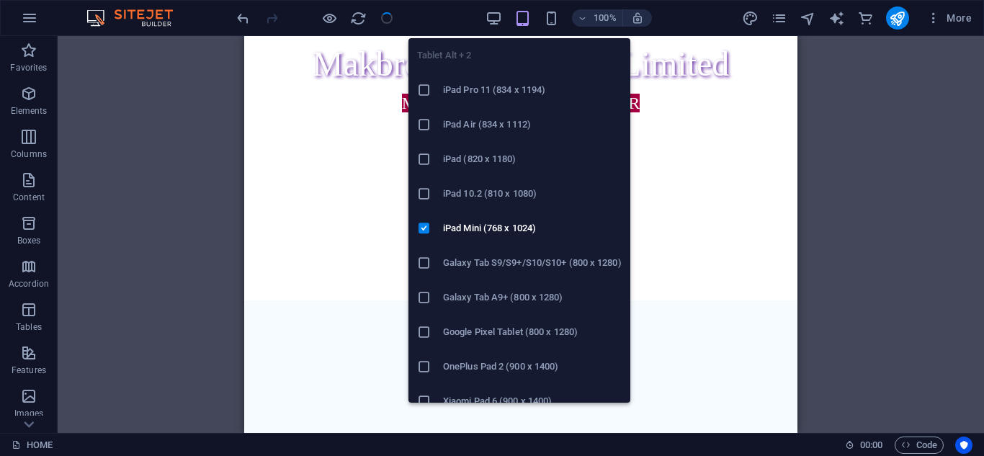
scroll to position [559, 0]
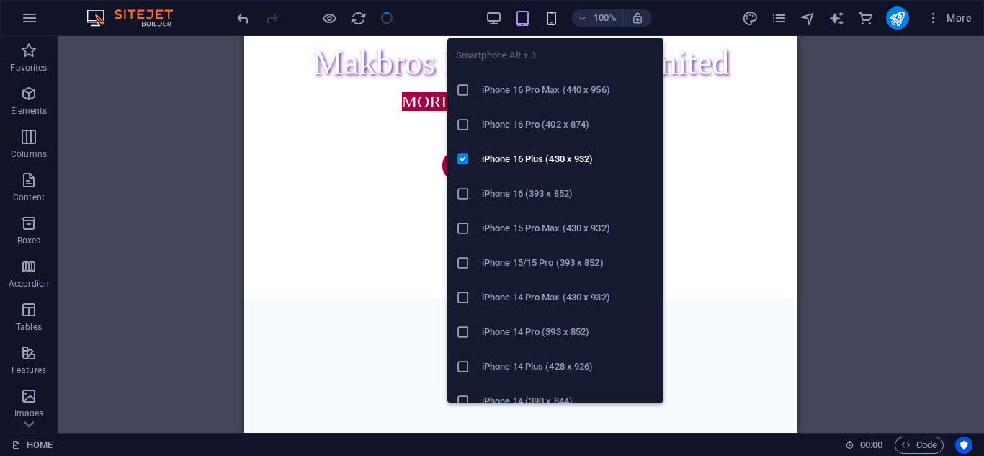
click at [552, 19] on icon "button" at bounding box center [551, 18] width 17 height 17
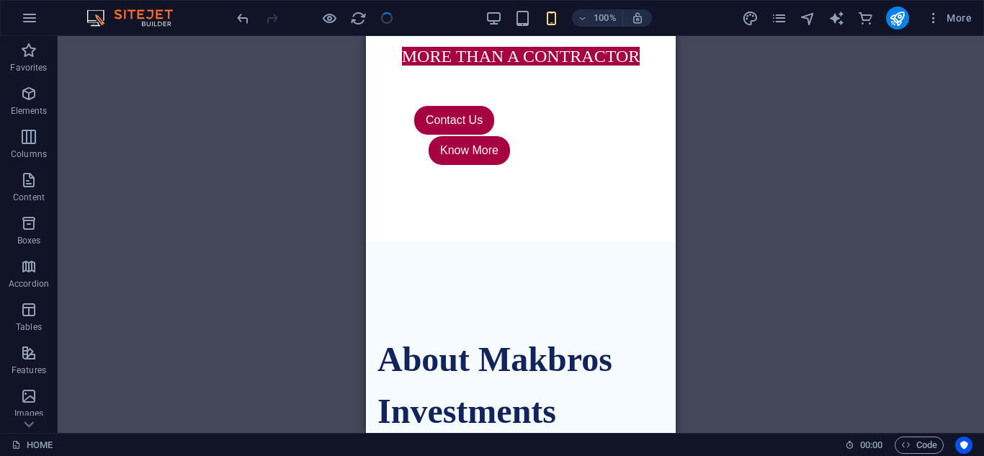
scroll to position [912, 0]
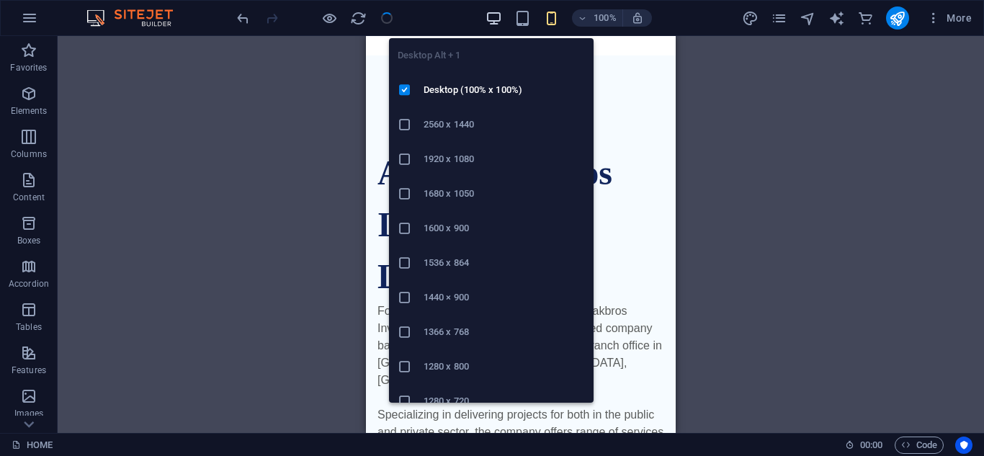
click at [494, 19] on icon "button" at bounding box center [493, 18] width 17 height 17
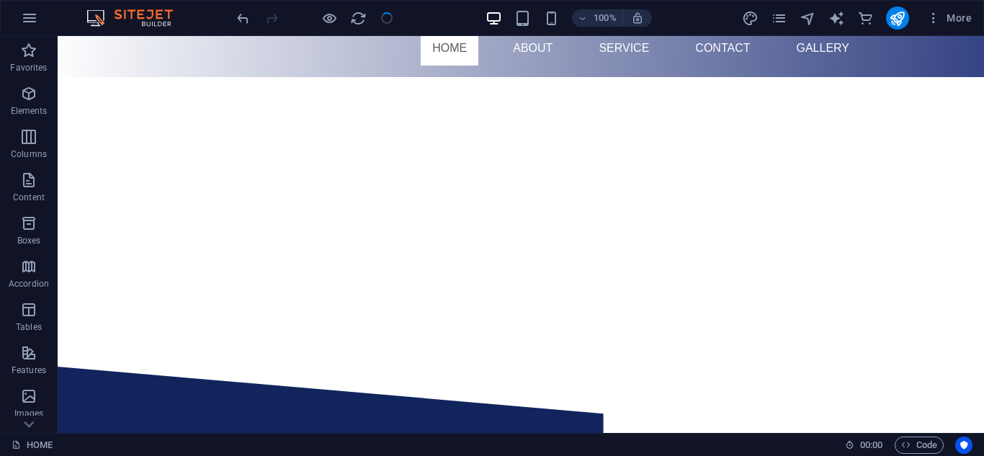
scroll to position [84, 0]
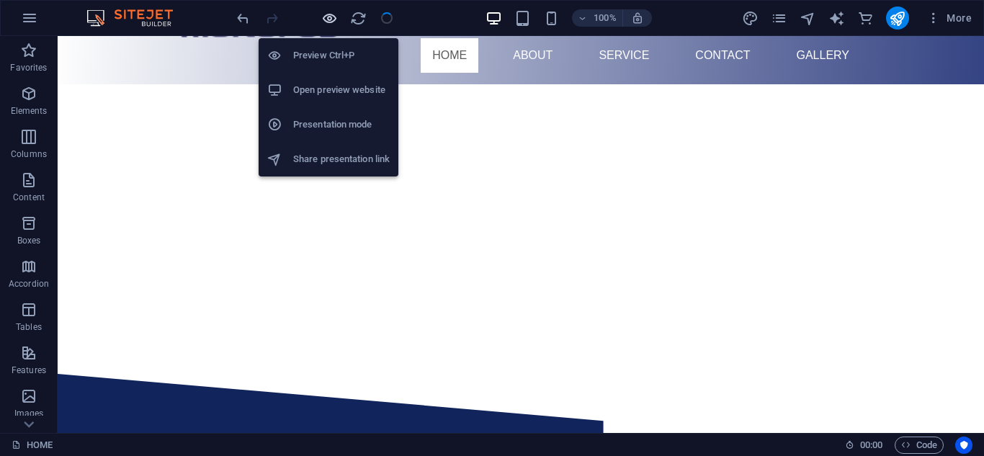
click at [333, 19] on icon "button" at bounding box center [329, 18] width 17 height 17
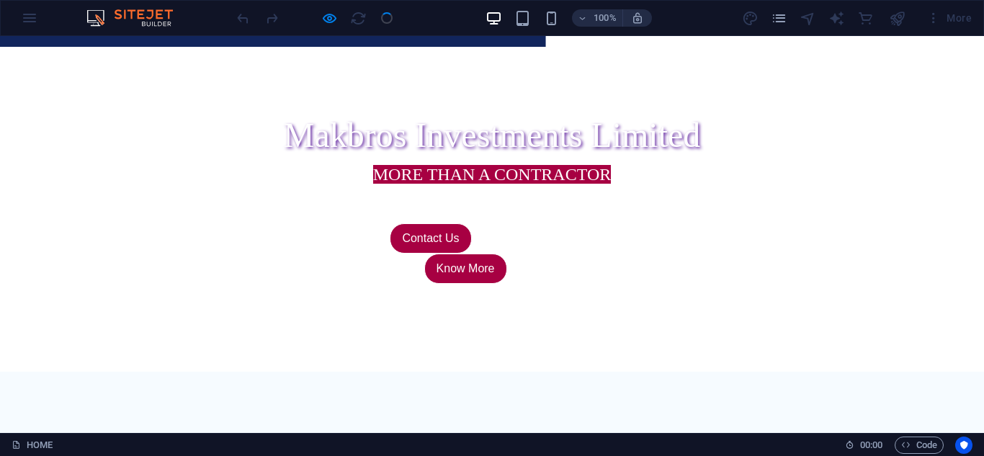
scroll to position [473, 0]
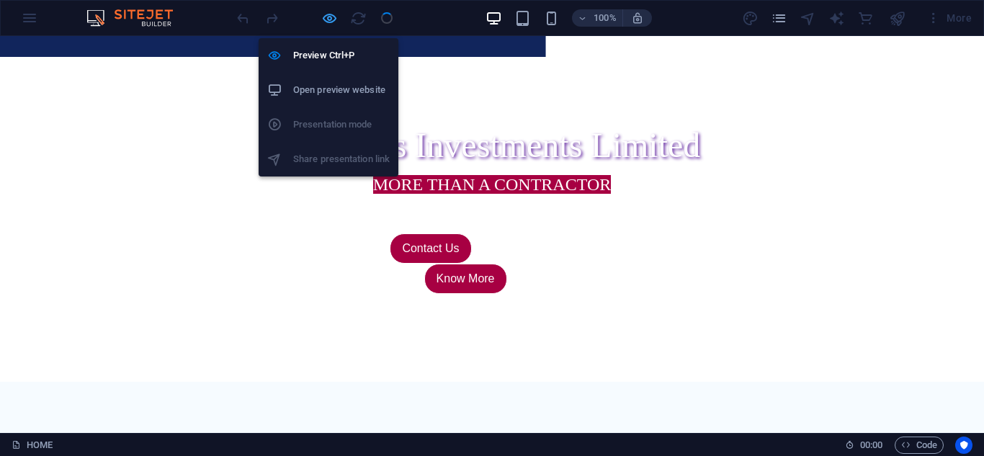
click at [331, 22] on icon "button" at bounding box center [329, 18] width 17 height 17
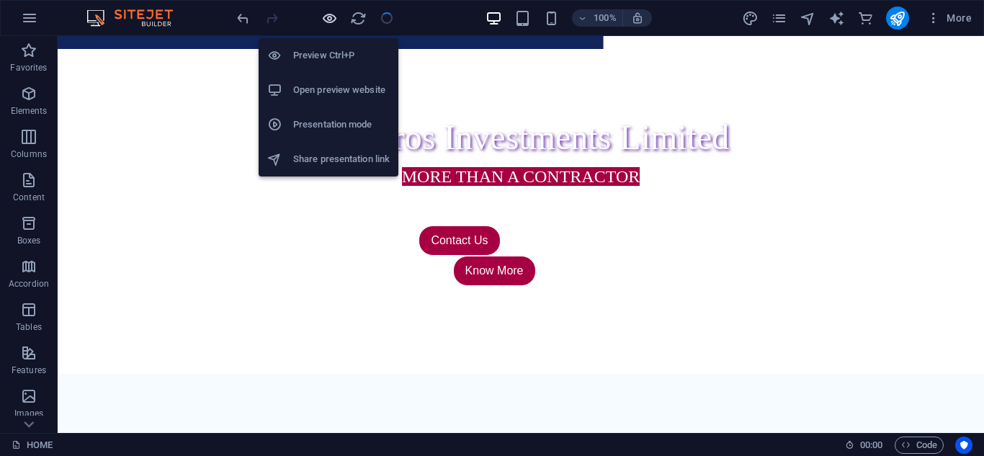
click at [328, 16] on icon "button" at bounding box center [329, 18] width 17 height 17
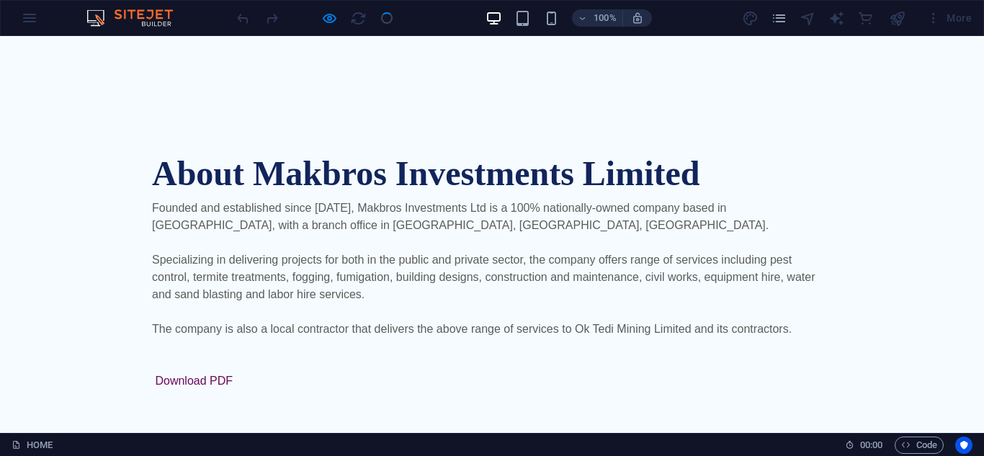
scroll to position [1215, 0]
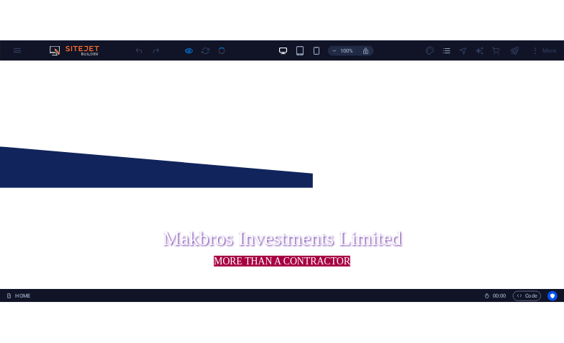
scroll to position [0, 0]
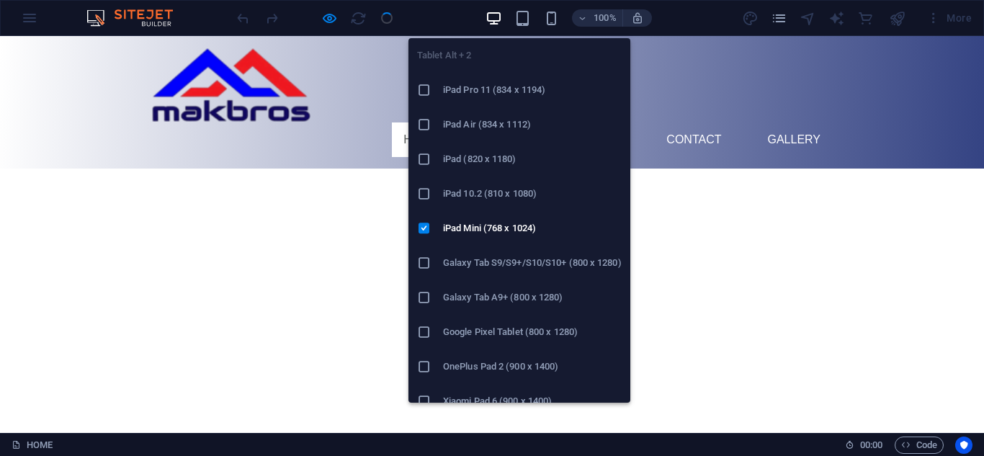
click at [521, 20] on icon "button" at bounding box center [522, 18] width 17 height 17
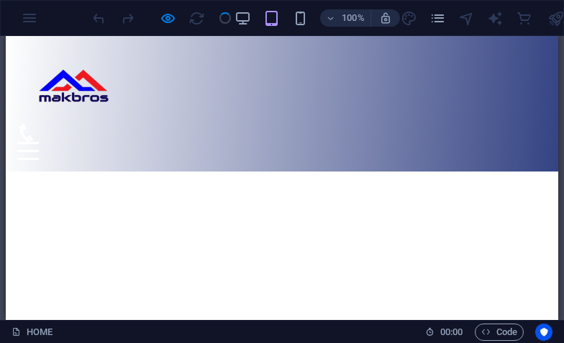
click at [271, 22] on icon "button" at bounding box center [272, 18] width 17 height 17
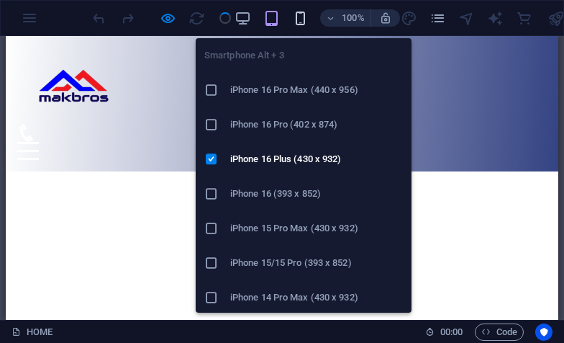
click at [302, 22] on icon "button" at bounding box center [300, 18] width 17 height 17
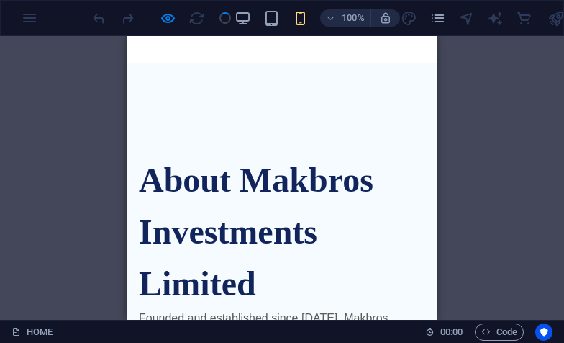
scroll to position [847, 0]
